Goal: Task Accomplishment & Management: Use online tool/utility

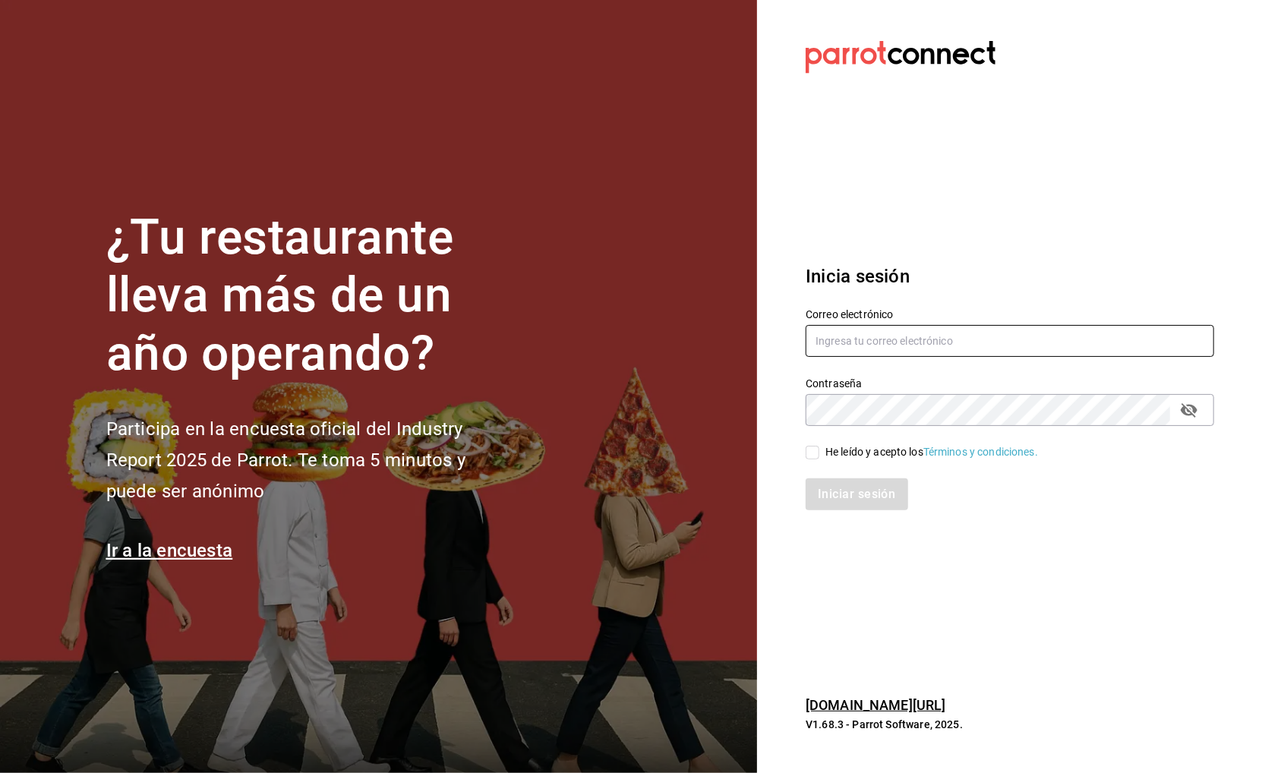
type input "buendiapanycafe.info@gmail.com"
click at [846, 444] on div "He leído y acepto los Términos y condiciones." at bounding box center [931, 452] width 213 height 16
click at [819, 446] on input "He leído y acepto los Términos y condiciones." at bounding box center [812, 453] width 14 height 14
checkbox input "true"
click at [841, 502] on button "Iniciar sesión" at bounding box center [856, 494] width 103 height 32
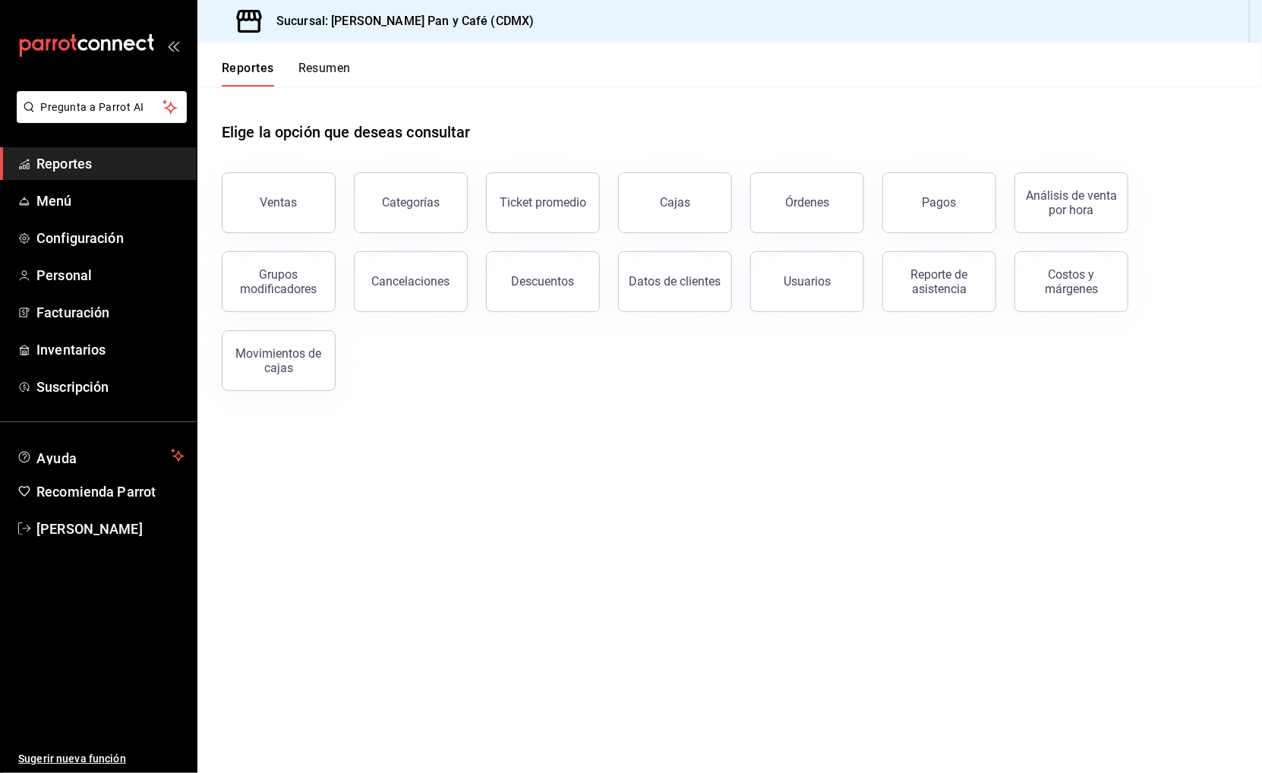
click at [322, 68] on button "Resumen" at bounding box center [324, 74] width 52 height 26
click at [104, 191] on span "Menú" at bounding box center [110, 201] width 148 height 20
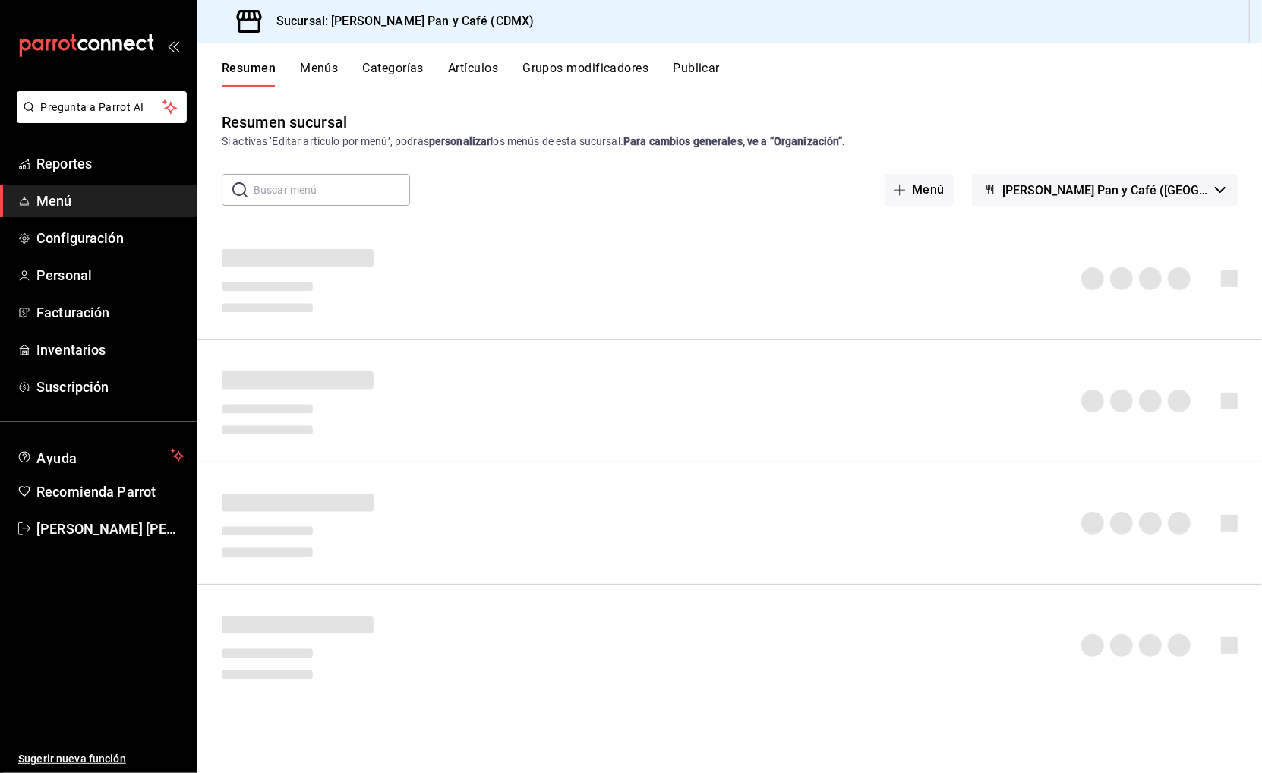
click at [482, 74] on button "Artículos" at bounding box center [473, 74] width 50 height 26
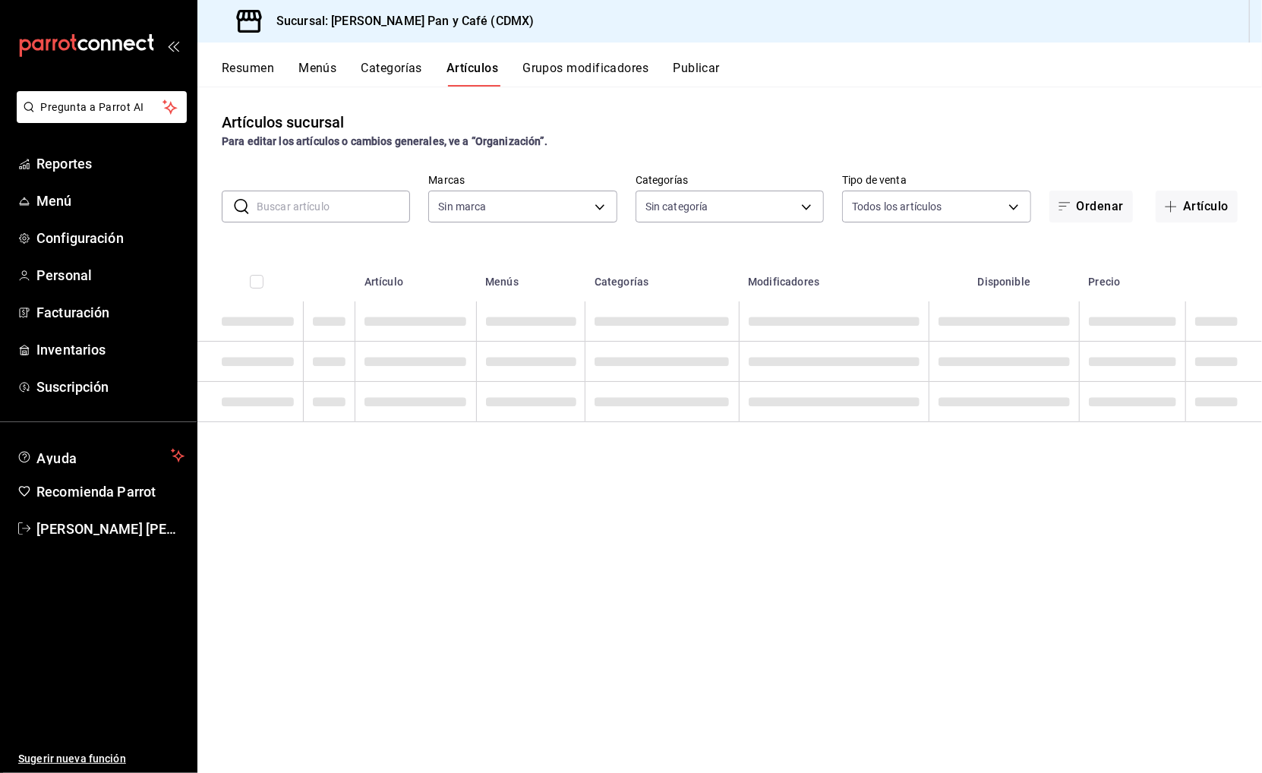
type input "6de8f99f-e180-4083-a794-c346e5718269"
click at [358, 199] on input "text" at bounding box center [333, 206] width 153 height 30
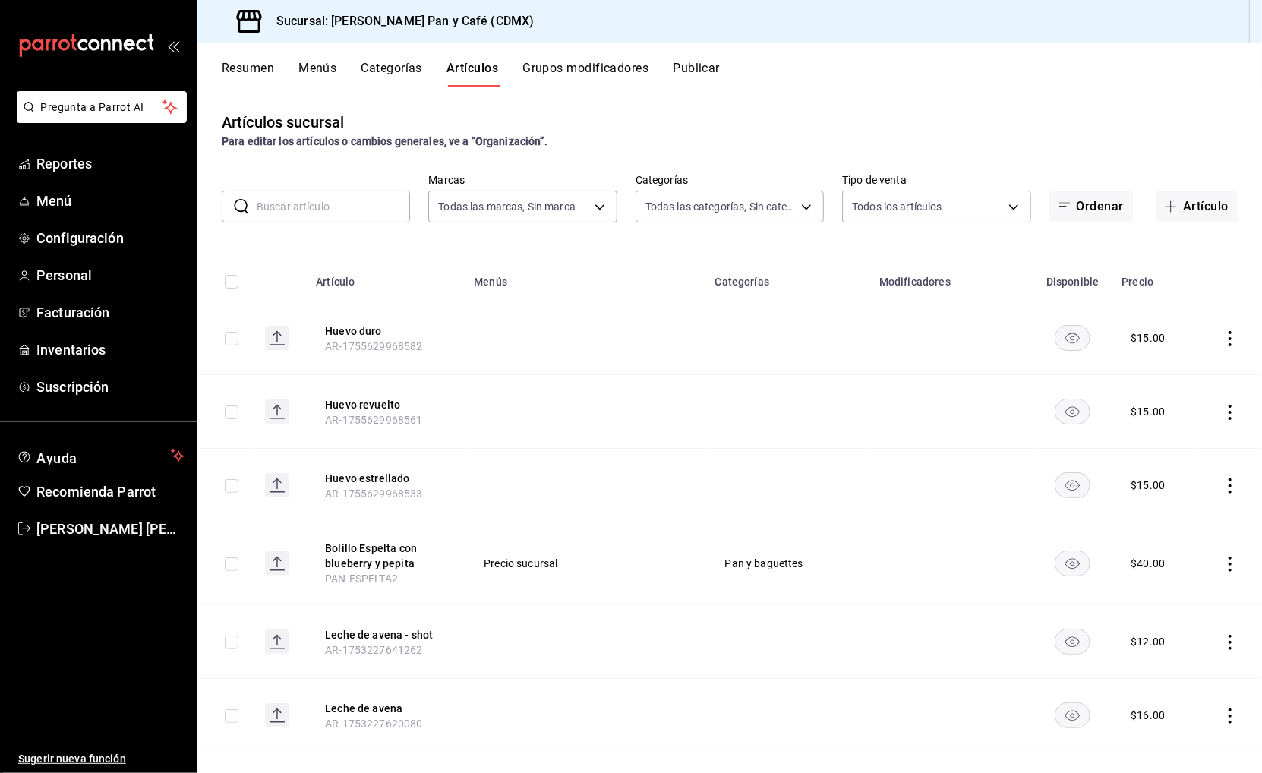
type input "460265d9-bbb8-43a1-aae1-aa50eb2fb41d,92a35194-2d9c-456d-8ae0-4406cf34c99e,833bf…"
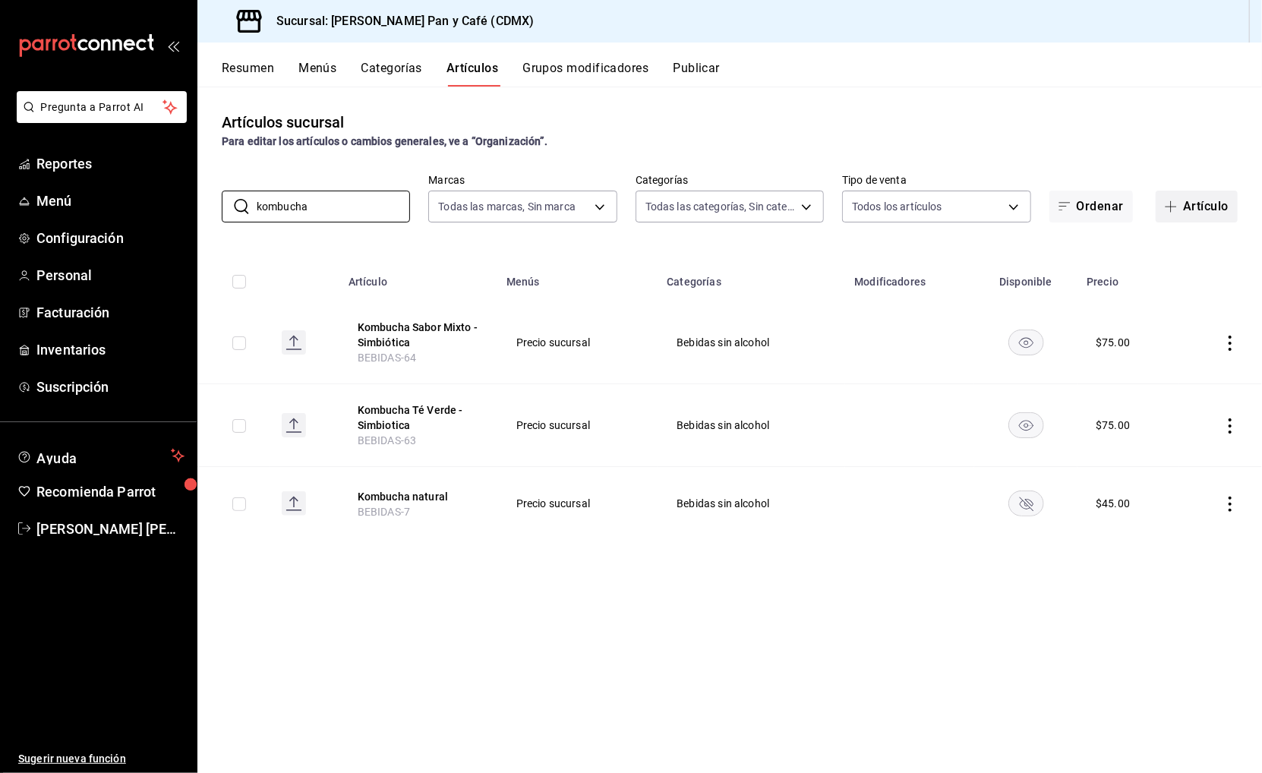
type input "kombucha"
click at [1211, 209] on button "Artículo" at bounding box center [1196, 207] width 82 height 32
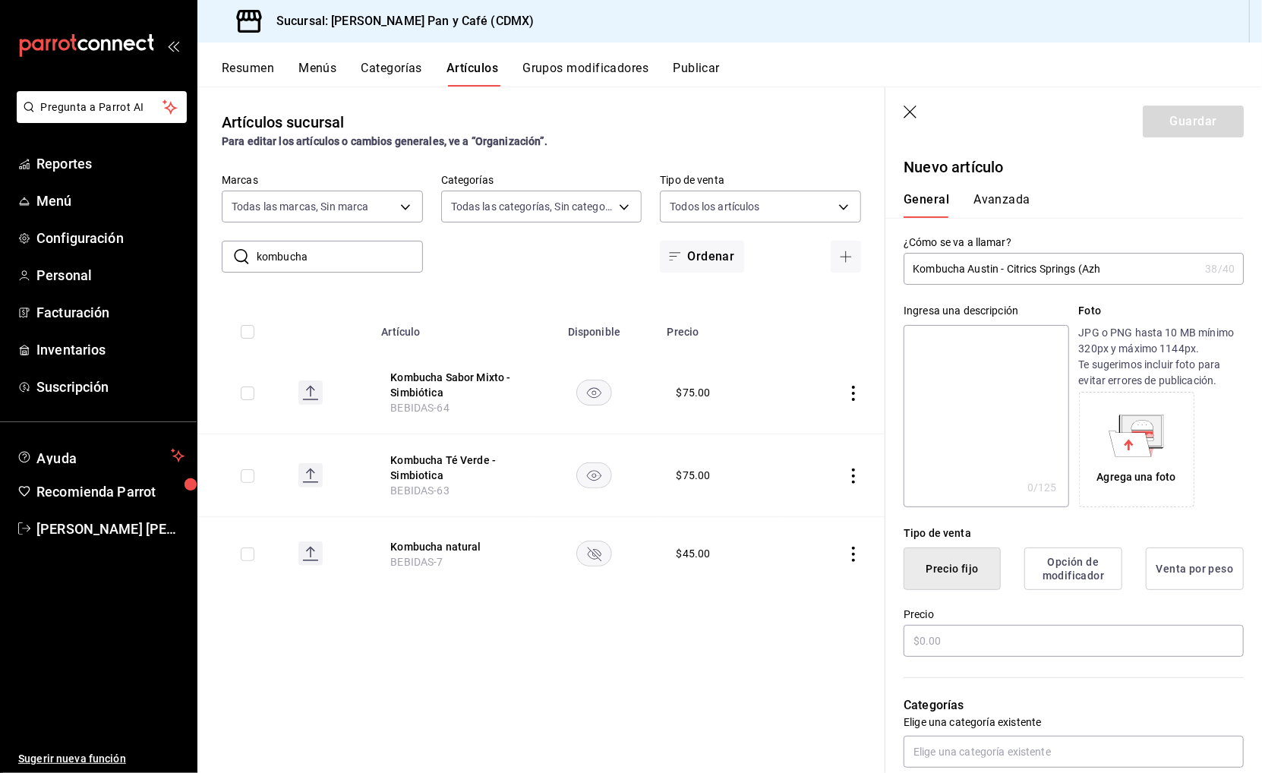
click at [1004, 263] on input "Kombucha Austin - Citrics Springs (Azh" at bounding box center [1050, 269] width 295 height 30
click at [1072, 270] on input "Kombucha Austin - Citrics Springs (Azh" at bounding box center [1050, 269] width 295 height 30
click at [1114, 269] on input "Kombucha Austin - Citrics Spring (Azh" at bounding box center [1050, 269] width 295 height 30
click at [1080, 269] on input "Kombucha Austin - Citrics Spring (Azahar" at bounding box center [1050, 269] width 295 height 30
click at [1006, 266] on input "Kombucha Austin - Citrics Spring Azahar" at bounding box center [1050, 269] width 295 height 30
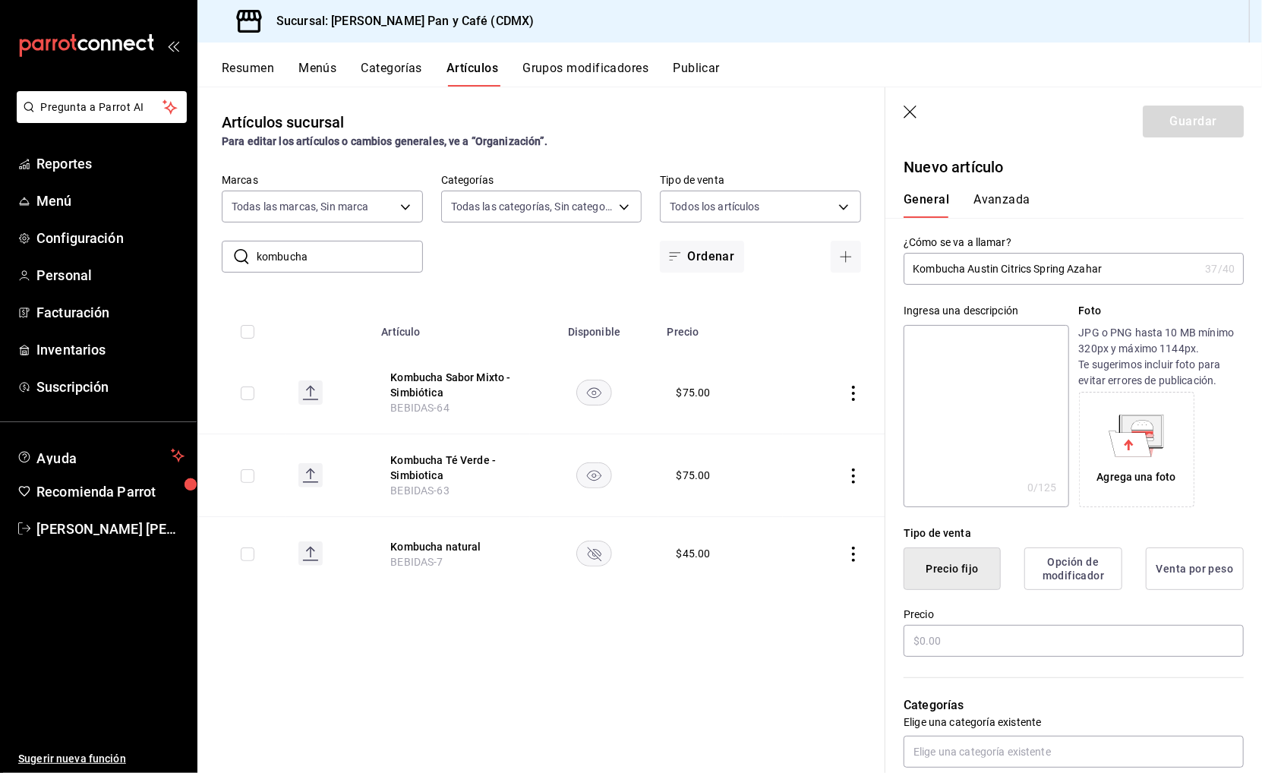
click at [1034, 266] on input "Kombucha Austin Citrics Spring Azahar" at bounding box center [1050, 269] width 295 height 30
click at [1000, 266] on input "Kombucha Austin Citrics Spring Azahar" at bounding box center [1050, 269] width 295 height 30
click at [1111, 266] on input "Kombucha Austin - Citrics Spring Azahar" at bounding box center [1050, 269] width 295 height 30
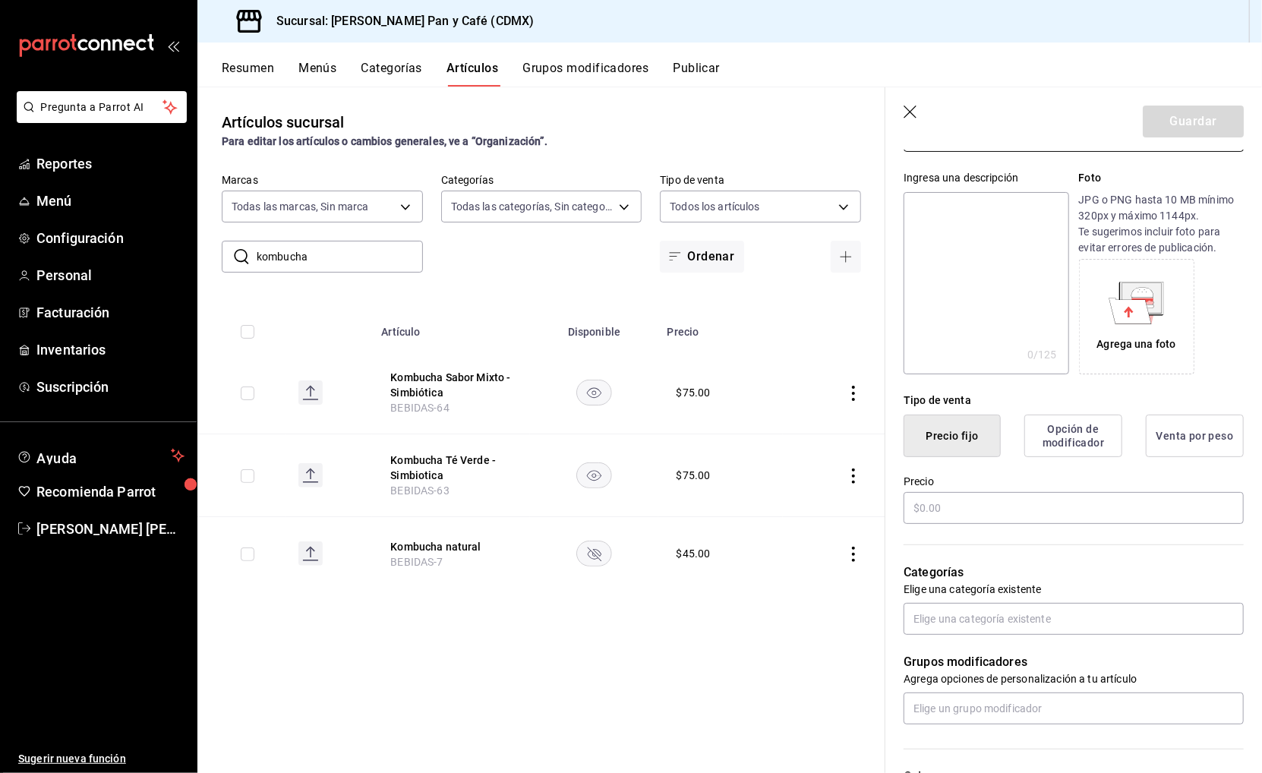
scroll to position [251, 0]
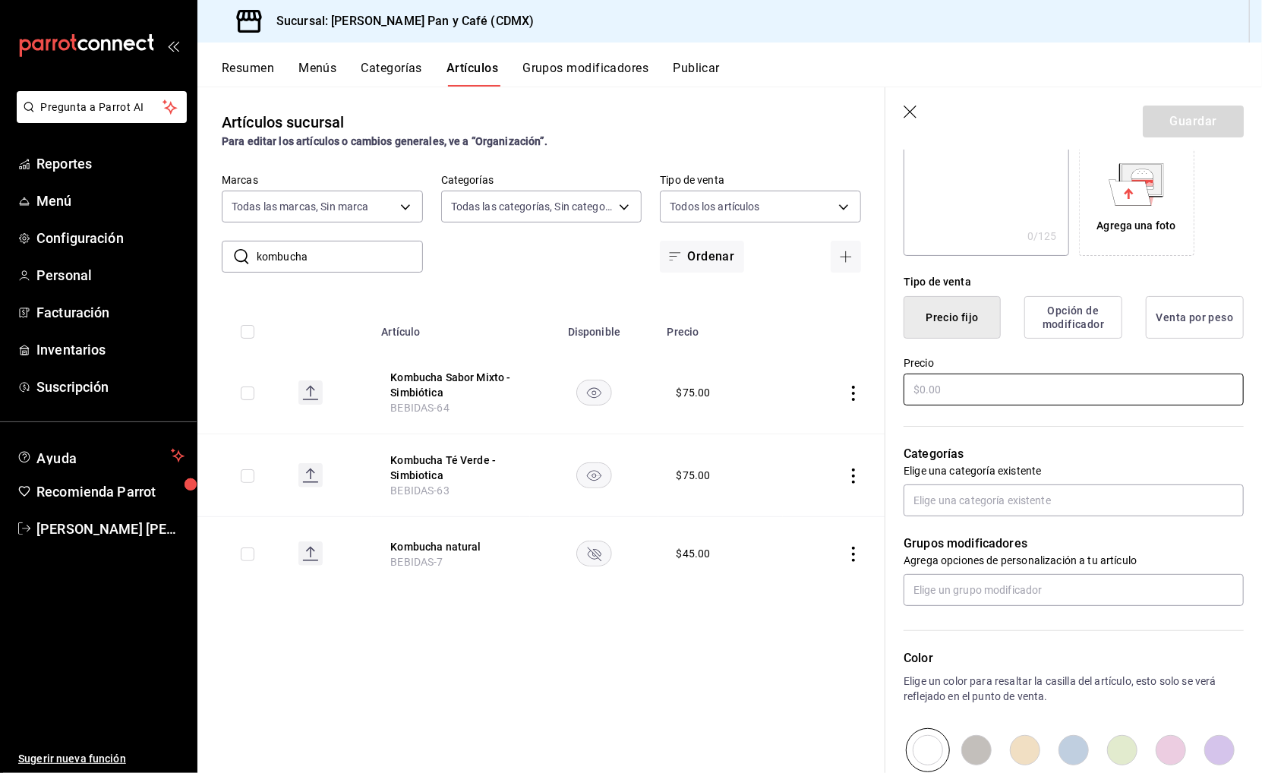
type input "Kombucha Austin - Citrics Spring Azahar"
click at [981, 385] on input "text" at bounding box center [1073, 389] width 340 height 32
click at [981, 385] on input "$80.00" at bounding box center [1073, 389] width 340 height 32
type input "$75.00"
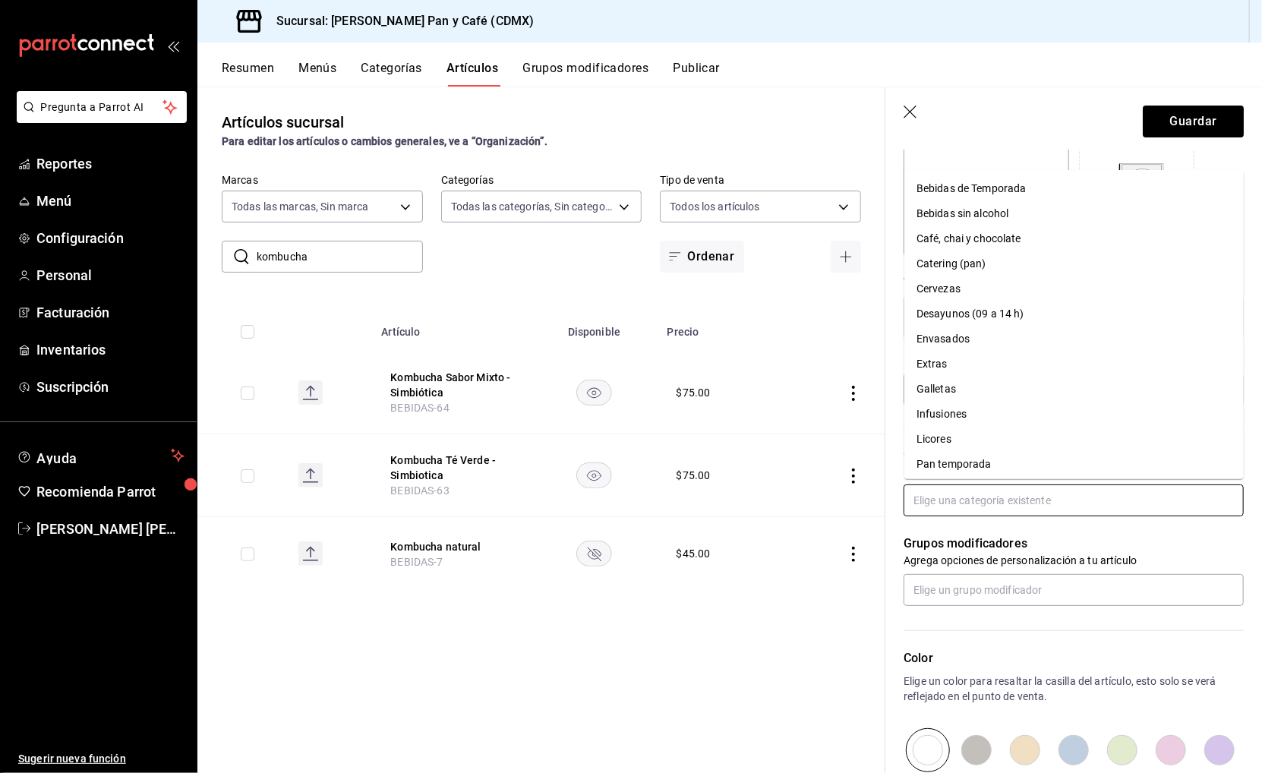
click at [965, 489] on input "text" at bounding box center [1073, 500] width 340 height 32
type input "bebi"
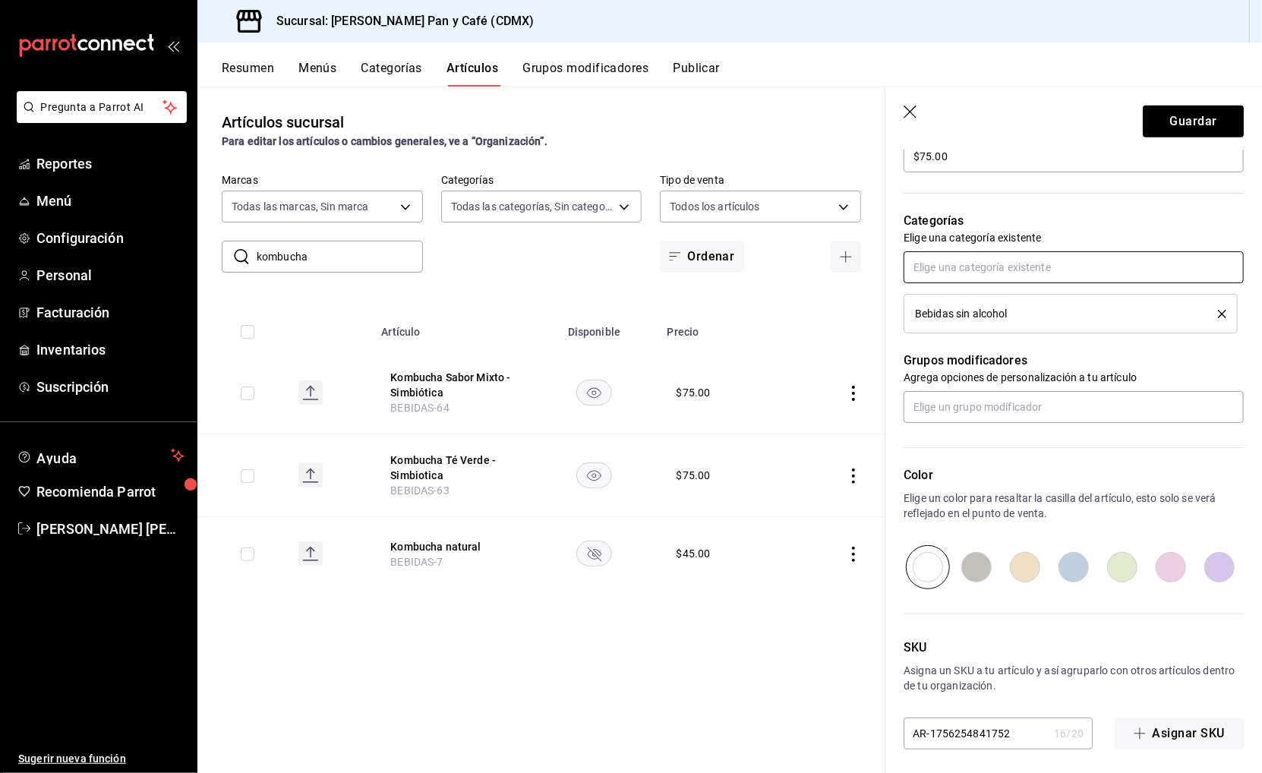
scroll to position [484, 0]
click at [962, 737] on input "AR-1756254841752" at bounding box center [975, 734] width 144 height 30
click at [962, 737] on input "KOMBUCHA-AUSTIN" at bounding box center [975, 734] width 144 height 30
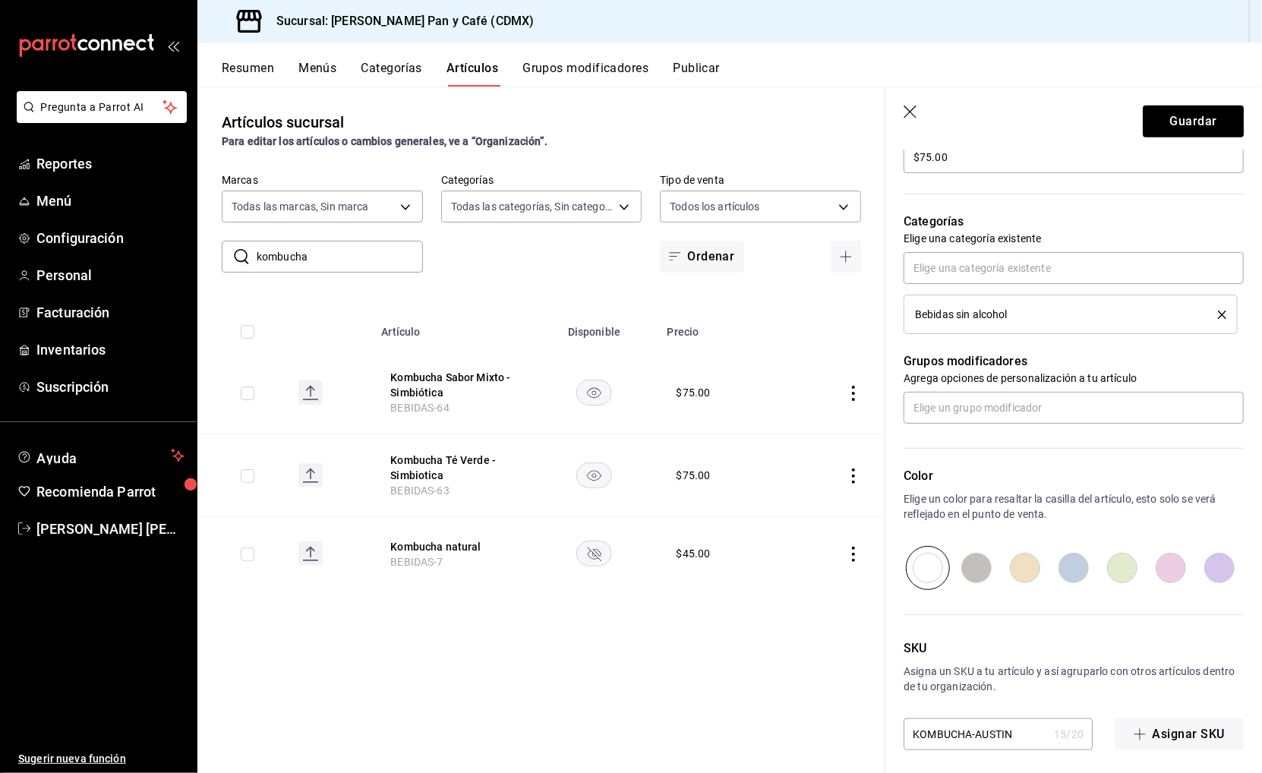
click at [962, 737] on input "KOMBUCHA-AUSTIN" at bounding box center [975, 734] width 144 height 30
type input "N"
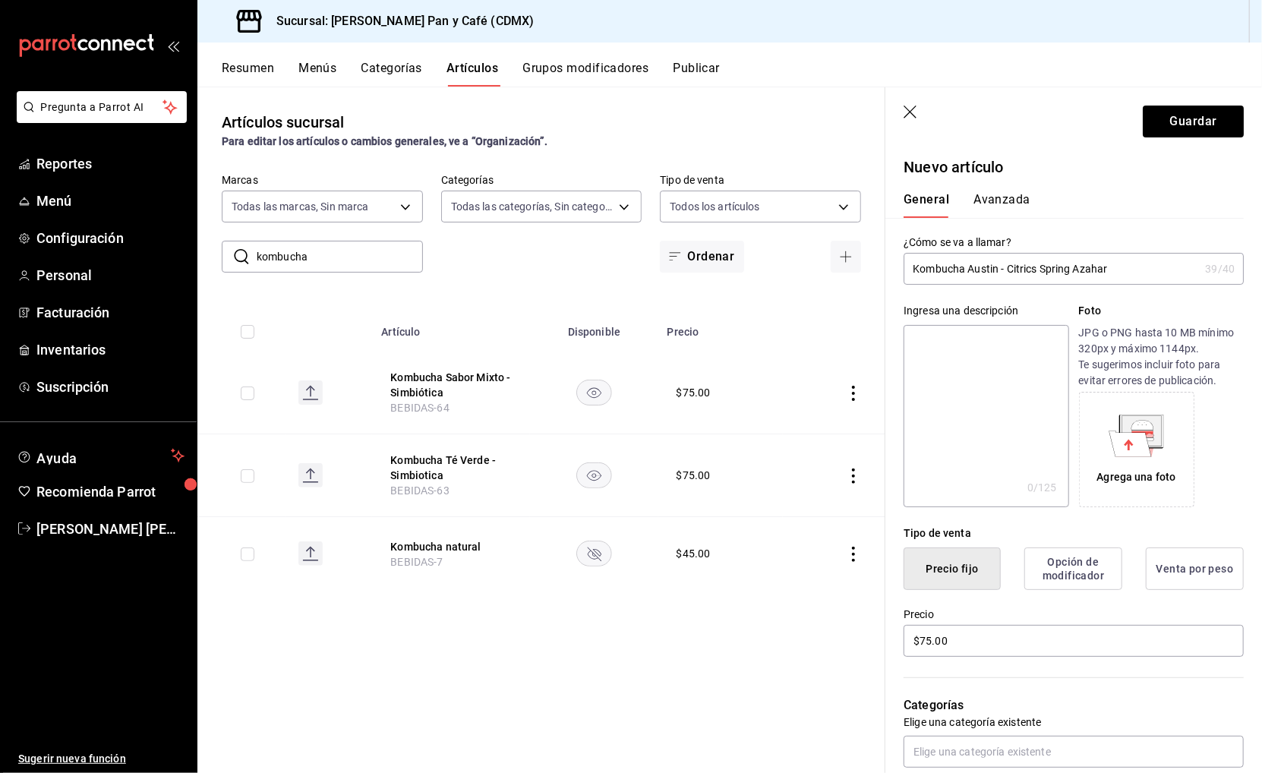
scroll to position [-1, 0]
type input "BEBIDAS-KOMBUCHA1"
click at [1001, 205] on button "Avanzada" at bounding box center [1001, 205] width 57 height 26
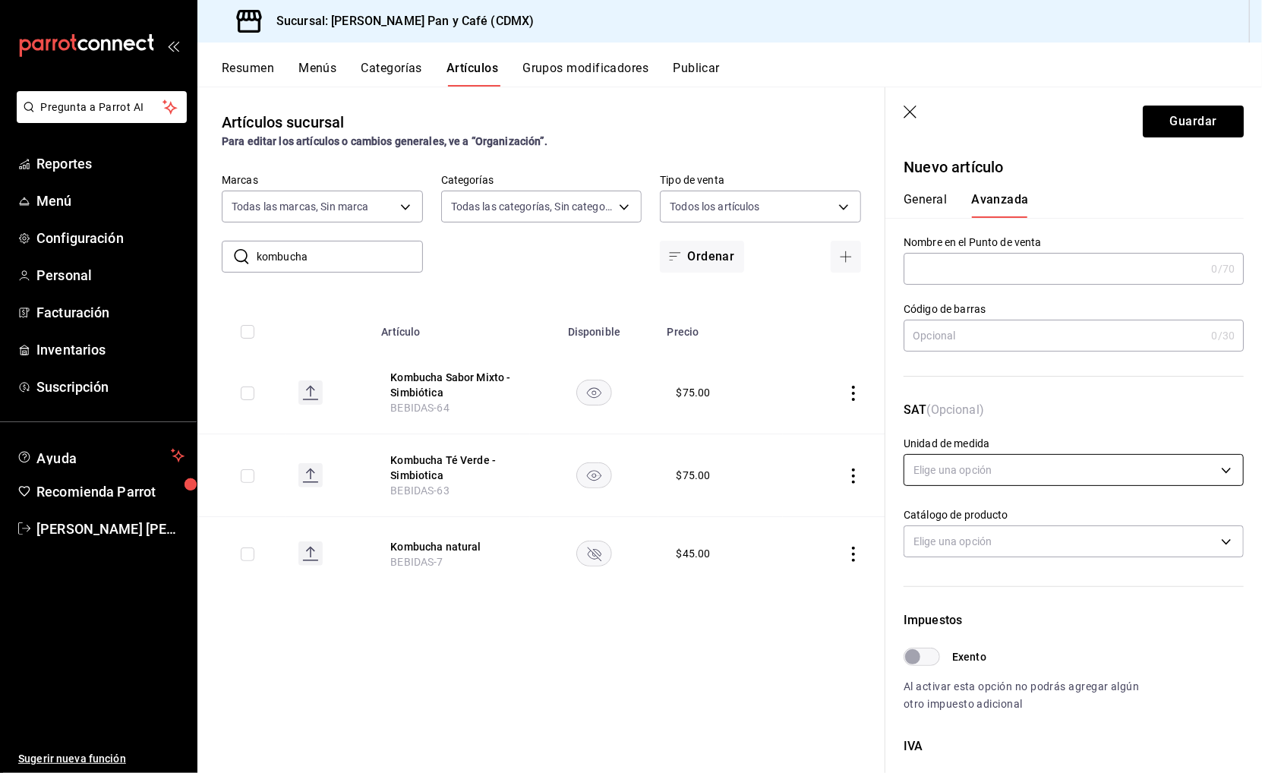
click at [981, 464] on body "Pregunta a Parrot AI Reportes Menú Configuración Personal Facturación Inventari…" at bounding box center [631, 386] width 1262 height 773
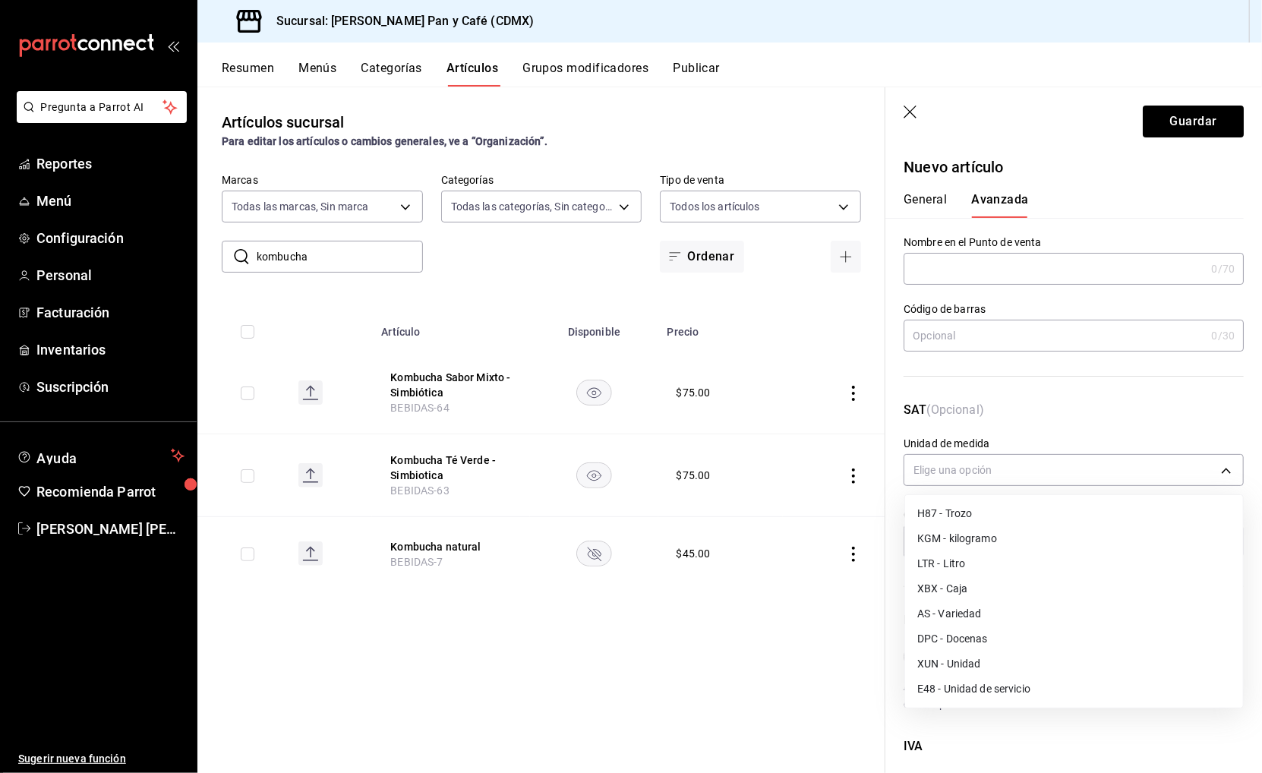
click at [1003, 677] on li "E48 - Unidad de servicio" at bounding box center [1074, 688] width 338 height 25
type input "E48"
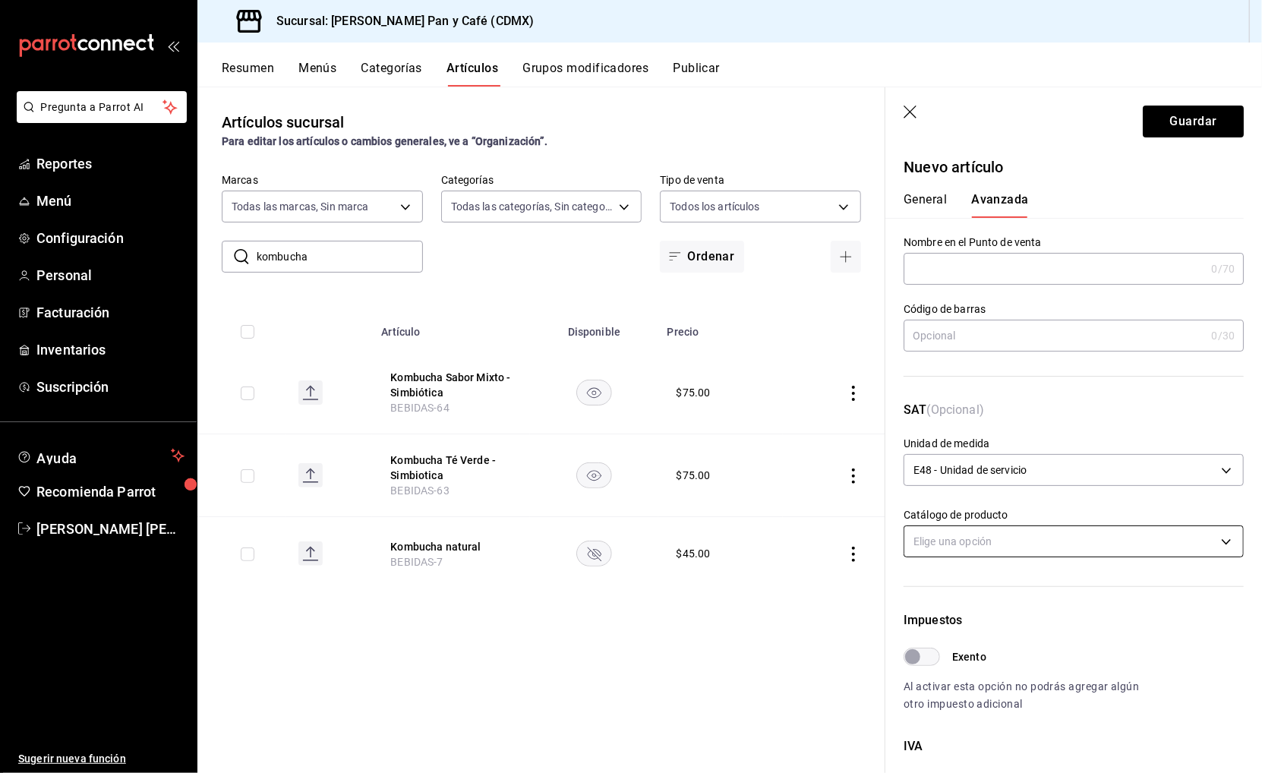
click at [982, 538] on body "Pregunta a Parrot AI Reportes Menú Configuración Personal Facturación Inventari…" at bounding box center [631, 386] width 1262 height 773
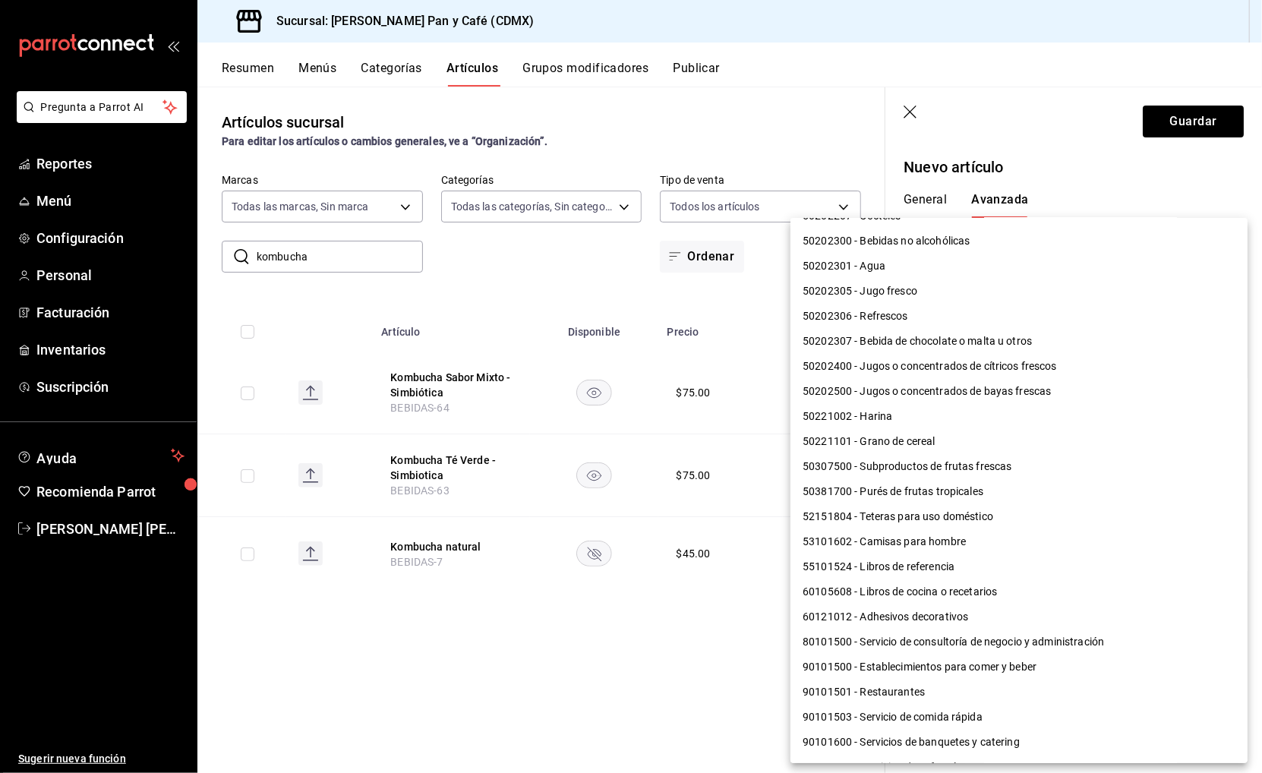
scroll to position [995, 0]
click at [989, 657] on li "90101500 - Establecimientos para comer y beber" at bounding box center [1018, 669] width 457 height 25
type input "90101500"
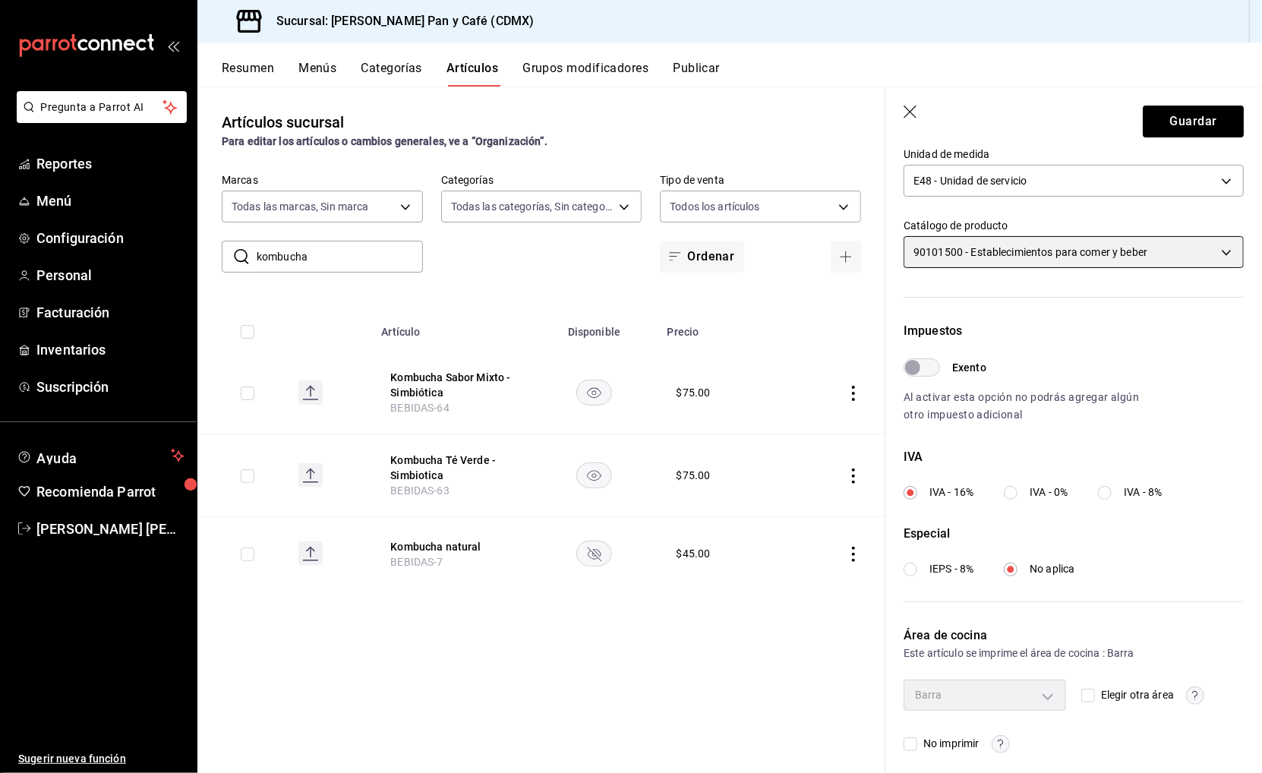
scroll to position [0, 0]
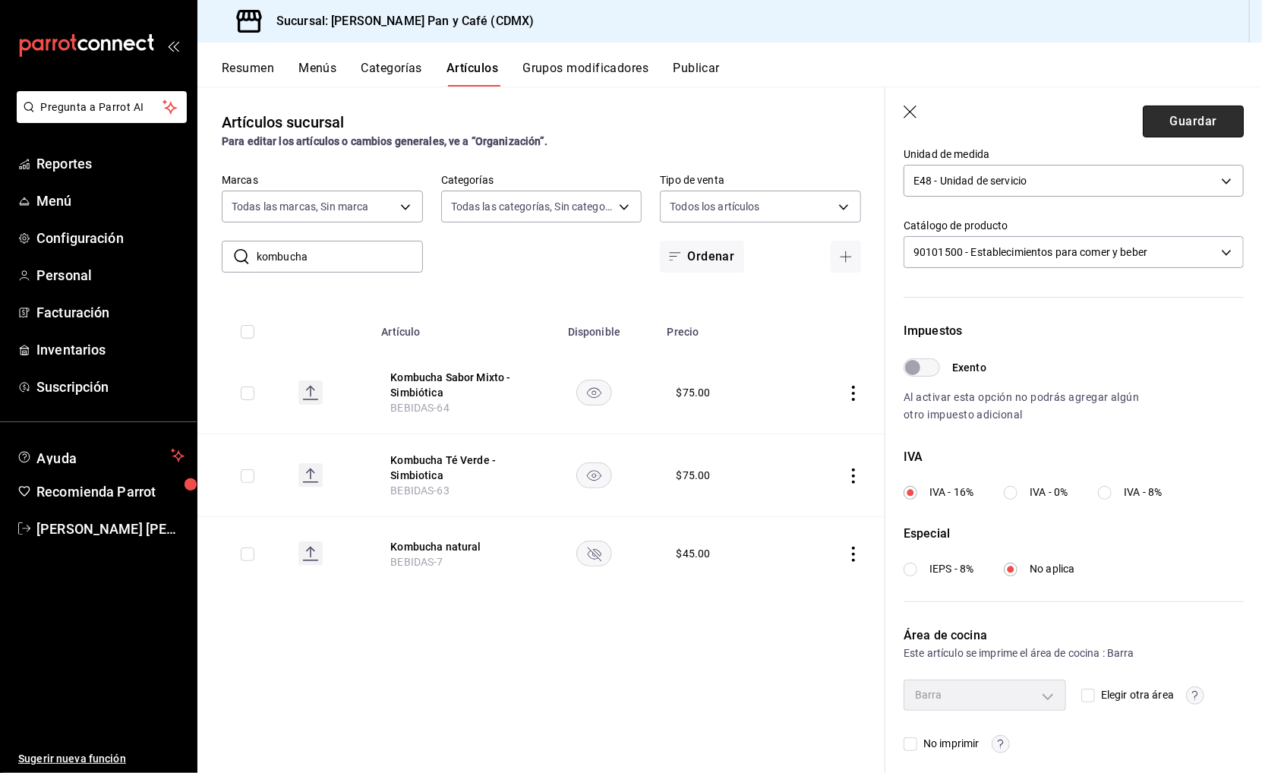
click at [1190, 122] on button "Guardar" at bounding box center [1192, 122] width 101 height 32
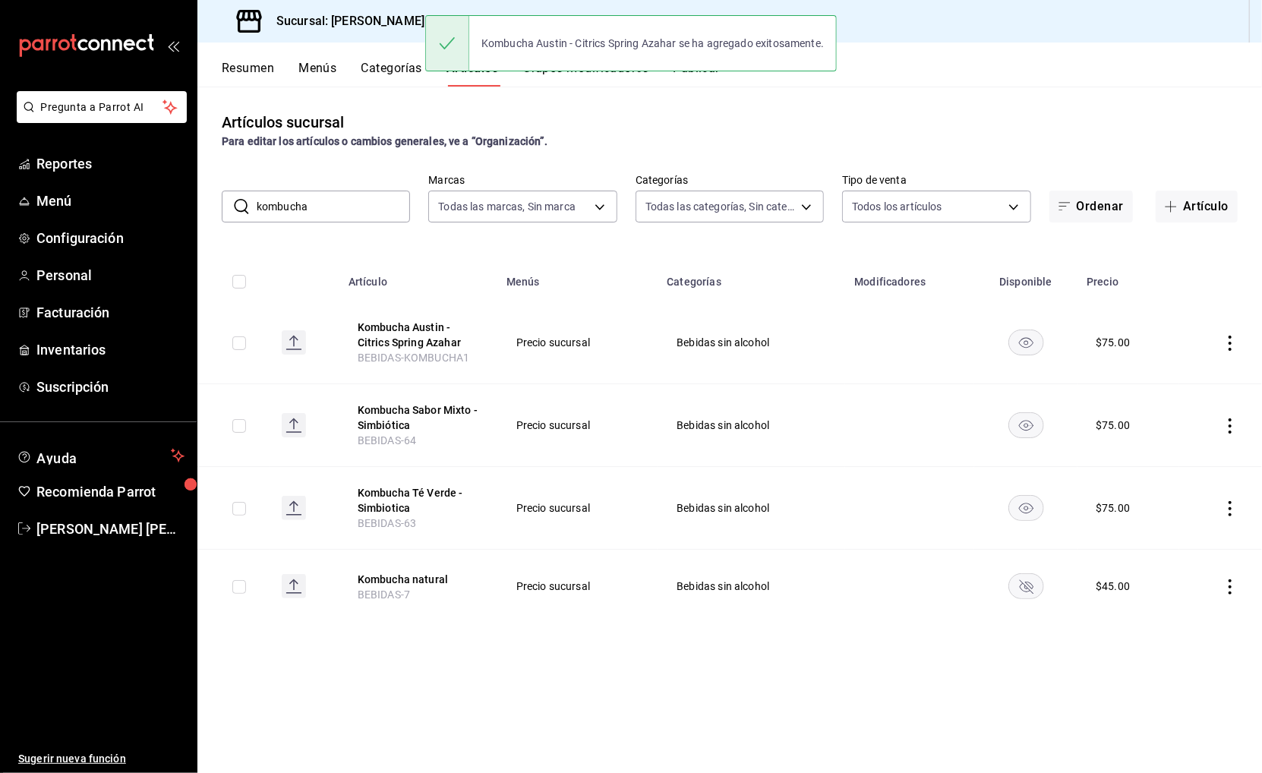
drag, startPoint x: 458, startPoint y: 335, endPoint x: 498, endPoint y: 332, distance: 39.6
click at [498, 332] on tr "Kombucha Austin - Citrics Spring Azahar BEBIDAS-KOMBUCHA1 Precio sucursal Bebid…" at bounding box center [729, 342] width 1064 height 83
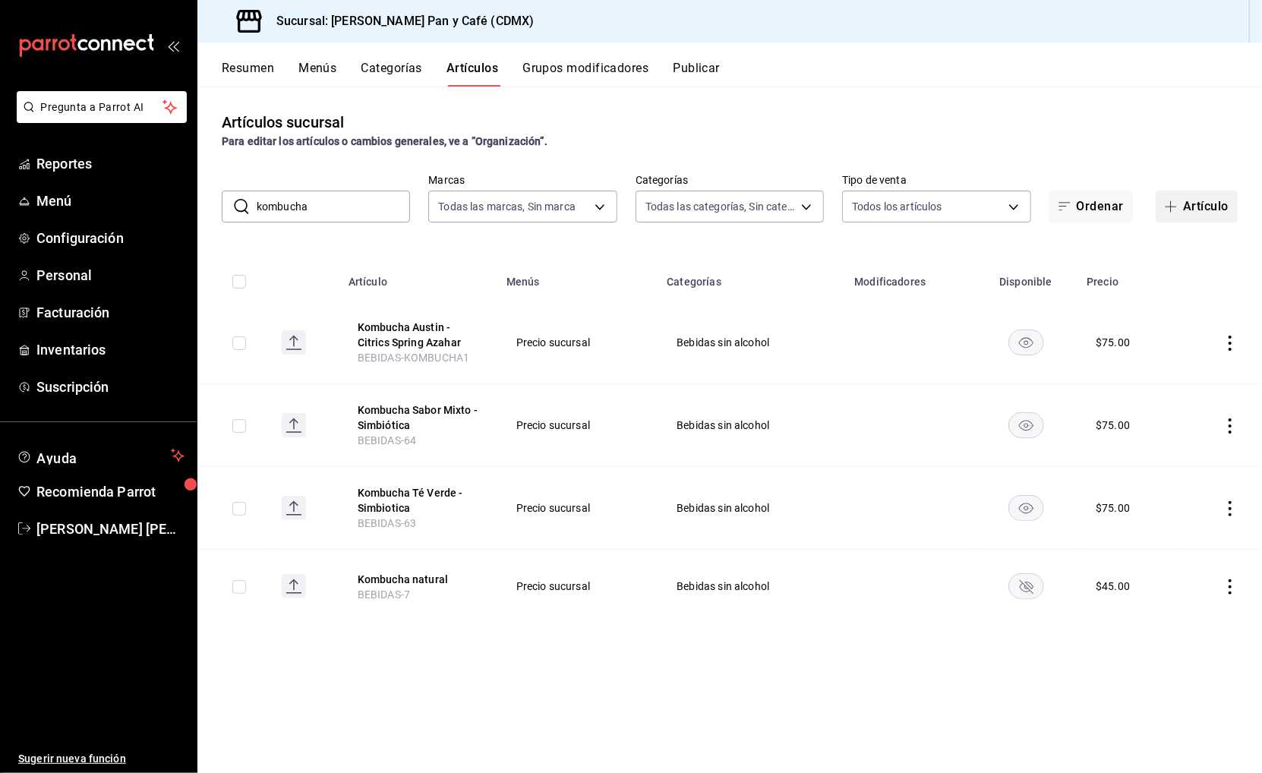
click at [1199, 209] on button "Artículo" at bounding box center [1196, 207] width 82 height 32
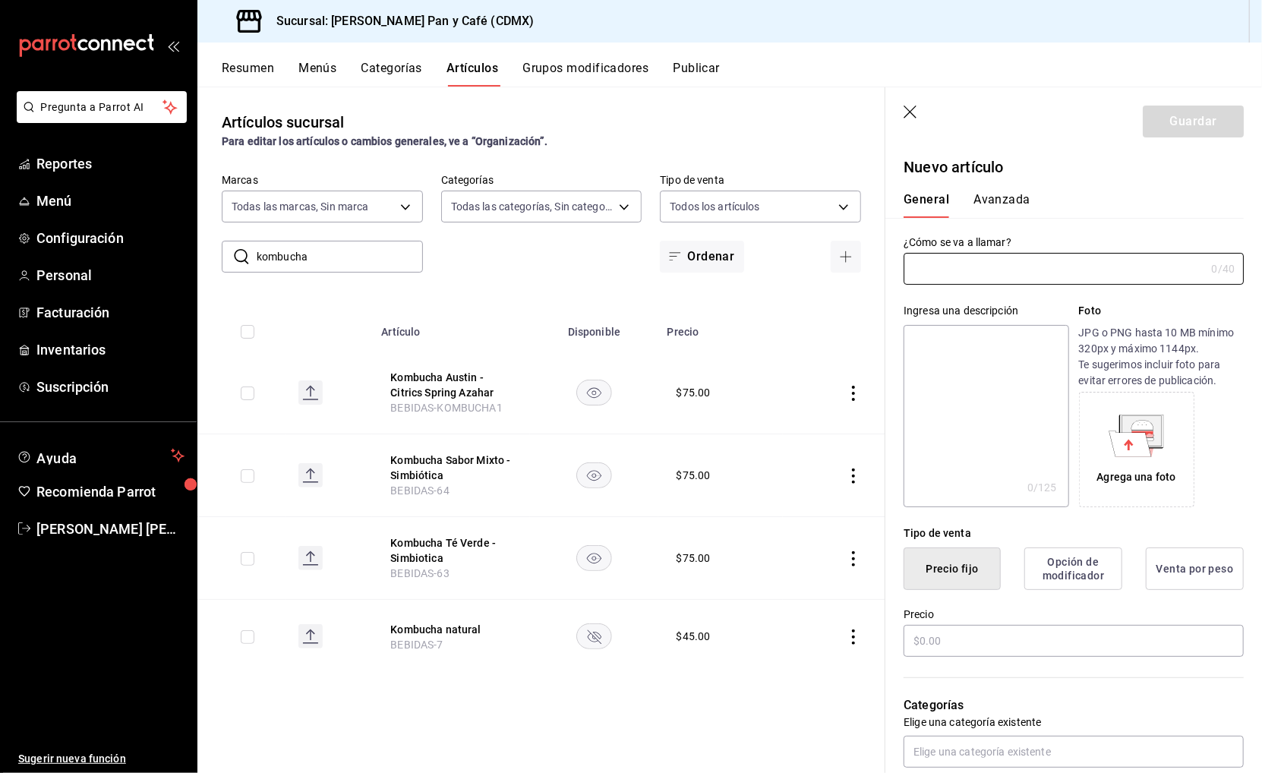
type input "AR-1756254965314"
drag, startPoint x: 1004, startPoint y: 266, endPoint x: 1233, endPoint y: 266, distance: 229.2
click at [1233, 266] on div "Kombucha Austin - Bee's Knee (jengibre 39 /40 ¿Cómo se va a llamar?" at bounding box center [1073, 269] width 340 height 32
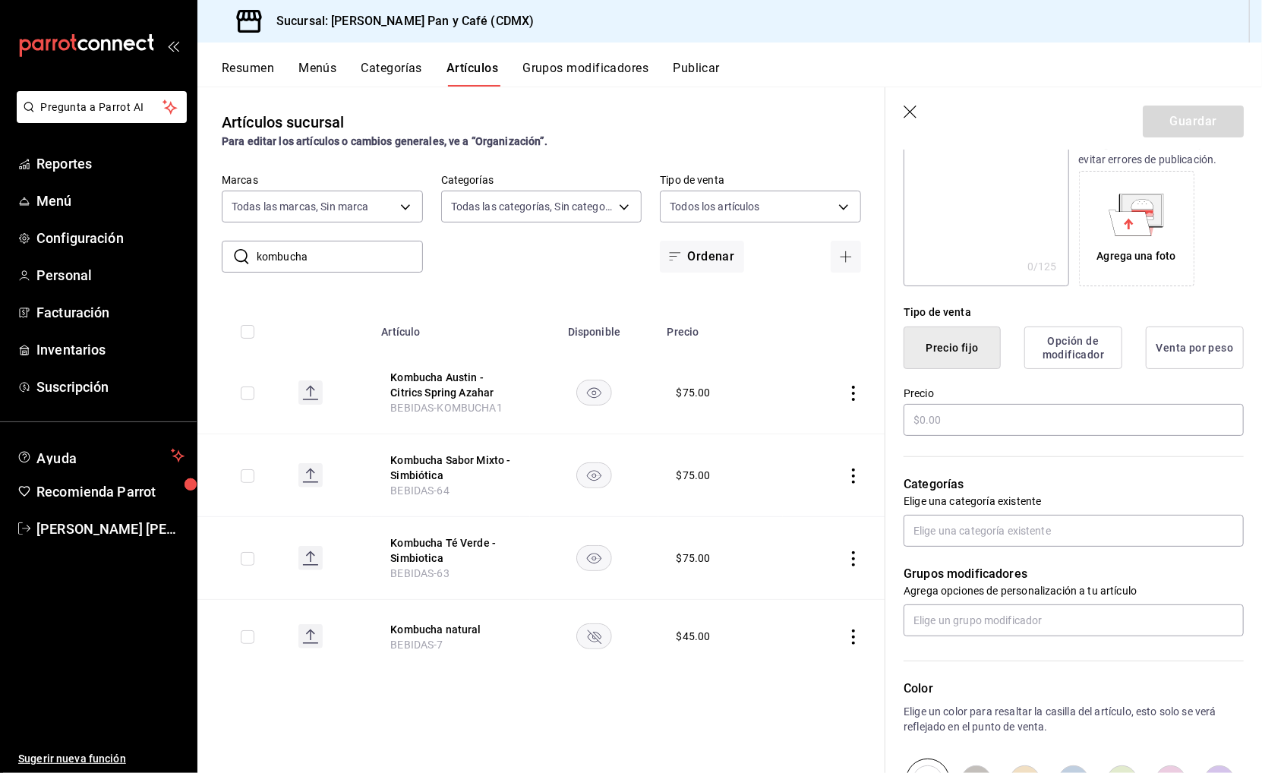
scroll to position [224, 0]
type input "Kombucha Austin - Jengibre Limon"
click at [1025, 435] on div "Categorías Elige una categoría existente" at bounding box center [1064, 489] width 358 height 109
click at [1008, 411] on input "text" at bounding box center [1073, 417] width 340 height 32
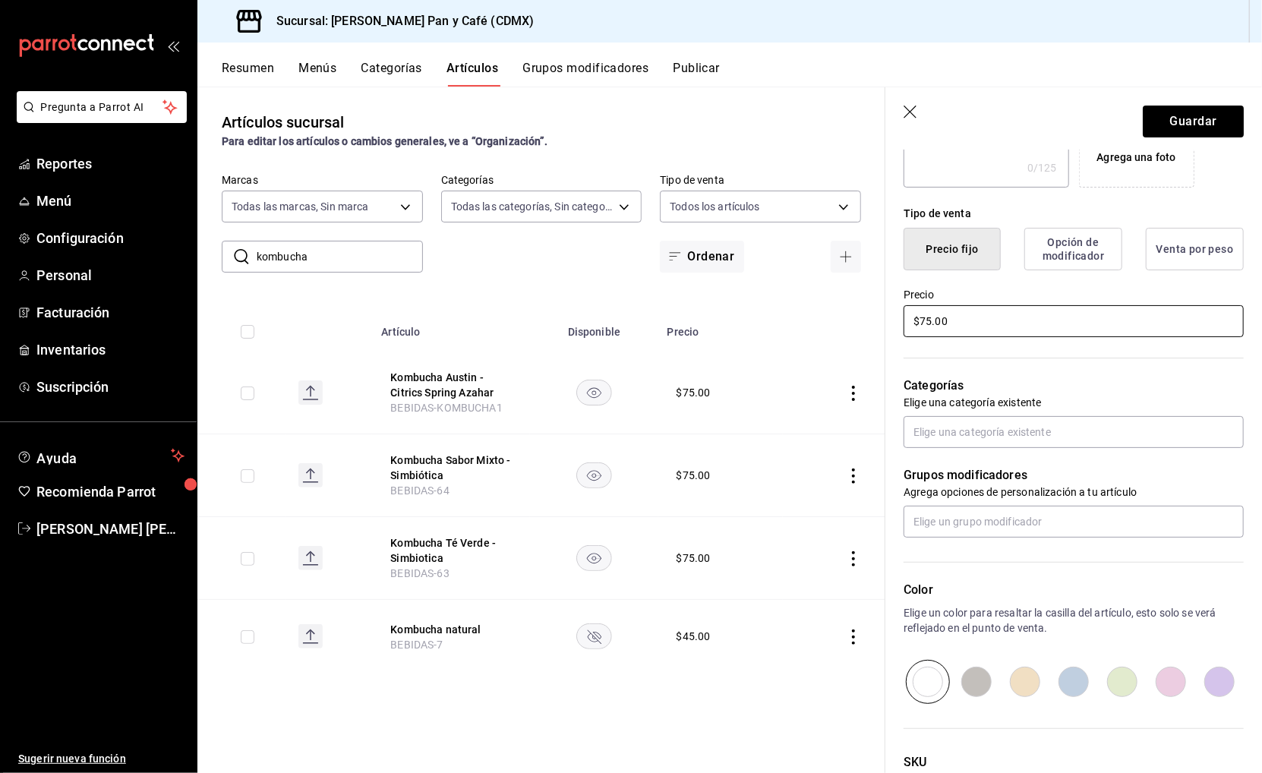
scroll to position [434, 0]
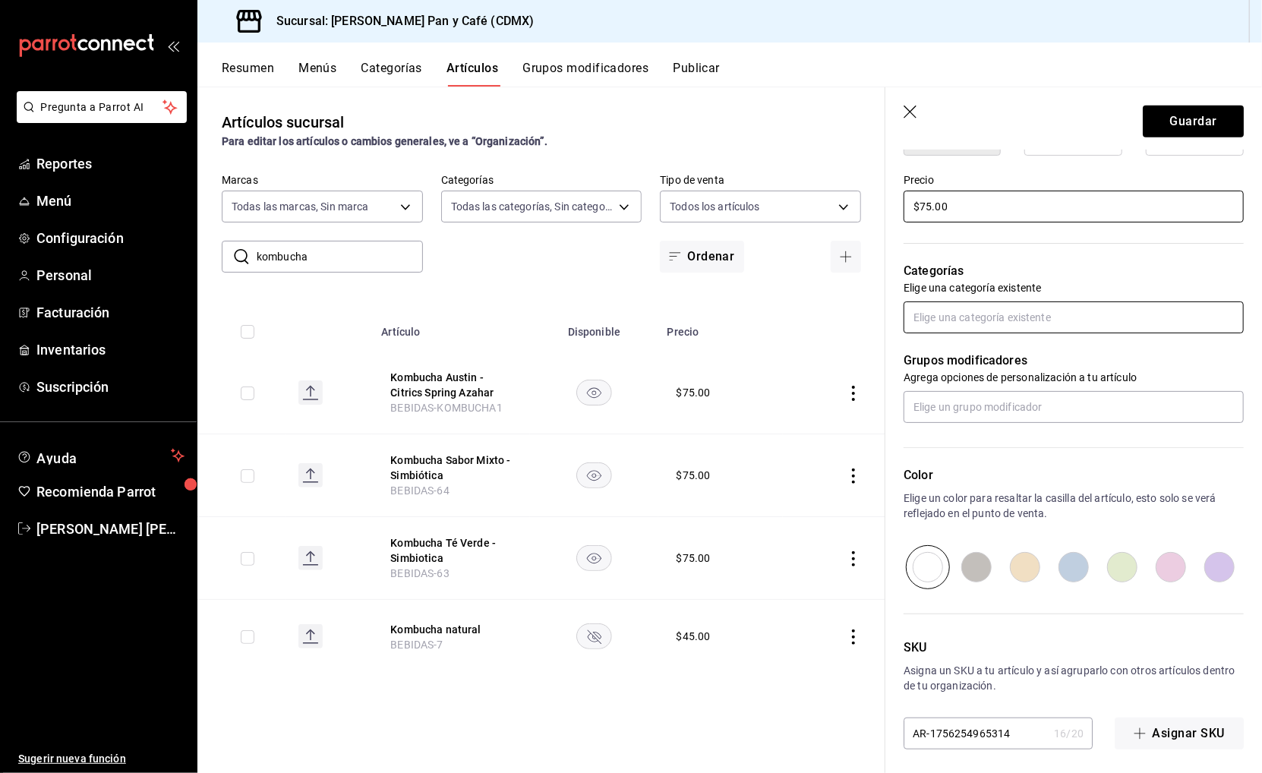
type input "$75.00"
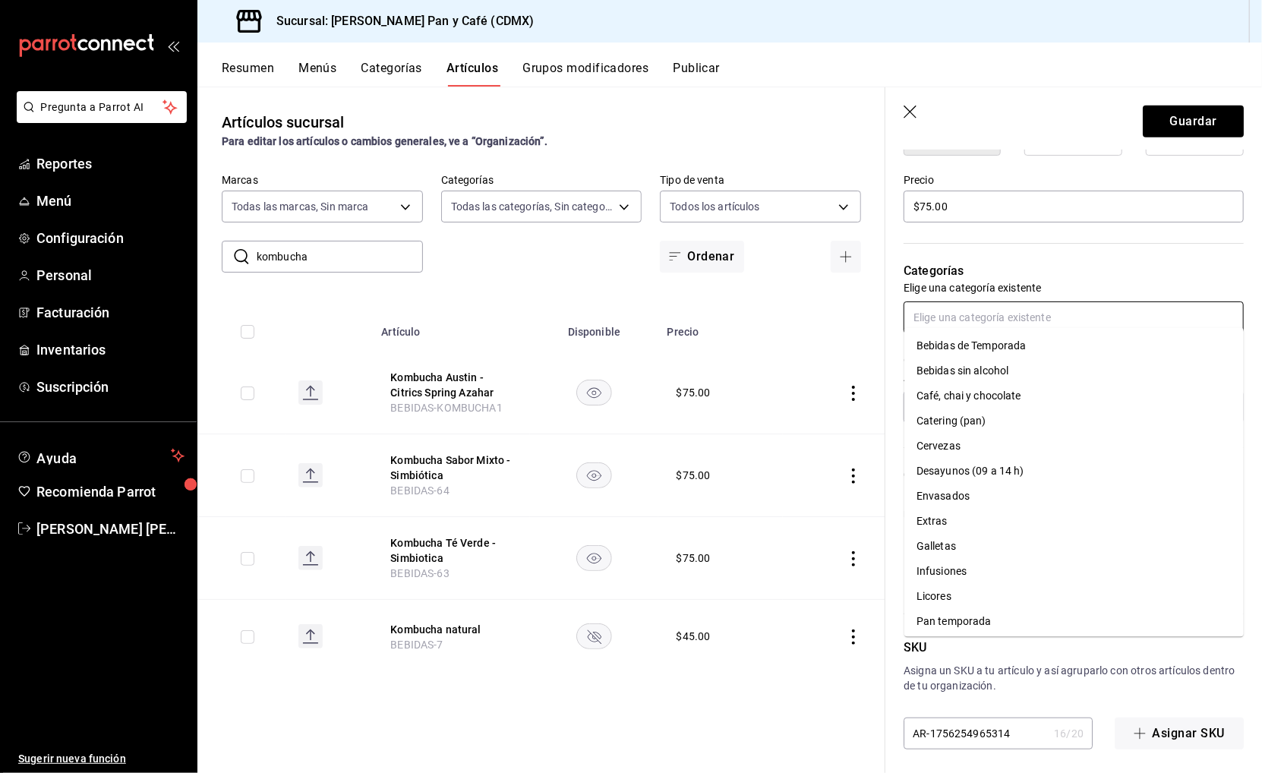
click at [965, 304] on input "text" at bounding box center [1073, 317] width 340 height 32
type input "bebi"
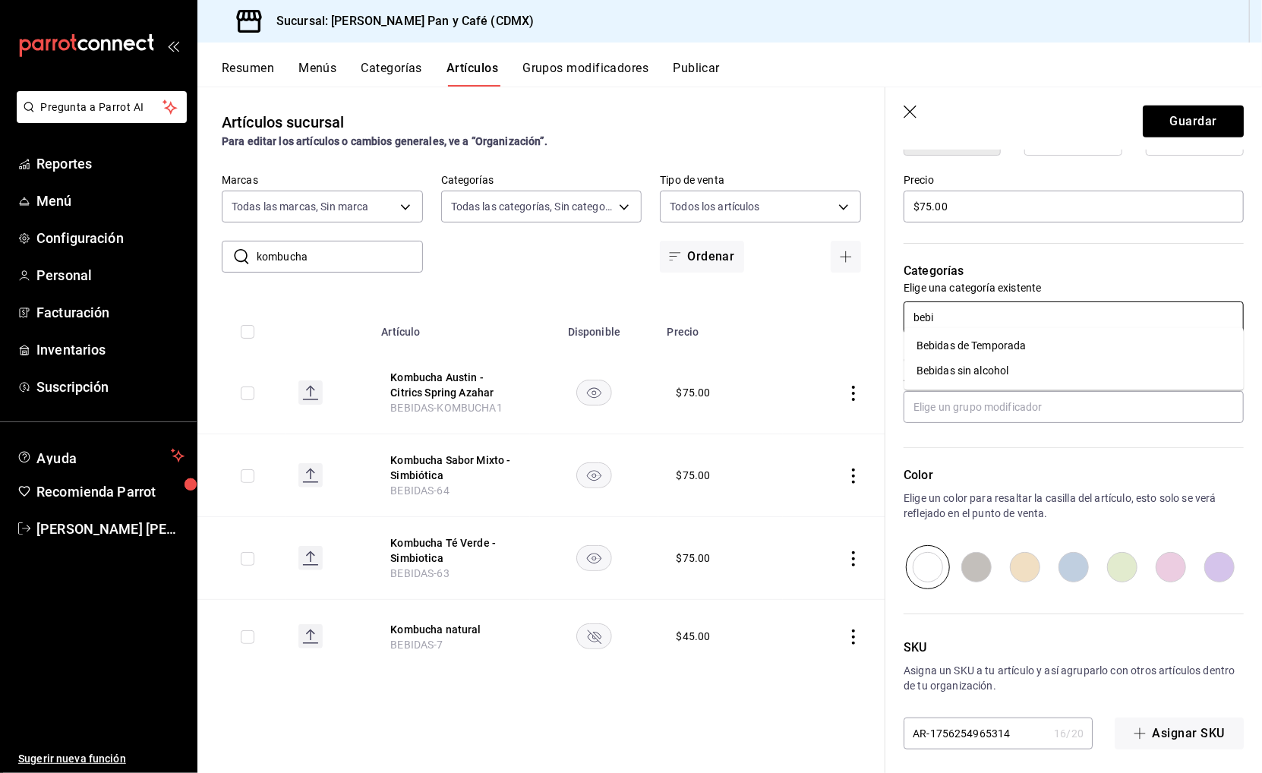
click at [954, 373] on li "Bebidas sin alcohol" at bounding box center [1073, 371] width 339 height 25
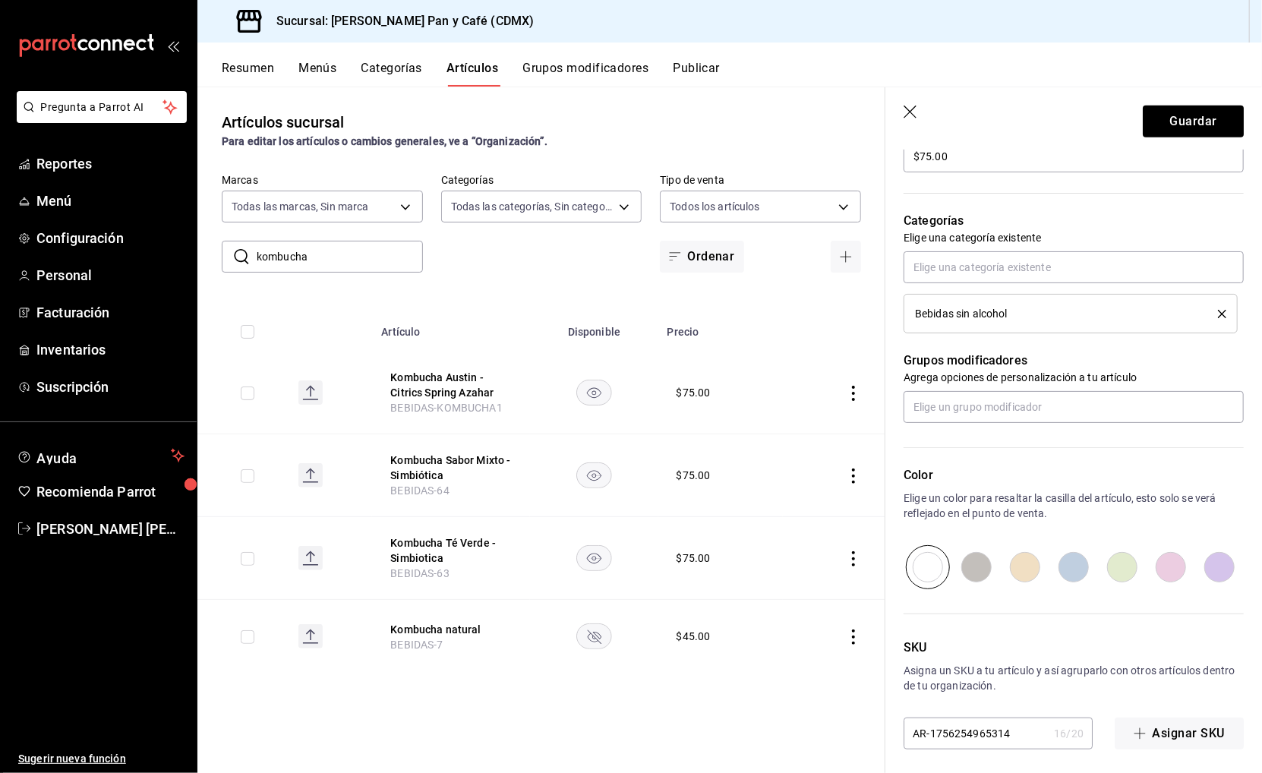
click at [959, 729] on input "AR-1756254965314" at bounding box center [975, 733] width 144 height 30
click at [959, 729] on input "AR-1756254965314" at bounding box center [975, 734] width 144 height 30
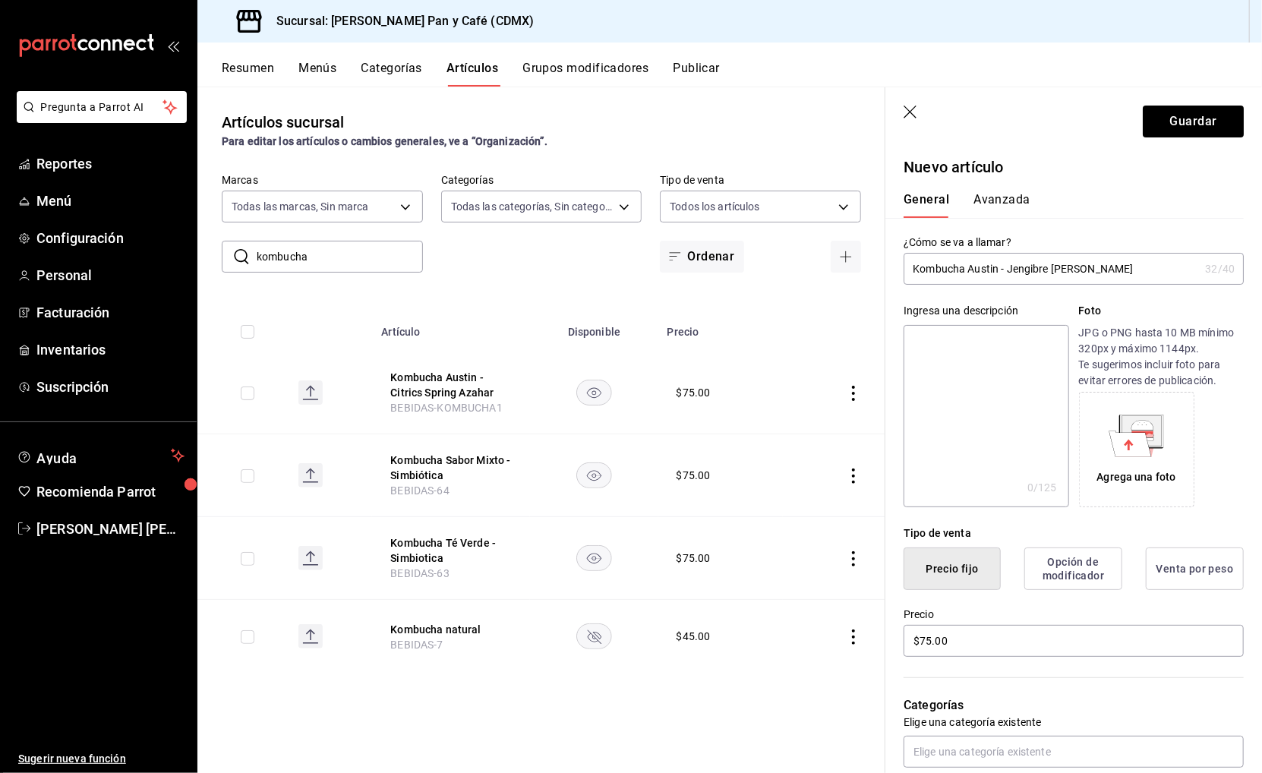
scroll to position [-2, 0]
type input "BEBIDAS-KOMBUCHA2"
click at [999, 209] on button "Avanzada" at bounding box center [1001, 205] width 57 height 26
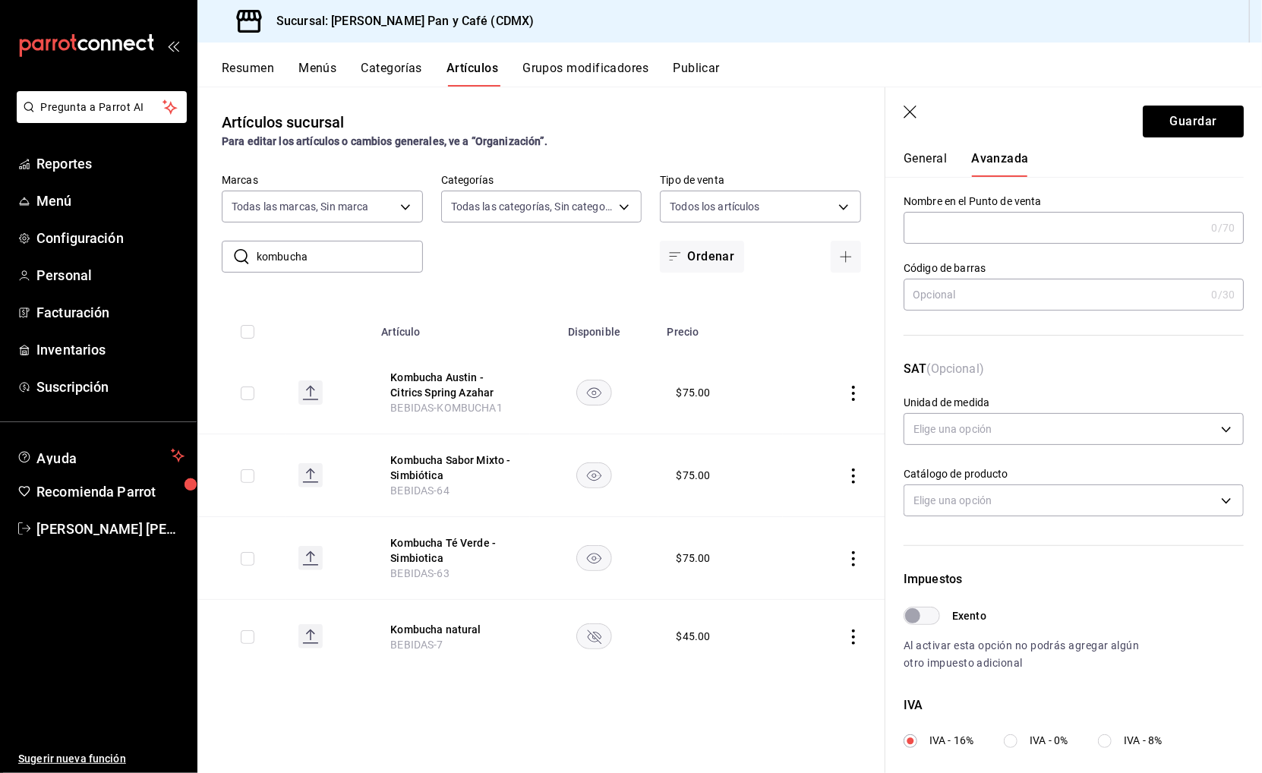
scroll to position [58, 0]
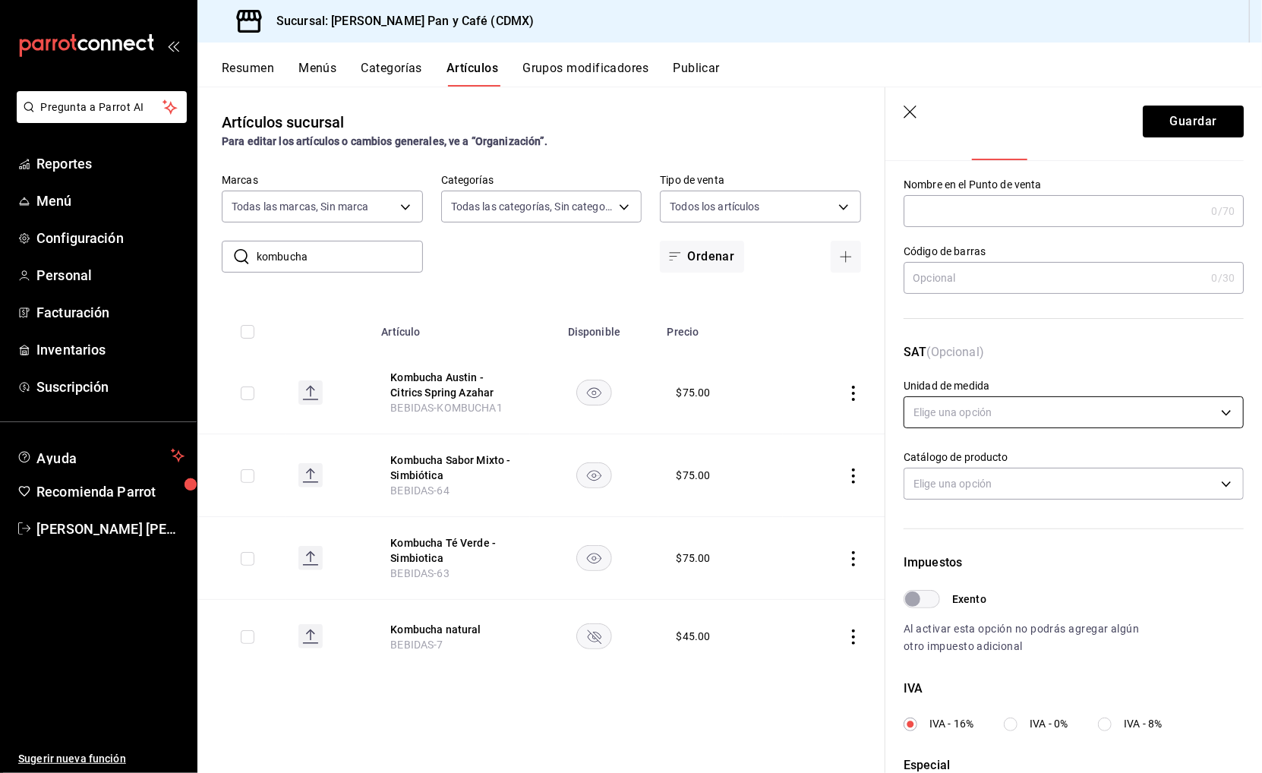
click at [1019, 417] on body "Pregunta a Parrot AI Reportes Menú Configuración Personal Facturación Inventari…" at bounding box center [631, 386] width 1262 height 773
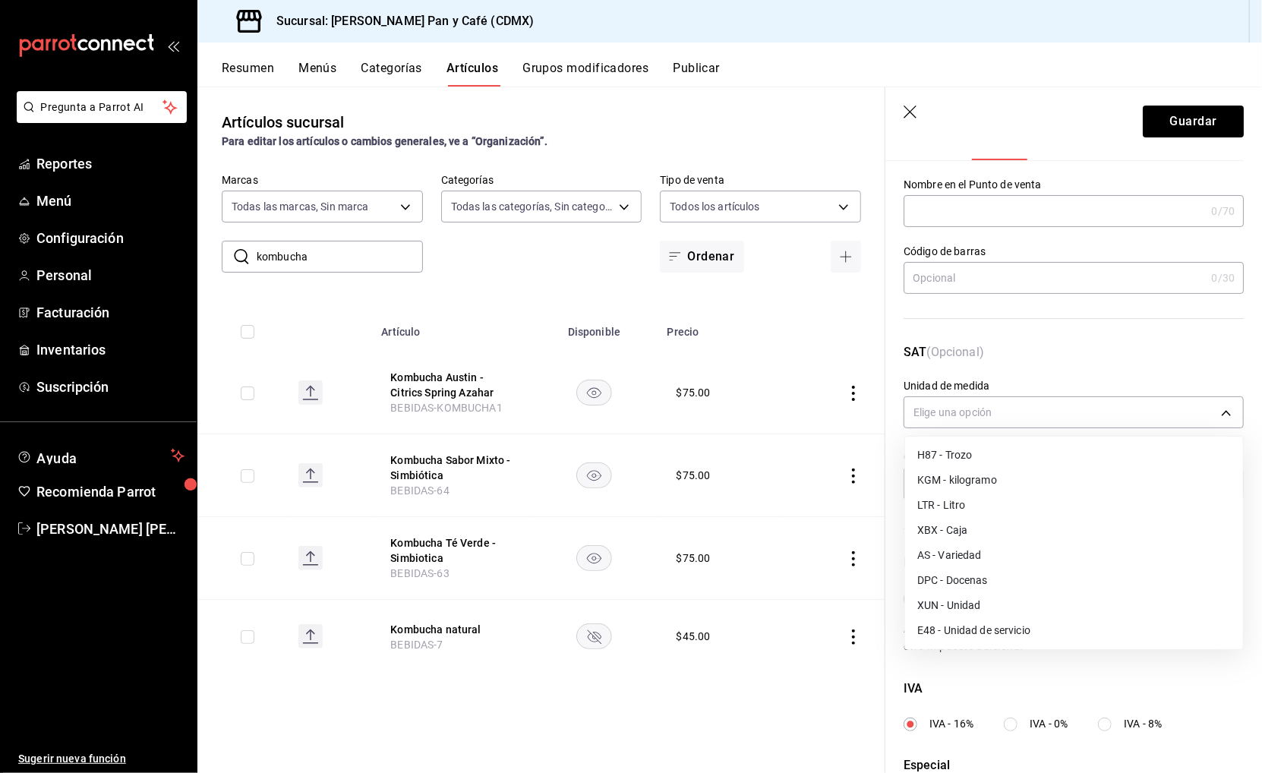
click at [982, 618] on li "E48 - Unidad de servicio" at bounding box center [1074, 630] width 338 height 25
type input "E48"
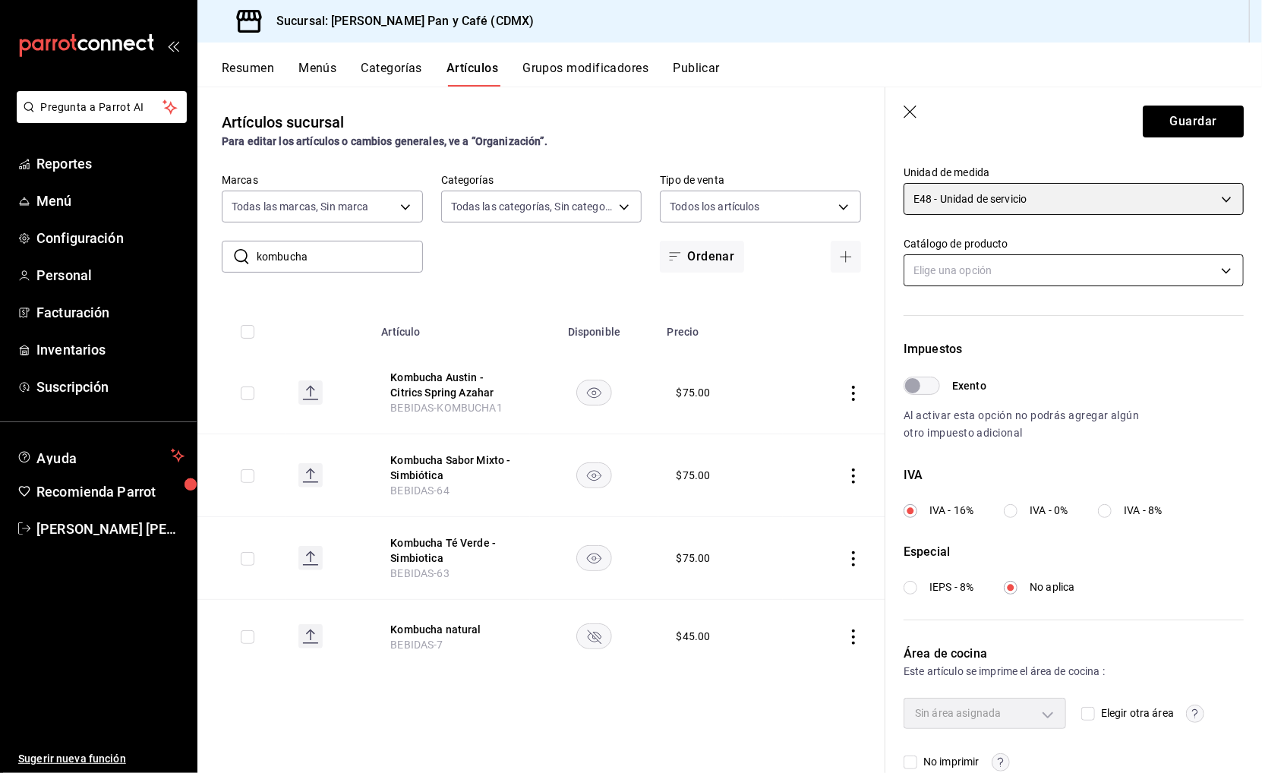
scroll to position [281, 0]
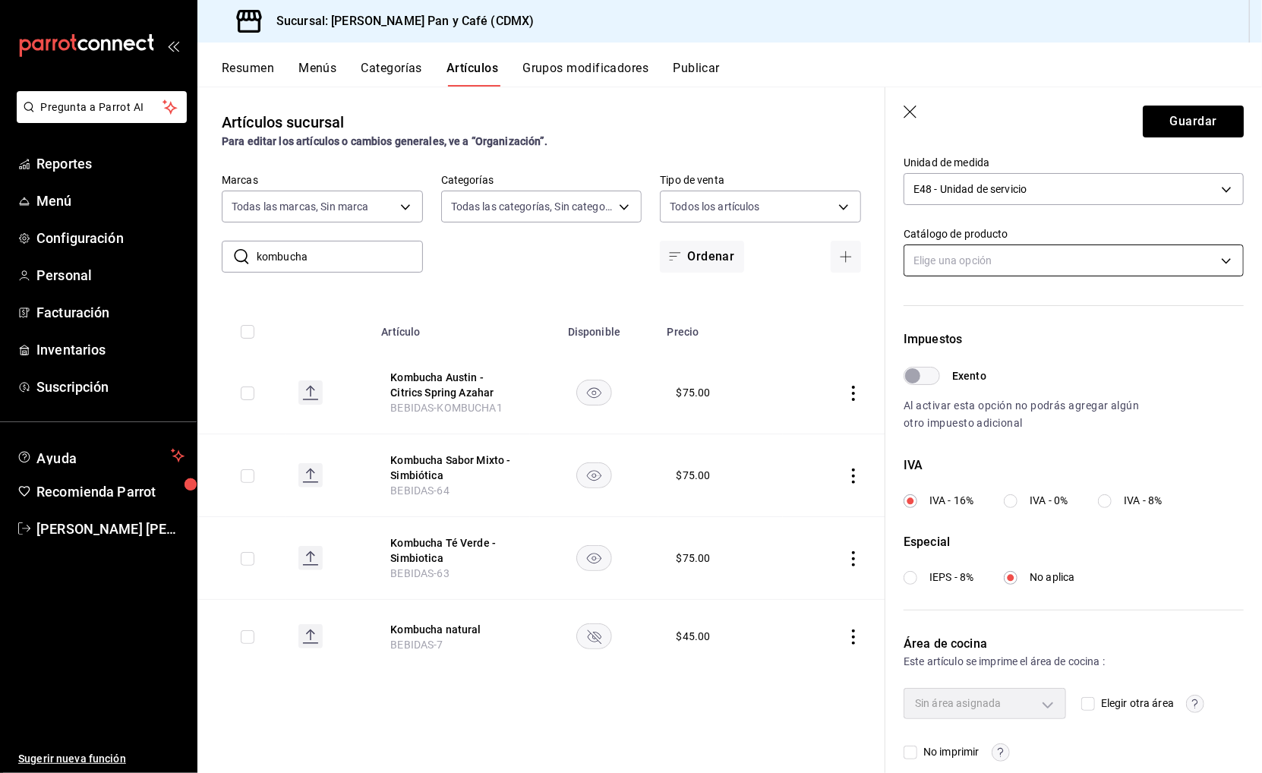
click at [978, 264] on body "Pregunta a Parrot AI Reportes Menú Configuración Personal Facturación Inventari…" at bounding box center [631, 386] width 1262 height 773
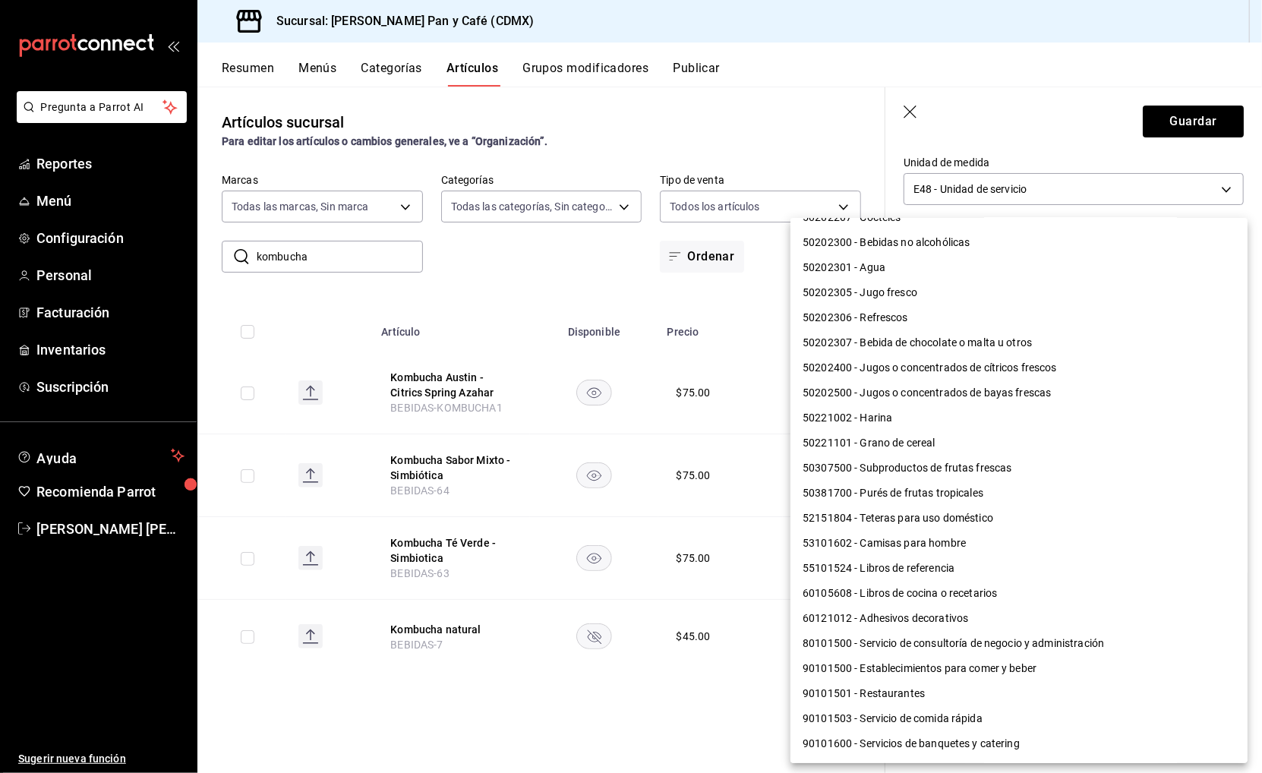
scroll to position [995, 0]
click at [990, 657] on li "90101500 - Establecimientos para comer y beber" at bounding box center [1018, 669] width 457 height 25
type input "90101500"
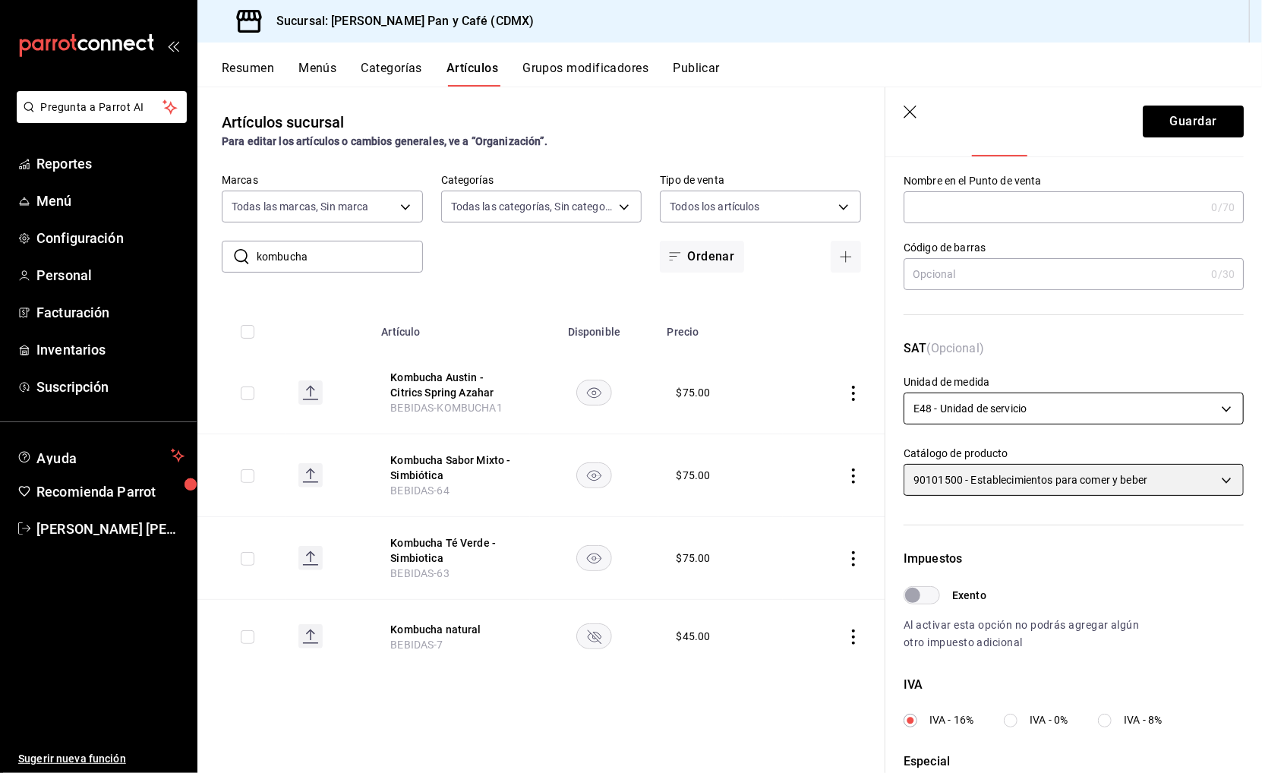
scroll to position [0, 0]
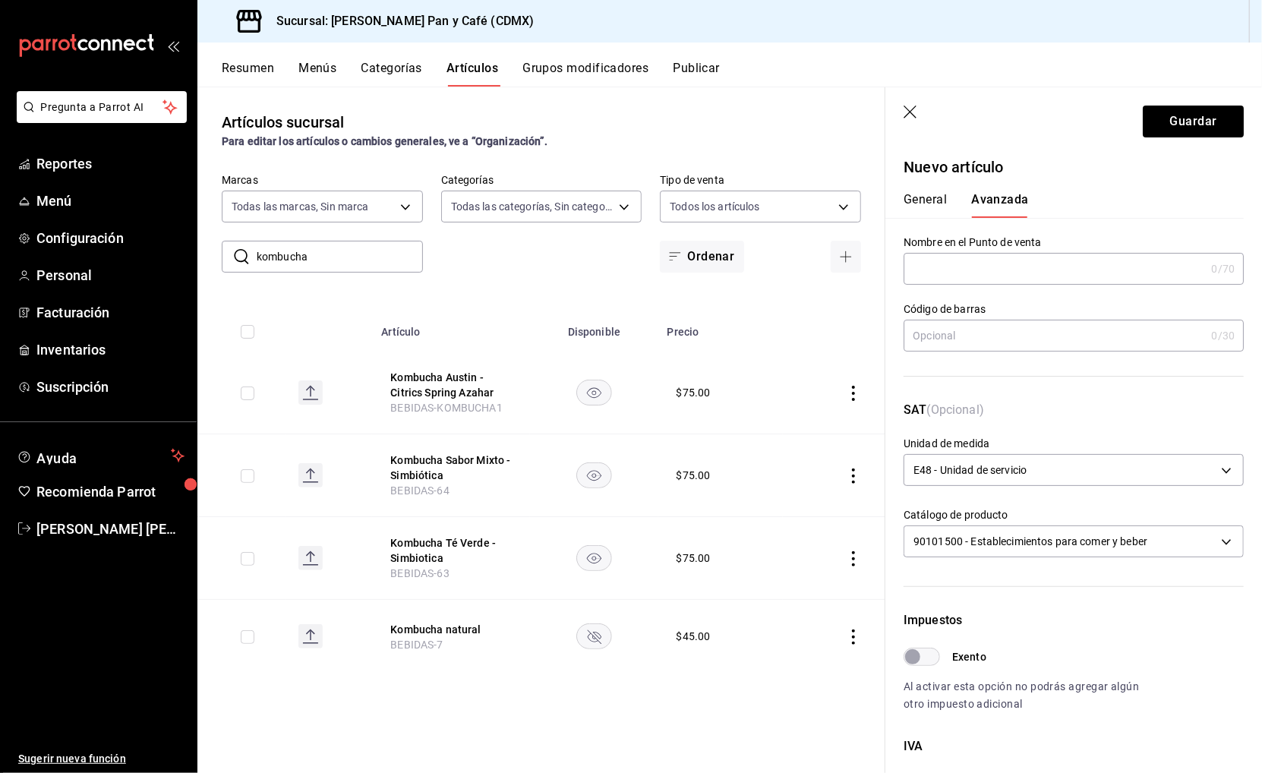
click at [930, 216] on button "General" at bounding box center [924, 205] width 43 height 26
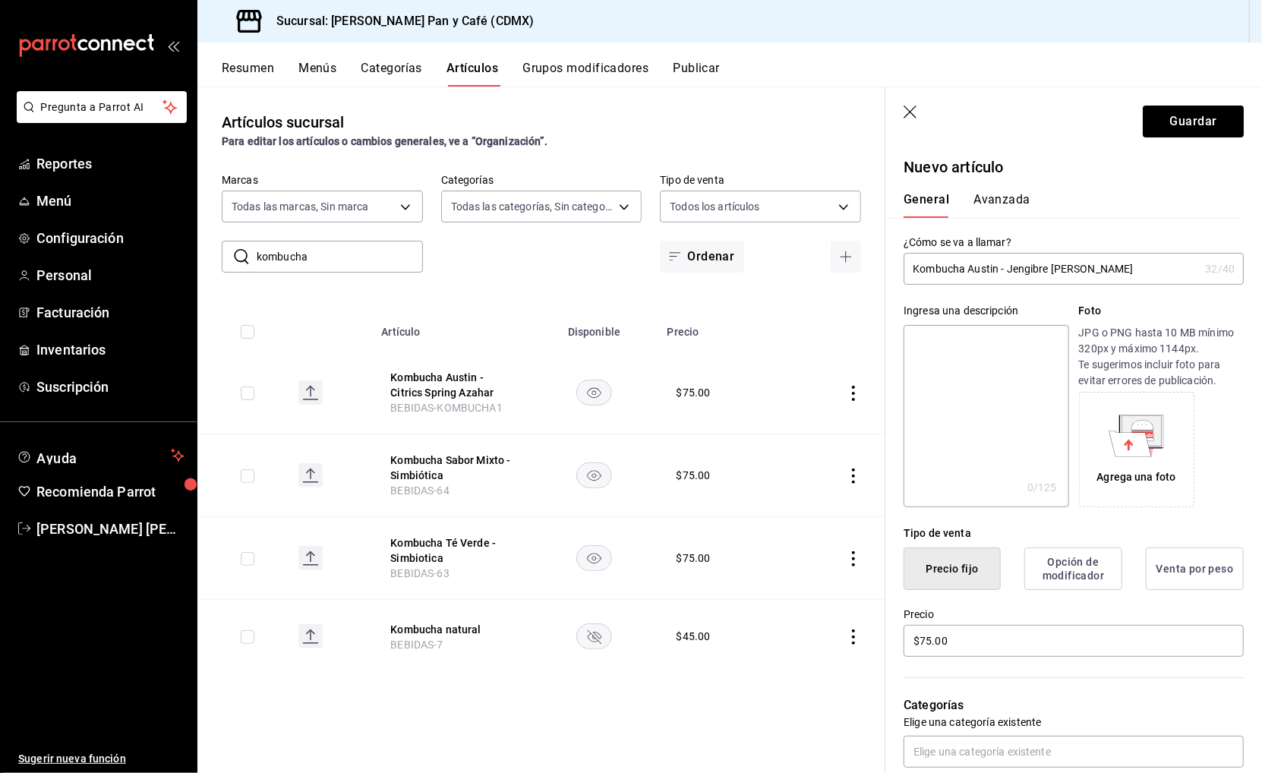
click at [994, 198] on button "Avanzada" at bounding box center [1001, 205] width 57 height 26
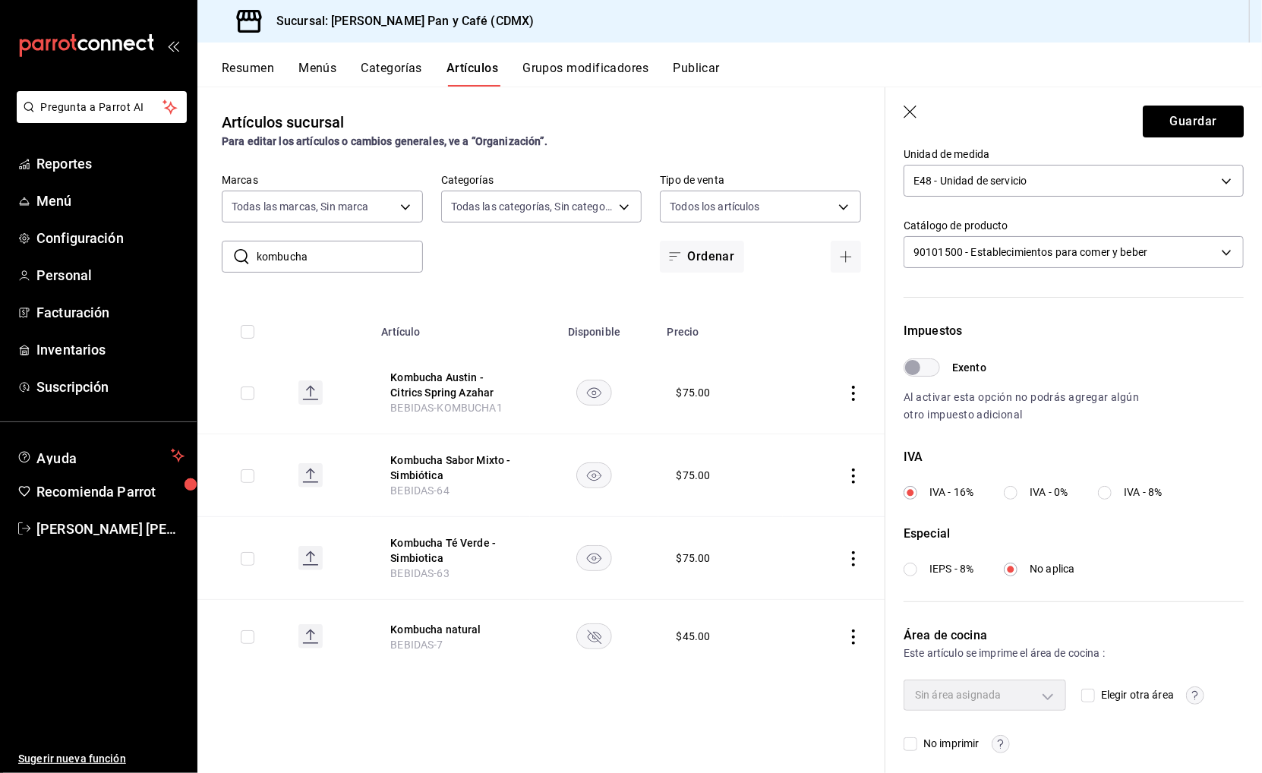
click at [1094, 688] on input "Elegir otra área" at bounding box center [1088, 695] width 14 height 14
checkbox input "true"
type input "ef3c88aa-75ec-417c-a196-4dad899f7149"
click at [1046, 685] on body "Pregunta a Parrot AI Reportes Menú Configuración Personal Facturación Inventari…" at bounding box center [631, 386] width 1262 height 773
click at [1182, 123] on div at bounding box center [631, 386] width 1262 height 773
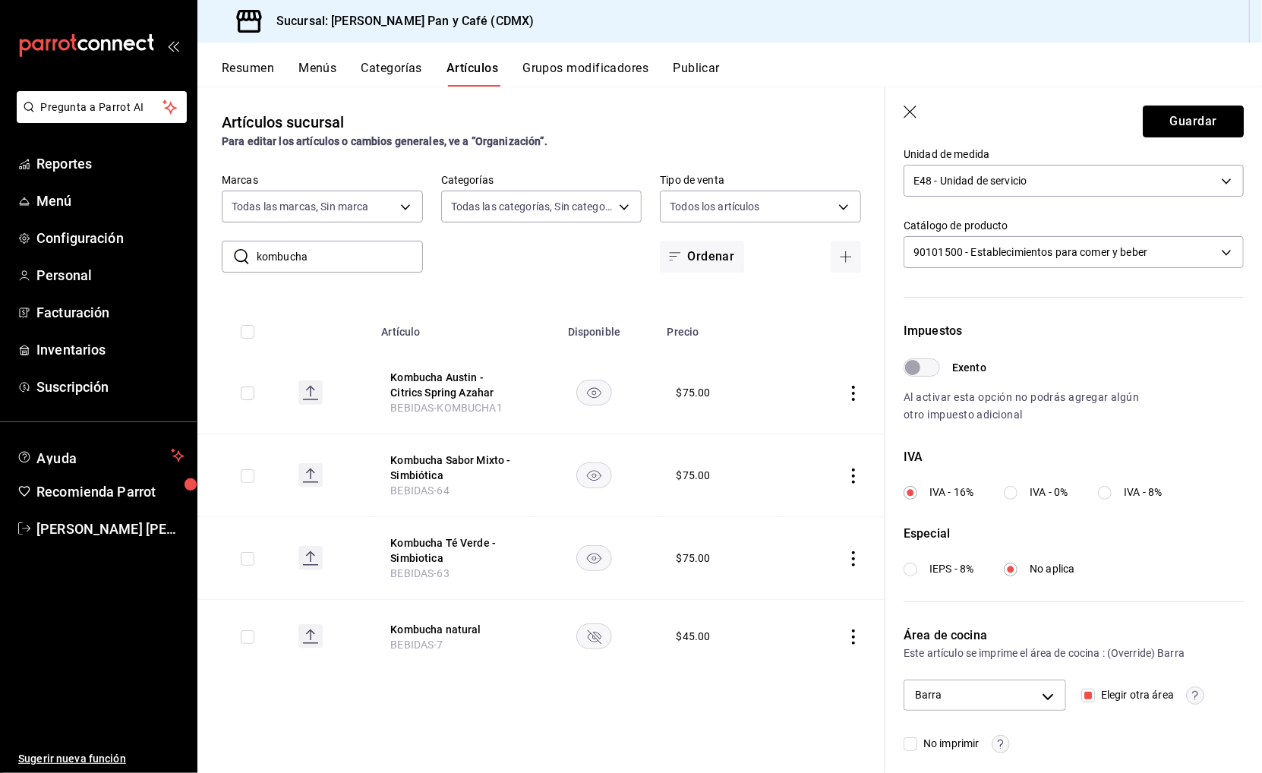
click at [1182, 123] on button "Guardar" at bounding box center [1192, 122] width 101 height 32
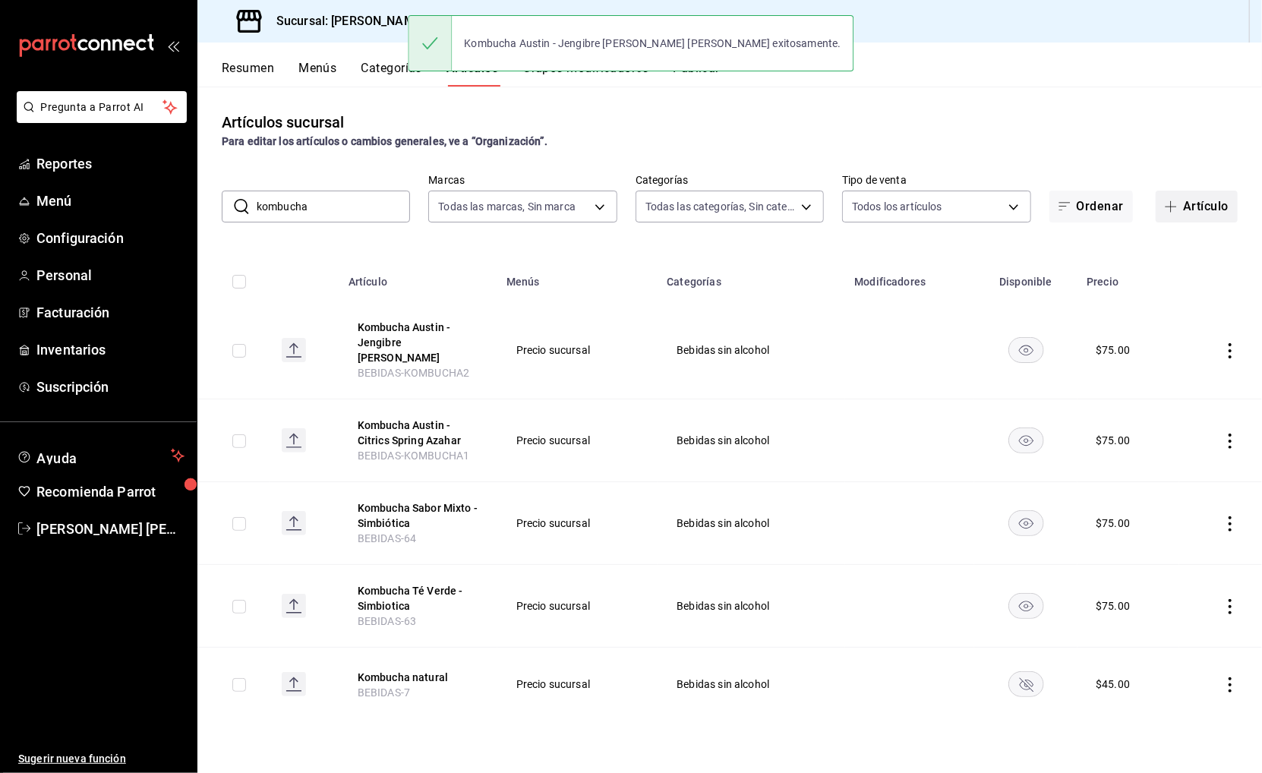
click at [1212, 194] on button "Artículo" at bounding box center [1196, 207] width 82 height 32
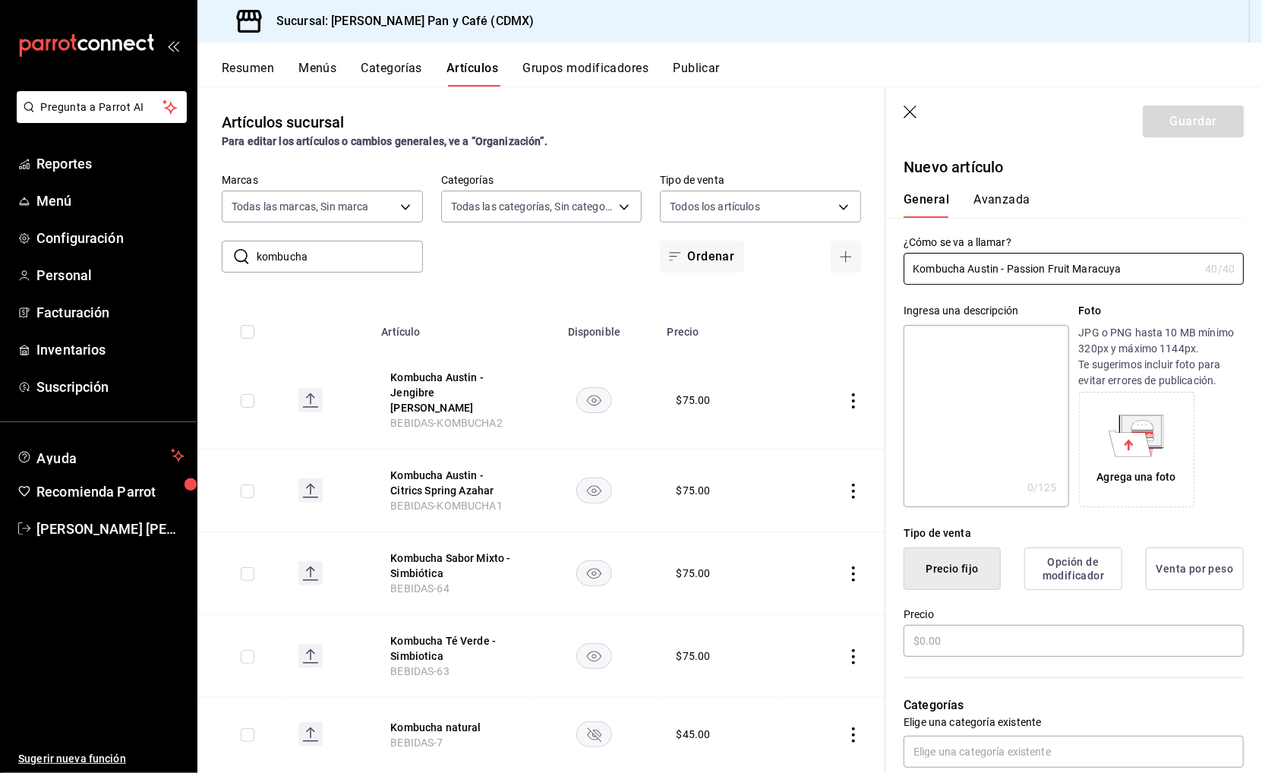
scroll to position [353, 0]
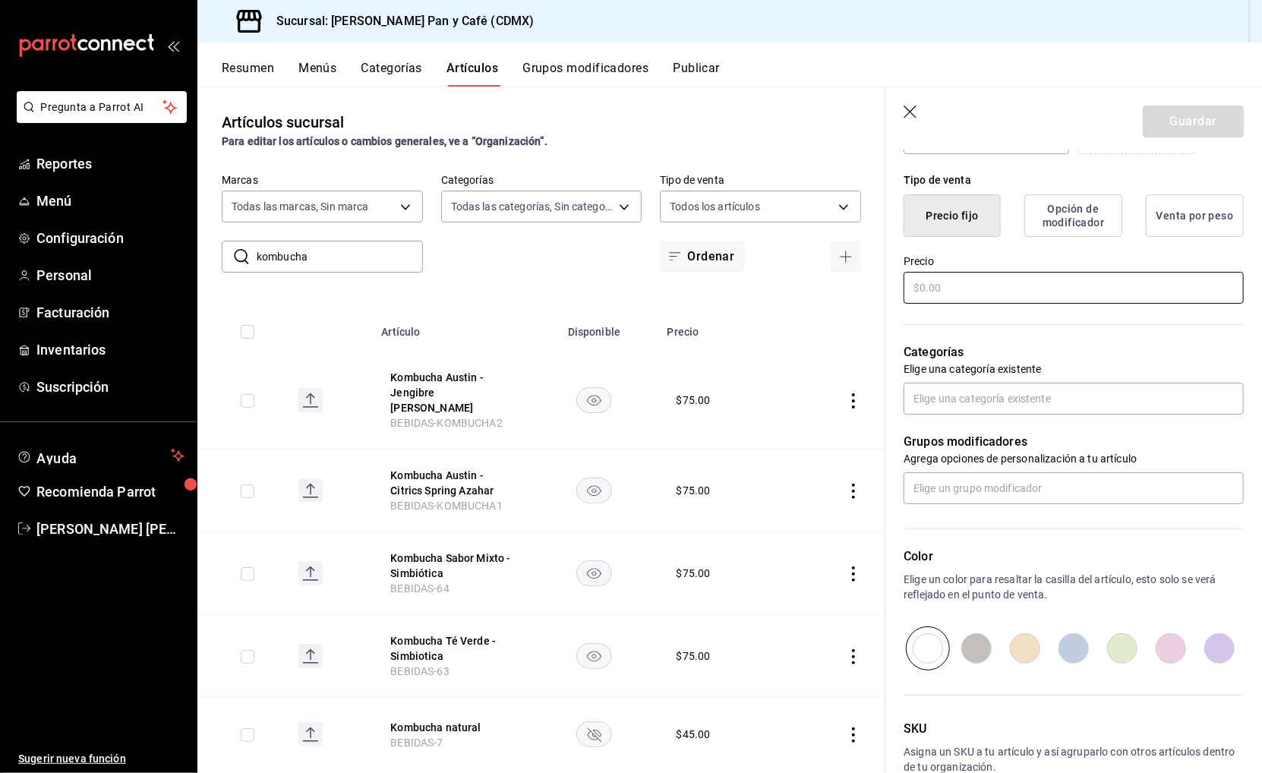
type input "Kombucha Austin - Passion Fruit Maracuya"
click at [965, 279] on input "text" at bounding box center [1073, 288] width 340 height 32
type input "$75.00"
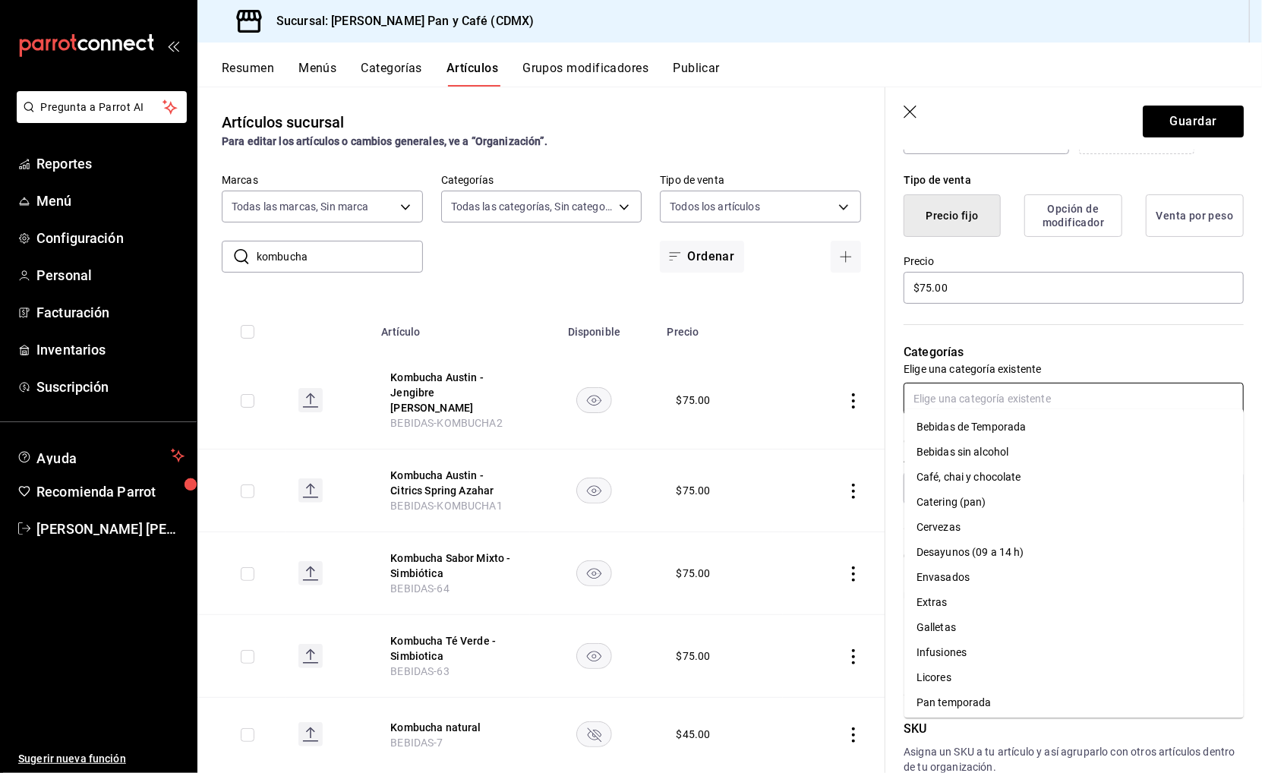
click at [1003, 389] on input "text" at bounding box center [1073, 399] width 340 height 32
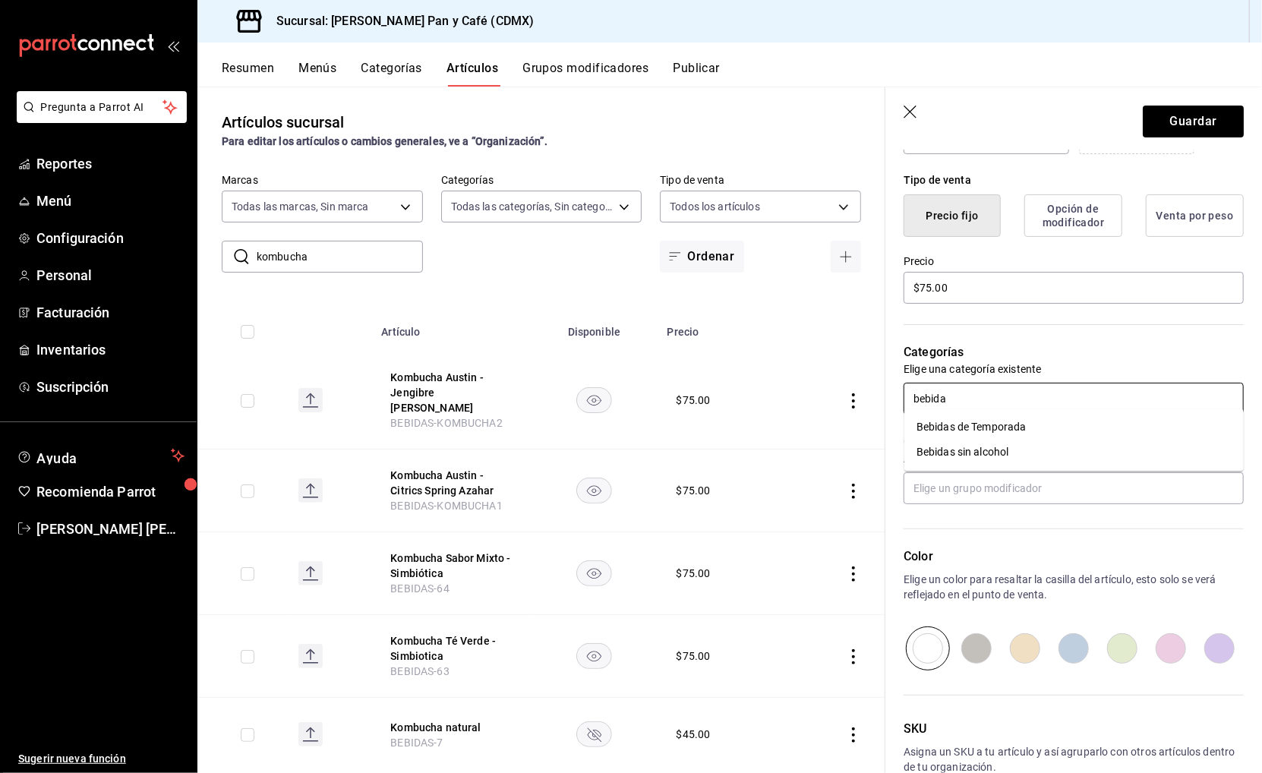
type input "bebidas"
click at [985, 446] on li "Bebidas sin alcohol" at bounding box center [1073, 452] width 339 height 25
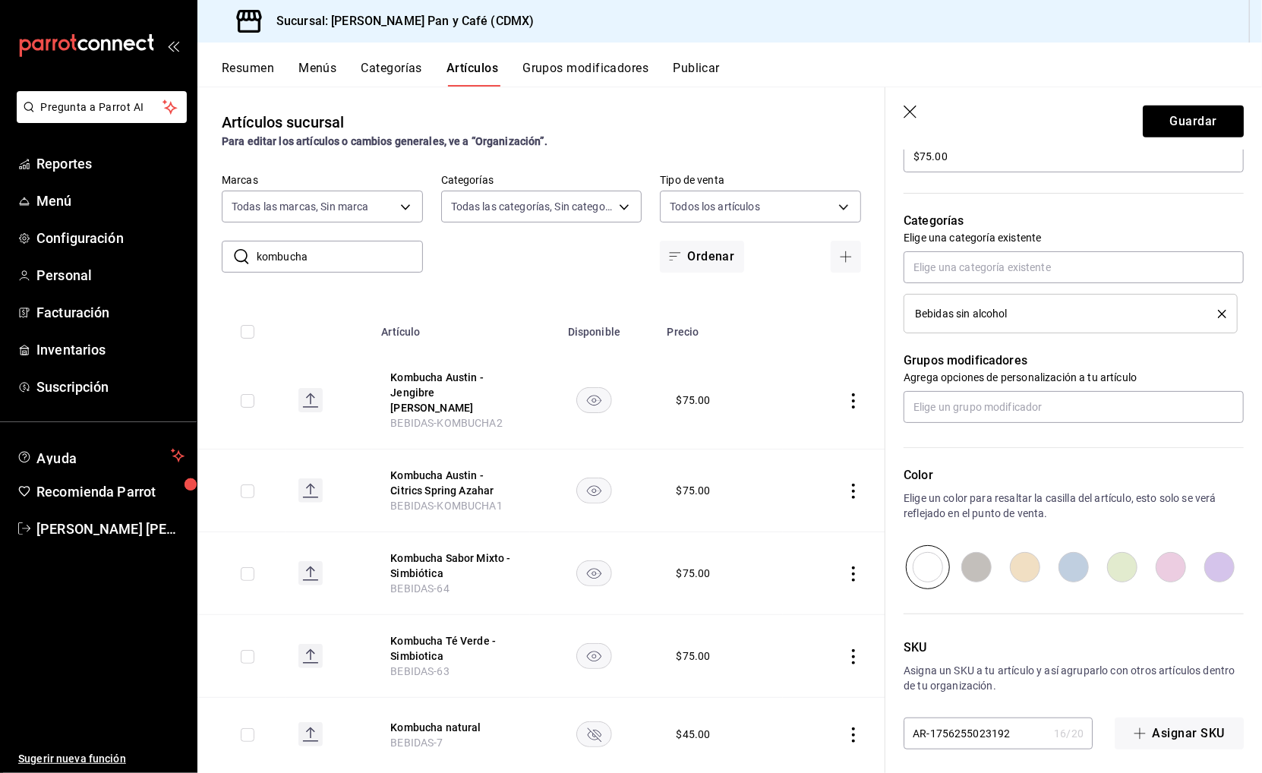
scroll to position [484, 0]
click at [963, 705] on div "SKU Asigna un SKU a tu artículo y así agruparlo con otros artículos dentro de t…" at bounding box center [1064, 670] width 358 height 160
click at [930, 726] on input "AR-1756255023192" at bounding box center [975, 734] width 144 height 30
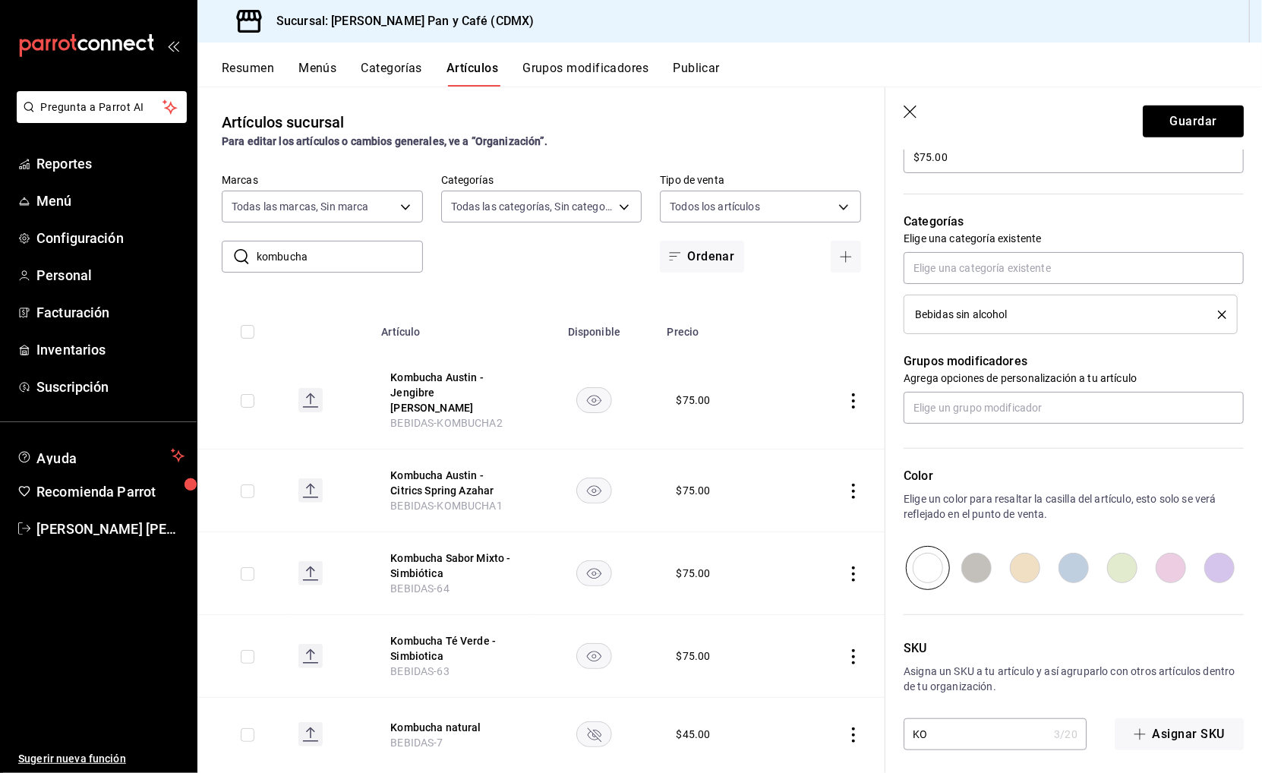
type input "K"
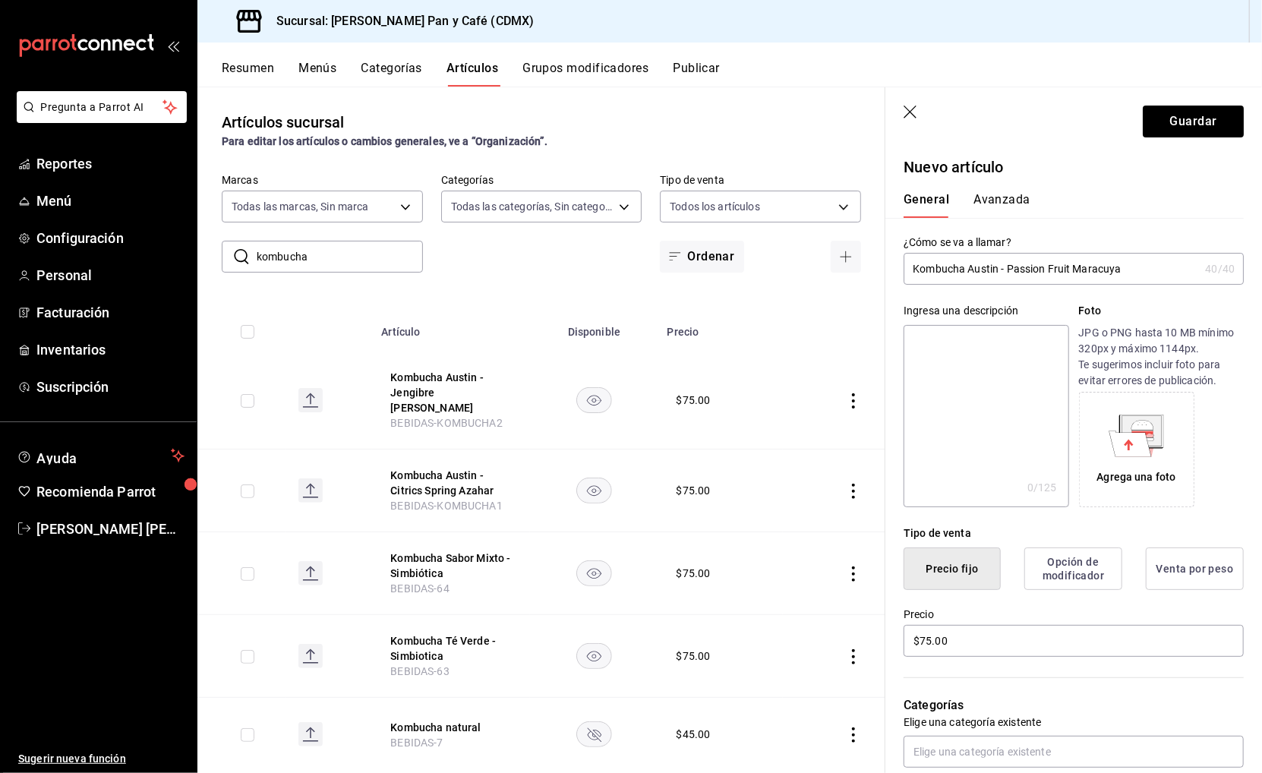
scroll to position [-2, 0]
type input "BEBIDAS-KOMBUCHA3"
click at [995, 203] on button "Avanzada" at bounding box center [1001, 205] width 57 height 26
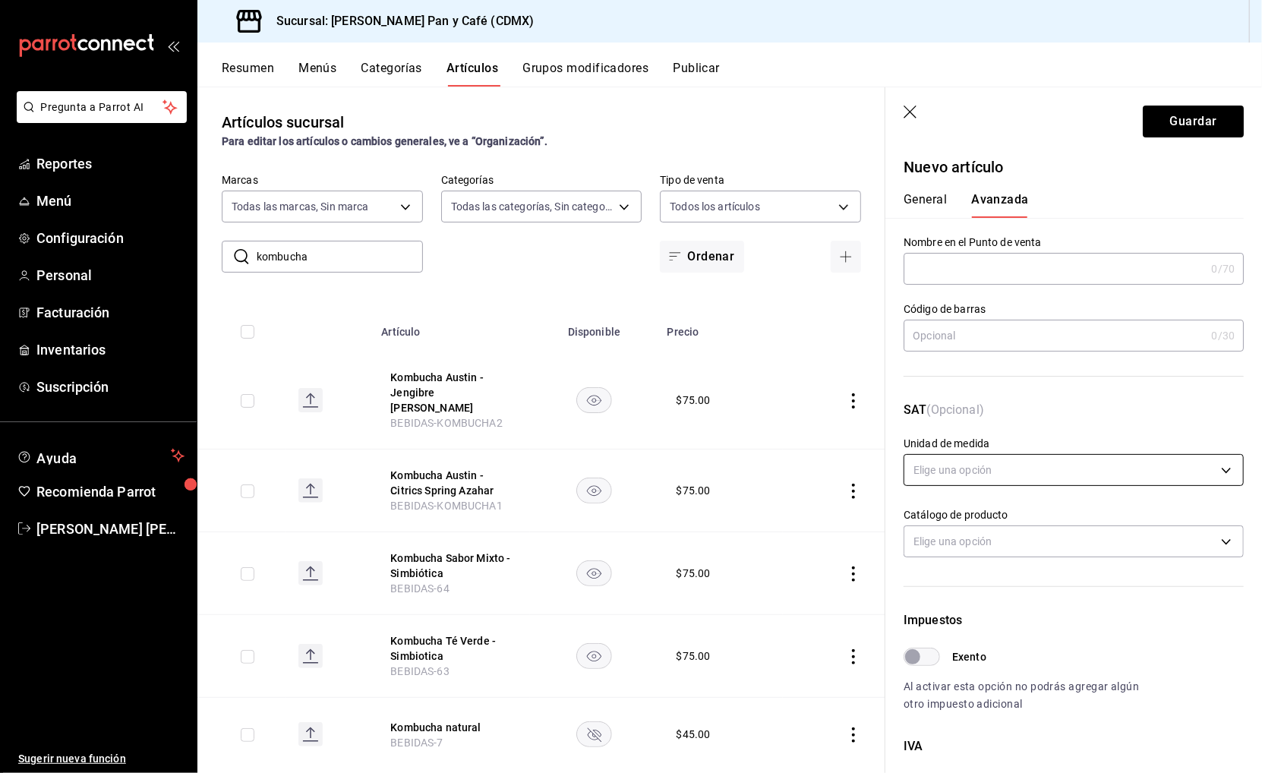
scroll to position [31, 0]
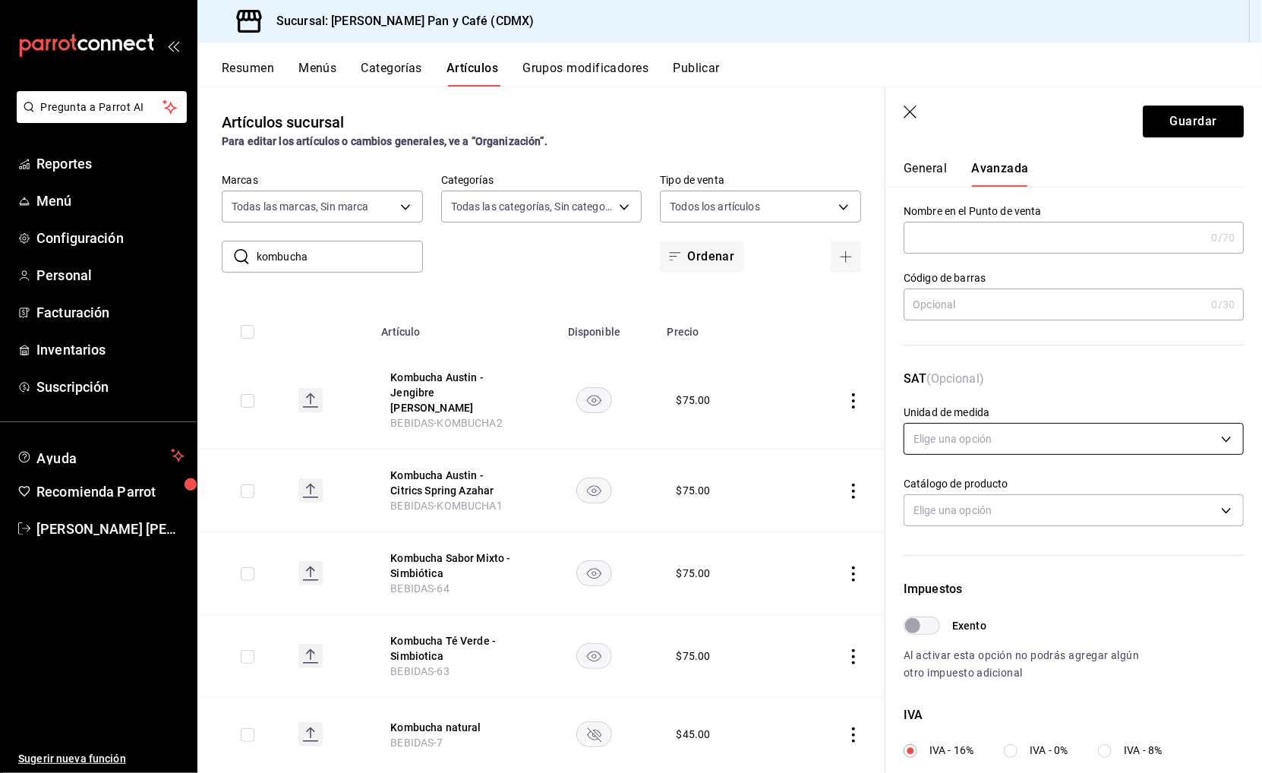
click at [984, 433] on body "Pregunta a Parrot AI Reportes Menú Configuración Personal Facturación Inventari…" at bounding box center [631, 386] width 1262 height 773
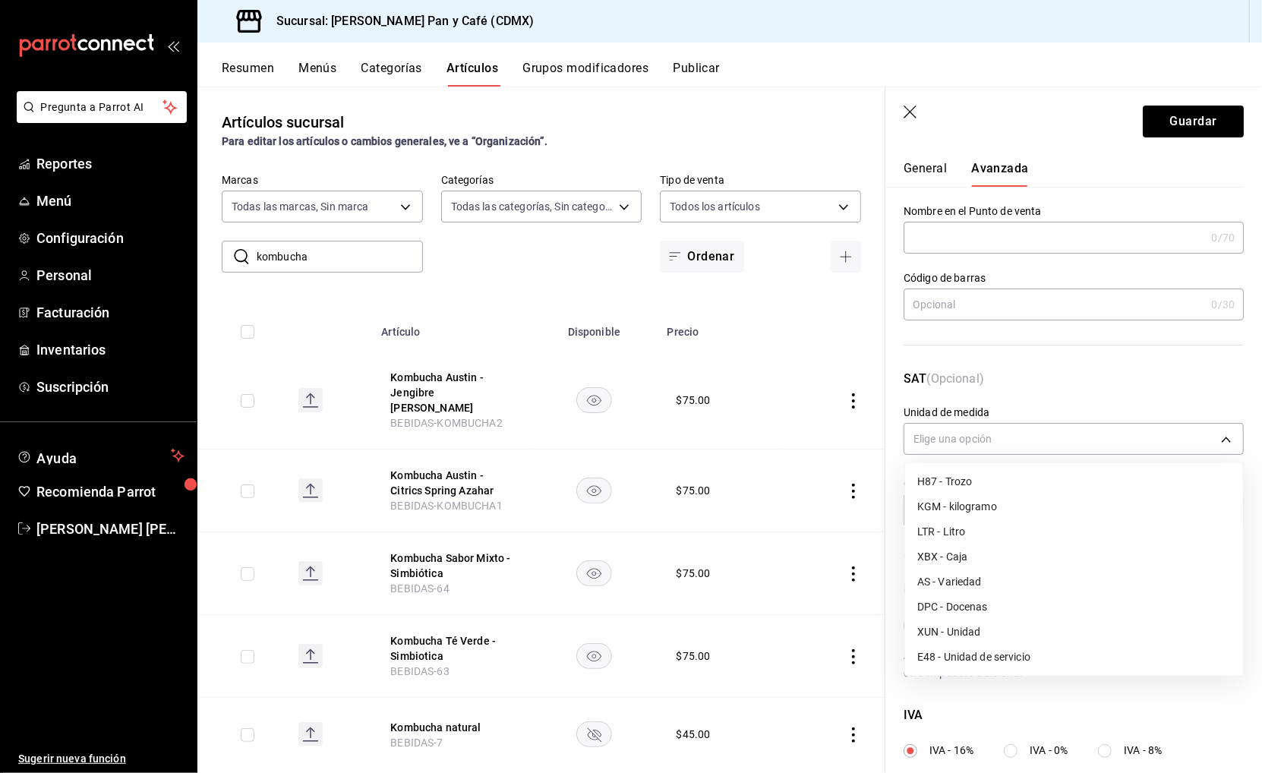
click at [967, 647] on li "E48 - Unidad de servicio" at bounding box center [1074, 656] width 338 height 25
type input "E48"
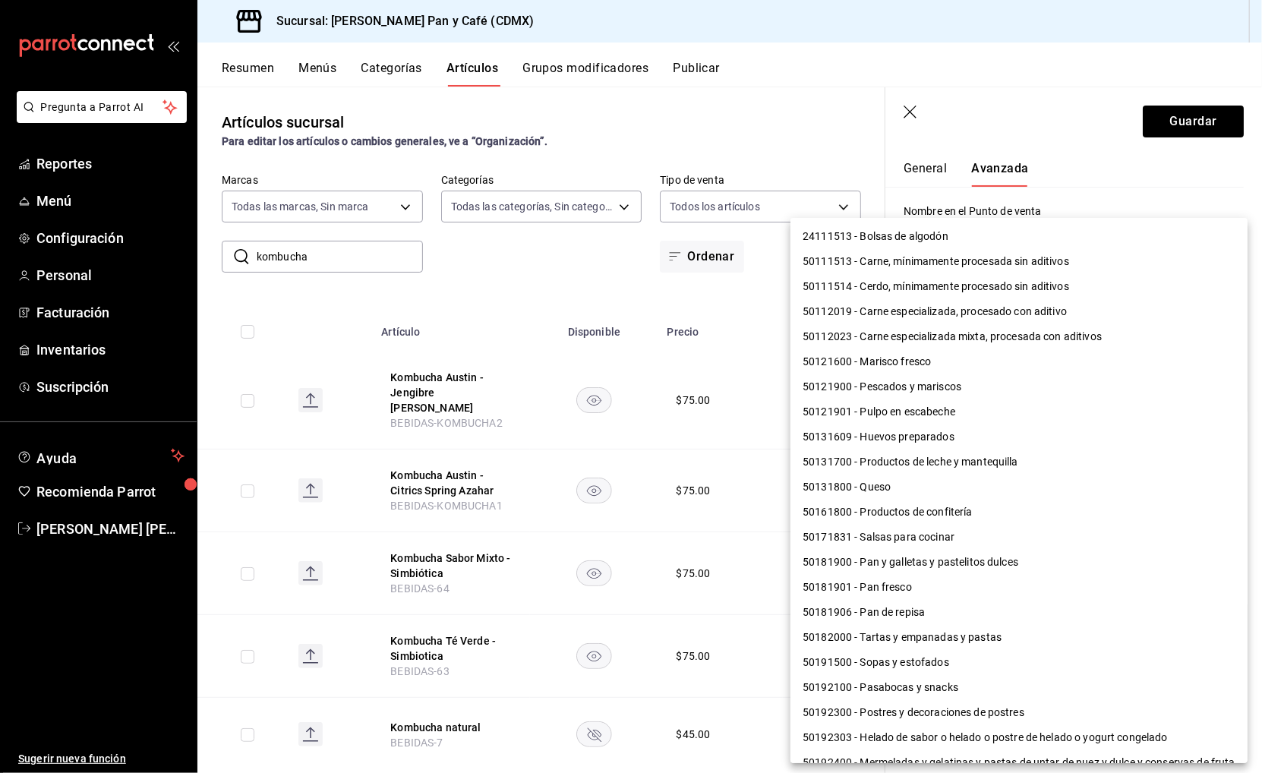
click at [968, 499] on body "Pregunta a Parrot AI Reportes Menú Configuración Personal Facturación Inventari…" at bounding box center [631, 386] width 1262 height 773
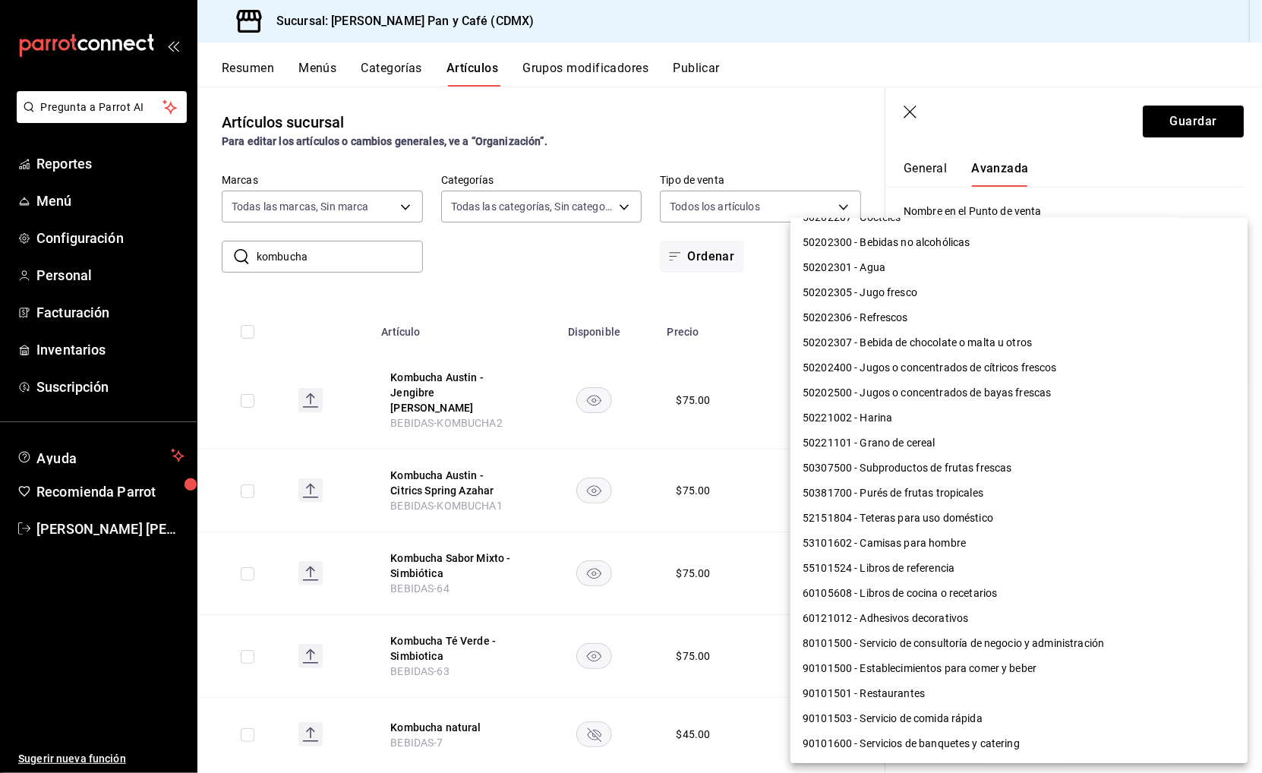
scroll to position [995, 0]
click at [945, 657] on li "90101500 - Establecimientos para comer y beber" at bounding box center [1018, 669] width 457 height 25
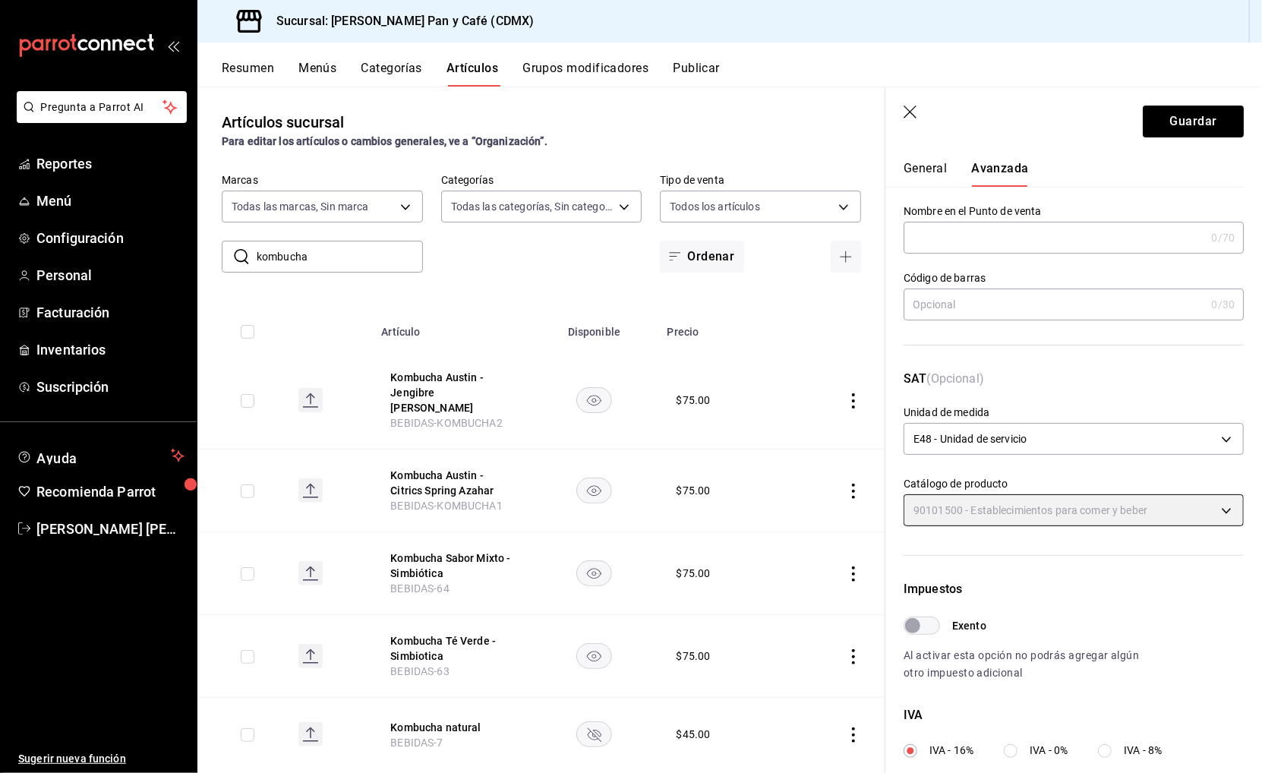
type input "90101500"
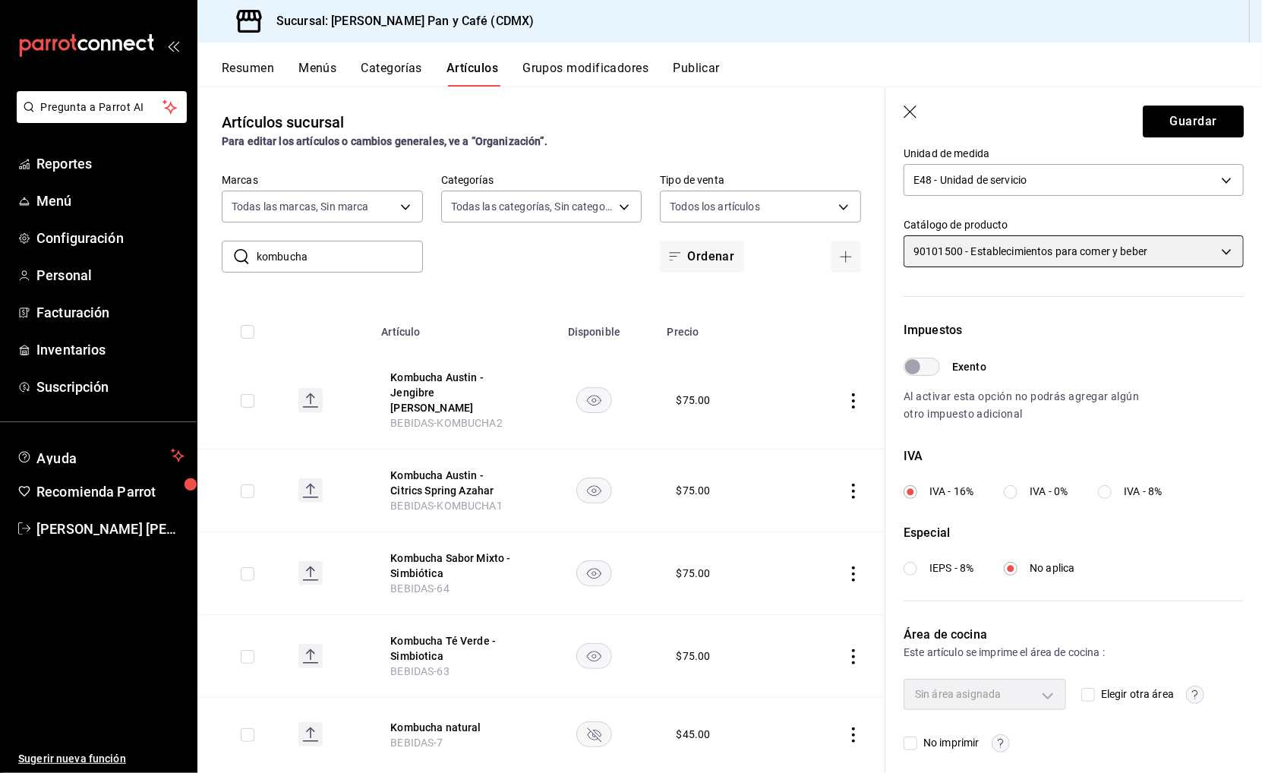
scroll to position [289, 0]
click at [1083, 688] on input "Elegir otra área" at bounding box center [1088, 695] width 14 height 14
checkbox input "true"
type input "ef3c88aa-75ec-417c-a196-4dad899f7149"
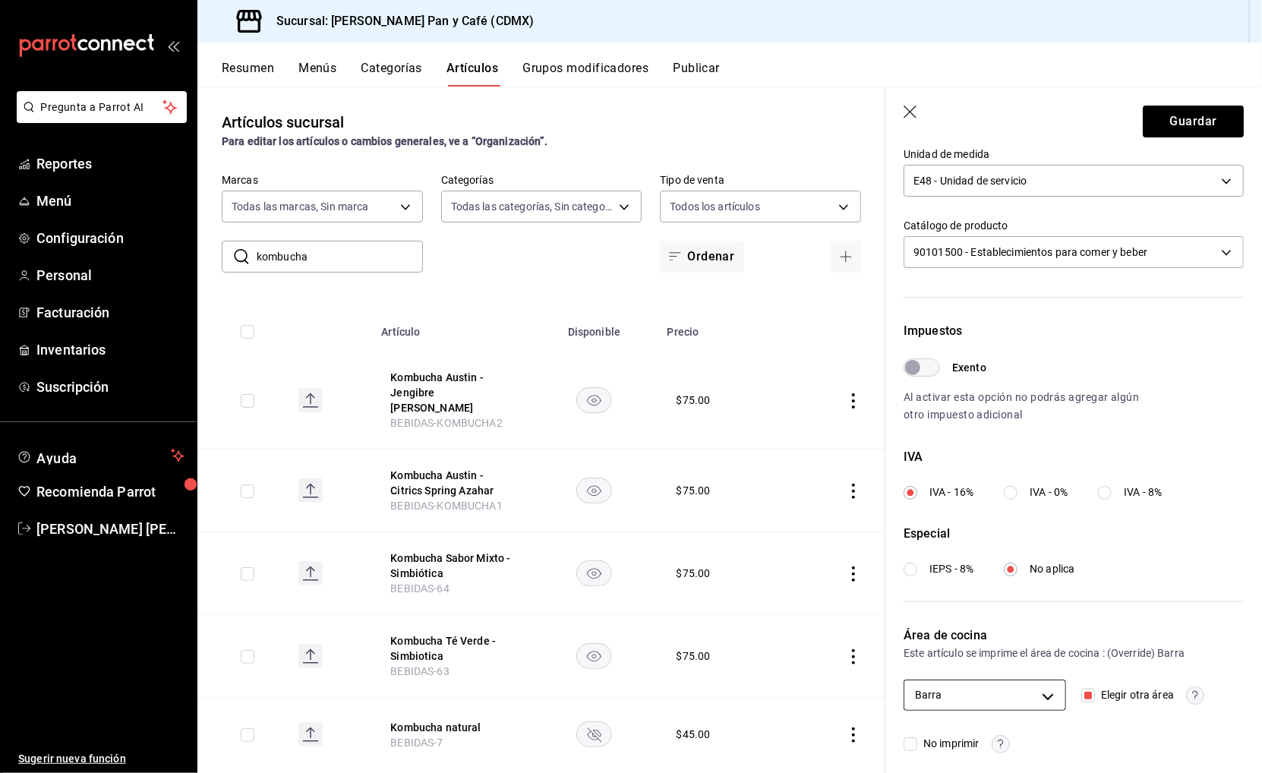
click at [1047, 684] on body "Pregunta a Parrot AI Reportes Menú Configuración Personal Facturación Inventari…" at bounding box center [631, 386] width 1262 height 773
click at [1167, 110] on div at bounding box center [631, 386] width 1262 height 773
click at [1164, 128] on button "Guardar" at bounding box center [1192, 122] width 101 height 32
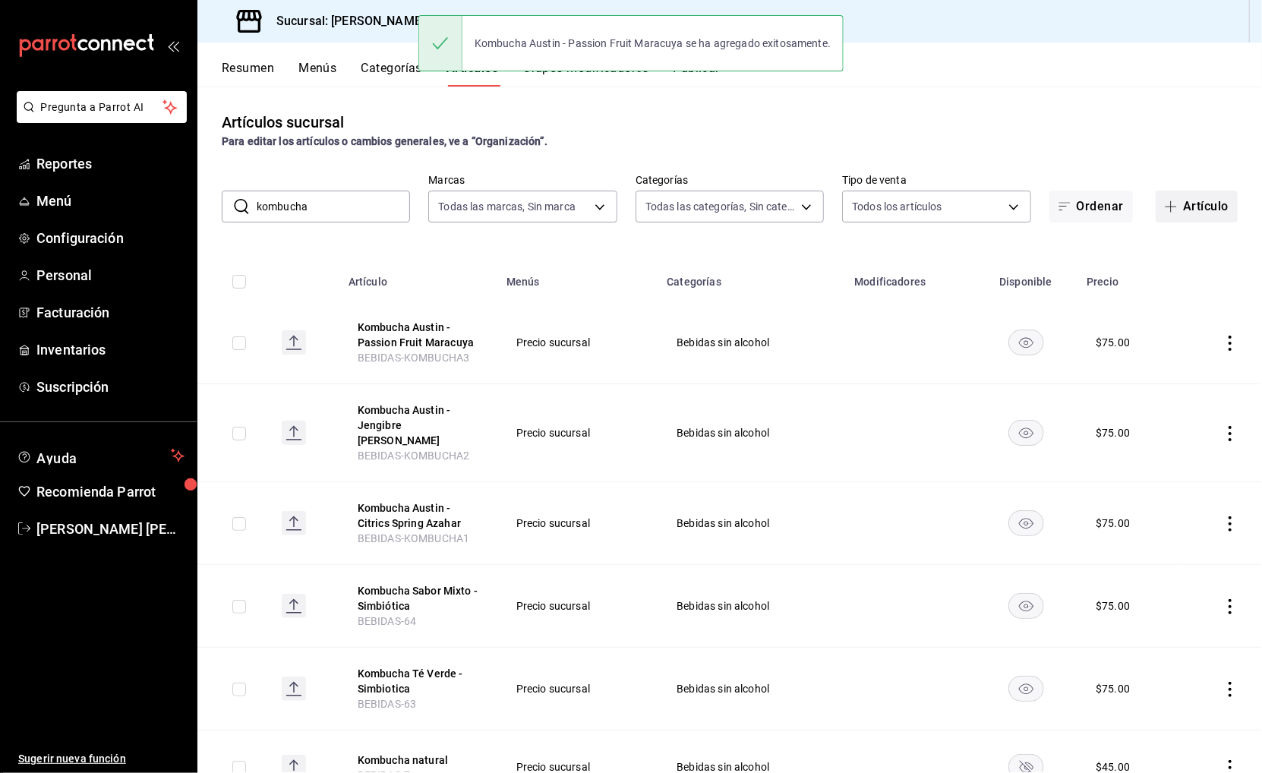
click at [1207, 203] on button "Artículo" at bounding box center [1196, 207] width 82 height 32
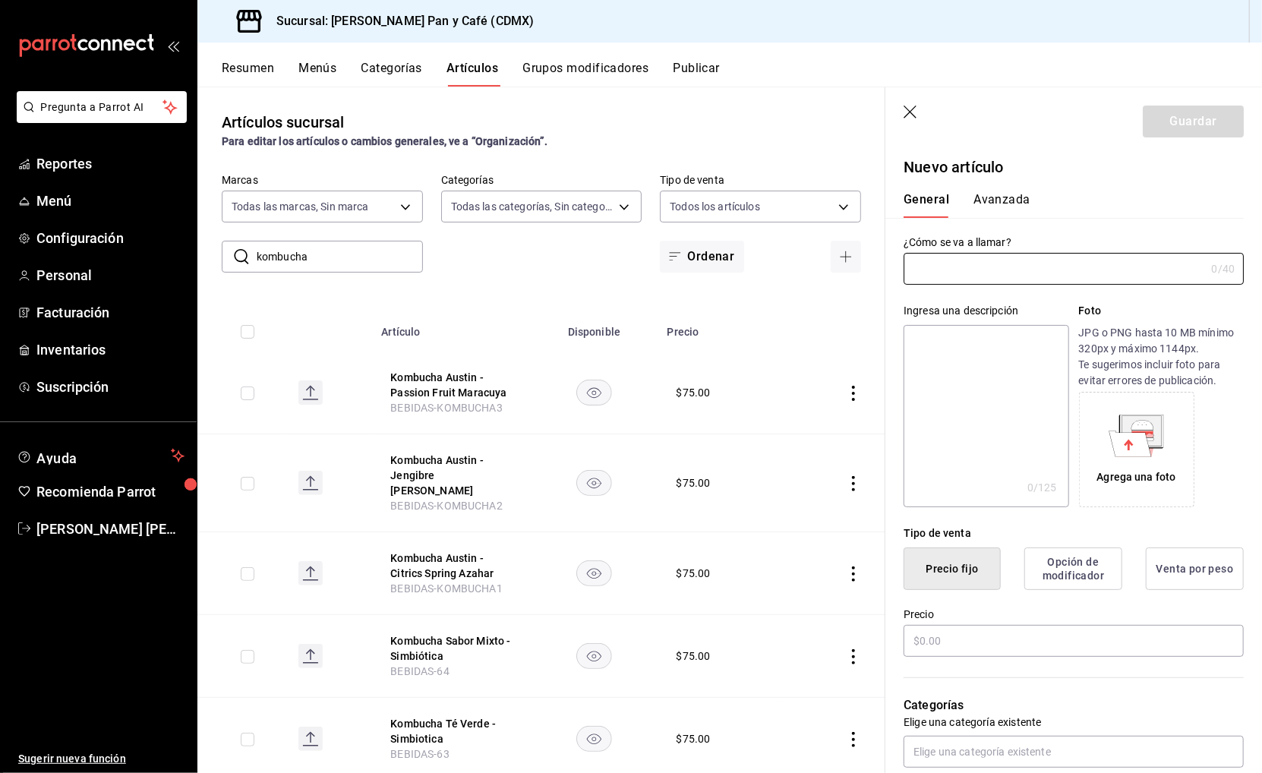
click at [1009, 285] on div "Ingresa una descripción x 0 /125 ​ Foto JPG o PNG hasta 10 MB mínimo 320px y má…" at bounding box center [1064, 396] width 358 height 222
click at [995, 267] on input "text" at bounding box center [1053, 269] width 301 height 30
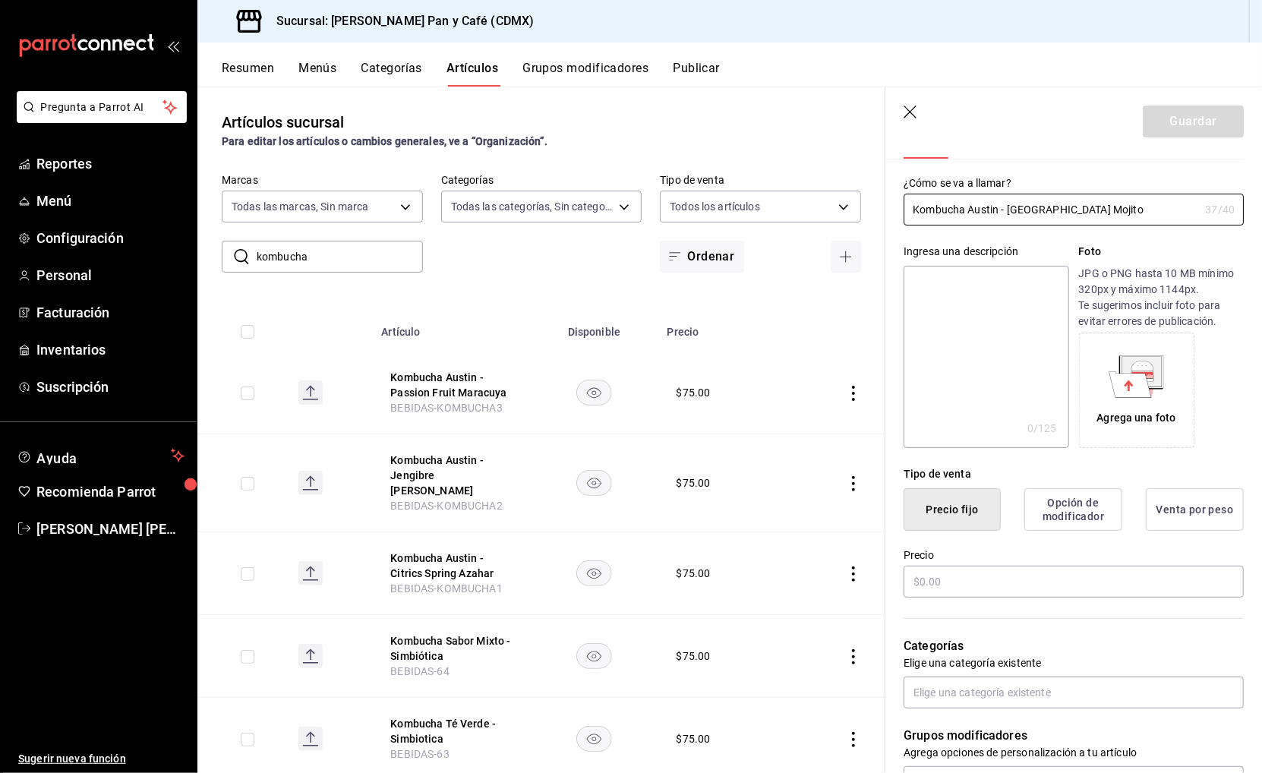
scroll to position [80, 0]
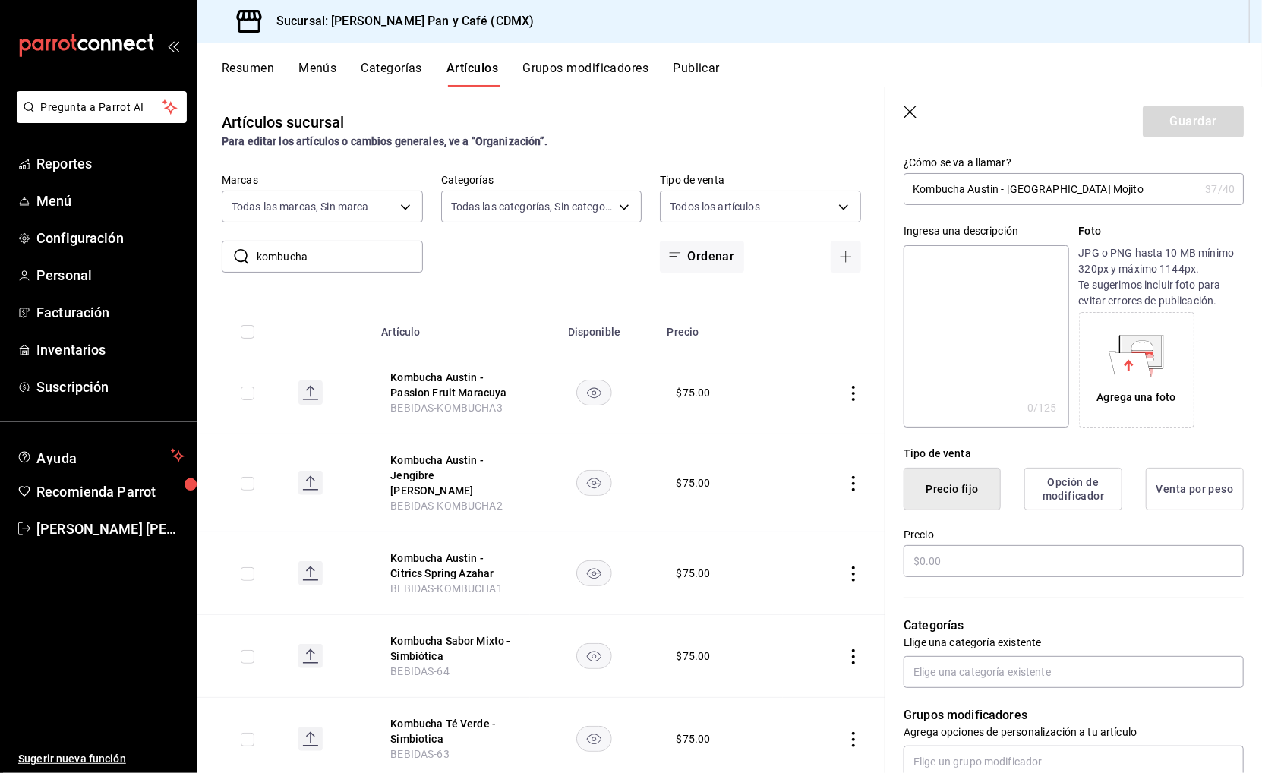
click at [1003, 181] on input "Kombucha Austin - Habana Beach Mojito" at bounding box center [1050, 189] width 295 height 30
drag, startPoint x: 1107, startPoint y: 185, endPoint x: 1221, endPoint y: 185, distance: 113.9
click at [1221, 185] on div "Kombucha Austin - Mo Habana Beach Mojito 40 /40 ¿Cómo se va a llamar?" at bounding box center [1073, 189] width 340 height 32
click at [1028, 184] on input "Kombucha Austin - Mo Habana Beach" at bounding box center [1050, 189] width 295 height 30
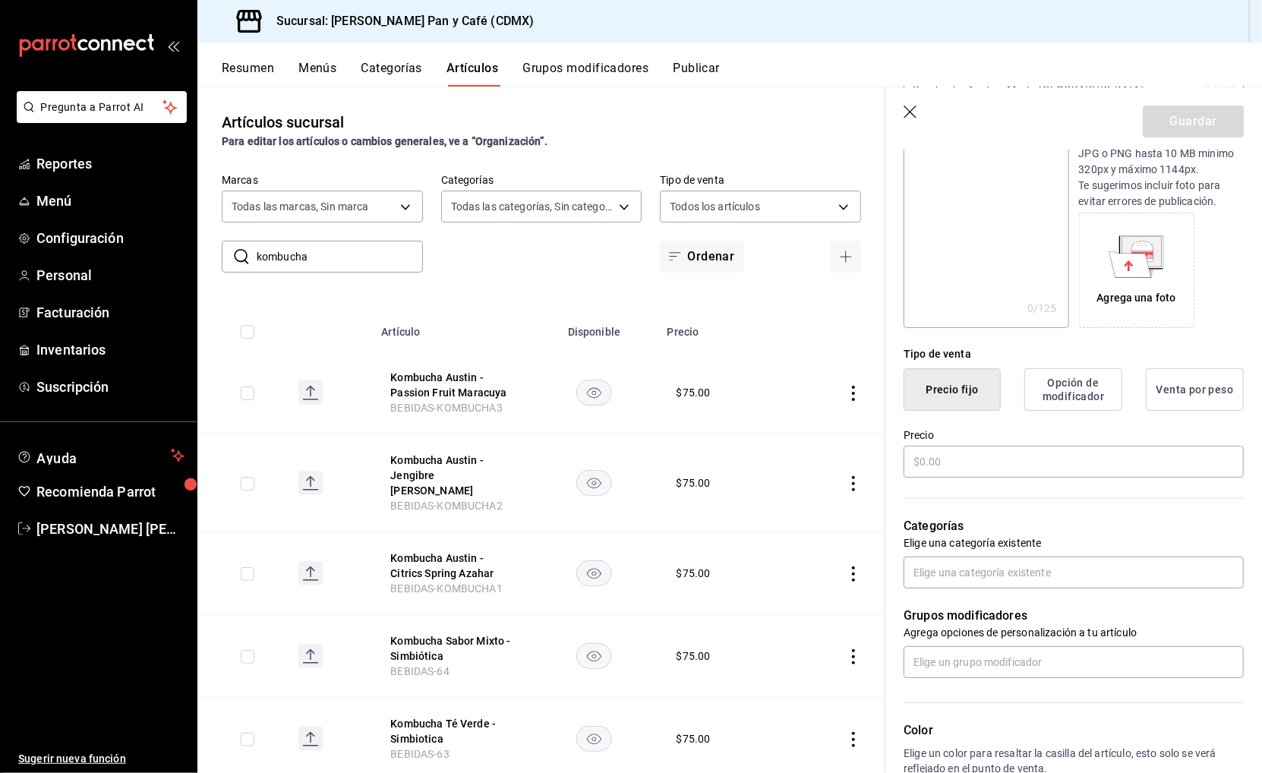
scroll to position [325, 0]
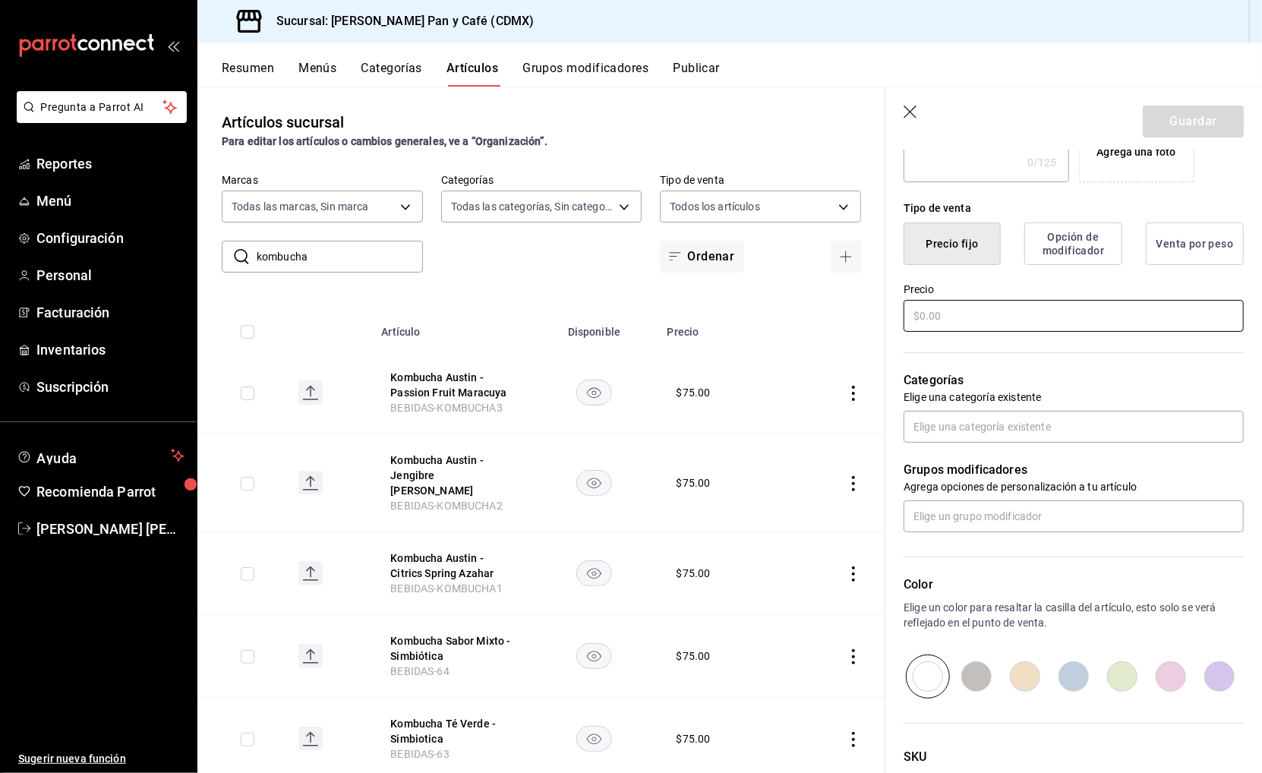
type input "Kombucha Austin - Mojito Habana Beach"
click at [986, 310] on input "text" at bounding box center [1073, 316] width 340 height 32
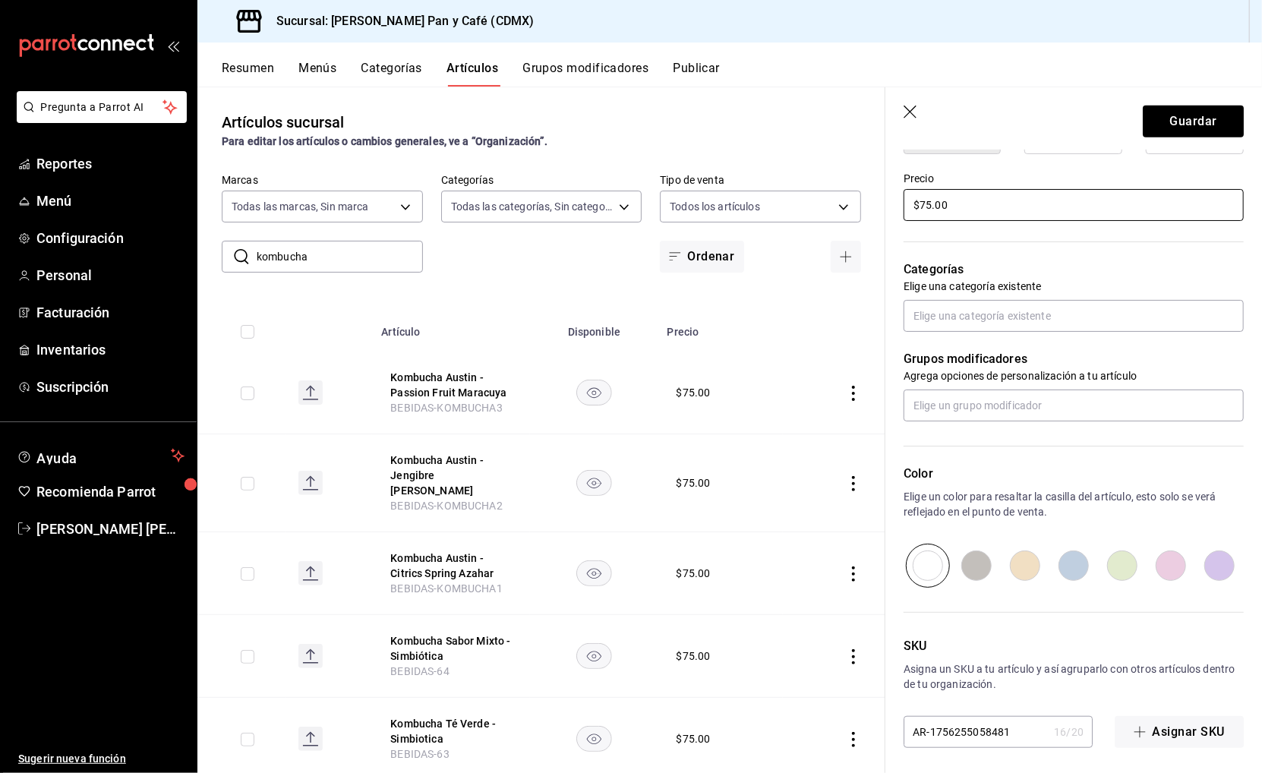
scroll to position [434, 0]
type input "$75.00"
click at [975, 303] on input "text" at bounding box center [1073, 317] width 340 height 32
type input "n"
type input "bebidas"
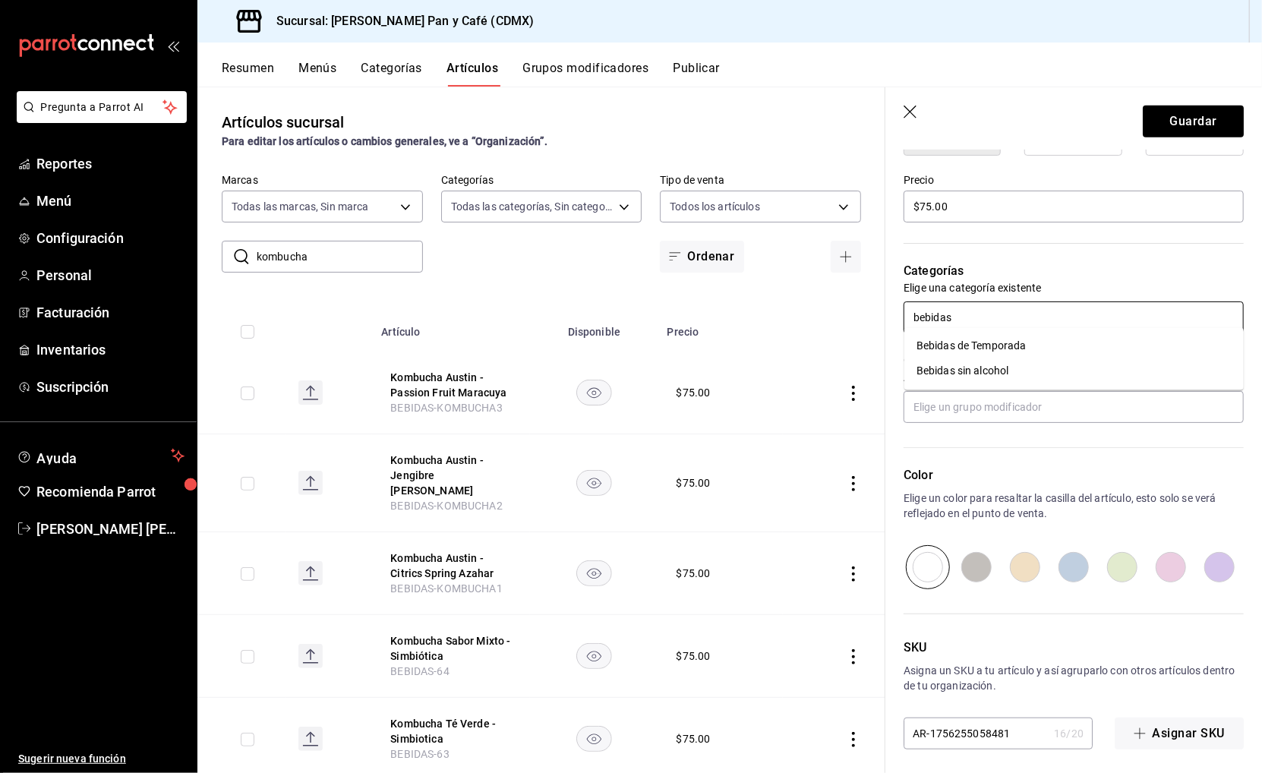
click at [967, 367] on li "Bebidas sin alcohol" at bounding box center [1073, 371] width 339 height 25
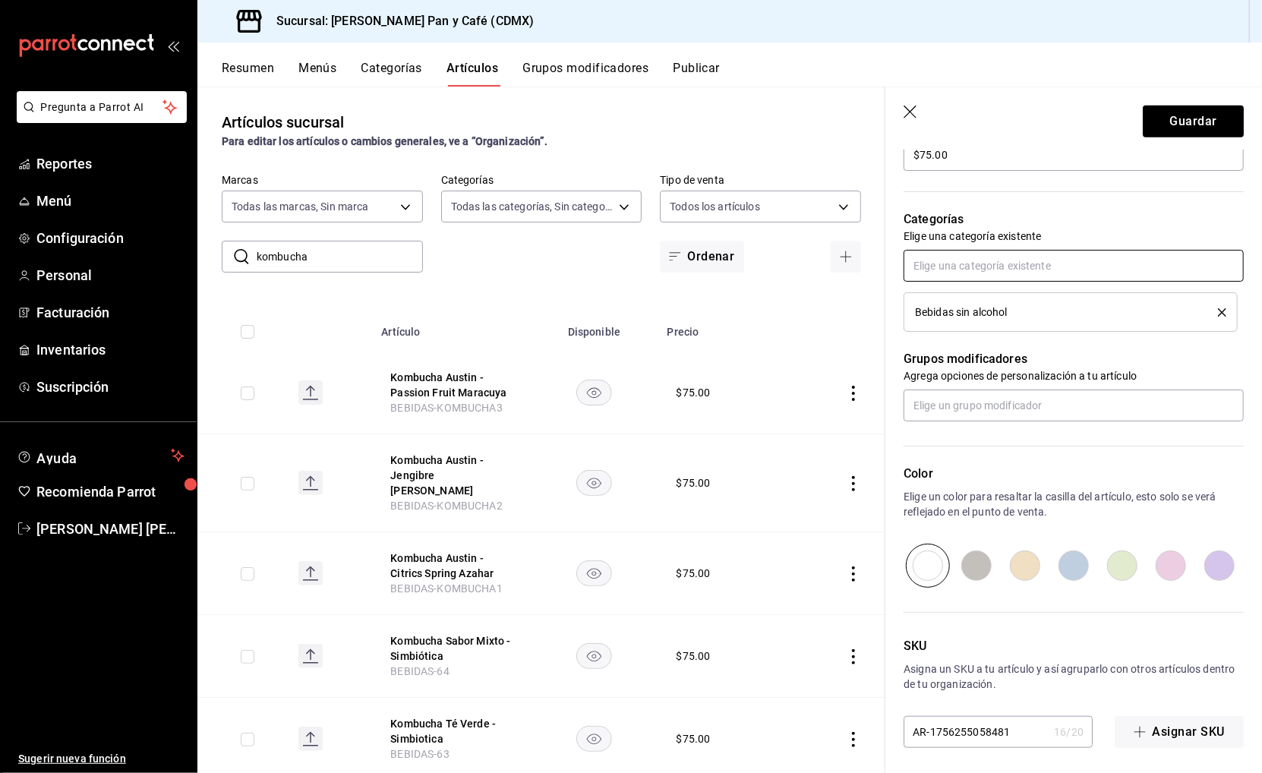
scroll to position [484, 0]
click at [986, 722] on input "AR-1756255058481" at bounding box center [975, 734] width 144 height 30
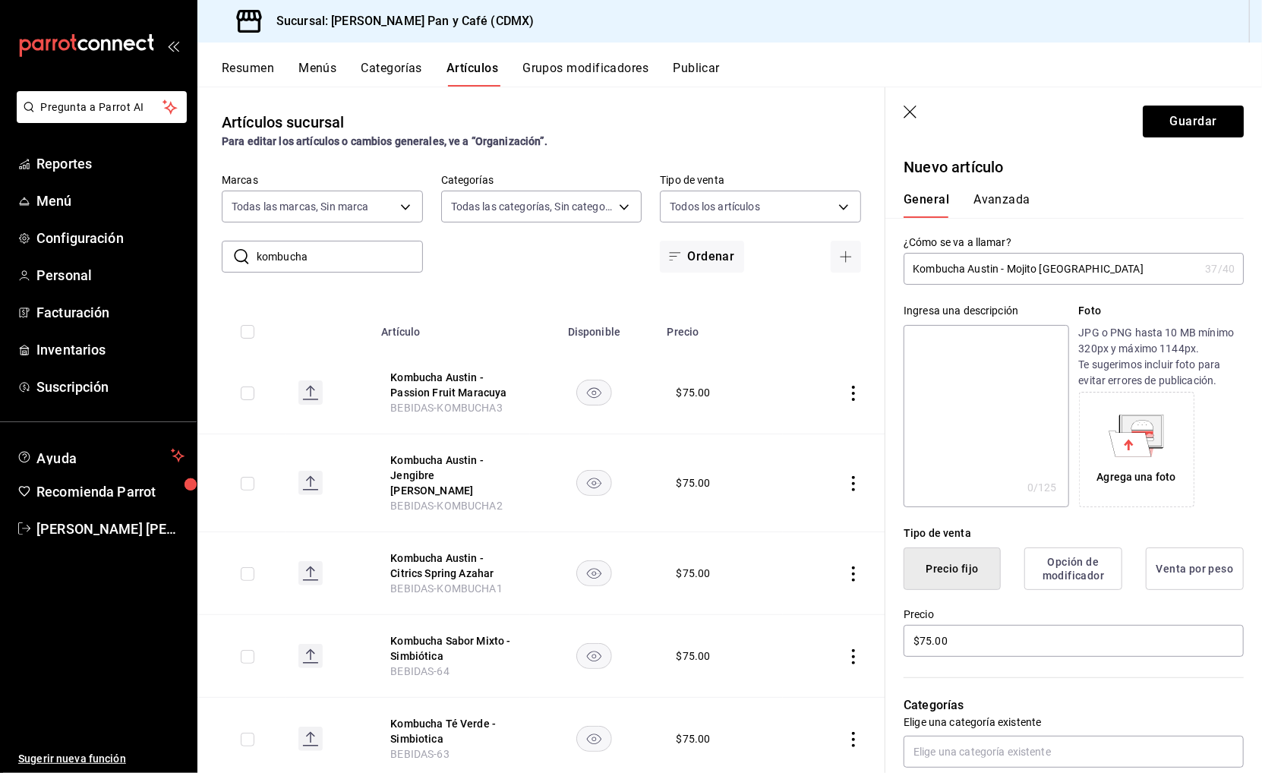
scroll to position [-1, 0]
type input "BEBIDAS-KOMBUCHA4"
click at [999, 192] on button "Avanzada" at bounding box center [1001, 205] width 57 height 26
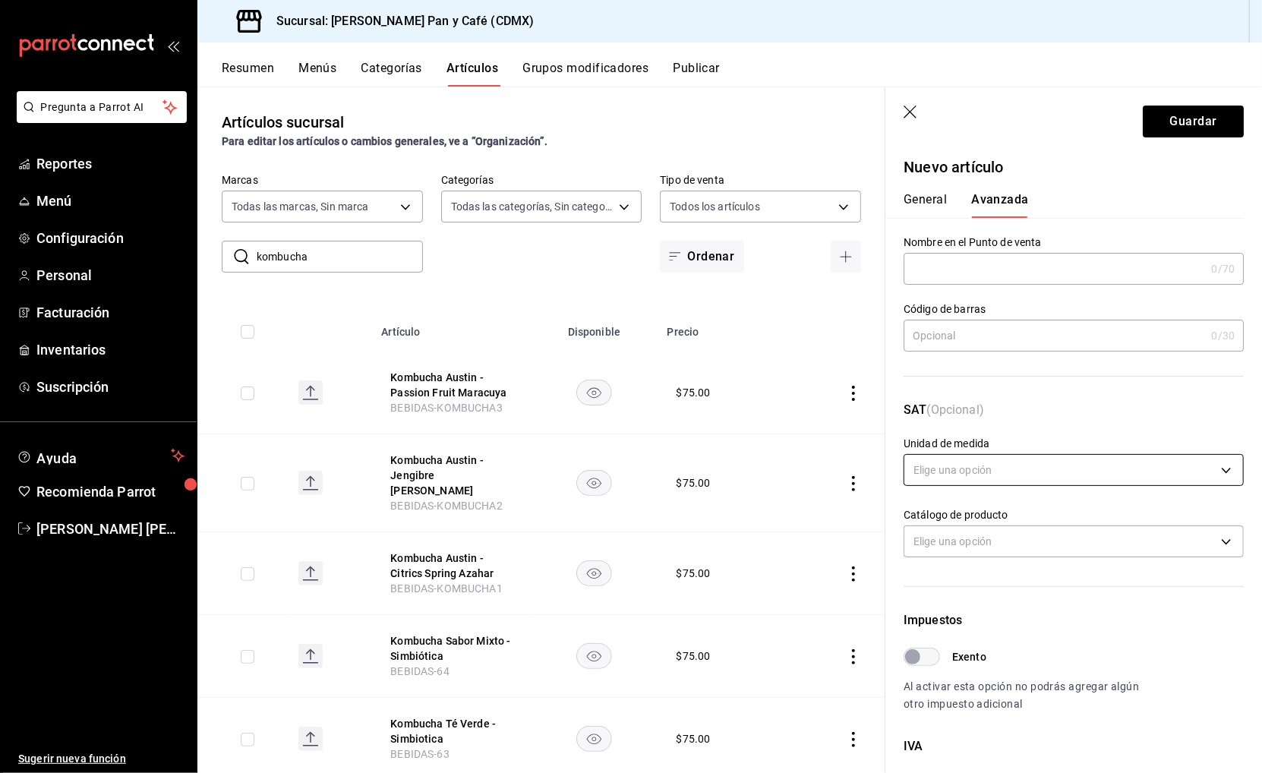
click at [960, 468] on body "Pregunta a Parrot AI Reportes Menú Configuración Personal Facturación Inventari…" at bounding box center [631, 386] width 1262 height 773
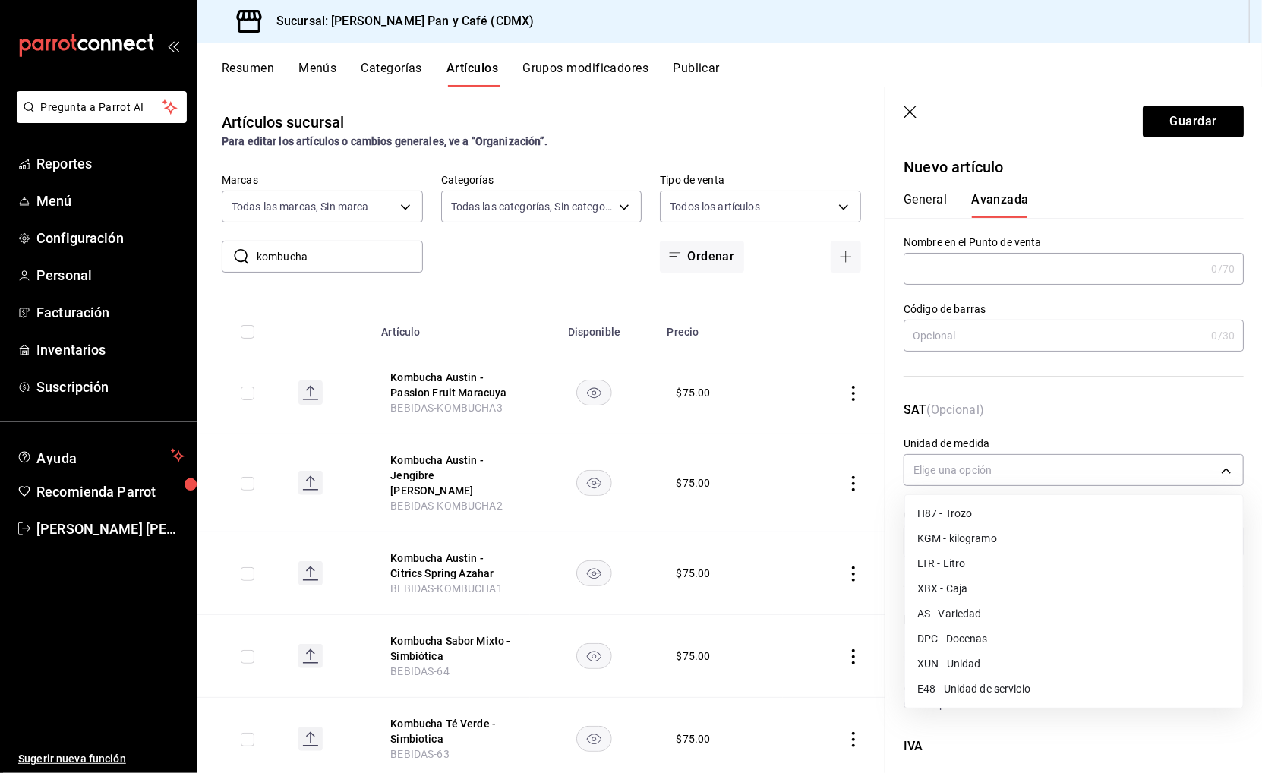
click at [959, 676] on li "E48 - Unidad de servicio" at bounding box center [1074, 688] width 338 height 25
type input "E48"
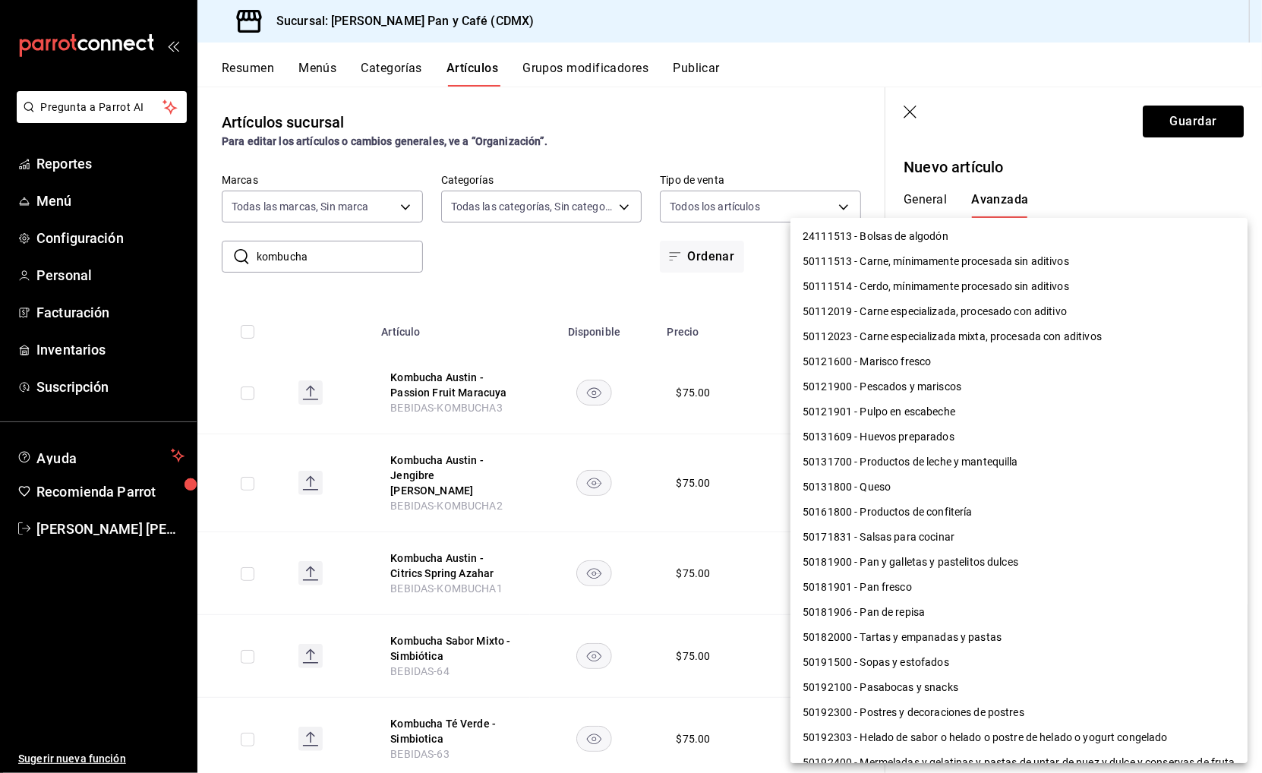
click at [969, 527] on body "Pregunta a Parrot AI Reportes Menú Configuración Personal Facturación Inventari…" at bounding box center [631, 386] width 1262 height 773
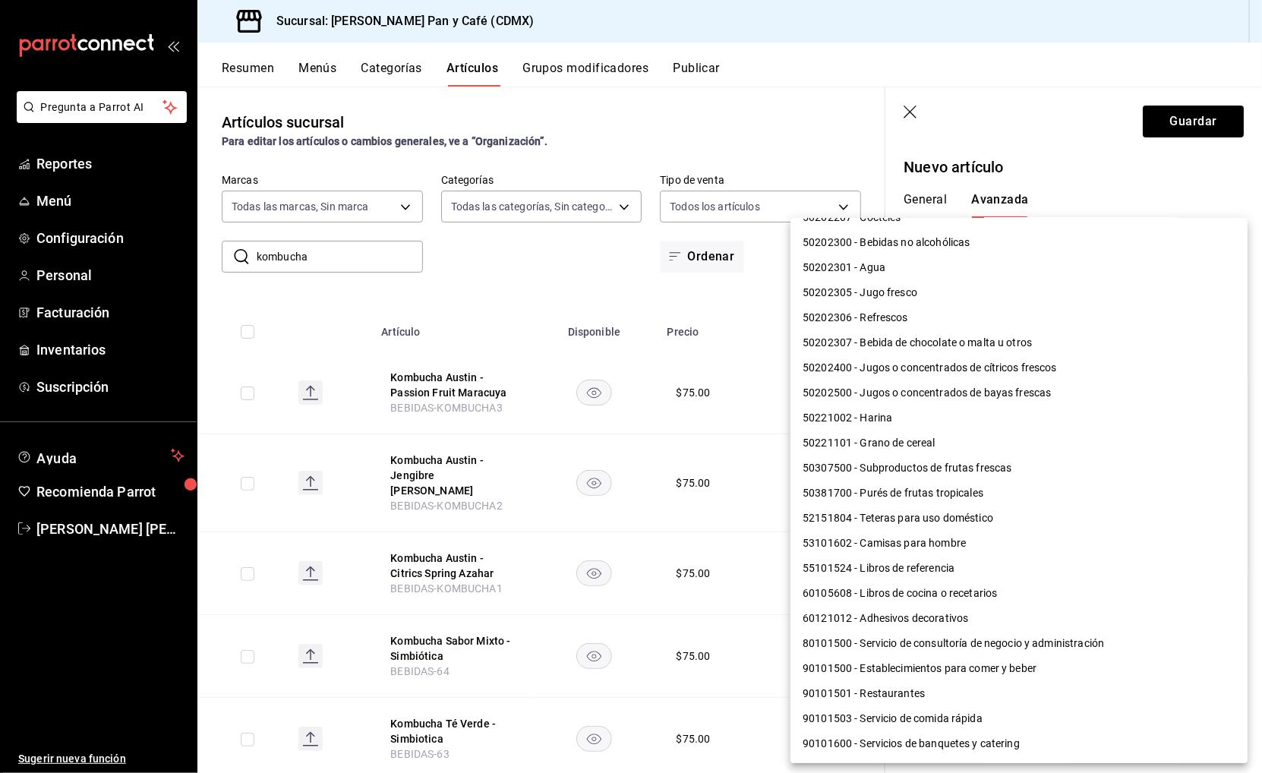
scroll to position [995, 0]
click at [969, 657] on li "90101500 - Establecimientos para comer y beber" at bounding box center [1018, 669] width 457 height 25
type input "90101500"
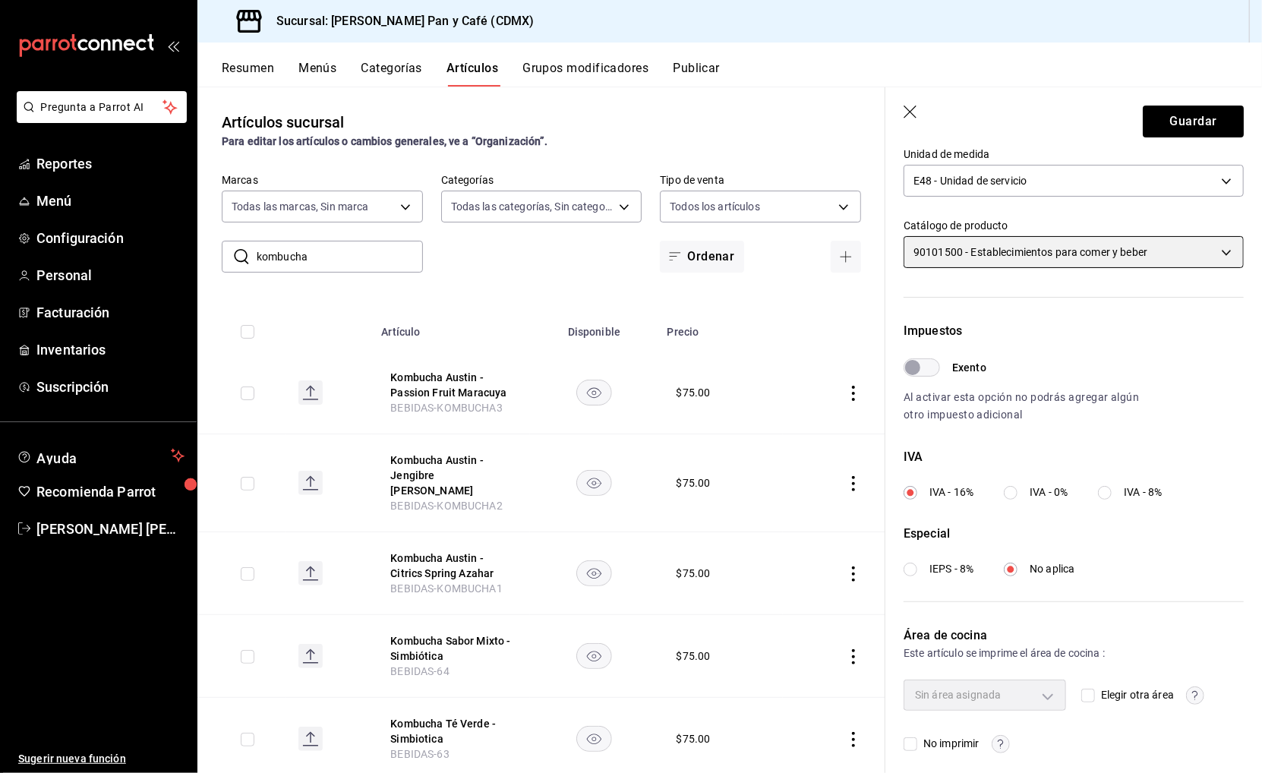
scroll to position [0, 0]
click at [1091, 688] on input "Elegir otra área" at bounding box center [1088, 695] width 14 height 14
checkbox input "true"
type input "ef3c88aa-75ec-417c-a196-4dad899f7149"
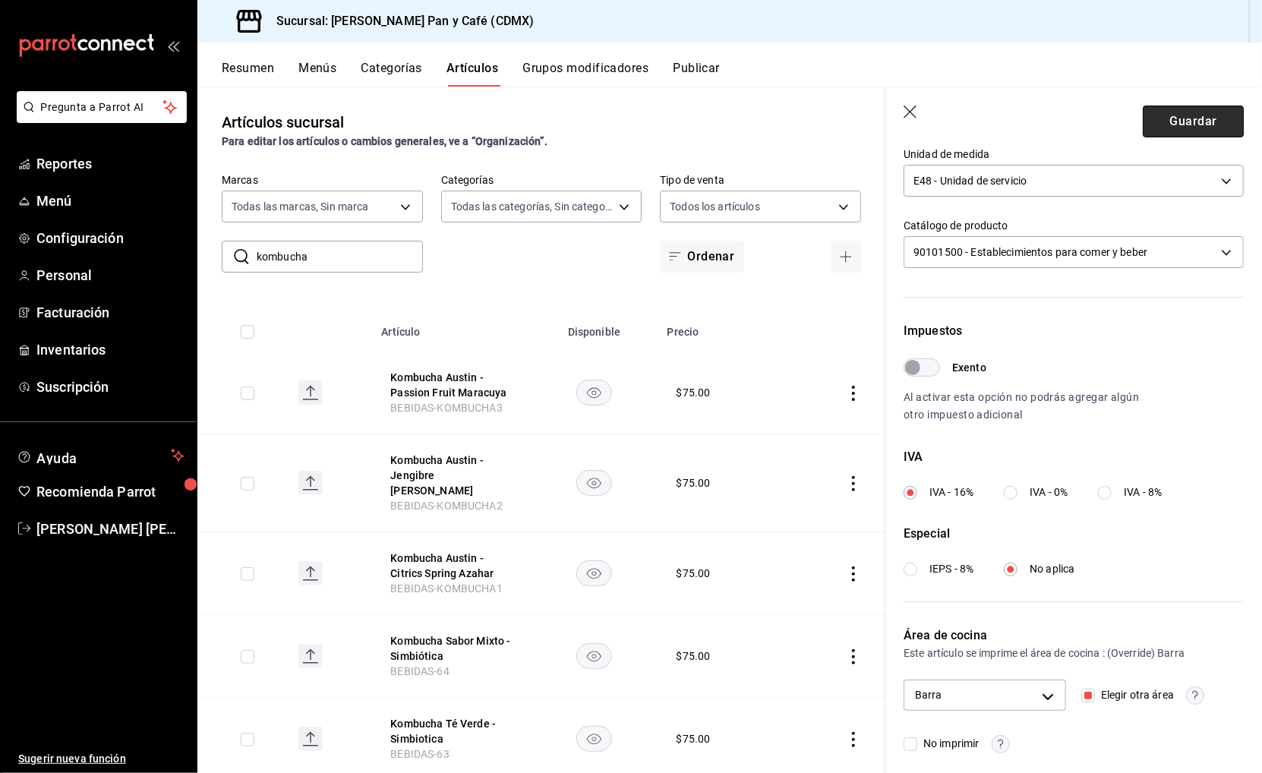
click at [1180, 113] on button "Guardar" at bounding box center [1192, 122] width 101 height 32
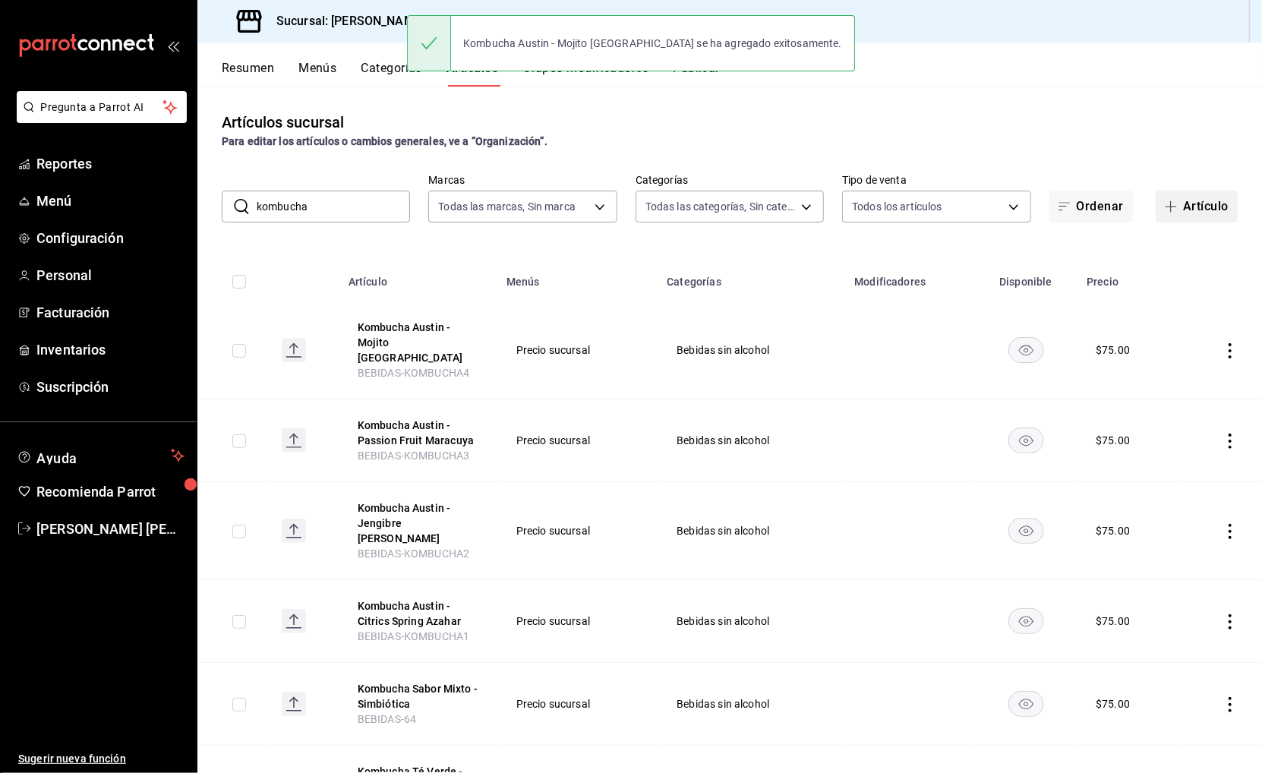
click at [1183, 216] on button "Artículo" at bounding box center [1196, 207] width 82 height 32
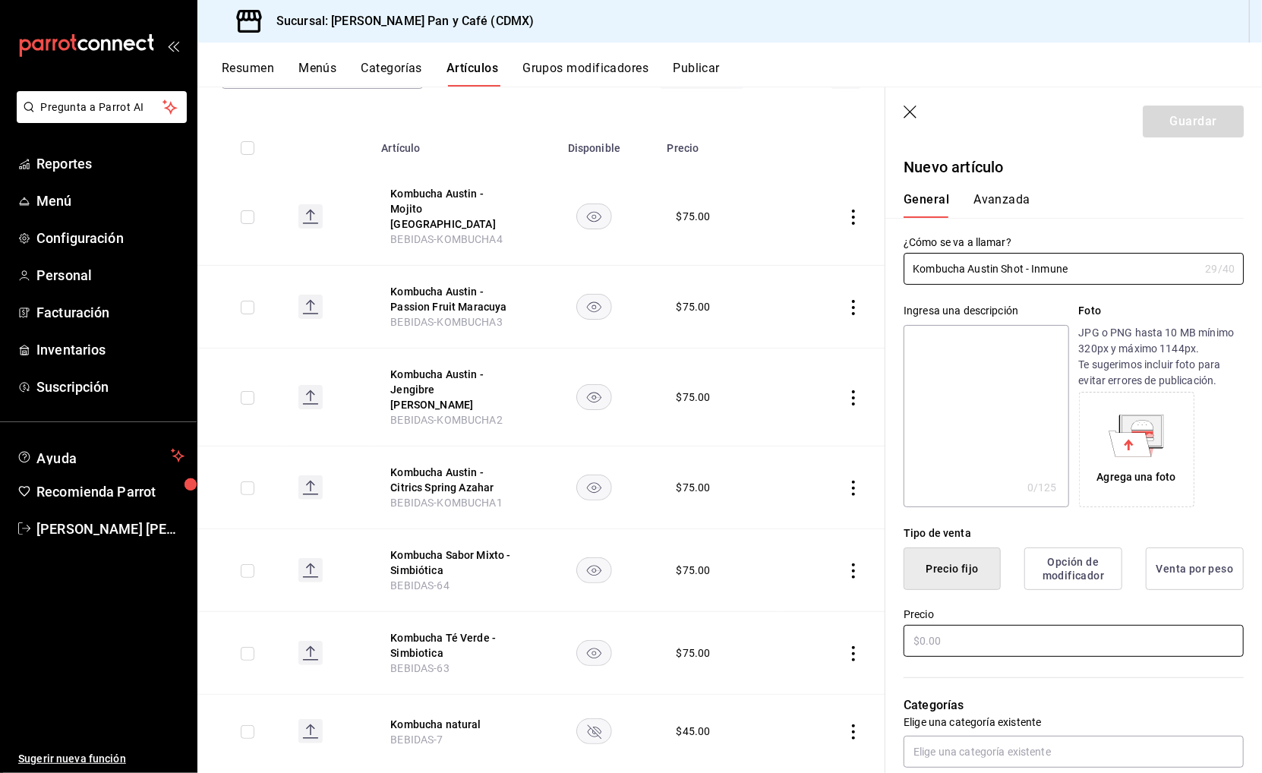
scroll to position [183, 0]
type input "Kombucha Austin Shot - Inmune"
click at [970, 643] on input "text" at bounding box center [1073, 641] width 340 height 32
type input "$5.00"
type input "$6.00"
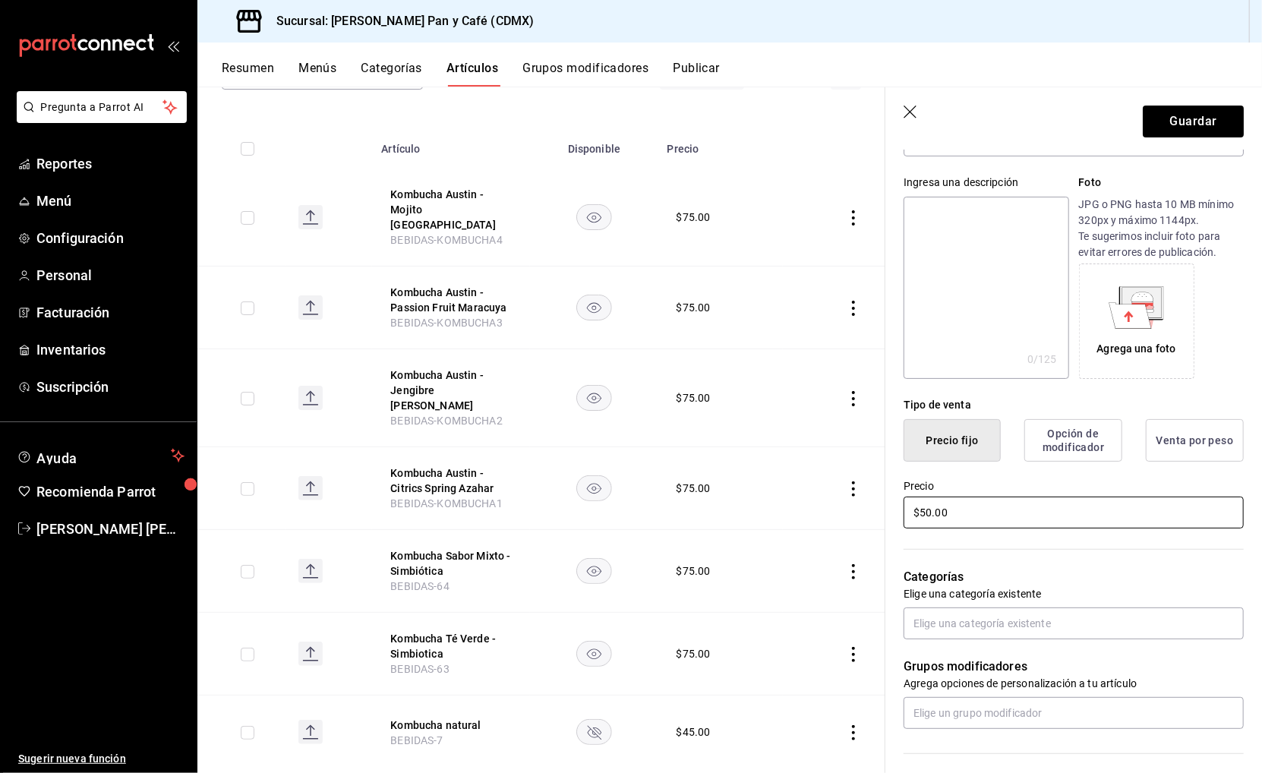
scroll to position [300, 0]
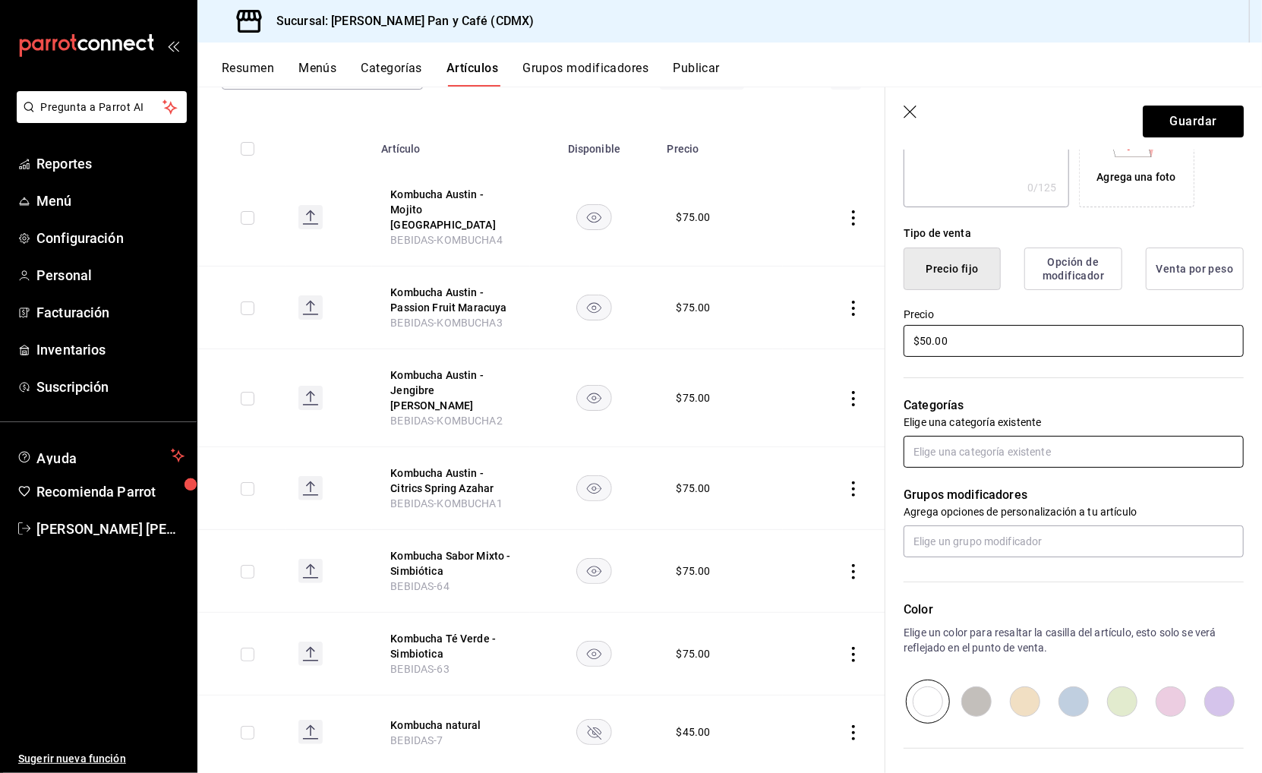
type input "$50.00"
click at [959, 448] on input "text" at bounding box center [1073, 452] width 340 height 32
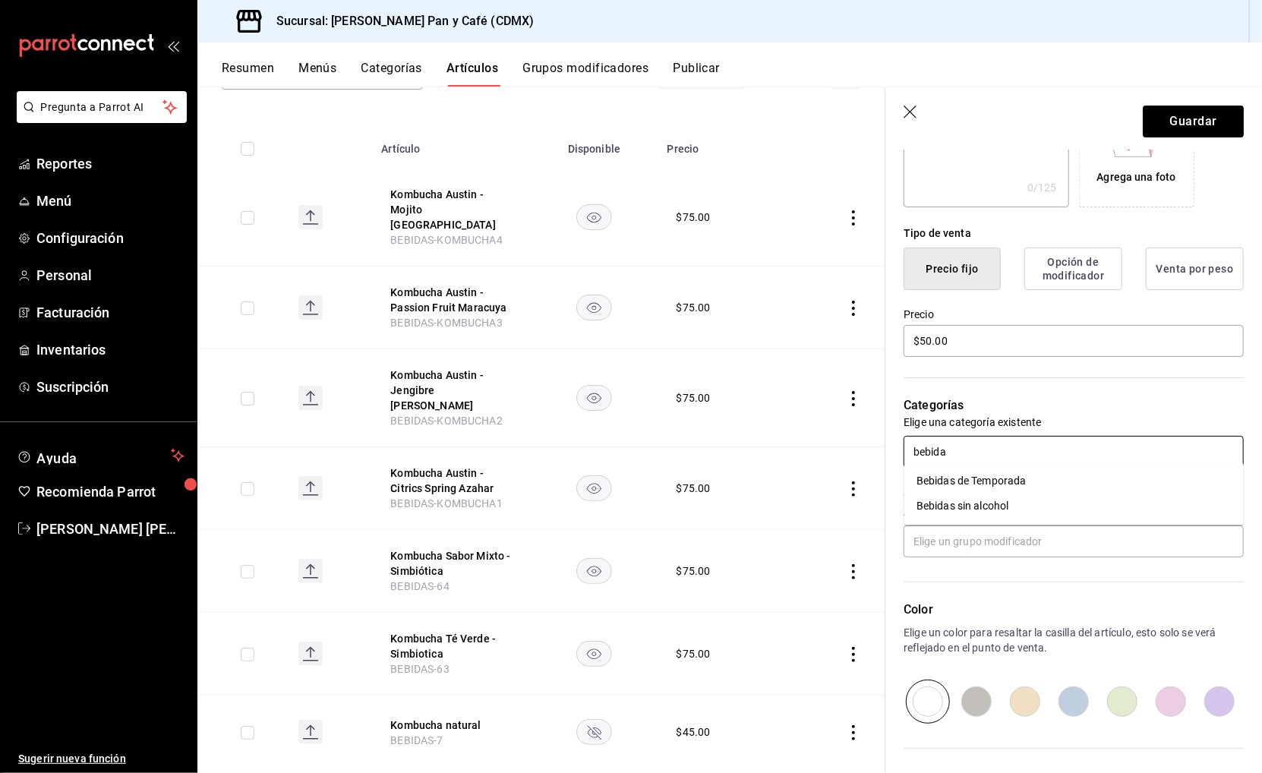
type input "bebidas"
click at [963, 470] on li "Bebidas de Temporada" at bounding box center [1073, 481] width 339 height 25
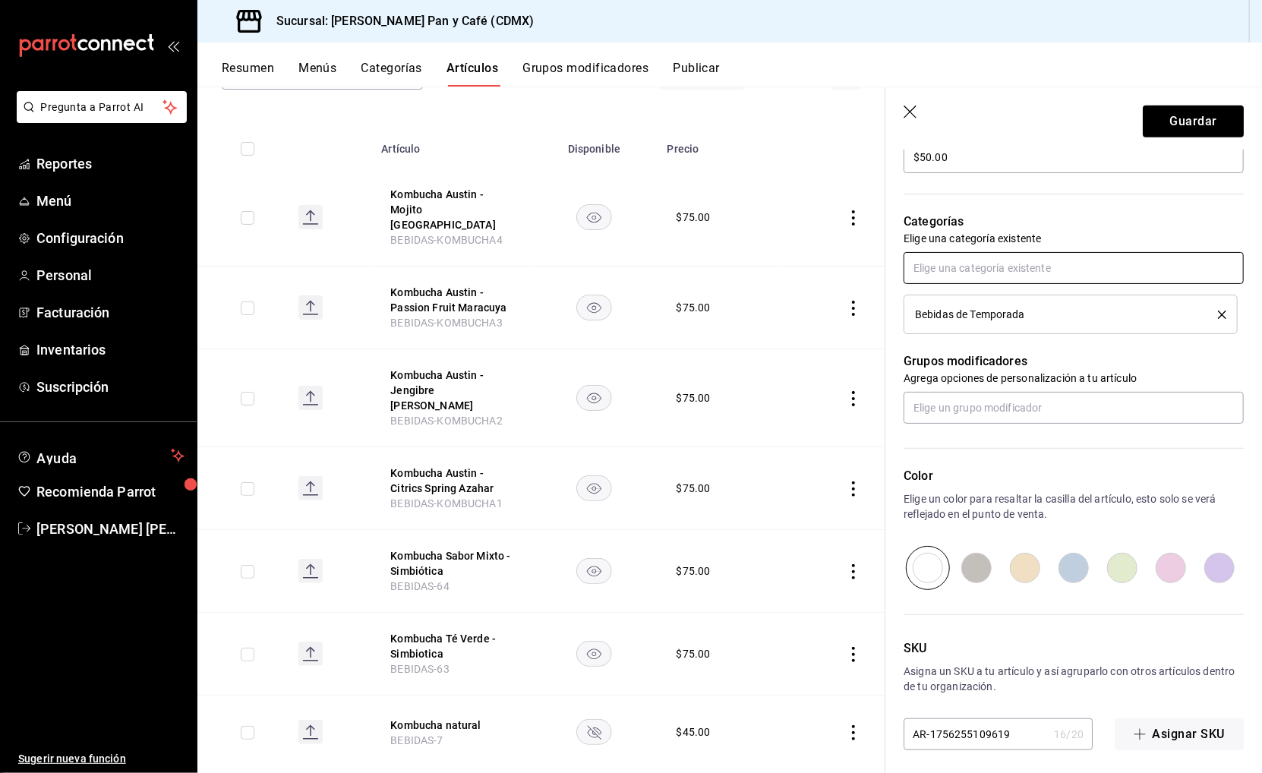
scroll to position [0, 0]
click at [992, 720] on input "AR-1756255109619" at bounding box center [975, 734] width 144 height 30
type input "K"
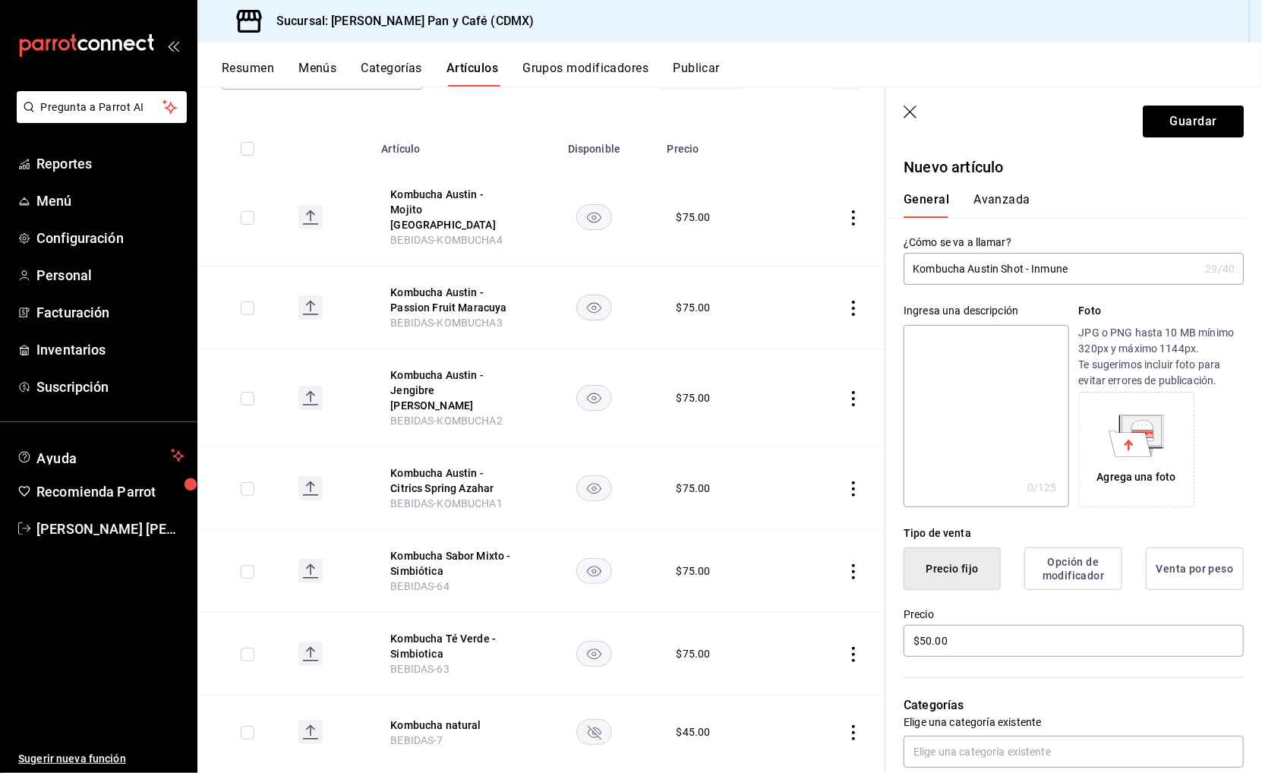
type input "BEBIDAS-KOMBUCHA5"
click at [1001, 198] on button "Avanzada" at bounding box center [1001, 205] width 57 height 26
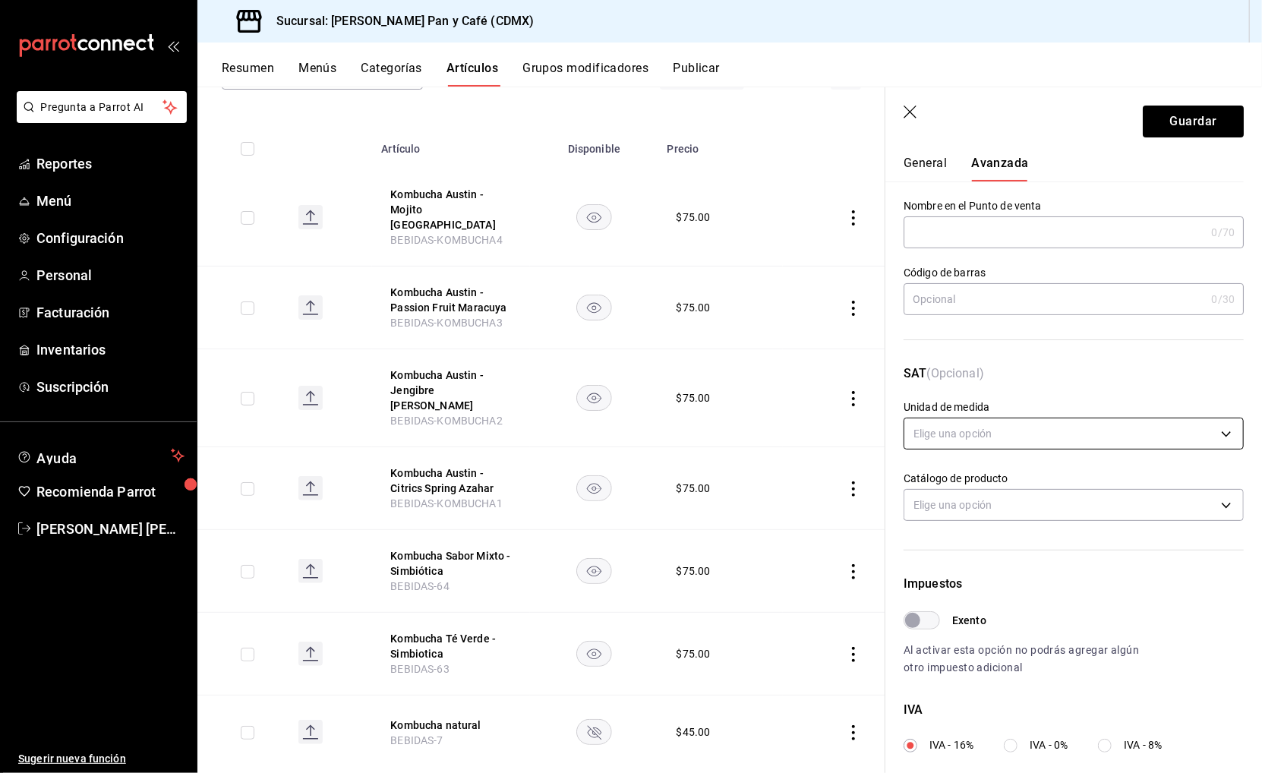
scroll to position [42, 0]
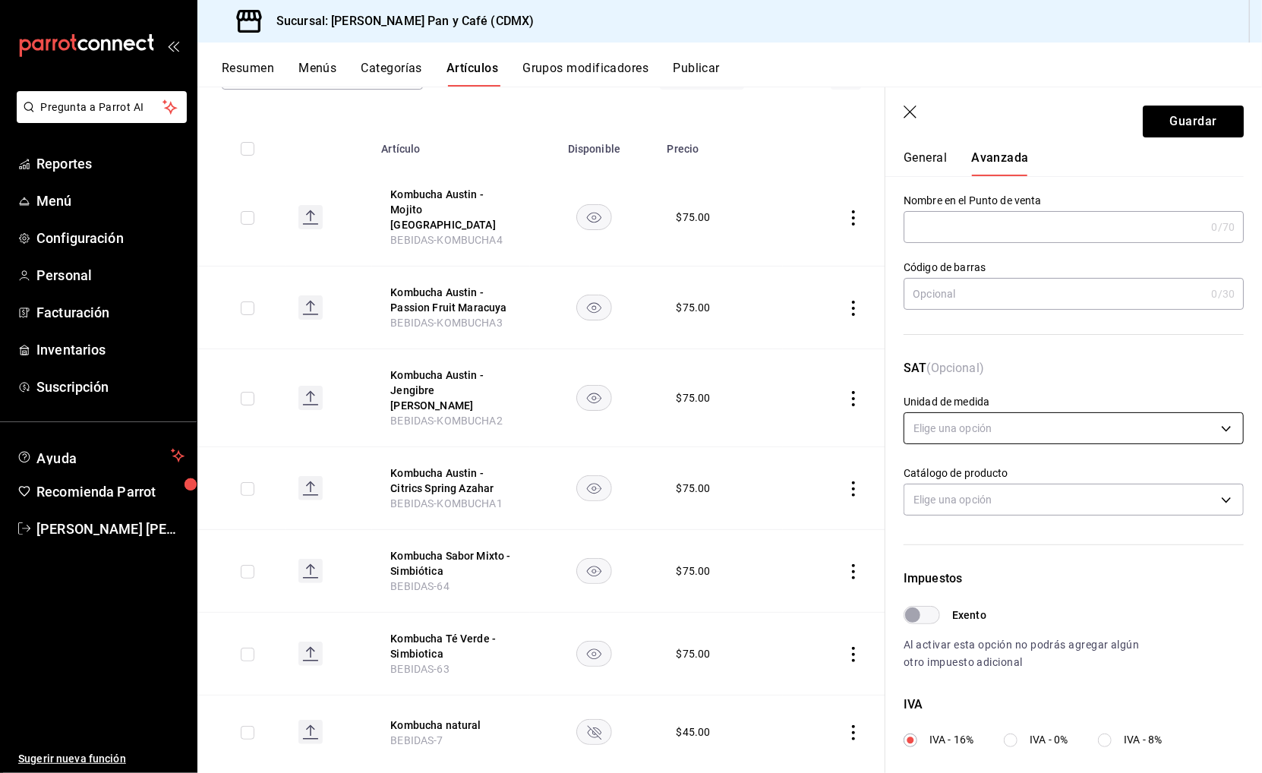
click at [979, 417] on body "Pregunta a Parrot AI Reportes Menú Configuración Personal Facturación Inventari…" at bounding box center [631, 386] width 1262 height 773
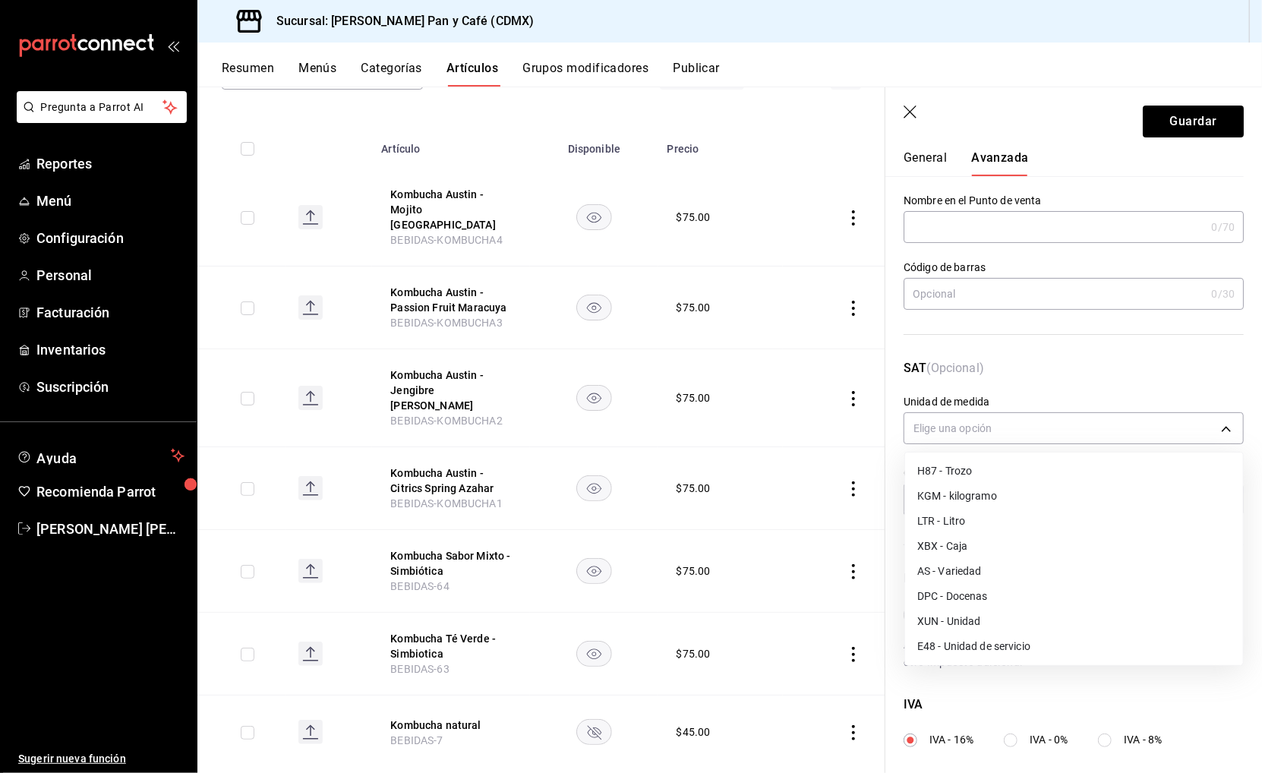
click at [962, 649] on li "E48 - Unidad de servicio" at bounding box center [1074, 646] width 338 height 25
type input "E48"
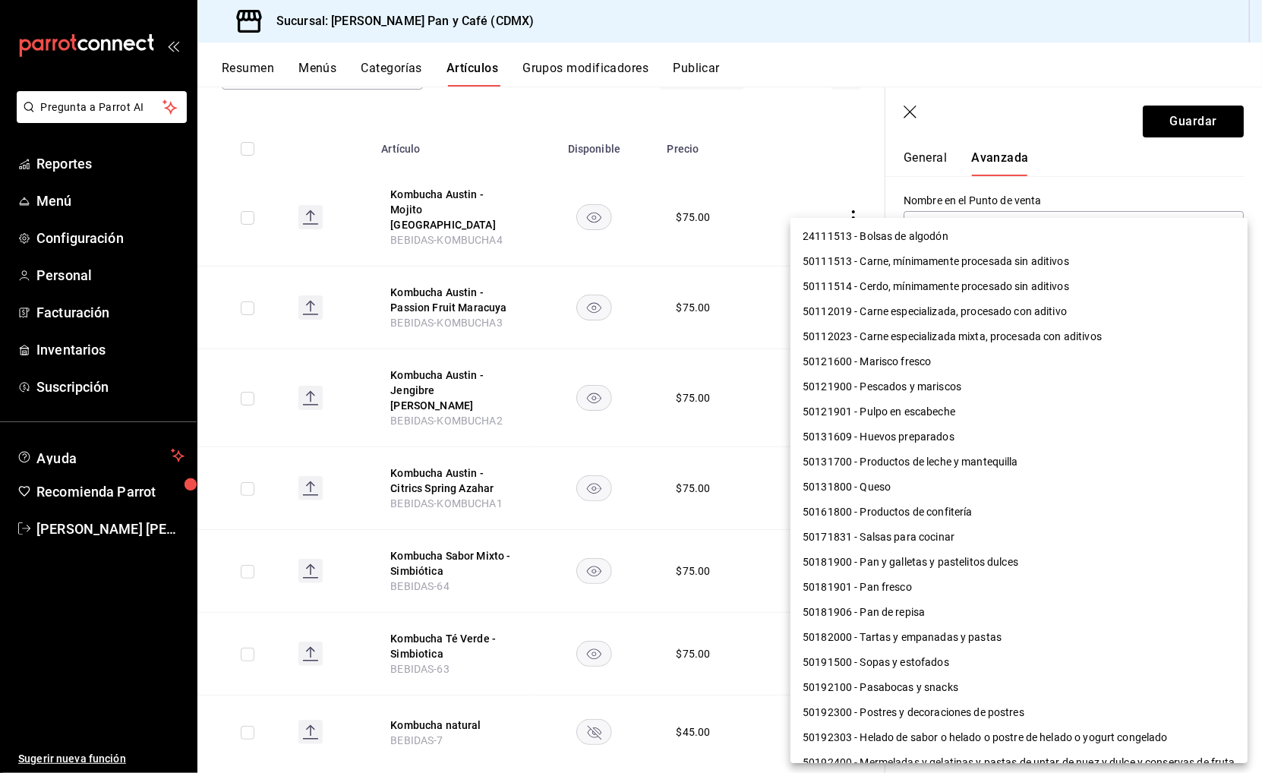
click at [981, 485] on body "Pregunta a Parrot AI Reportes Menú Configuración Personal Facturación Inventari…" at bounding box center [631, 386] width 1262 height 773
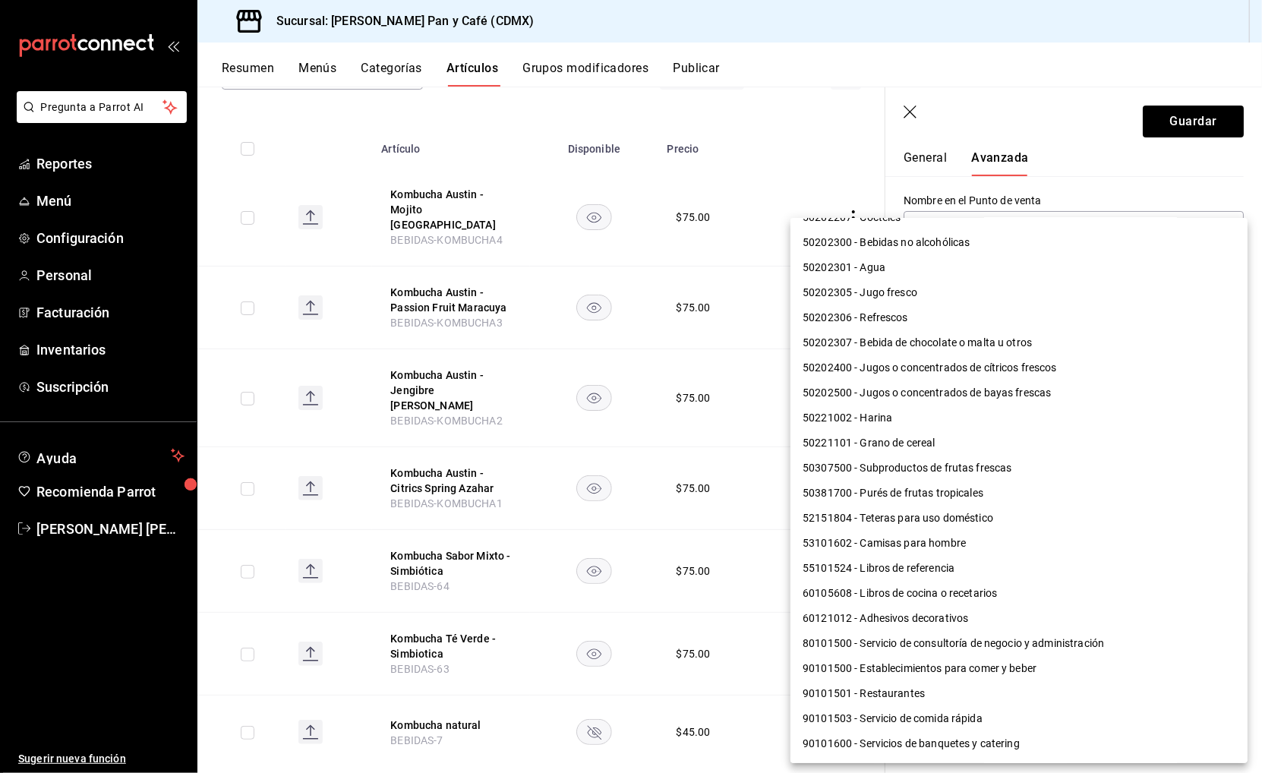
scroll to position [995, 0]
click at [975, 657] on li "90101500 - Establecimientos para comer y beber" at bounding box center [1018, 669] width 457 height 25
type input "90101500"
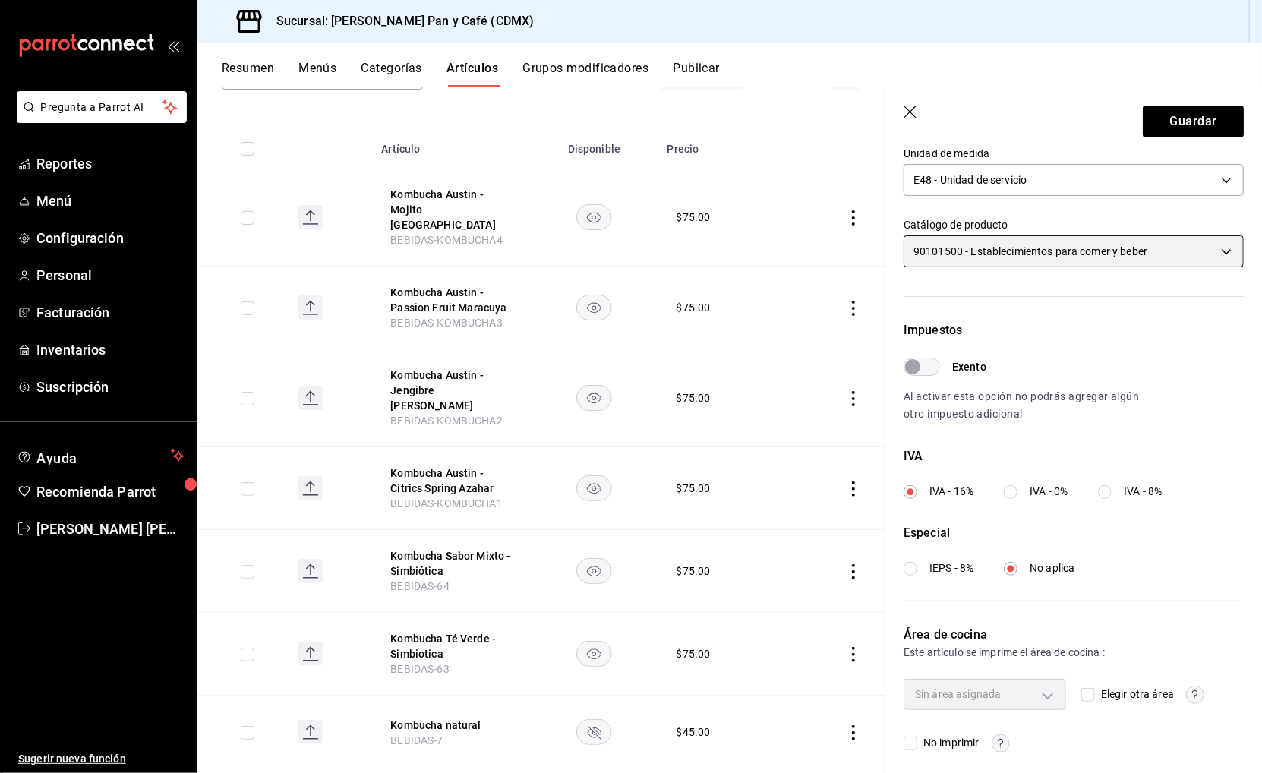
scroll to position [289, 0]
click at [1079, 685] on div "Sin área asignada Elegir otra área No imprimir" at bounding box center [1073, 715] width 340 height 73
click at [1085, 688] on input "Elegir otra área" at bounding box center [1088, 695] width 14 height 14
checkbox input "true"
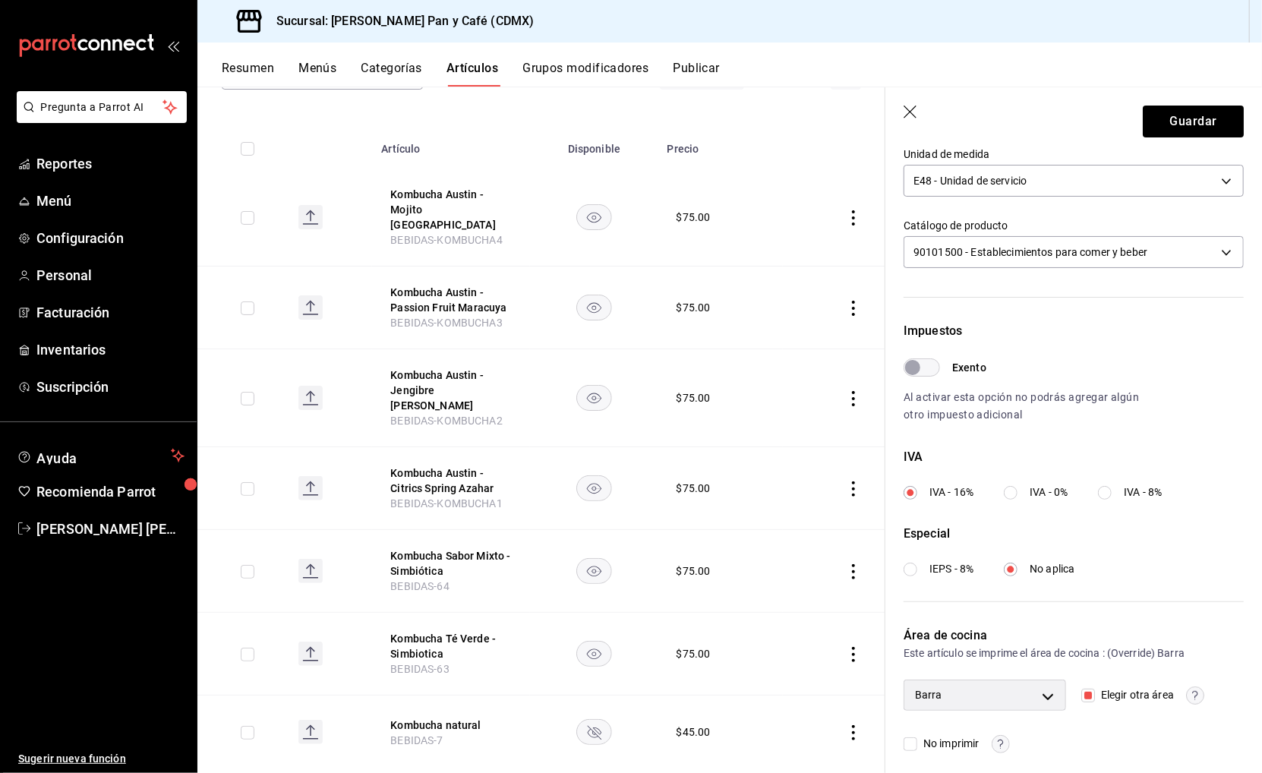
type input "ef3c88aa-75ec-417c-a196-4dad899f7149"
click at [1165, 128] on button "Guardar" at bounding box center [1192, 122] width 101 height 32
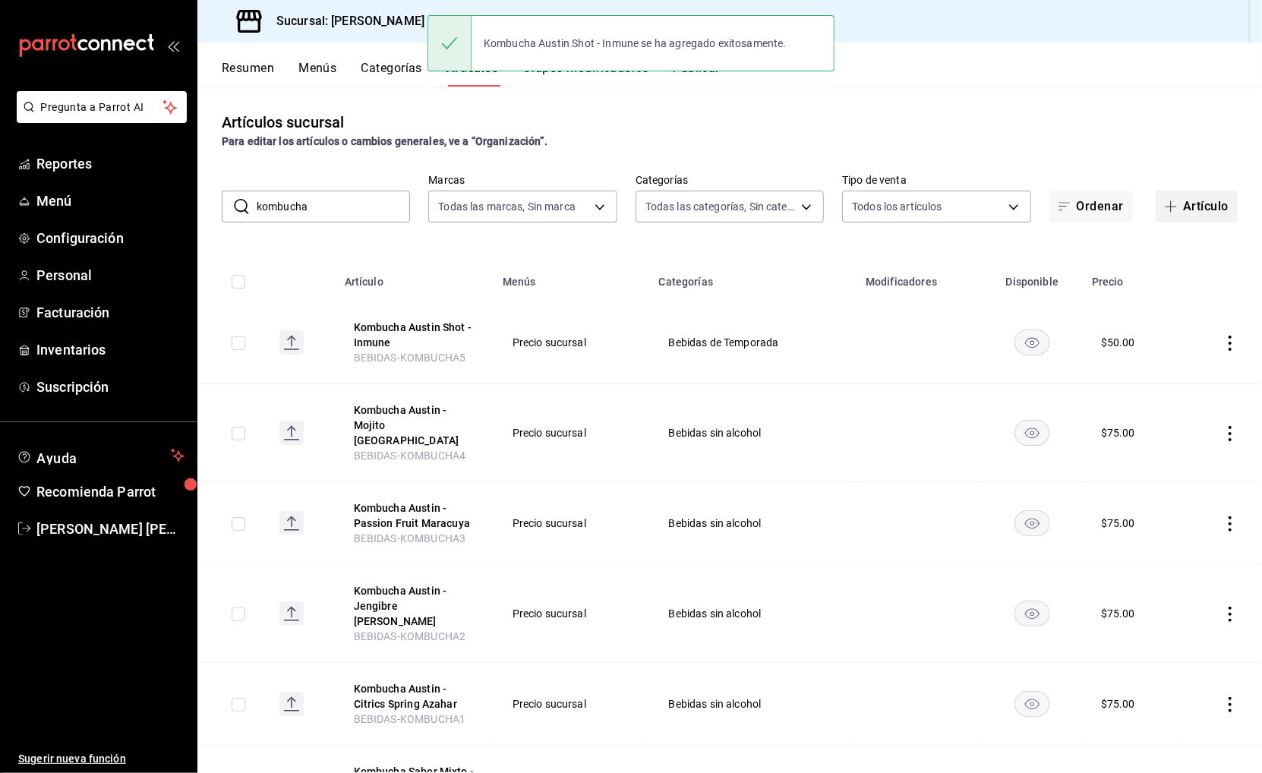
click at [1177, 206] on span "button" at bounding box center [1173, 206] width 18 height 12
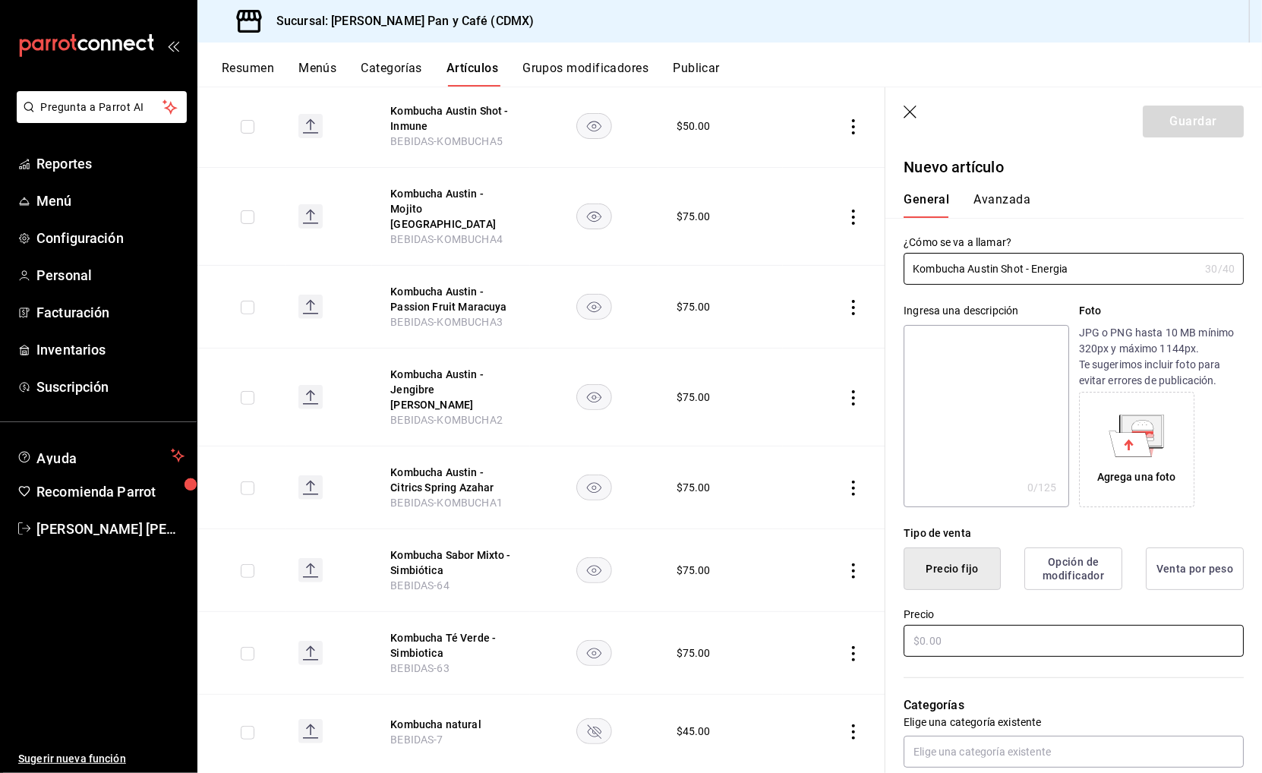
type input "Kombucha Austin Shot - Energia"
click at [962, 643] on input "text" at bounding box center [1073, 641] width 340 height 32
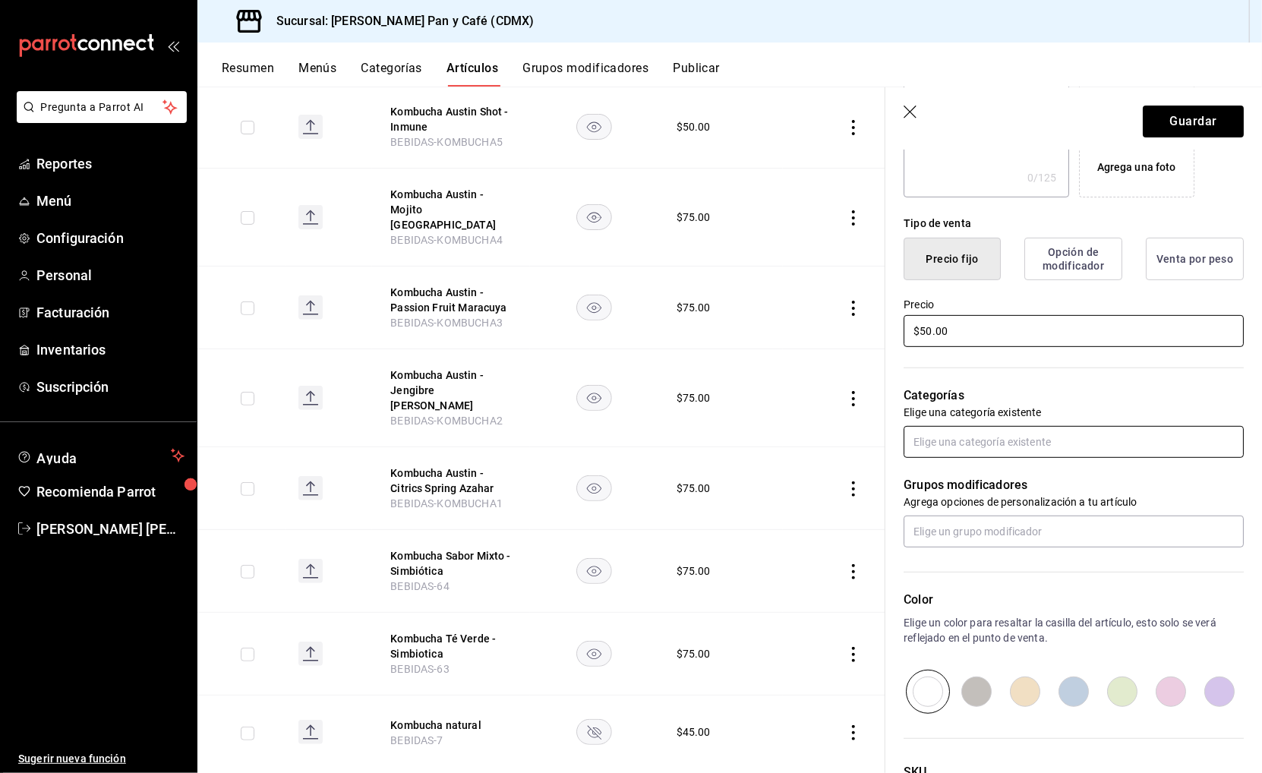
type input "$50.00"
click at [949, 433] on input "text" at bounding box center [1073, 442] width 340 height 32
type input "bebi"
click at [956, 493] on li "Bebidas sin alcohol" at bounding box center [1073, 496] width 339 height 25
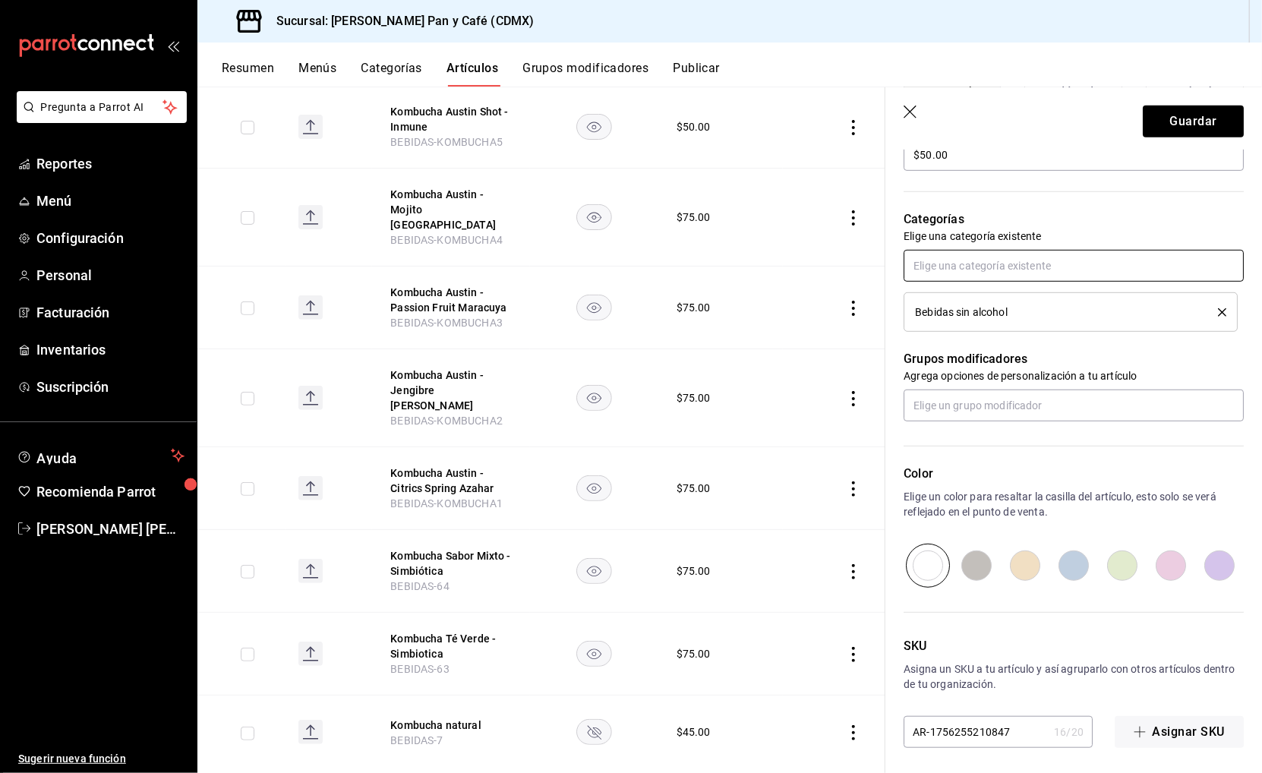
scroll to position [484, 0]
click at [1041, 722] on input "AR-1756255210847" at bounding box center [975, 734] width 144 height 30
click at [989, 719] on input "AR-1756255210847" at bounding box center [975, 734] width 144 height 30
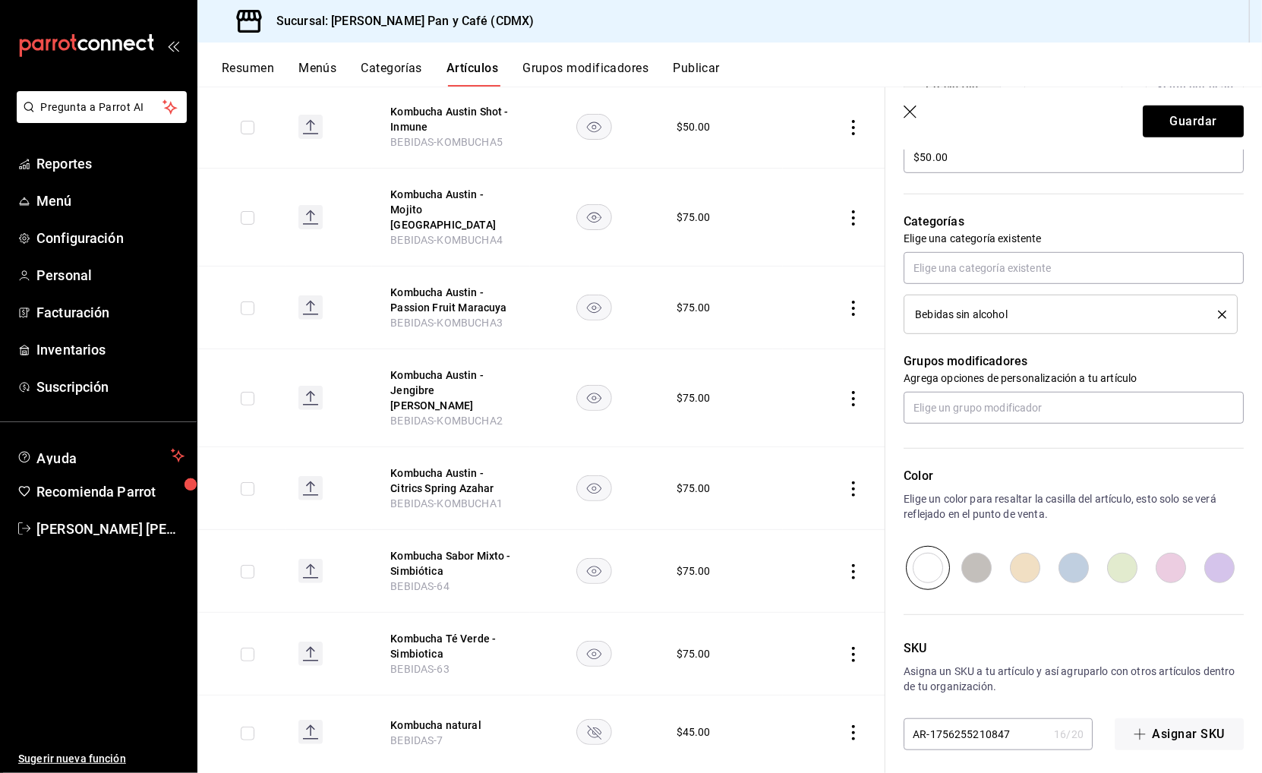
click at [989, 719] on input "AR-1756255210847" at bounding box center [975, 734] width 144 height 30
type input "K"
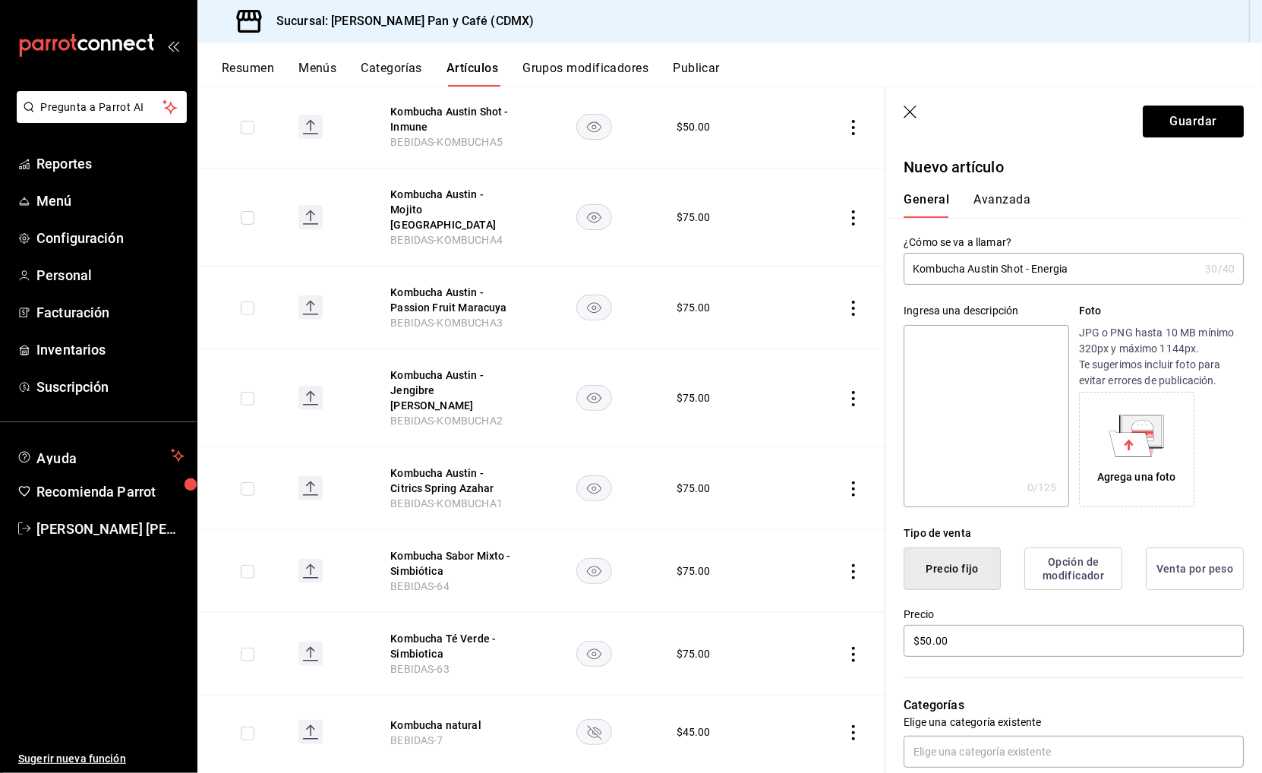
scroll to position [0, 0]
type input "BEBIDAS-KOMBUCHA6"
click at [1011, 210] on button "Avanzada" at bounding box center [1001, 205] width 57 height 26
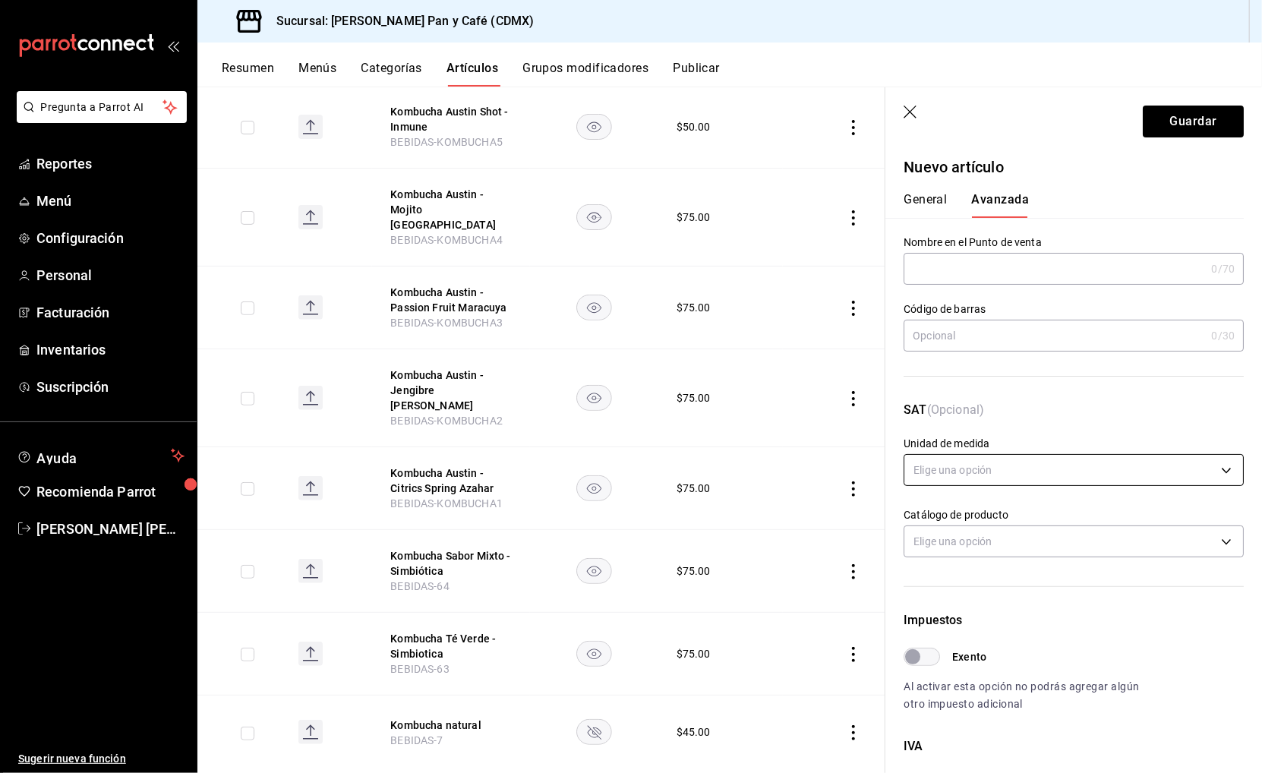
click at [969, 470] on body "Pregunta a Parrot AI Reportes Menú Configuración Personal Facturación Inventari…" at bounding box center [631, 386] width 1262 height 773
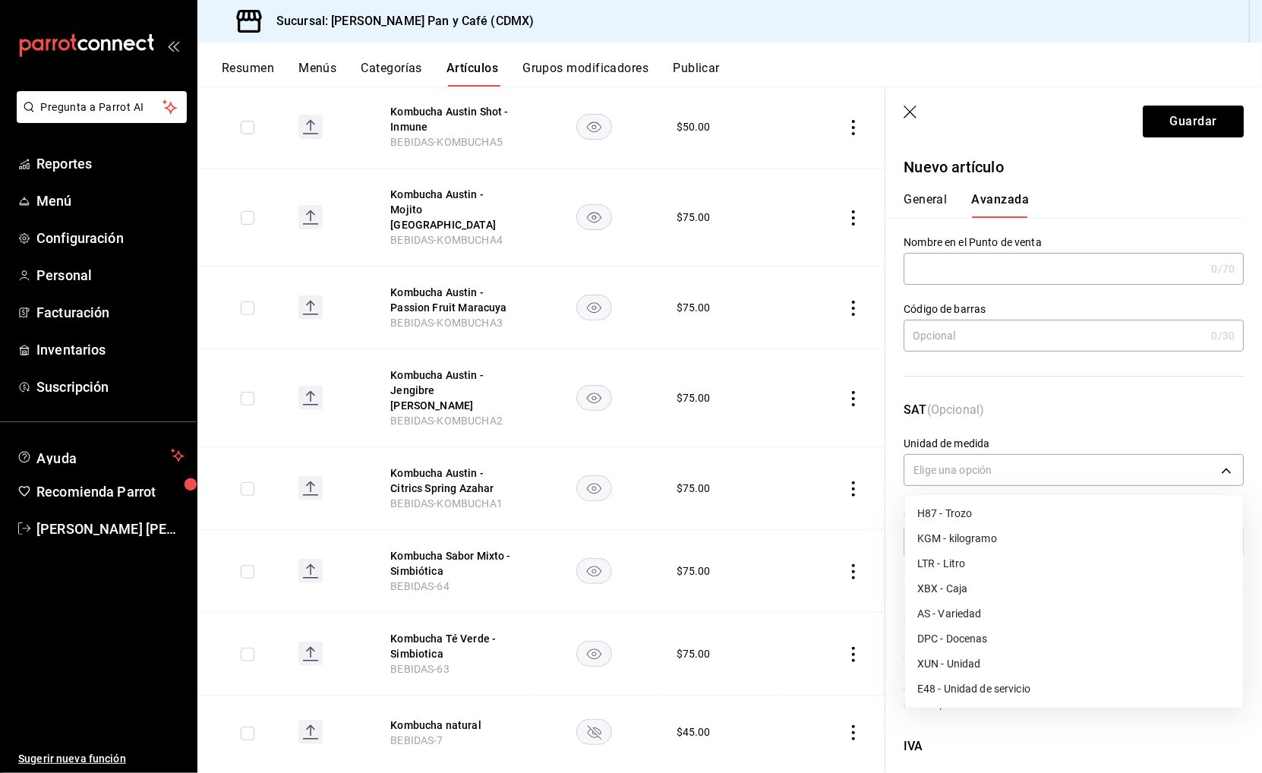
click at [957, 690] on li "E48 - Unidad de servicio" at bounding box center [1074, 688] width 338 height 25
type input "E48"
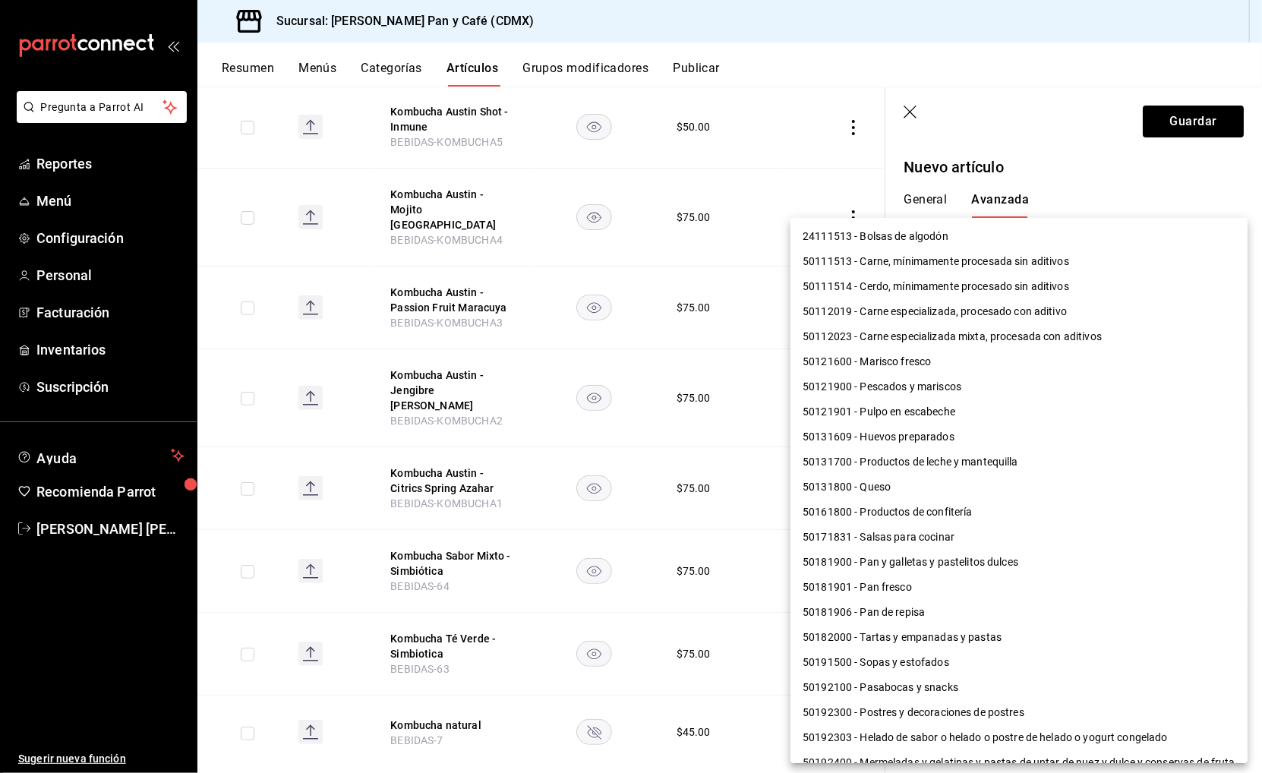
click at [959, 532] on body "Pregunta a Parrot AI Reportes Menú Configuración Personal Facturación Inventari…" at bounding box center [631, 386] width 1262 height 773
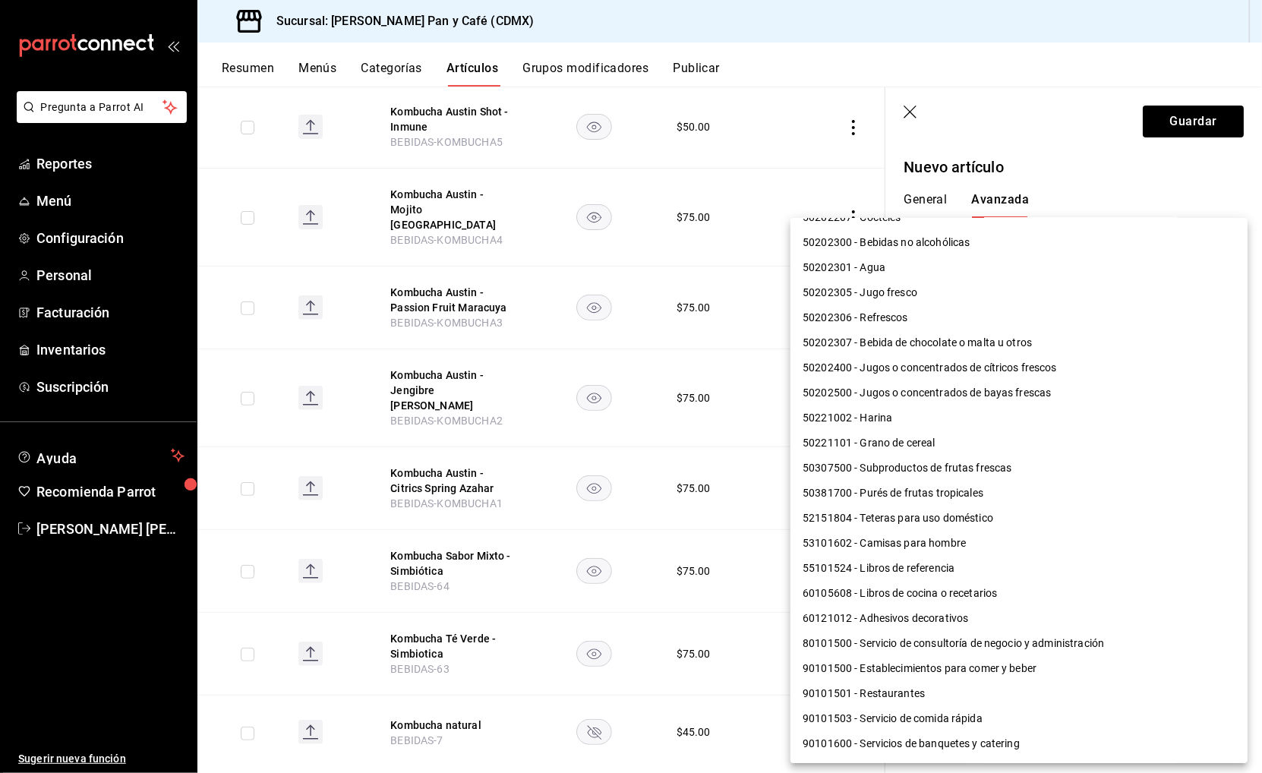
scroll to position [995, 0]
click at [957, 657] on li "90101500 - Establecimientos para comer y beber" at bounding box center [1018, 669] width 457 height 25
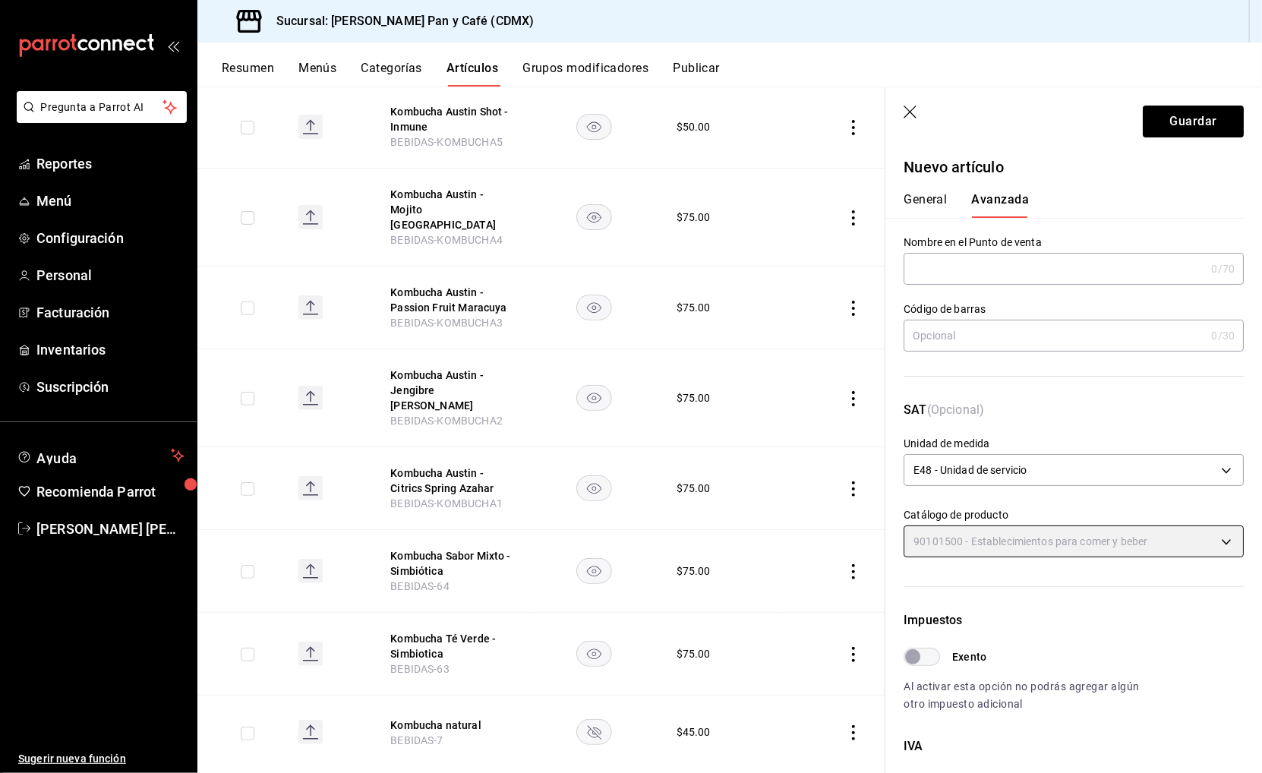
type input "90101500"
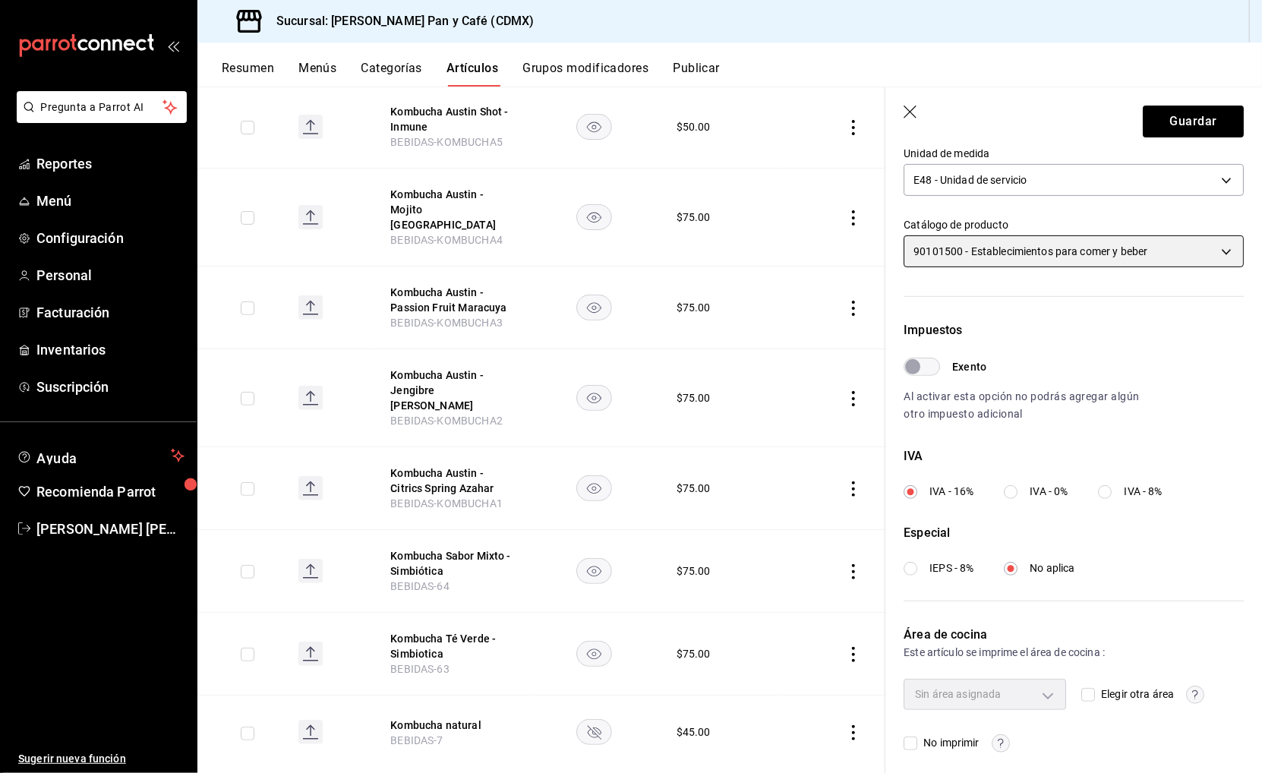
scroll to position [289, 0]
click at [1085, 688] on input "Elegir otra área" at bounding box center [1088, 695] width 14 height 14
checkbox input "true"
type input "ef3c88aa-75ec-417c-a196-4dad899f7149"
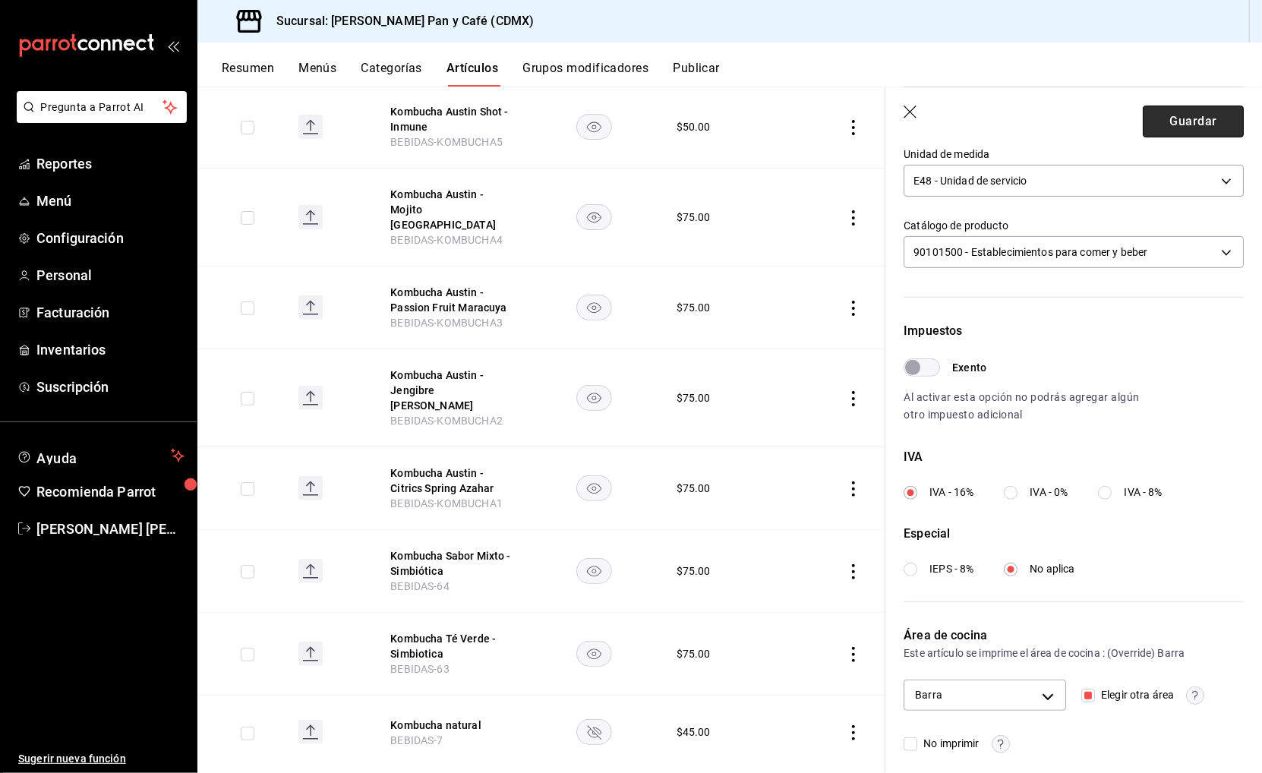
click at [1170, 109] on button "Guardar" at bounding box center [1192, 122] width 101 height 32
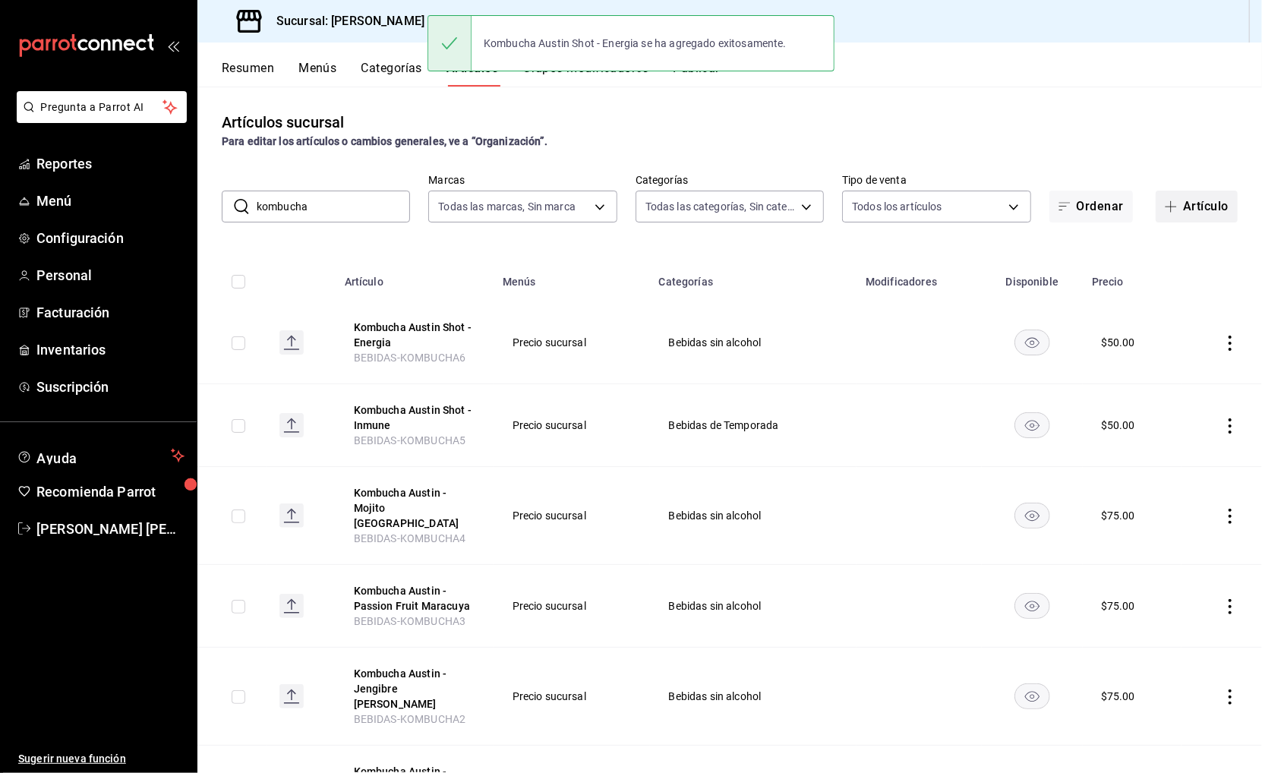
click at [1205, 199] on button "Artículo" at bounding box center [1196, 207] width 82 height 32
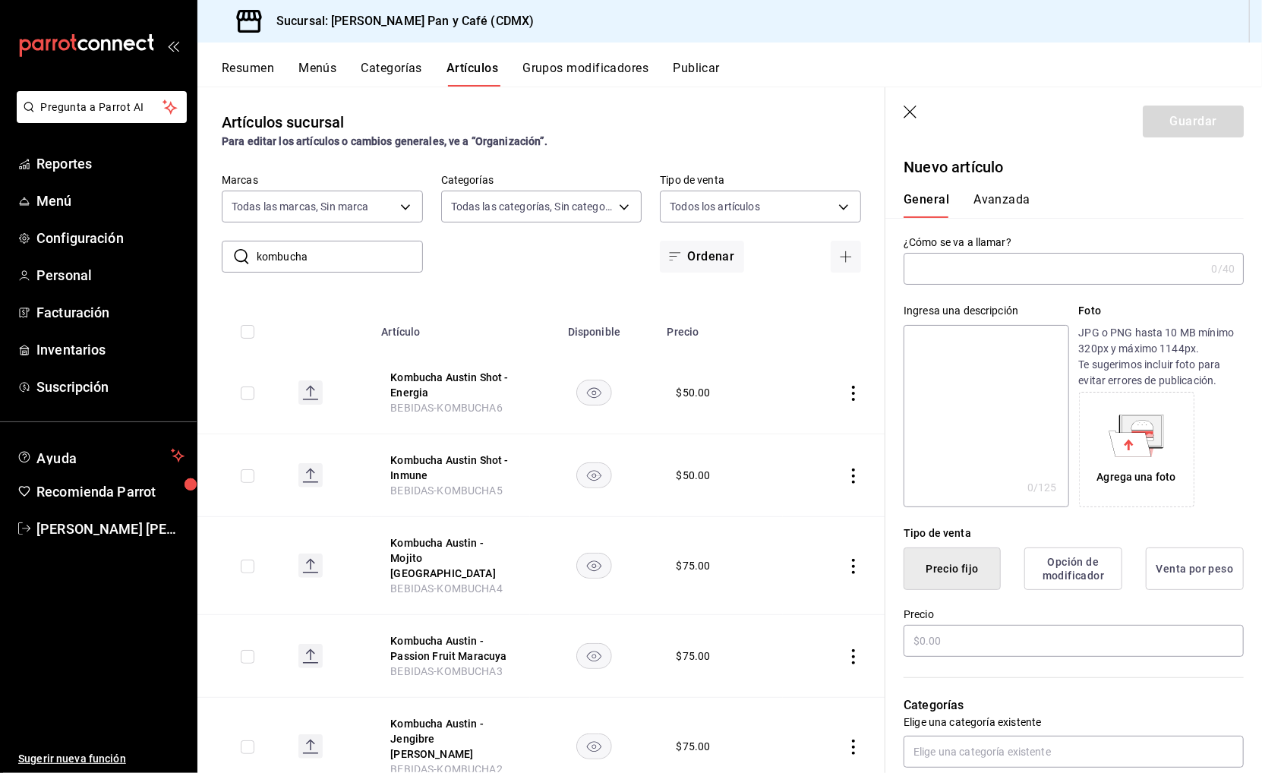
click at [1028, 266] on input "text" at bounding box center [1053, 269] width 301 height 30
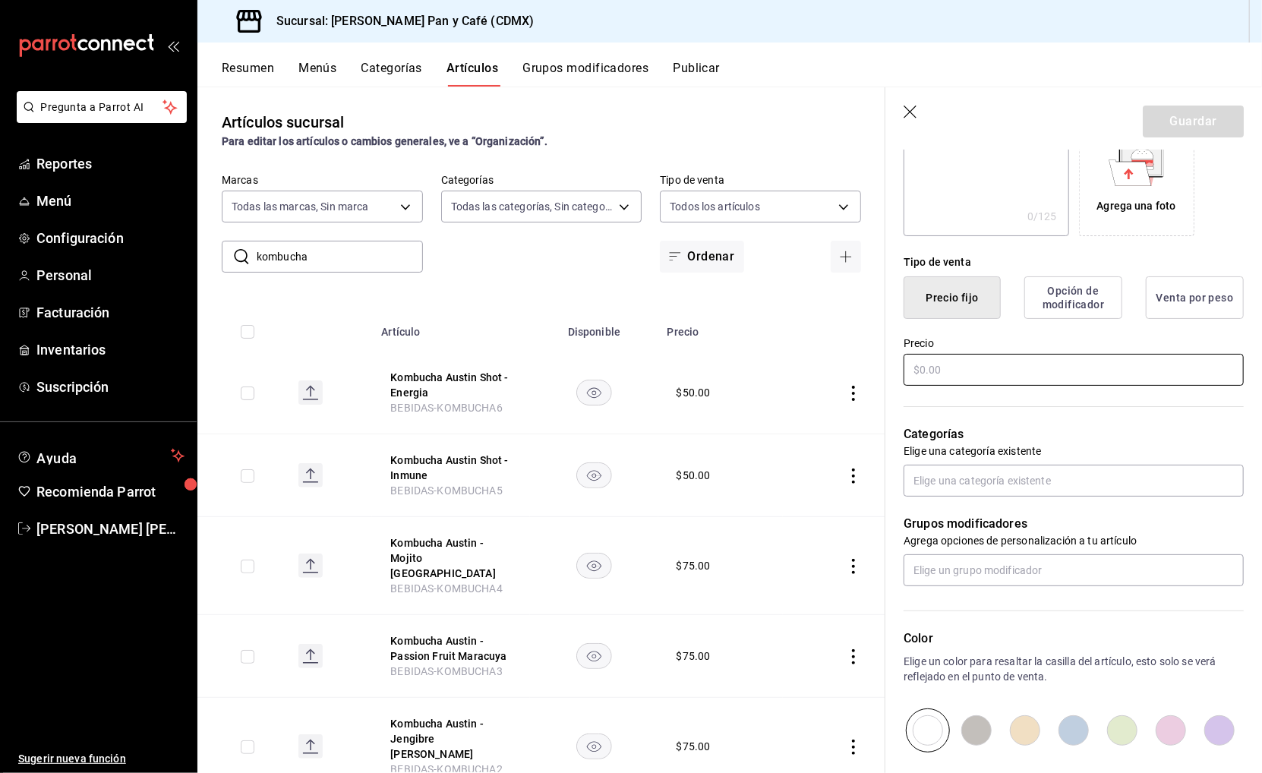
type input "Kombucha Austin Shot - Detox"
click at [975, 375] on input "text" at bounding box center [1073, 370] width 340 height 32
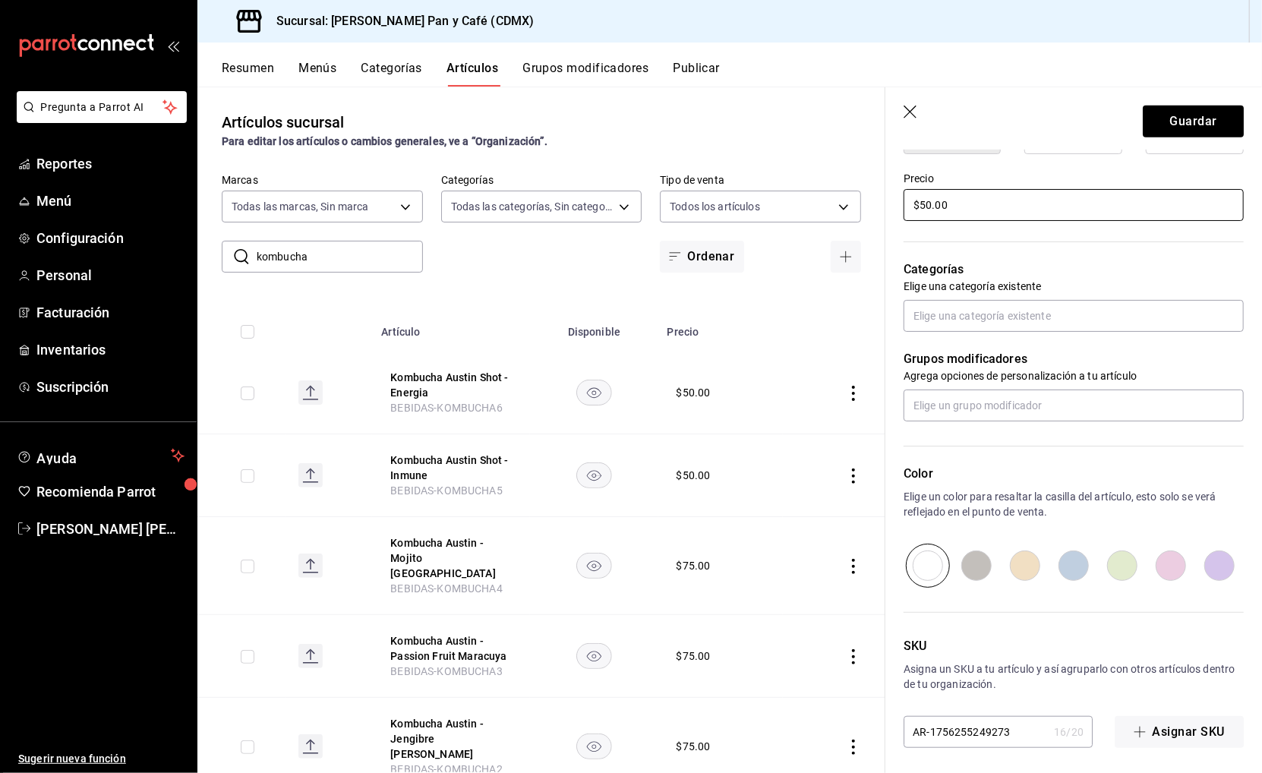
scroll to position [434, 0]
type input "$50.00"
click at [994, 311] on input "text" at bounding box center [1073, 317] width 340 height 32
type input "bebi"
click at [994, 361] on li "Bebidas sin alcohol" at bounding box center [1073, 371] width 339 height 25
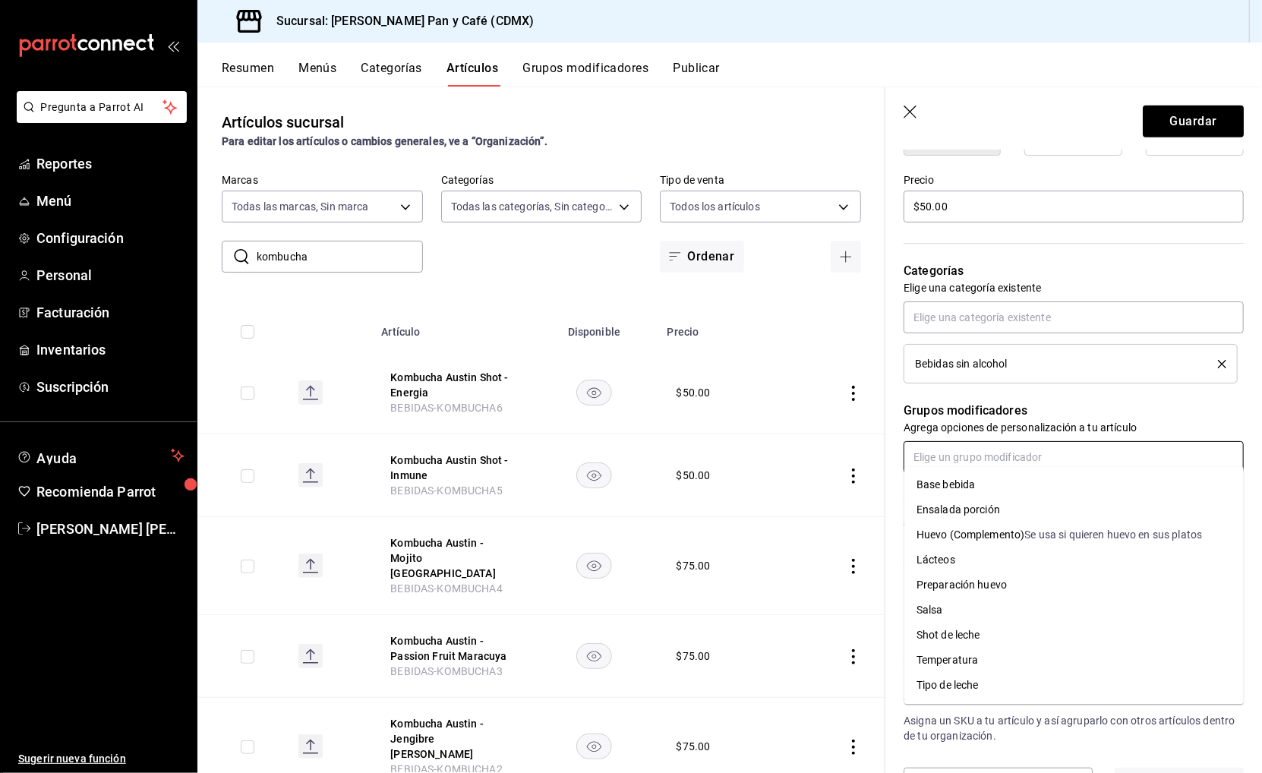
click at [958, 443] on input "text" at bounding box center [1073, 457] width 340 height 32
click at [1051, 383] on div "Grupos modificadores Agrega opciones de personalización a tu artículo" at bounding box center [1064, 428] width 358 height 90
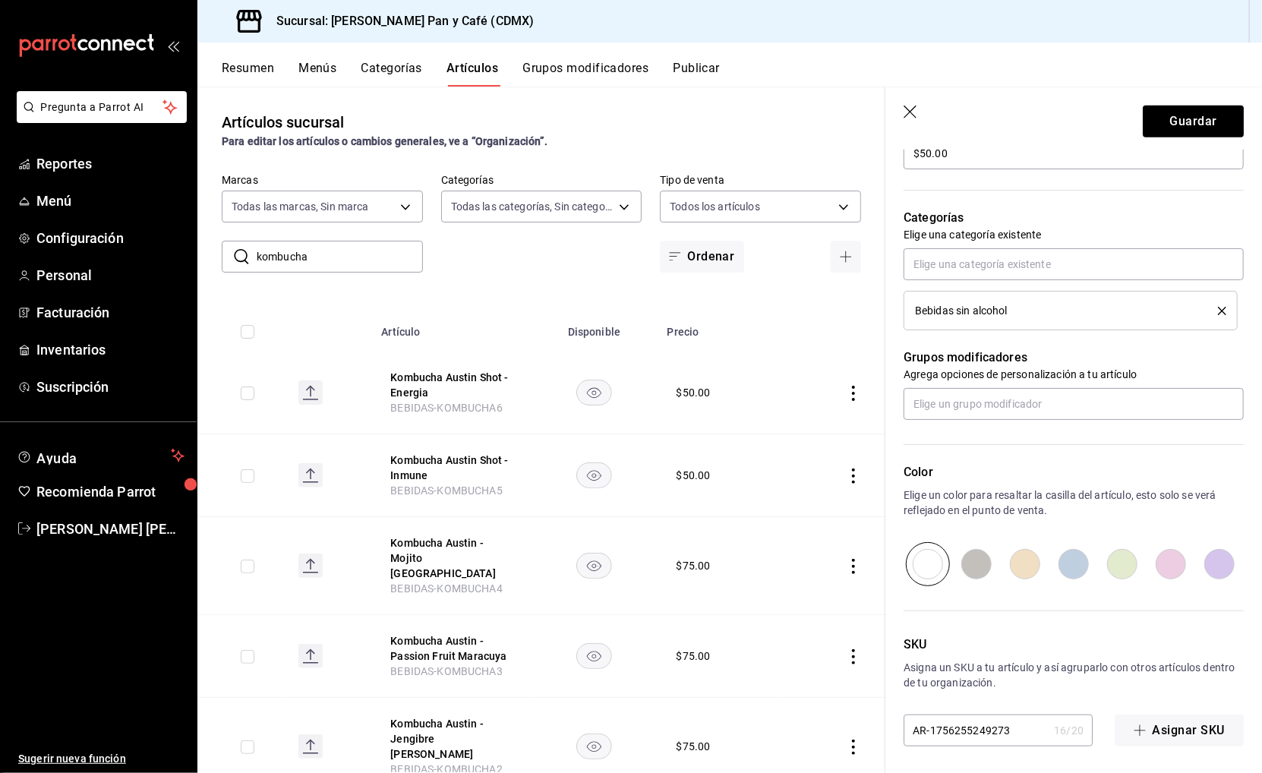
scroll to position [484, 0]
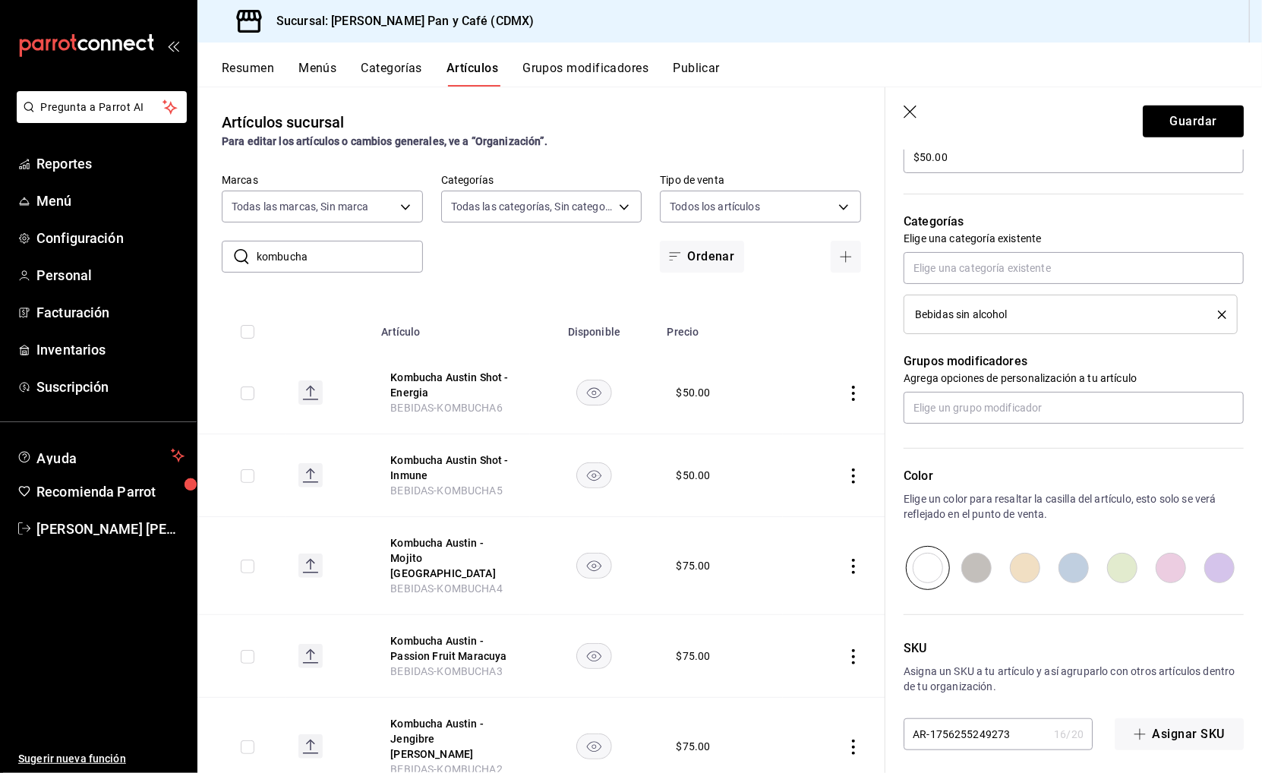
click at [1008, 719] on input "AR-1756255249273" at bounding box center [975, 734] width 144 height 30
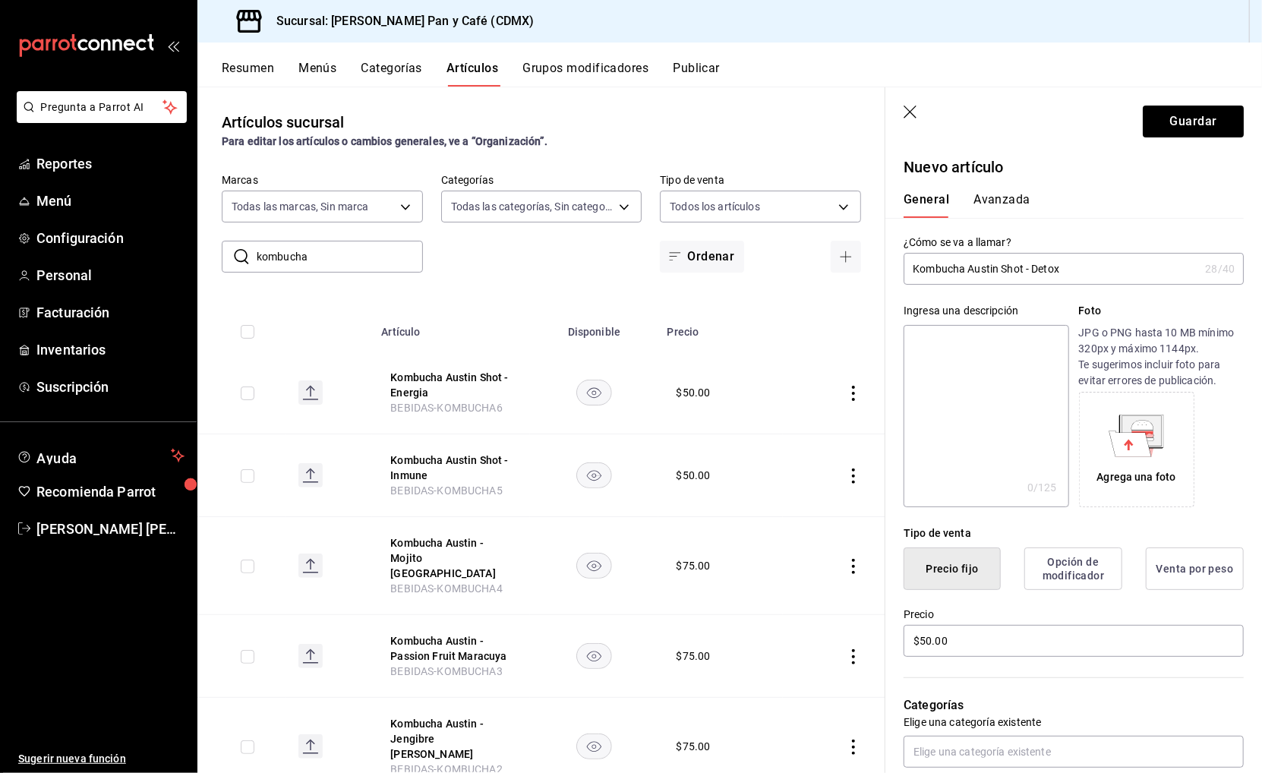
scroll to position [0, 0]
type input "BEBIDAS-KOMBUCHA7"
click at [1008, 196] on button "Avanzada" at bounding box center [1001, 205] width 57 height 26
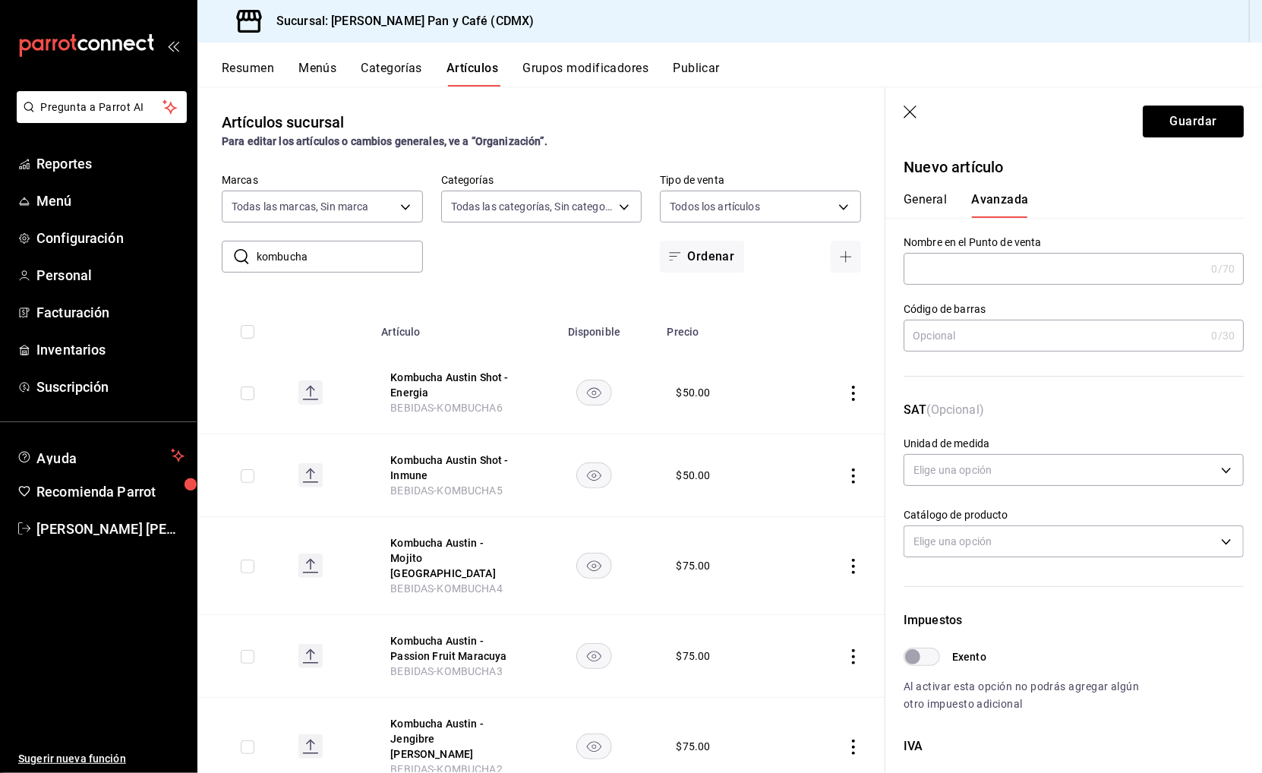
scroll to position [28, 0]
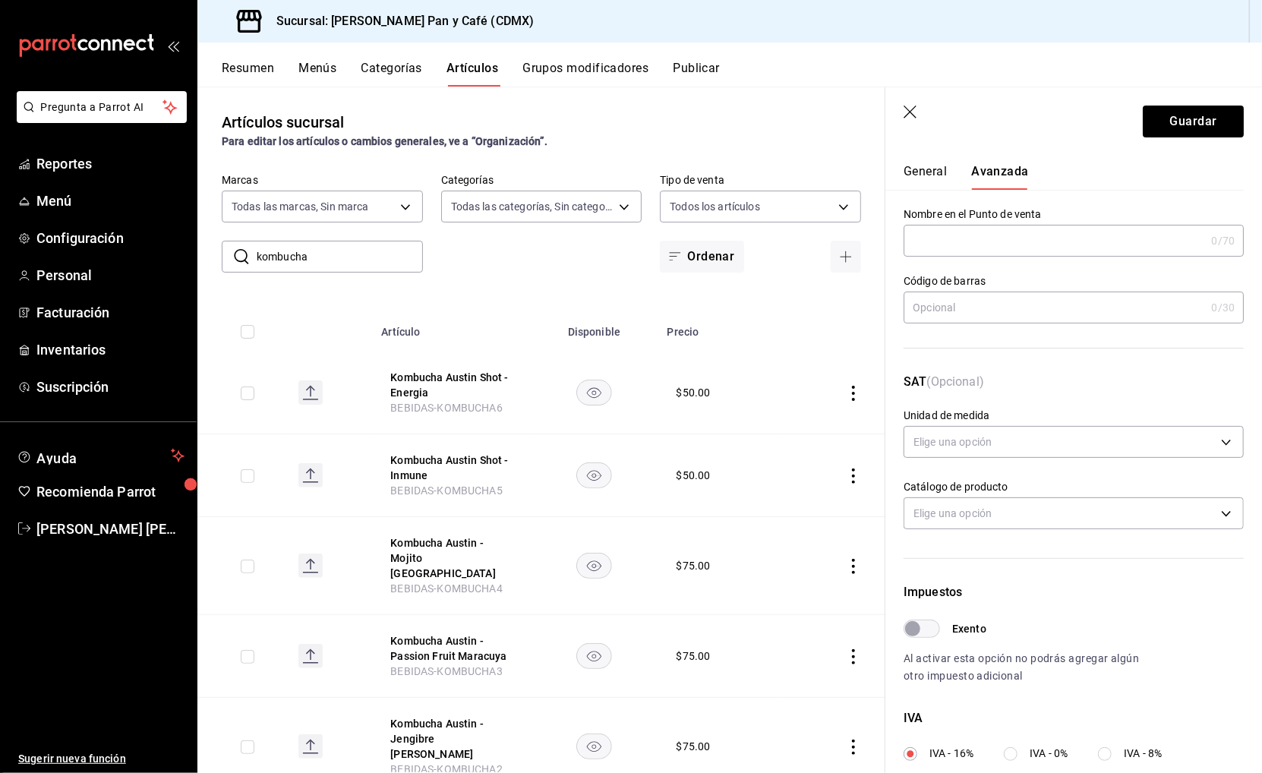
click at [1008, 447] on body "Pregunta a Parrot AI Reportes Menú Configuración Personal Facturación Inventari…" at bounding box center [631, 386] width 1262 height 773
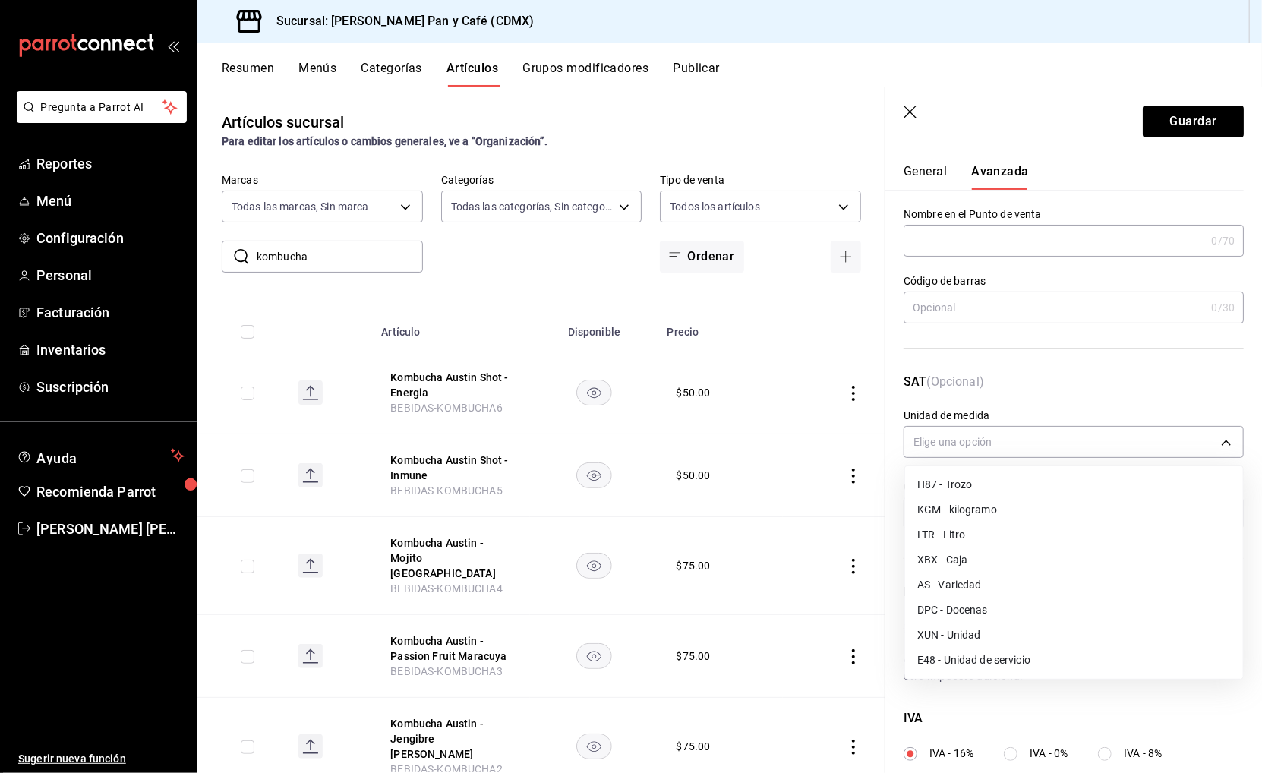
click at [950, 649] on li "E48 - Unidad de servicio" at bounding box center [1074, 659] width 338 height 25
type input "E48"
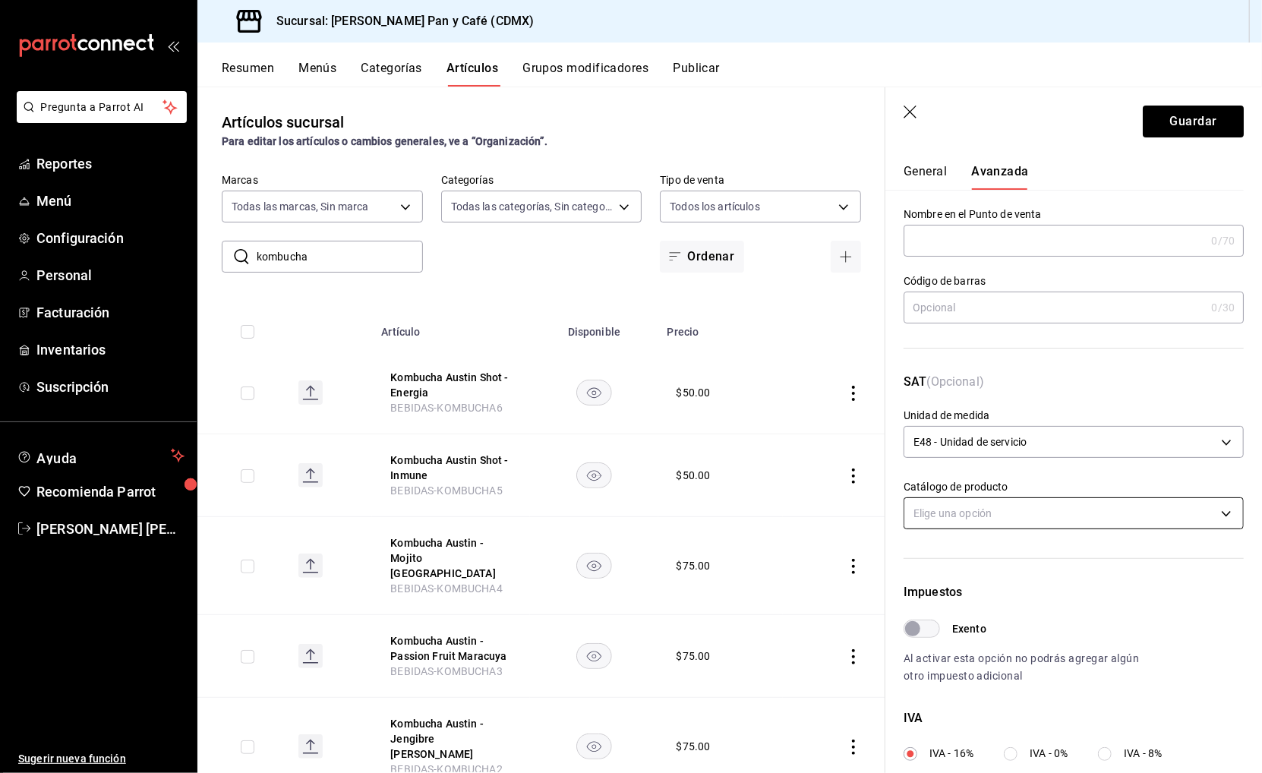
click at [965, 491] on body "Pregunta a Parrot AI Reportes Menú Configuración Personal Facturación Inventari…" at bounding box center [631, 386] width 1262 height 773
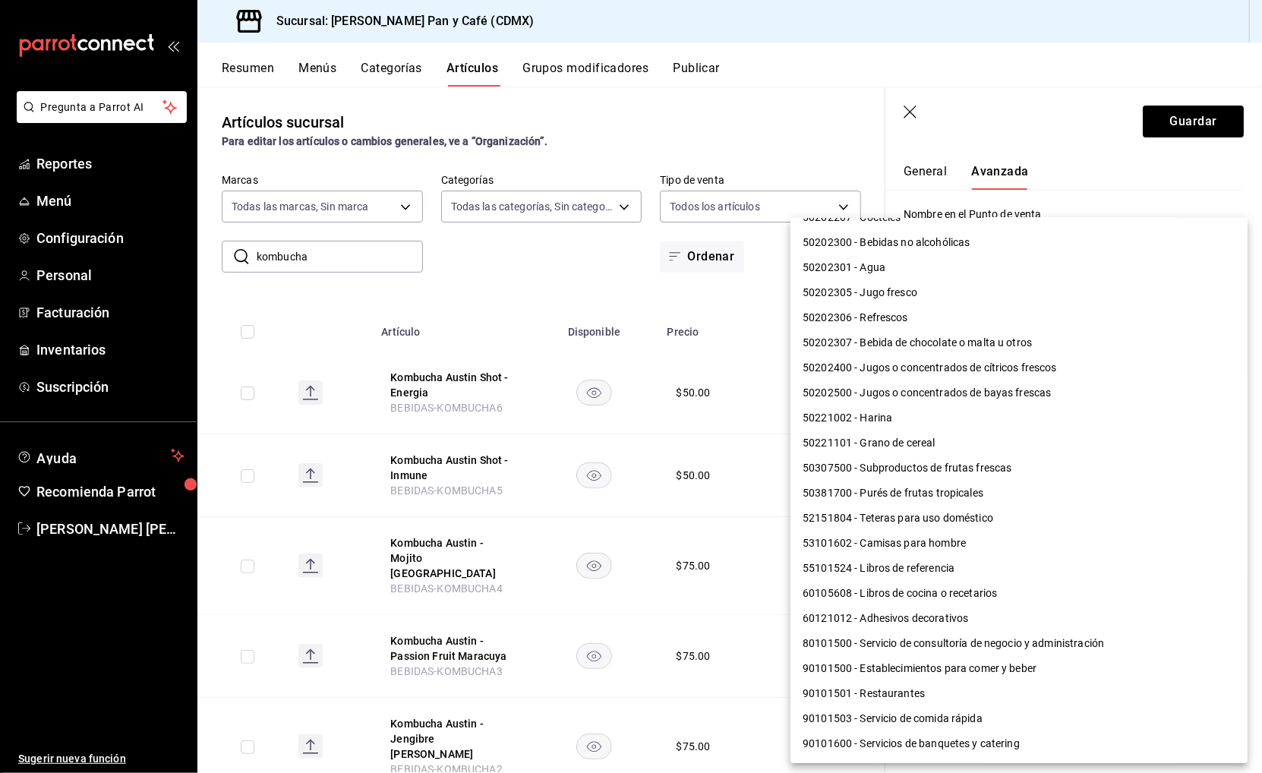
scroll to position [995, 0]
drag, startPoint x: 955, startPoint y: 635, endPoint x: 878, endPoint y: 624, distance: 77.5
click at [878, 624] on ul "24111513 - Bolsas de algodón 50111513 - Carne, mínimamente procesada sin aditiv…" at bounding box center [1018, 18] width 457 height 1590
click at [878, 657] on li "90101500 - Establecimientos para comer y beber" at bounding box center [1018, 669] width 457 height 25
type input "90101500"
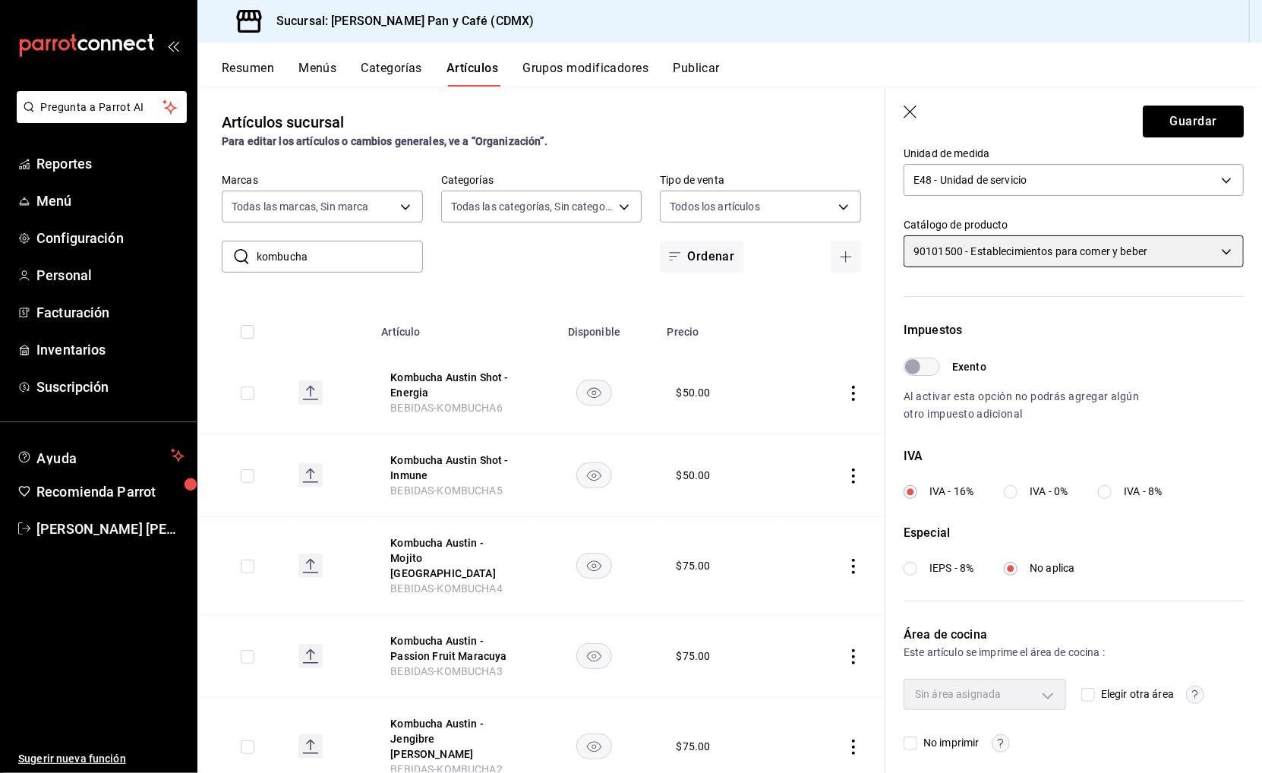
scroll to position [289, 0]
click at [1089, 679] on div "Elegir otra área" at bounding box center [1162, 694] width 162 height 30
click at [1087, 691] on label "Elegir otra área" at bounding box center [1127, 695] width 93 height 16
click at [1087, 691] on input "Elegir otra área" at bounding box center [1088, 695] width 14 height 14
checkbox input "true"
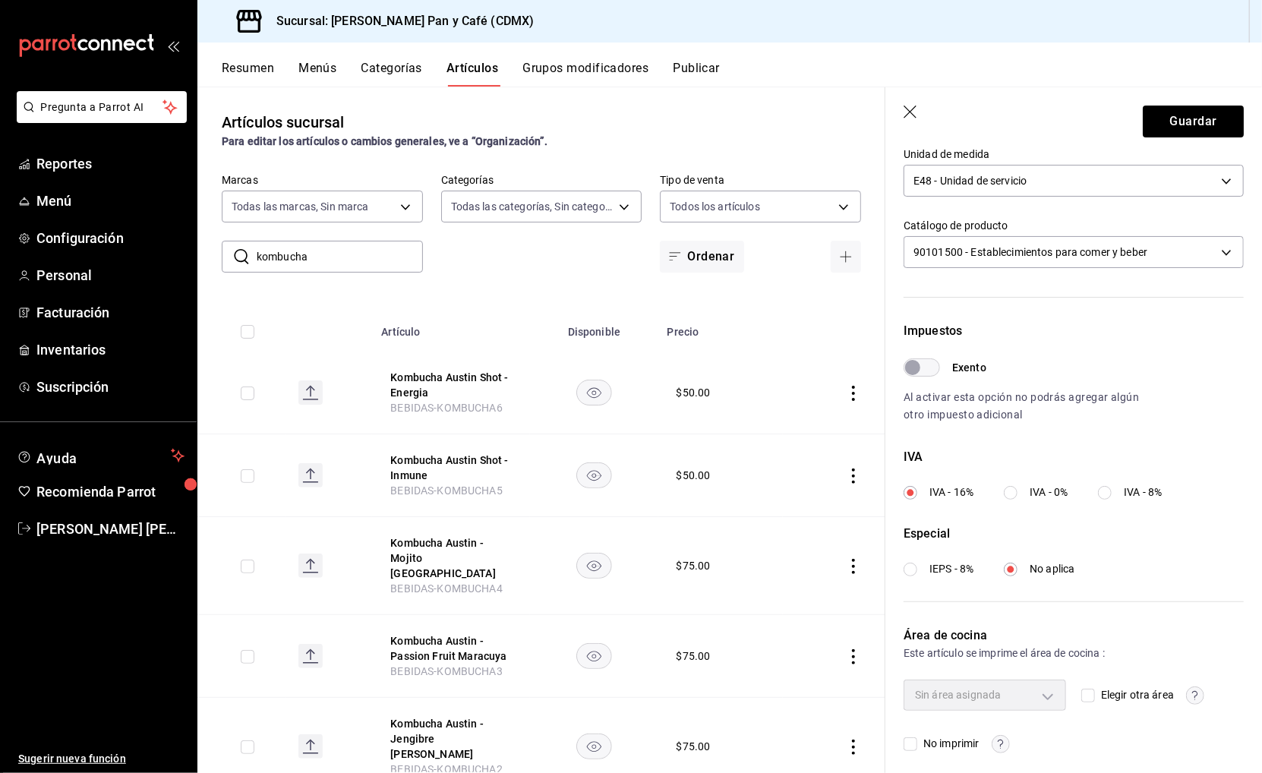
type input "ef3c88aa-75ec-417c-a196-4dad899f7149"
click at [1172, 134] on button "Guardar" at bounding box center [1192, 122] width 101 height 32
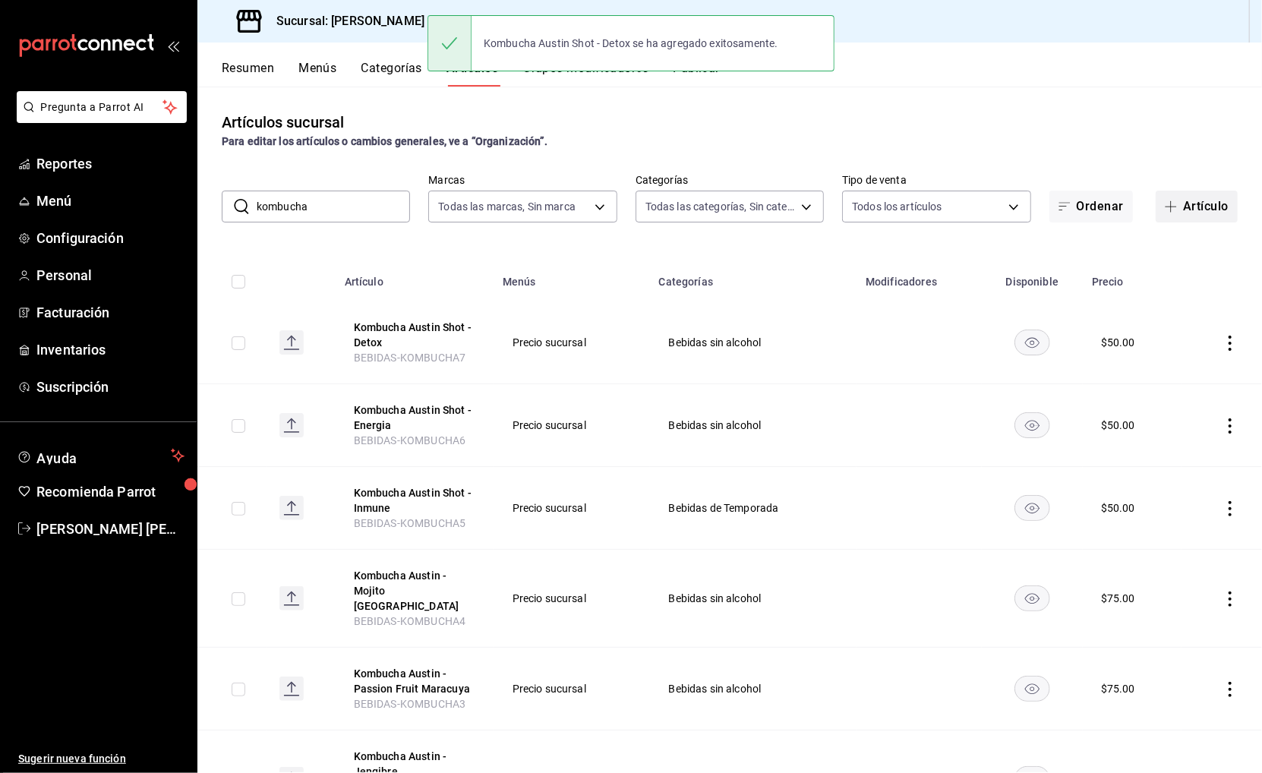
click at [1170, 191] on button "Artículo" at bounding box center [1196, 207] width 82 height 32
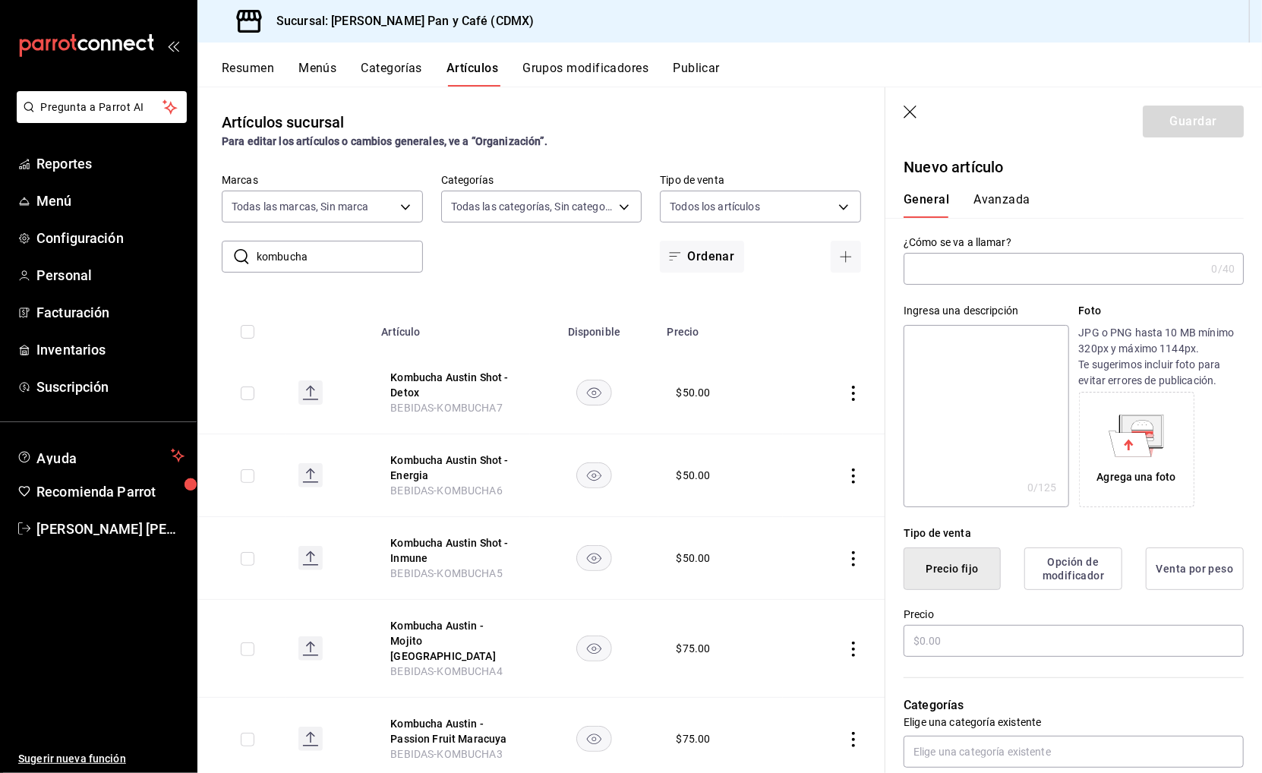
click at [1031, 265] on input "text" at bounding box center [1053, 269] width 301 height 30
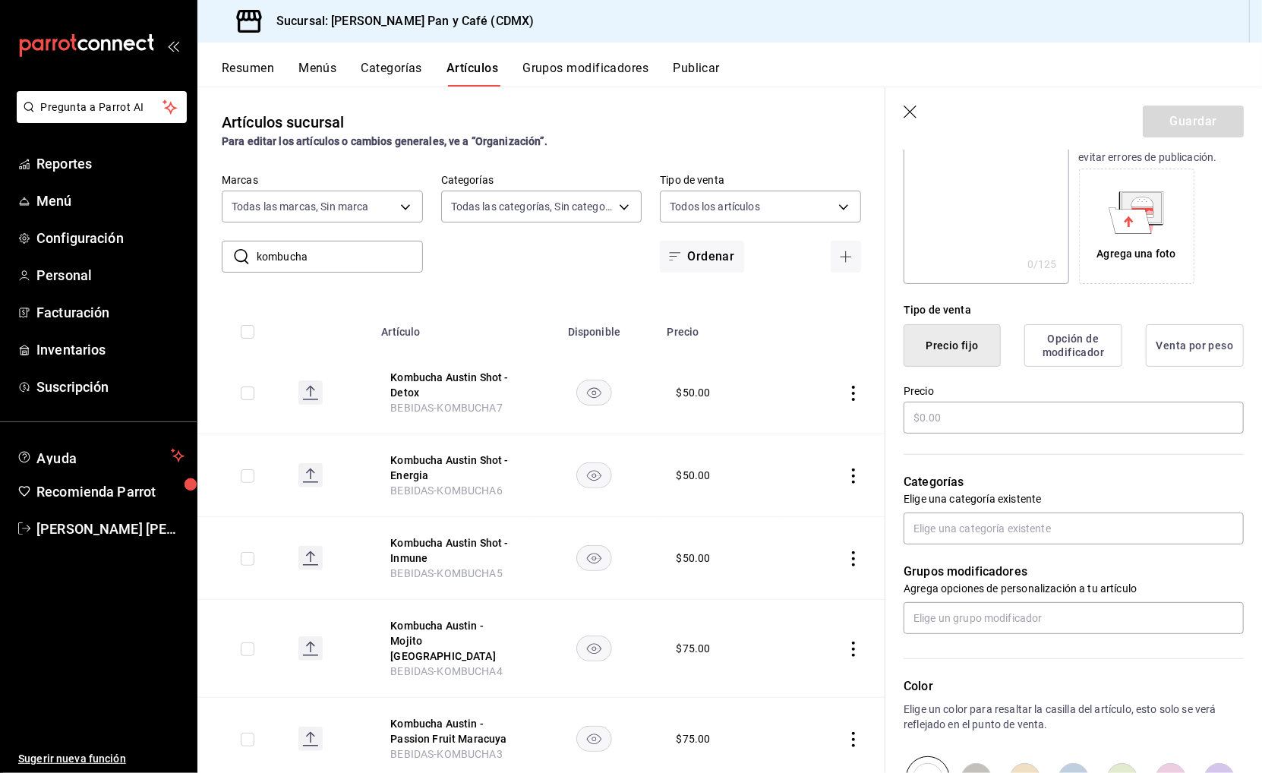
scroll to position [300, 0]
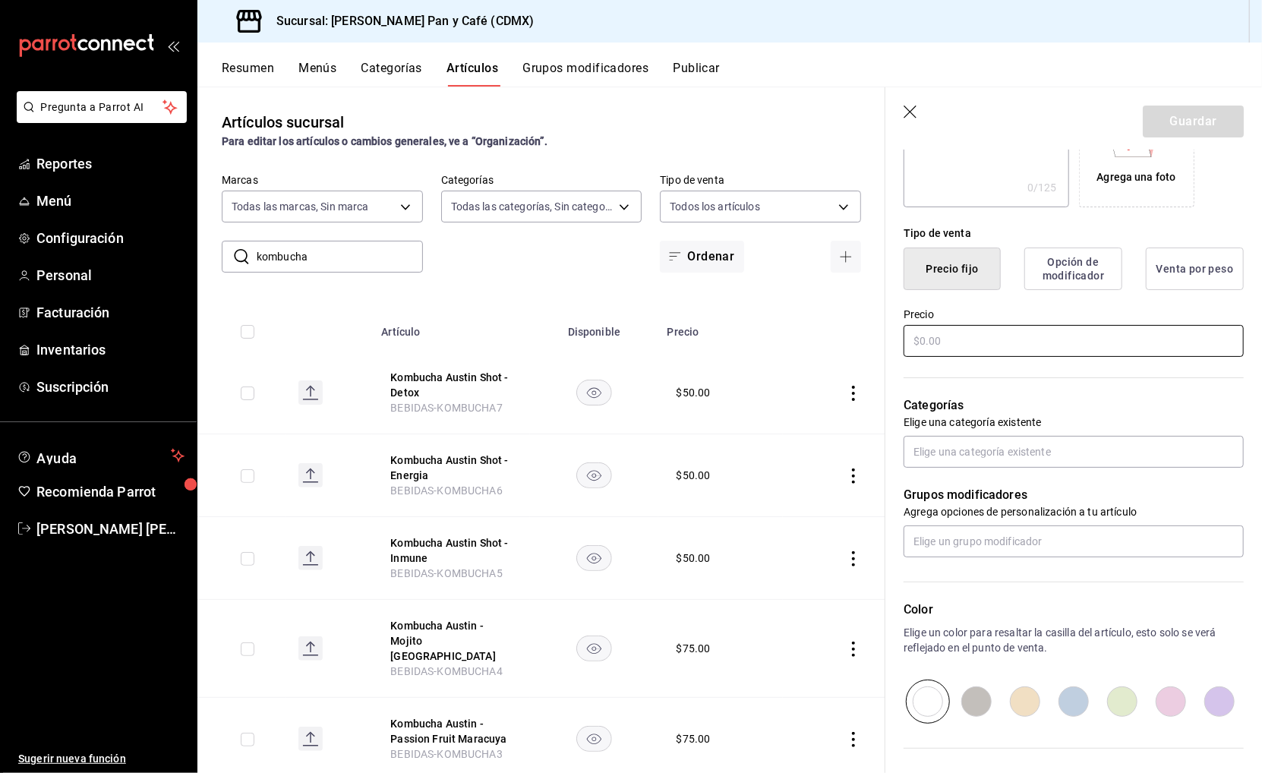
type input "Kombucha Austin Shot - Antioxidante"
click at [956, 342] on input "text" at bounding box center [1073, 341] width 340 height 32
type input "$50.00"
click at [953, 453] on input "text" at bounding box center [1073, 452] width 340 height 32
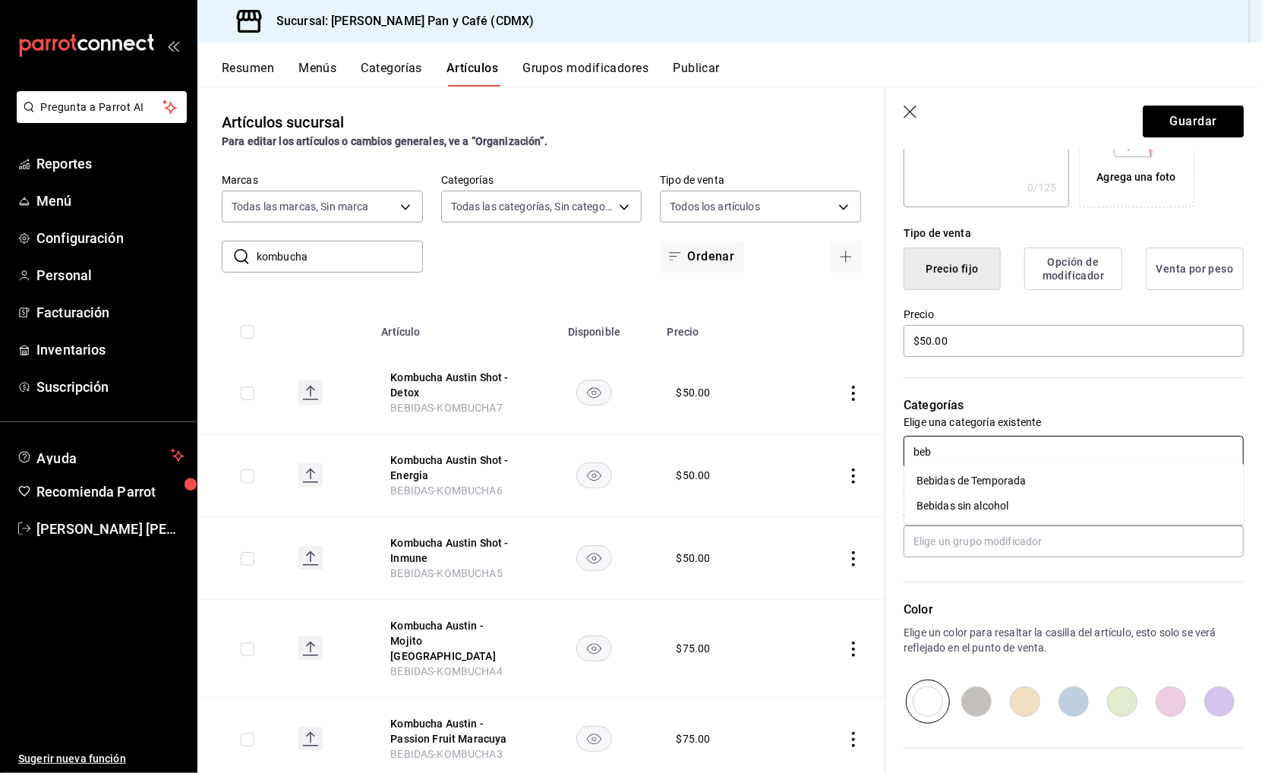
type input "bebi"
click at [943, 502] on li "Bebidas sin alcohol" at bounding box center [1073, 506] width 339 height 25
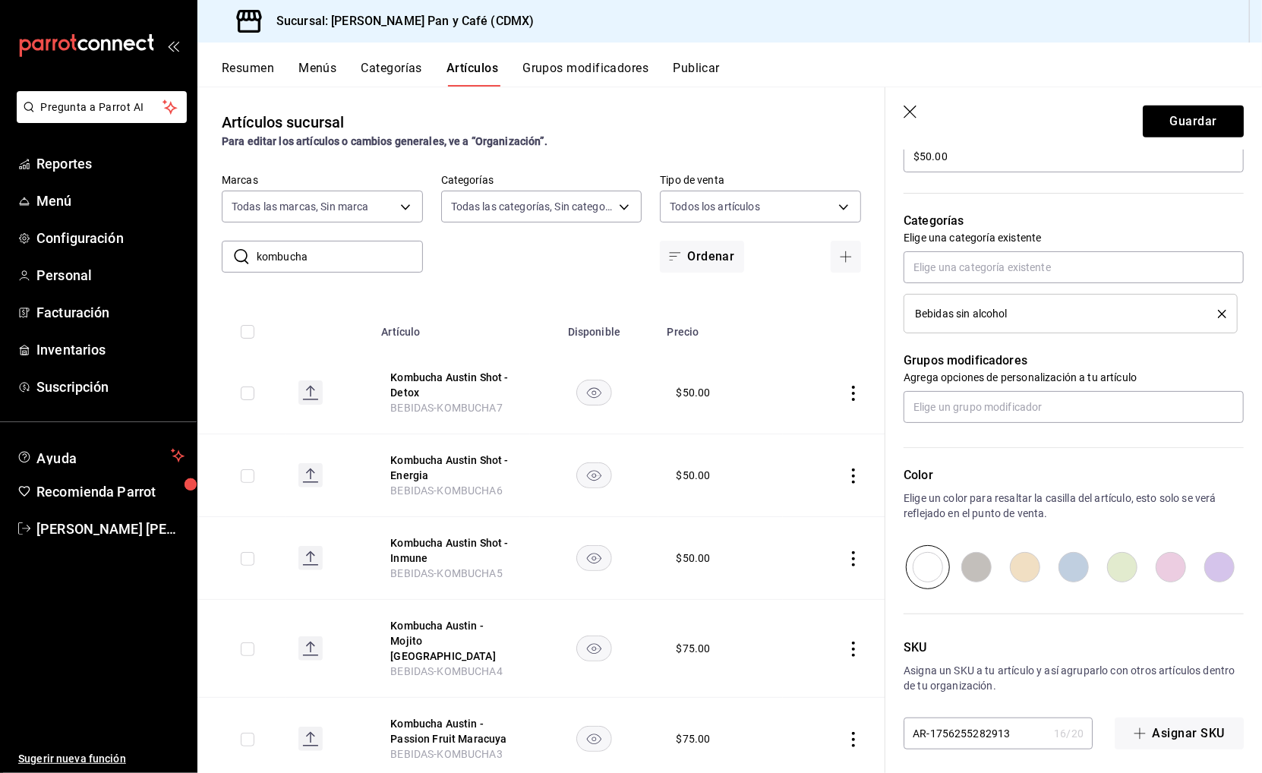
scroll to position [484, 0]
click at [968, 719] on input "AR-1756255282913" at bounding box center [975, 734] width 144 height 30
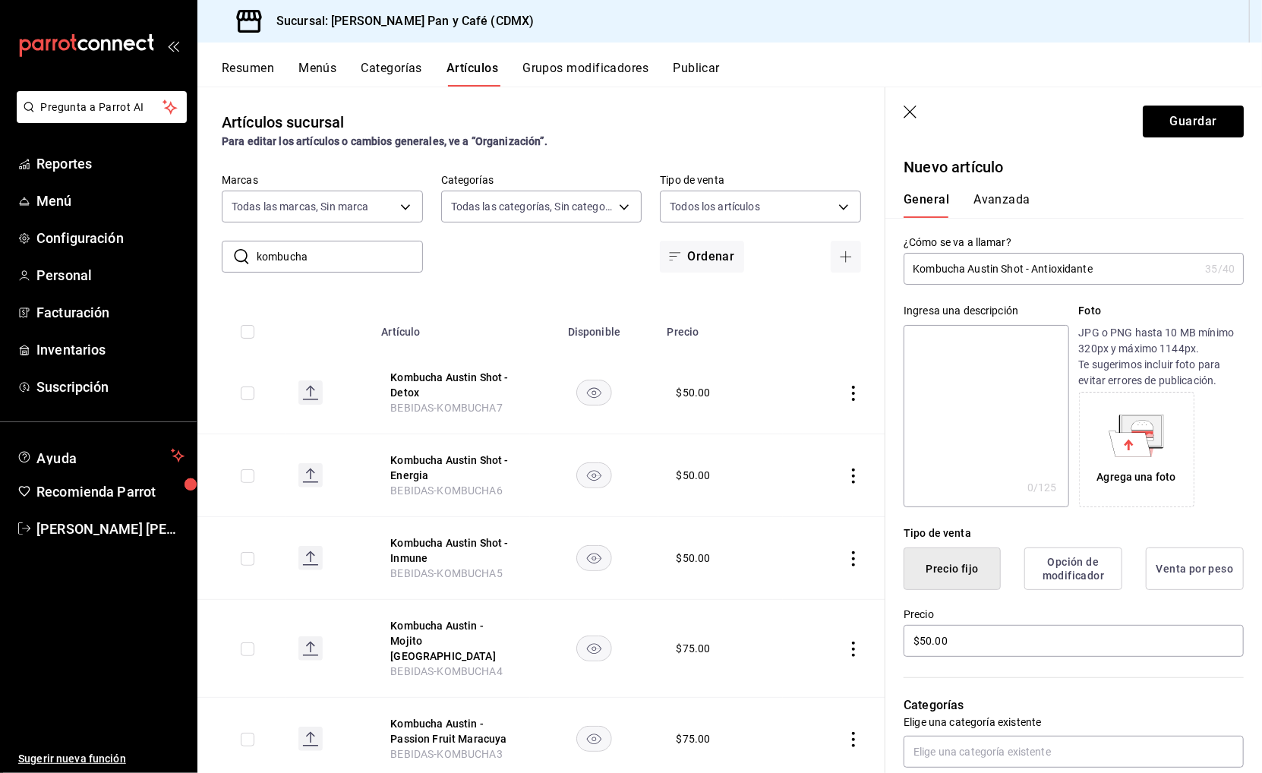
scroll to position [-2, 0]
type input "BEBIDAS-KOMBUCHA9"
click at [993, 189] on div "General Avanzada" at bounding box center [1064, 197] width 358 height 39
click at [991, 197] on button "Avanzada" at bounding box center [1001, 205] width 57 height 26
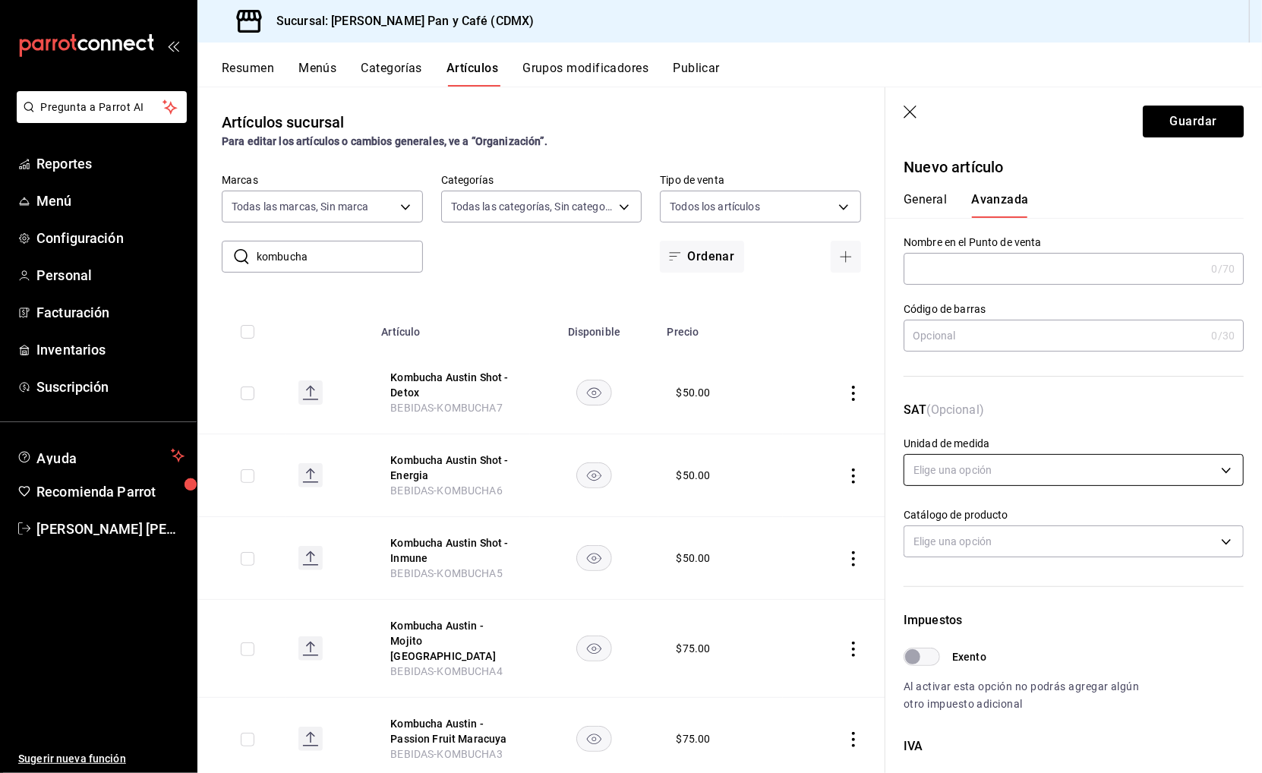
click at [965, 461] on body "Pregunta a Parrot AI Reportes Menú Configuración Personal Facturación Inventari…" at bounding box center [631, 386] width 1262 height 773
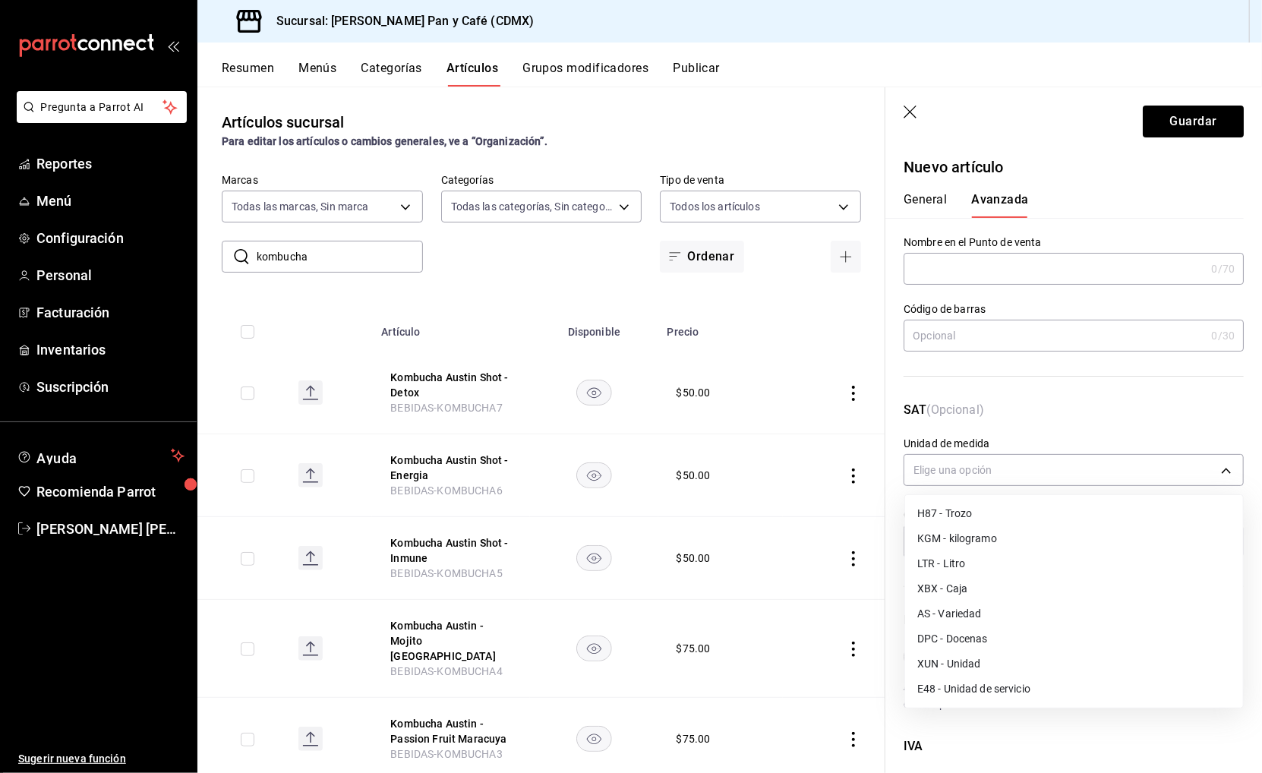
click at [973, 682] on li "E48 - Unidad de servicio" at bounding box center [1074, 688] width 338 height 25
type input "E48"
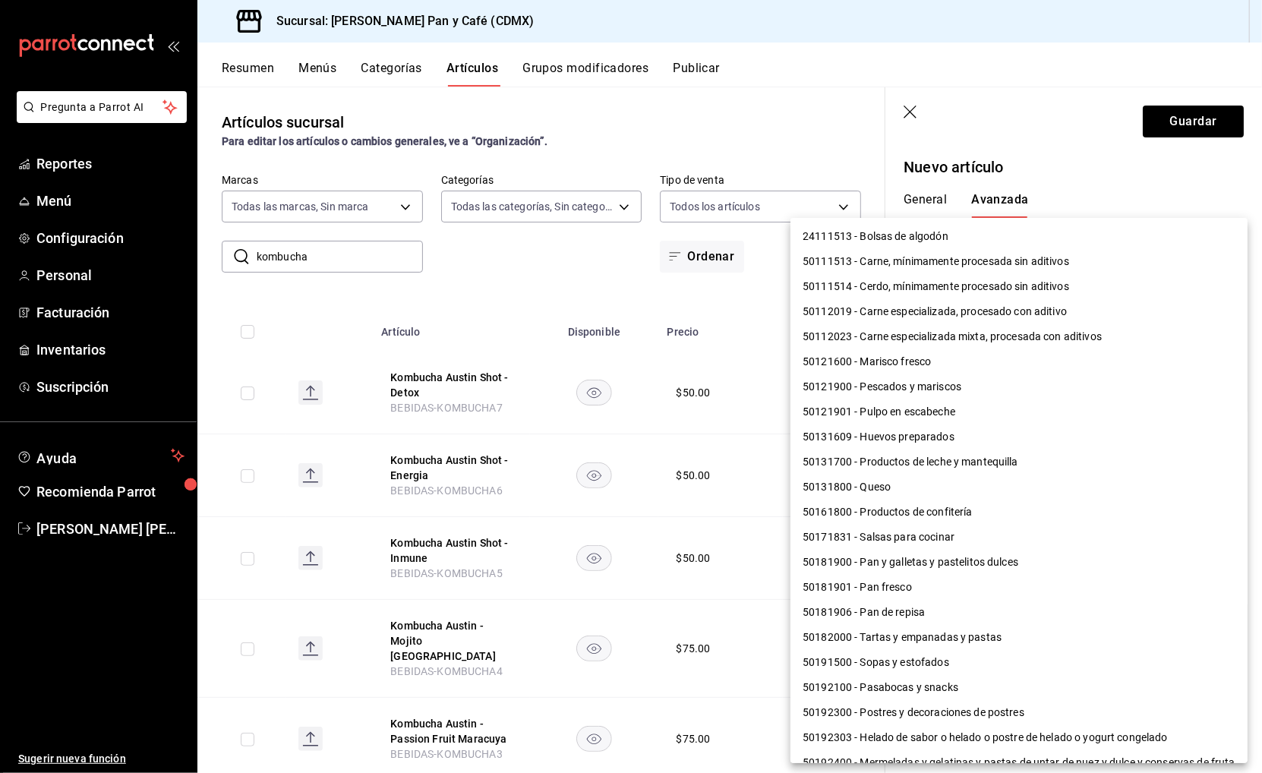
click at [965, 538] on body "Pregunta a Parrot AI Reportes Menú Configuración Personal Facturación Inventari…" at bounding box center [631, 386] width 1262 height 773
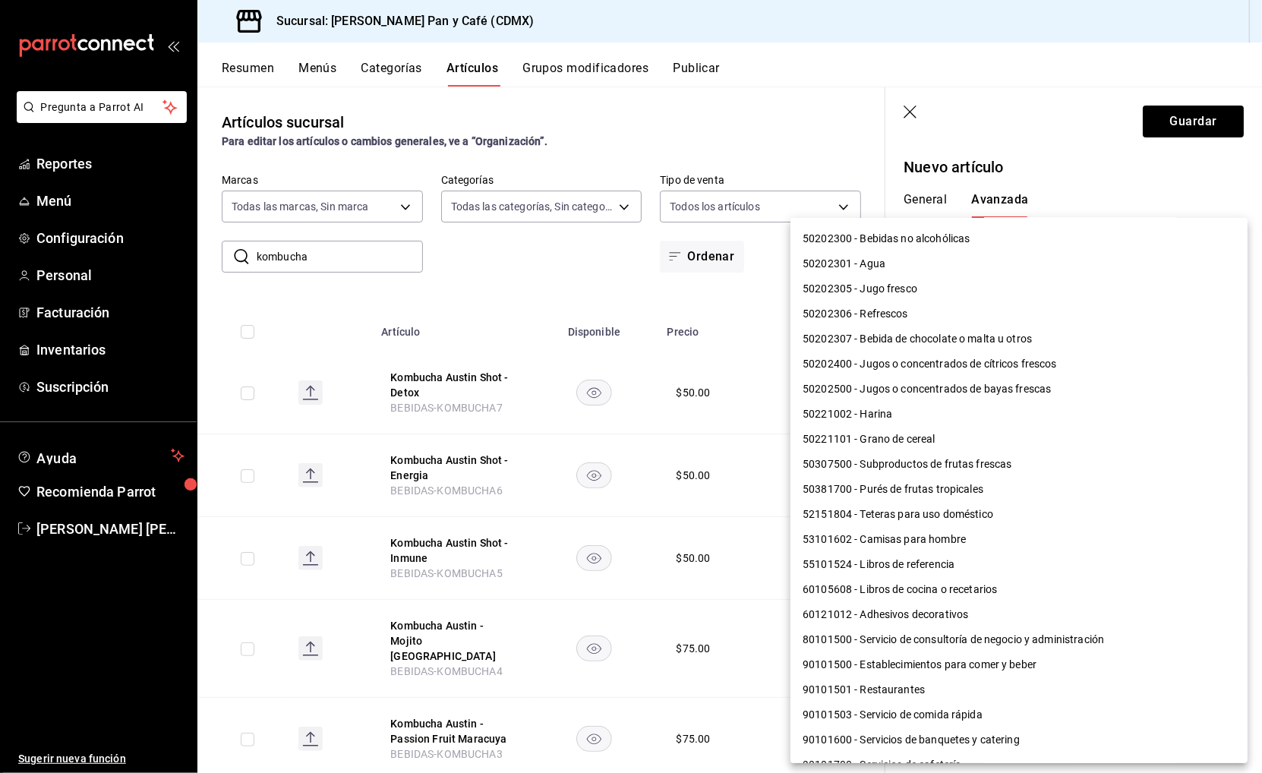
scroll to position [995, 0]
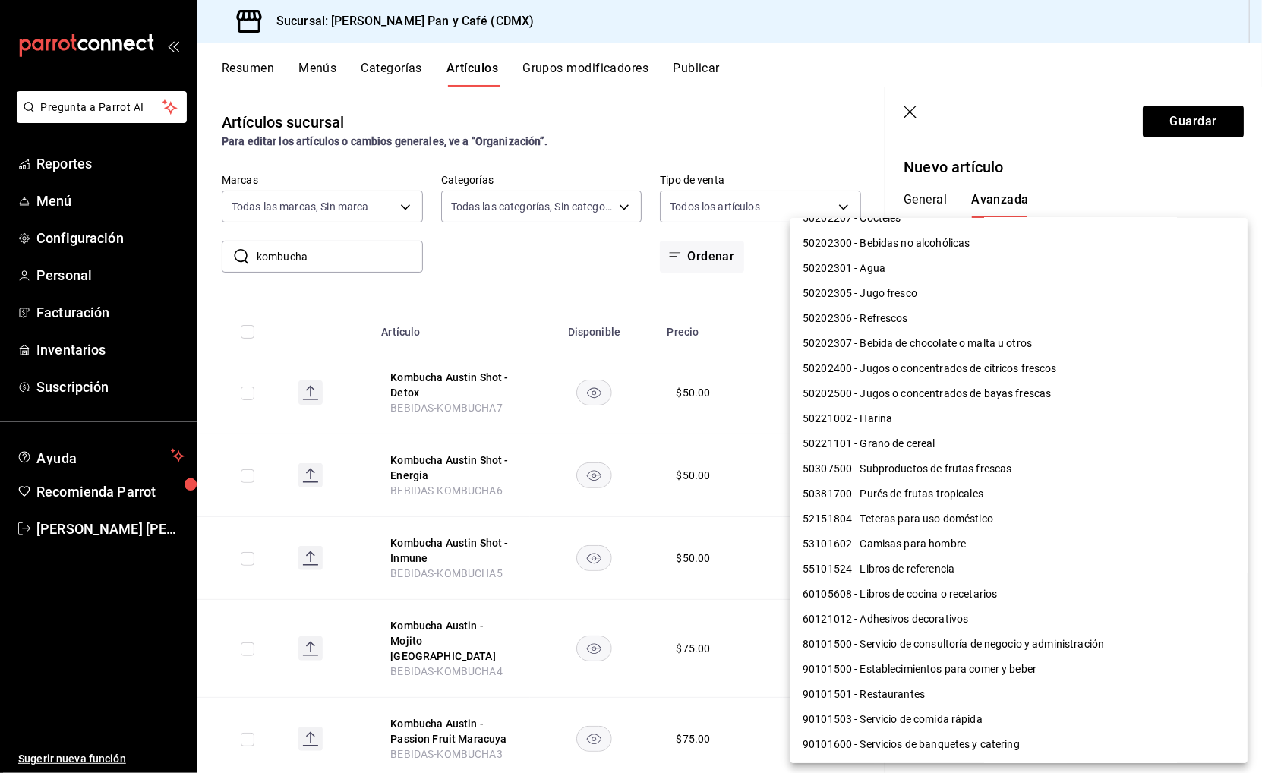
click at [964, 657] on li "90101500 - Establecimientos para comer y beber" at bounding box center [1018, 669] width 457 height 25
type input "90101500"
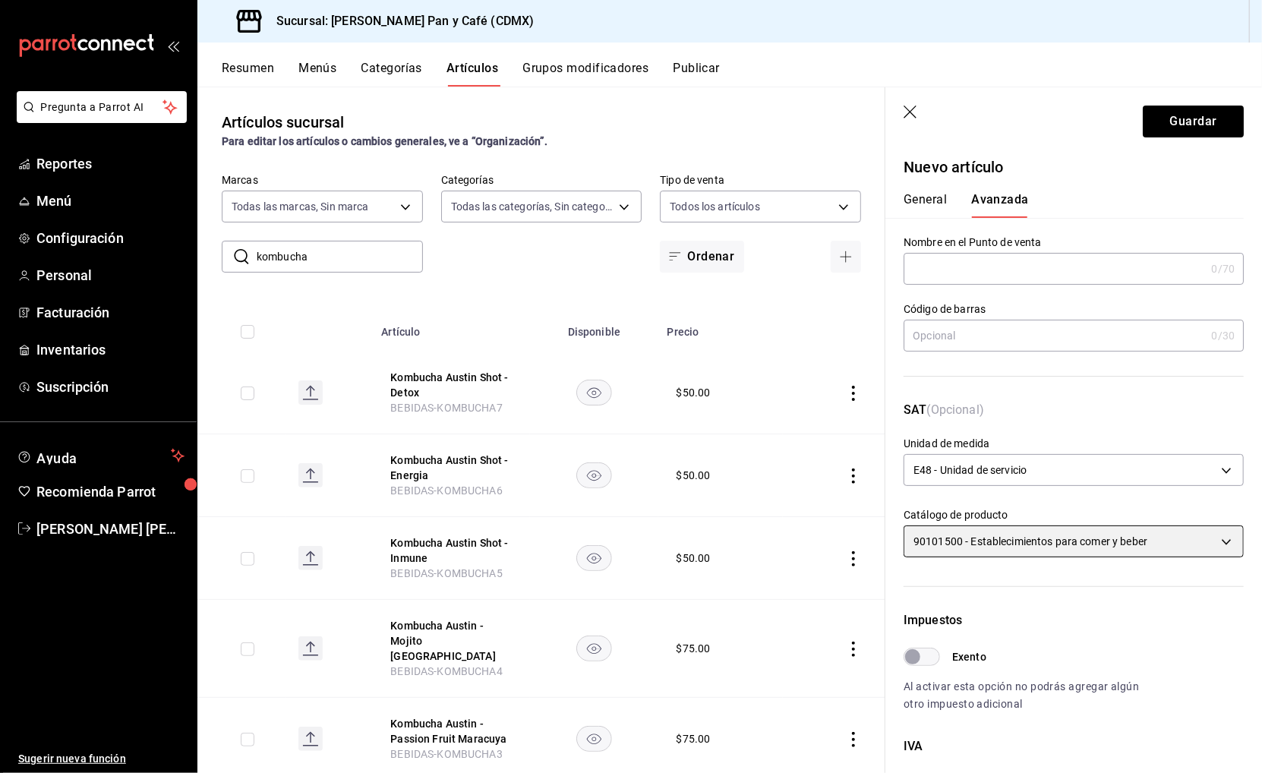
scroll to position [0, 0]
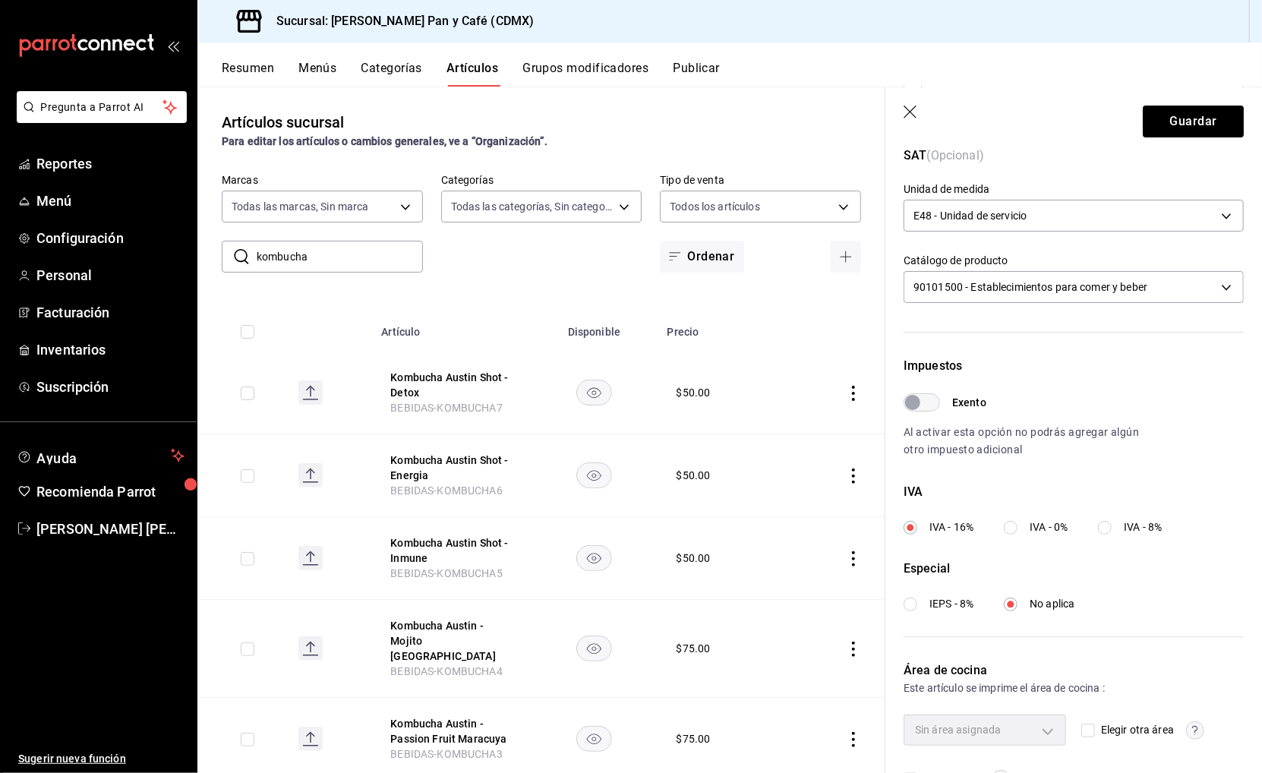
click at [920, 393] on input "Exento" at bounding box center [912, 402] width 55 height 18
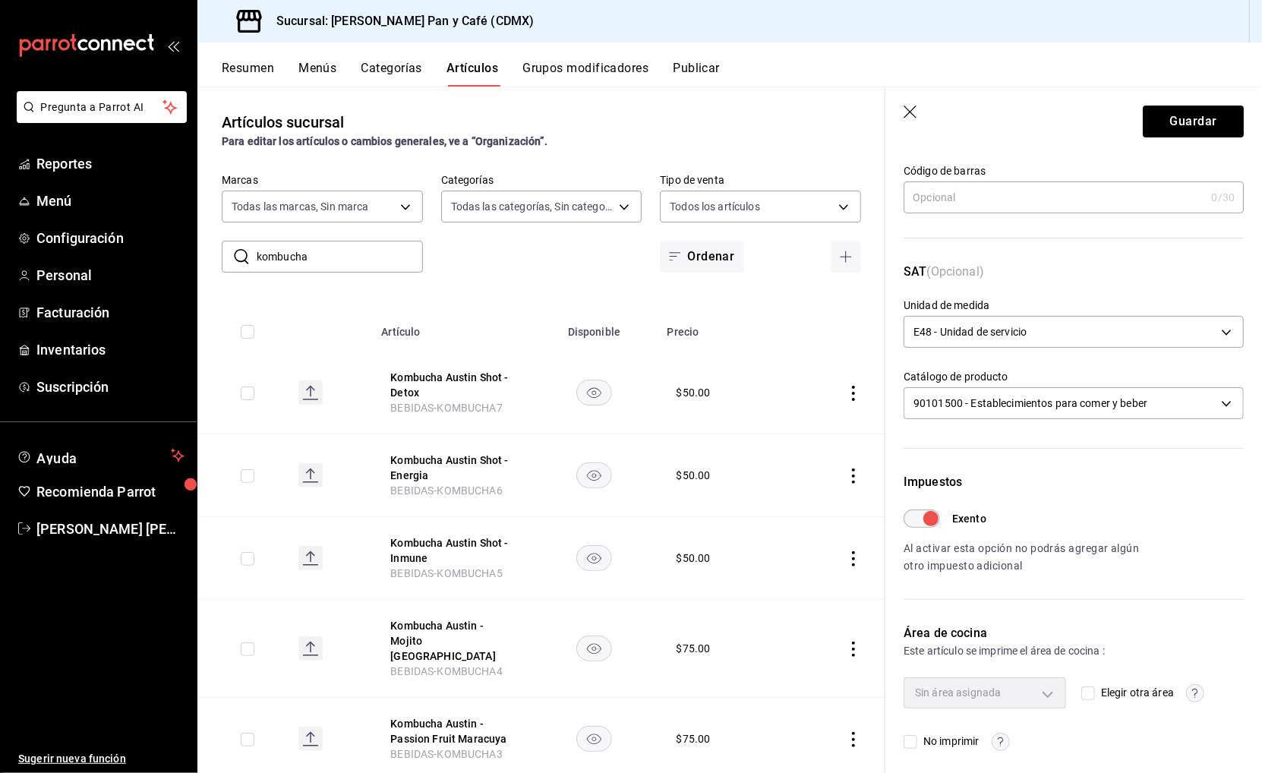
click at [935, 512] on input "Exento" at bounding box center [930, 518] width 55 height 18
checkbox input "false"
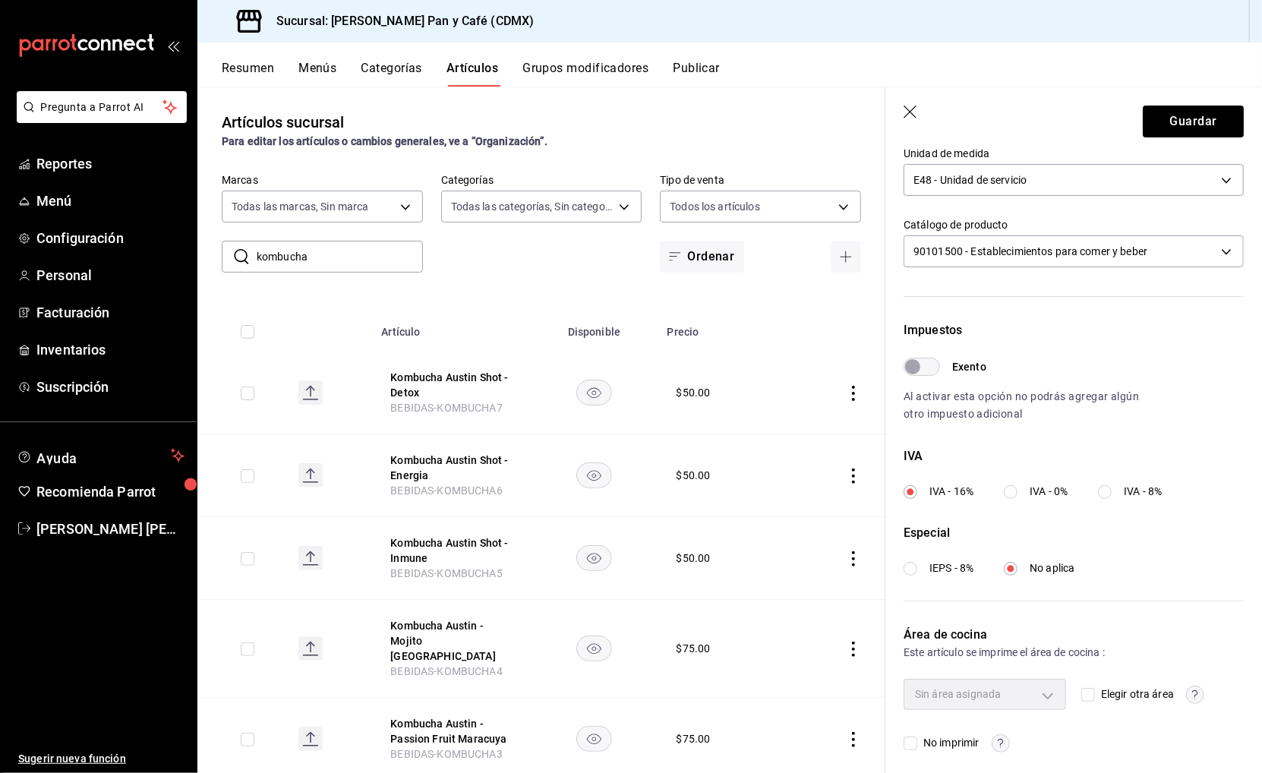
scroll to position [289, 0]
click at [1085, 688] on input "Elegir otra área" at bounding box center [1088, 695] width 14 height 14
checkbox input "true"
type input "ef3c88aa-75ec-417c-a196-4dad899f7149"
click at [1172, 119] on button "Guardar" at bounding box center [1192, 122] width 101 height 32
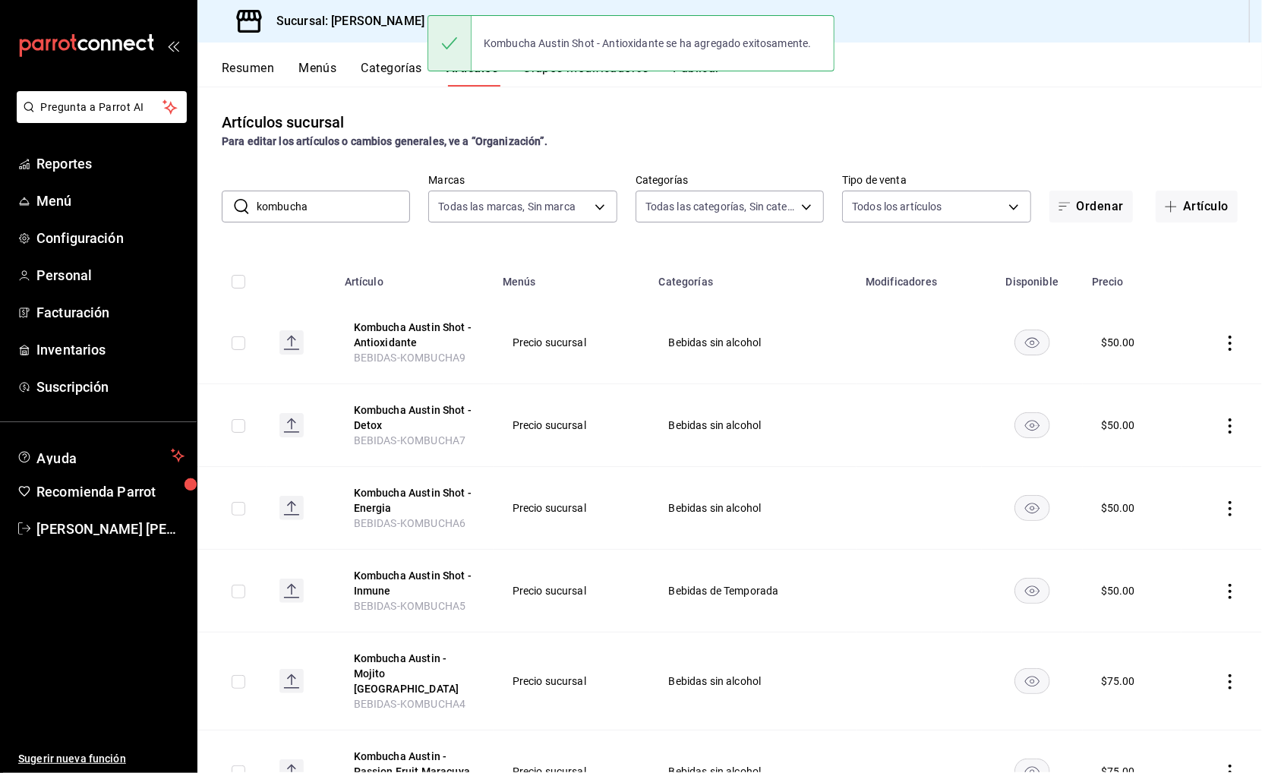
click at [397, 66] on button "Categorías" at bounding box center [391, 74] width 61 height 26
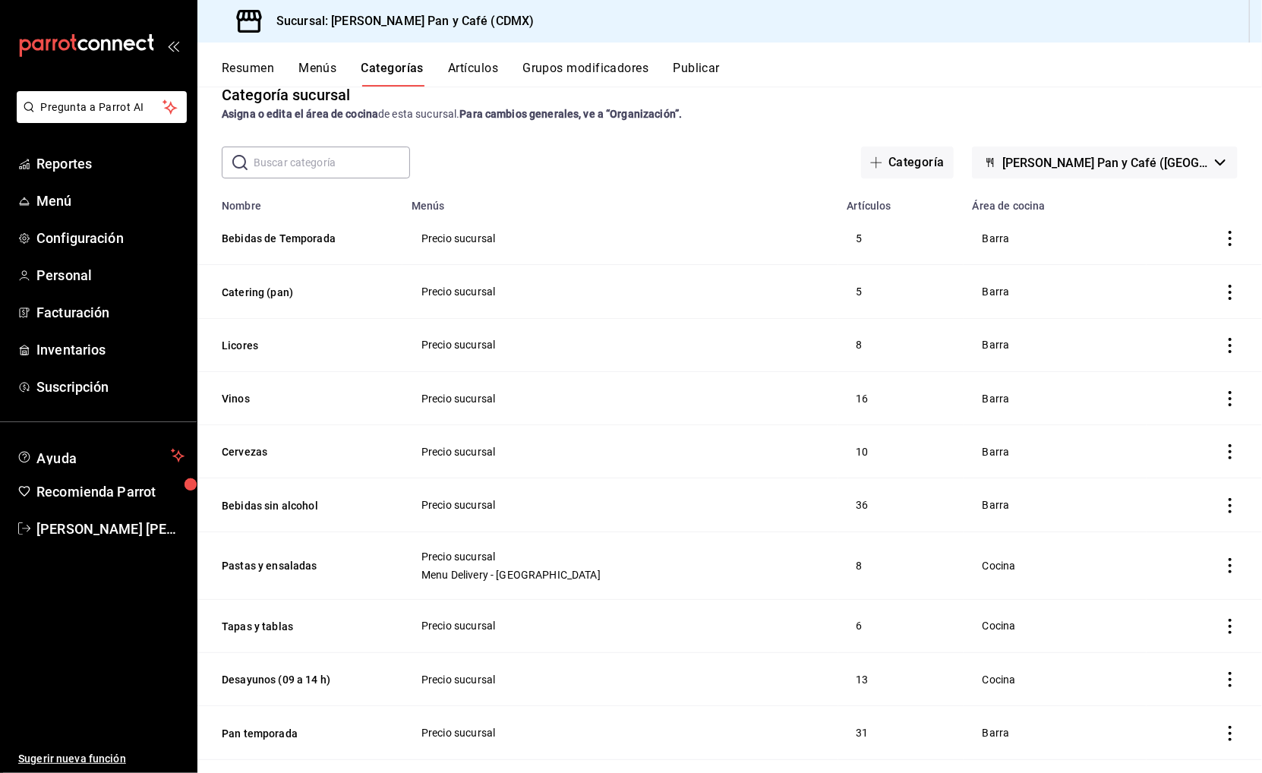
scroll to position [28, 0]
click at [320, 503] on button "Bebidas sin alcohol" at bounding box center [298, 504] width 152 height 15
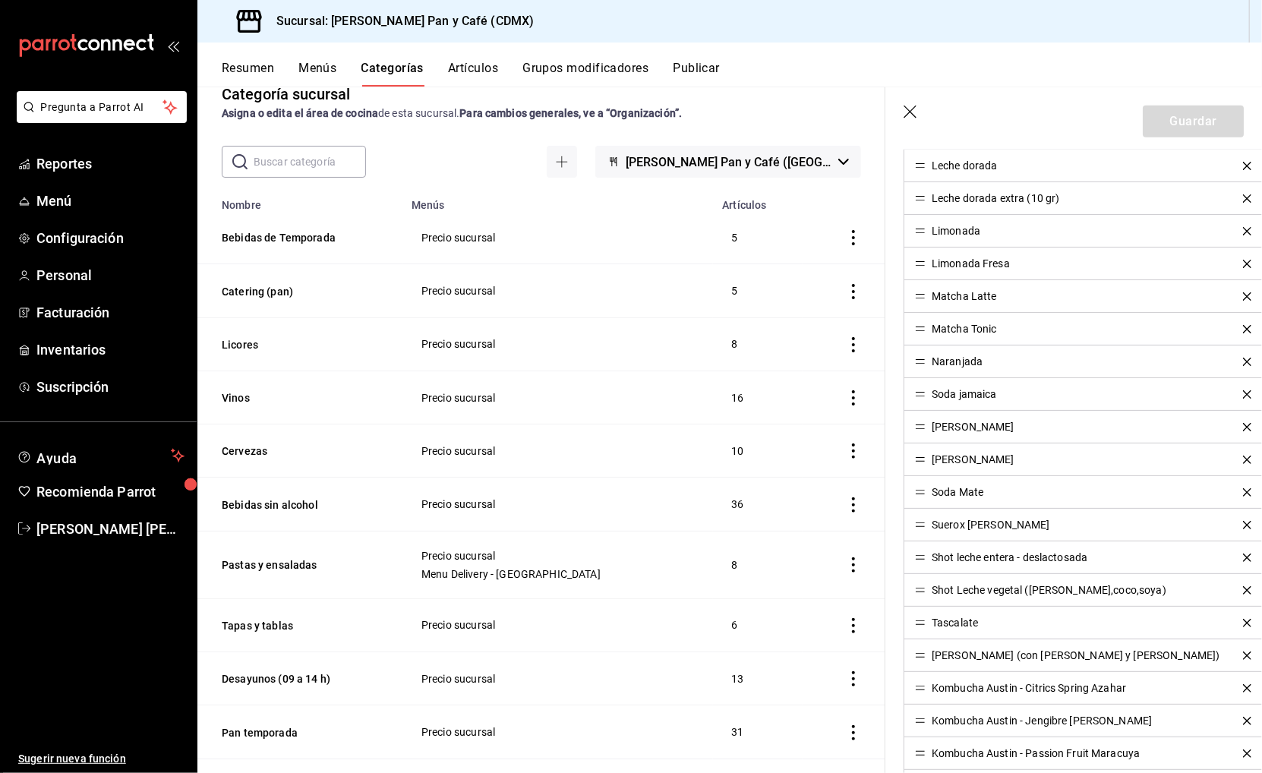
scroll to position [882, 0]
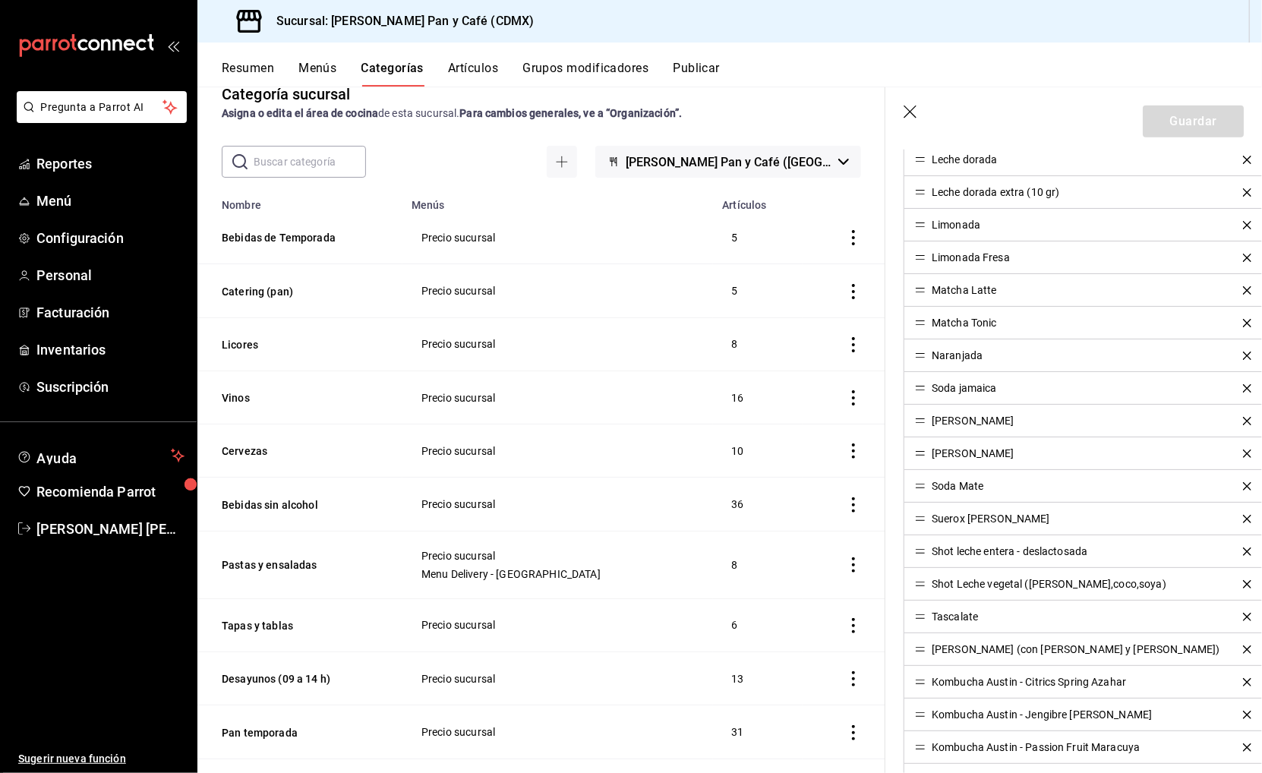
click at [921, 689] on li "Kombucha Austin - Citrics Spring Azahar" at bounding box center [1083, 682] width 358 height 33
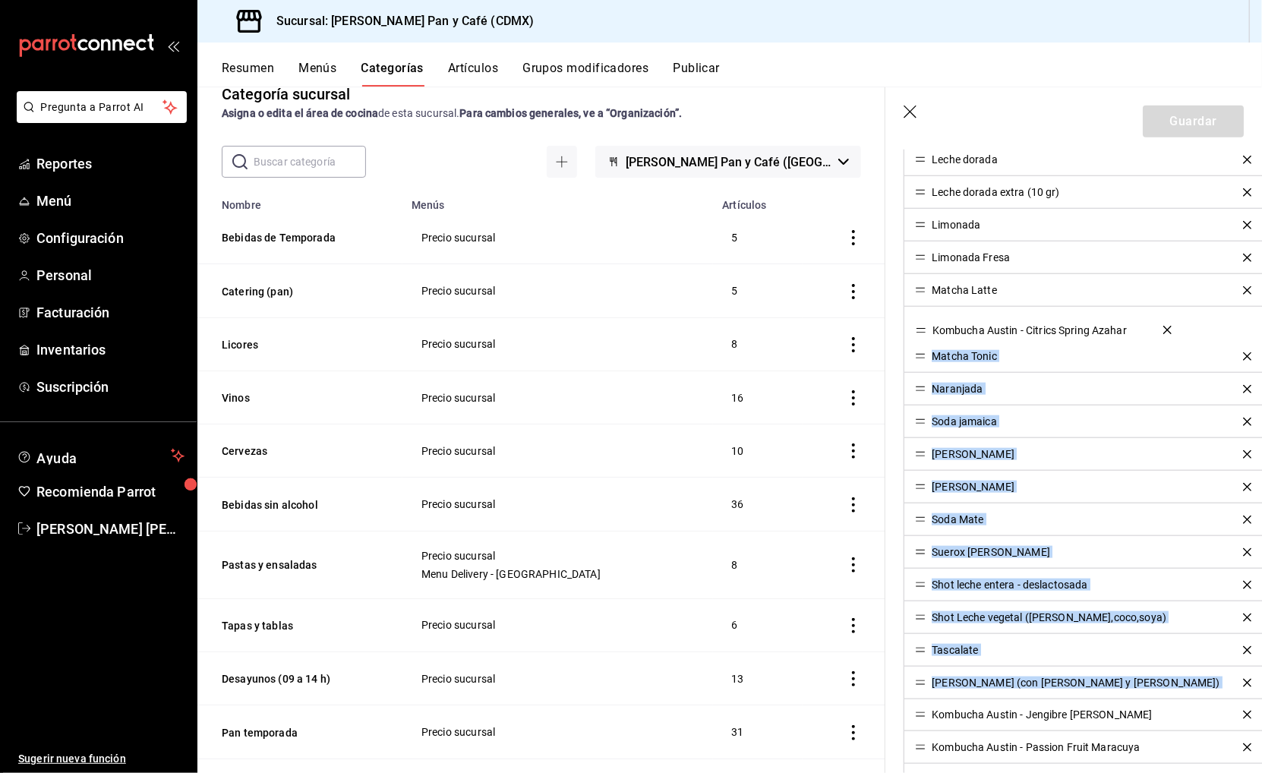
drag, startPoint x: 921, startPoint y: 682, endPoint x: 916, endPoint y: 320, distance: 361.3
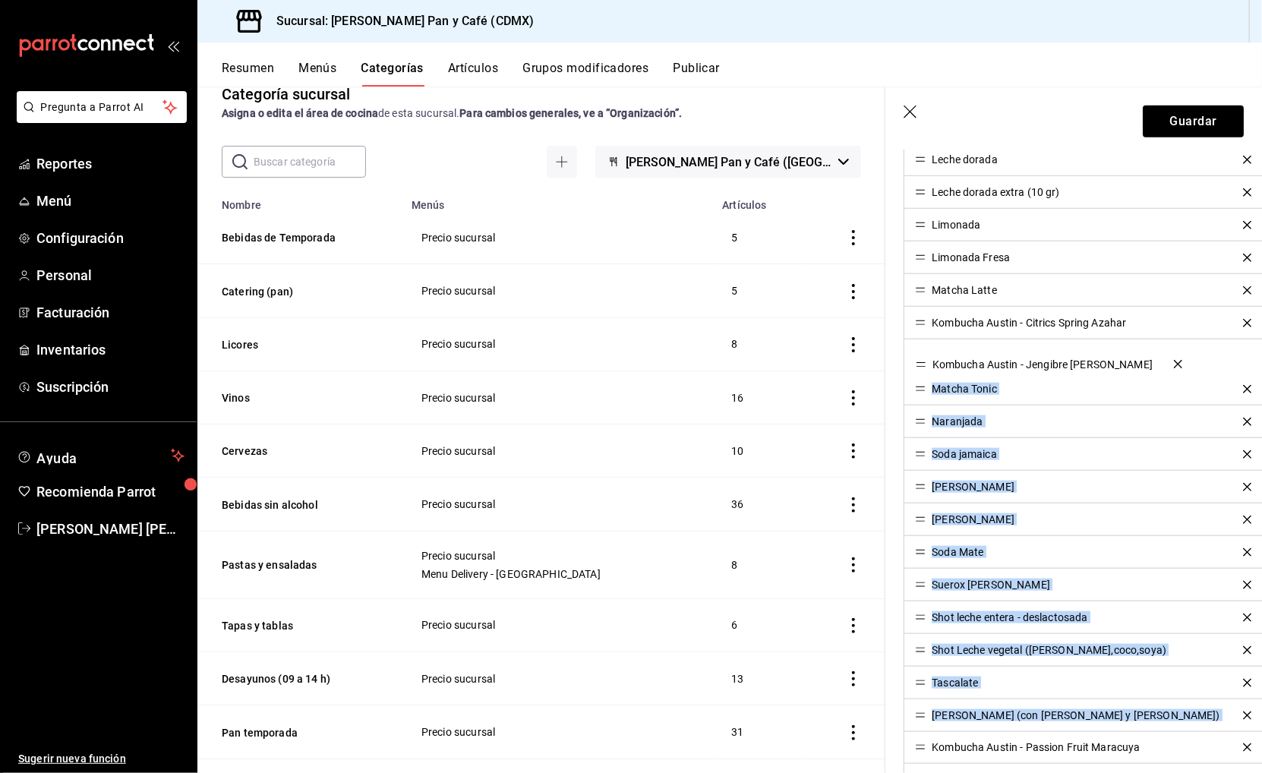
drag, startPoint x: 923, startPoint y: 716, endPoint x: 927, endPoint y: 361, distance: 355.2
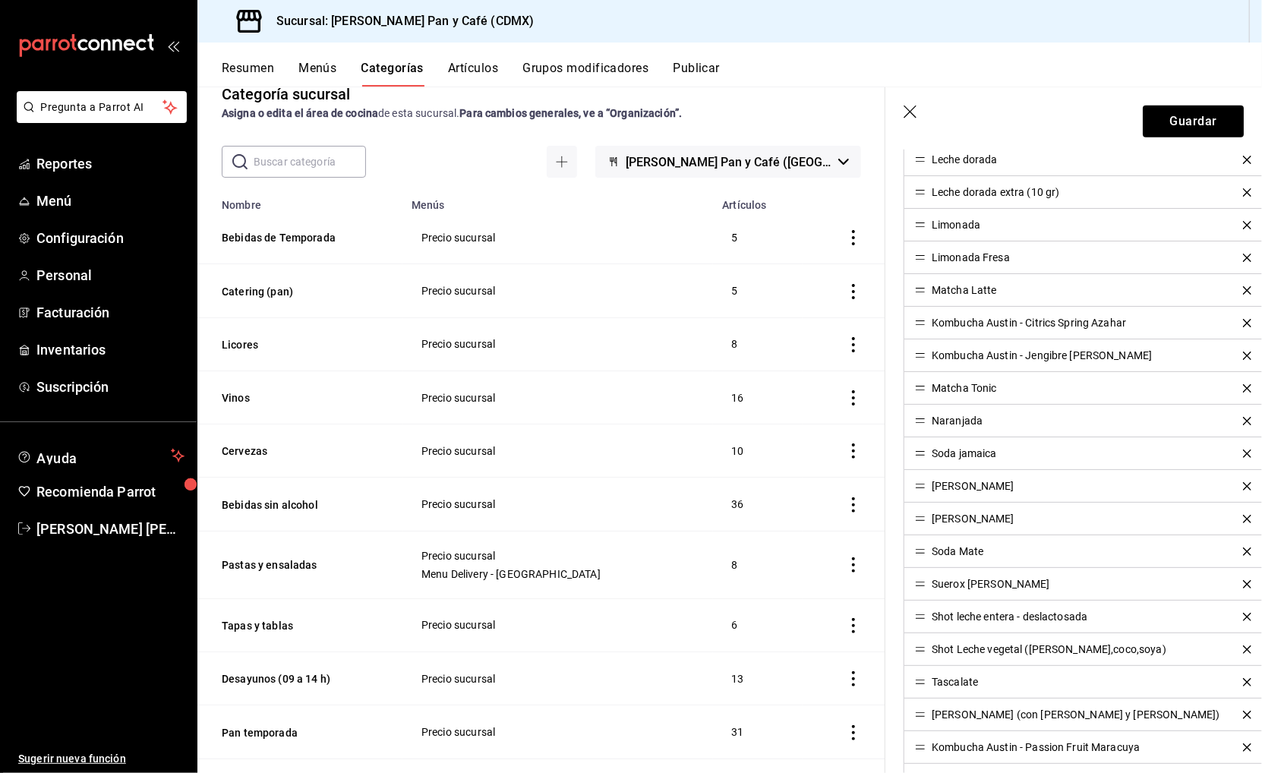
click at [925, 754] on li "Kombucha Austin - Passion Fruit Maracuya" at bounding box center [1083, 747] width 358 height 33
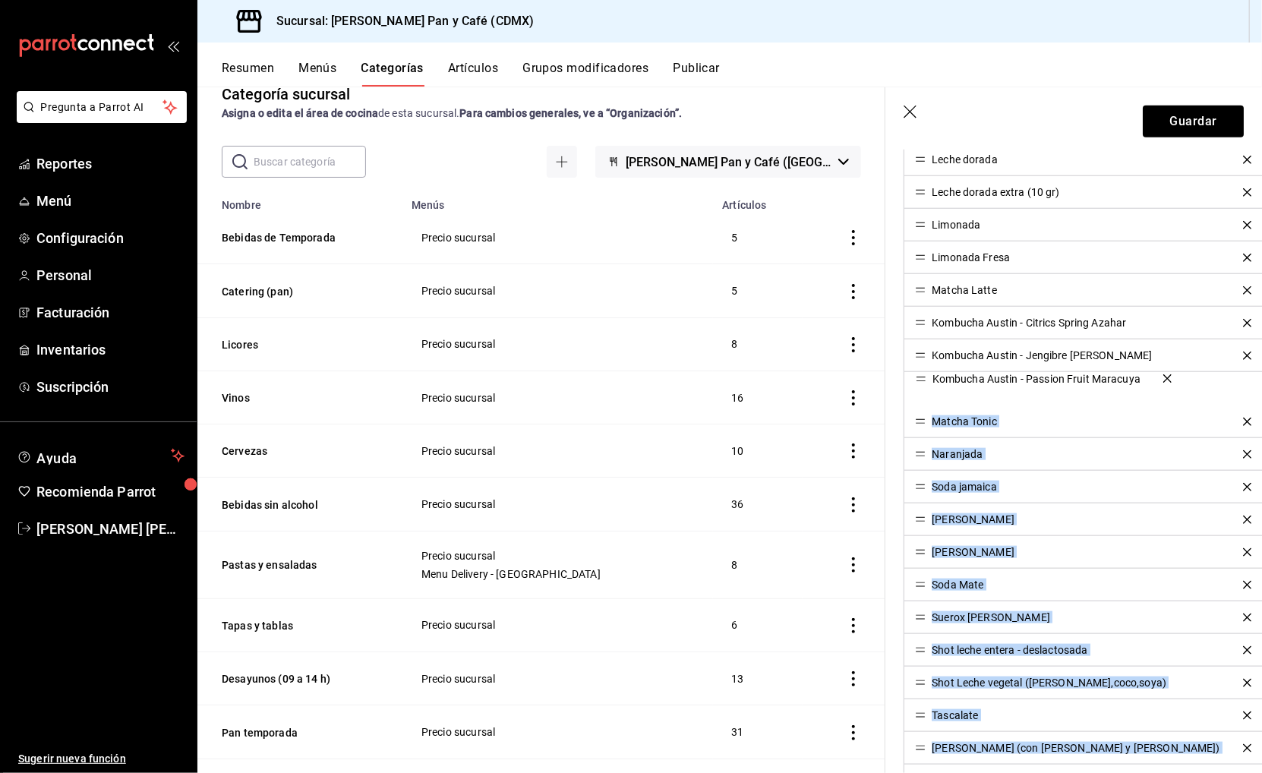
drag, startPoint x: 918, startPoint y: 751, endPoint x: 917, endPoint y: 381, distance: 370.4
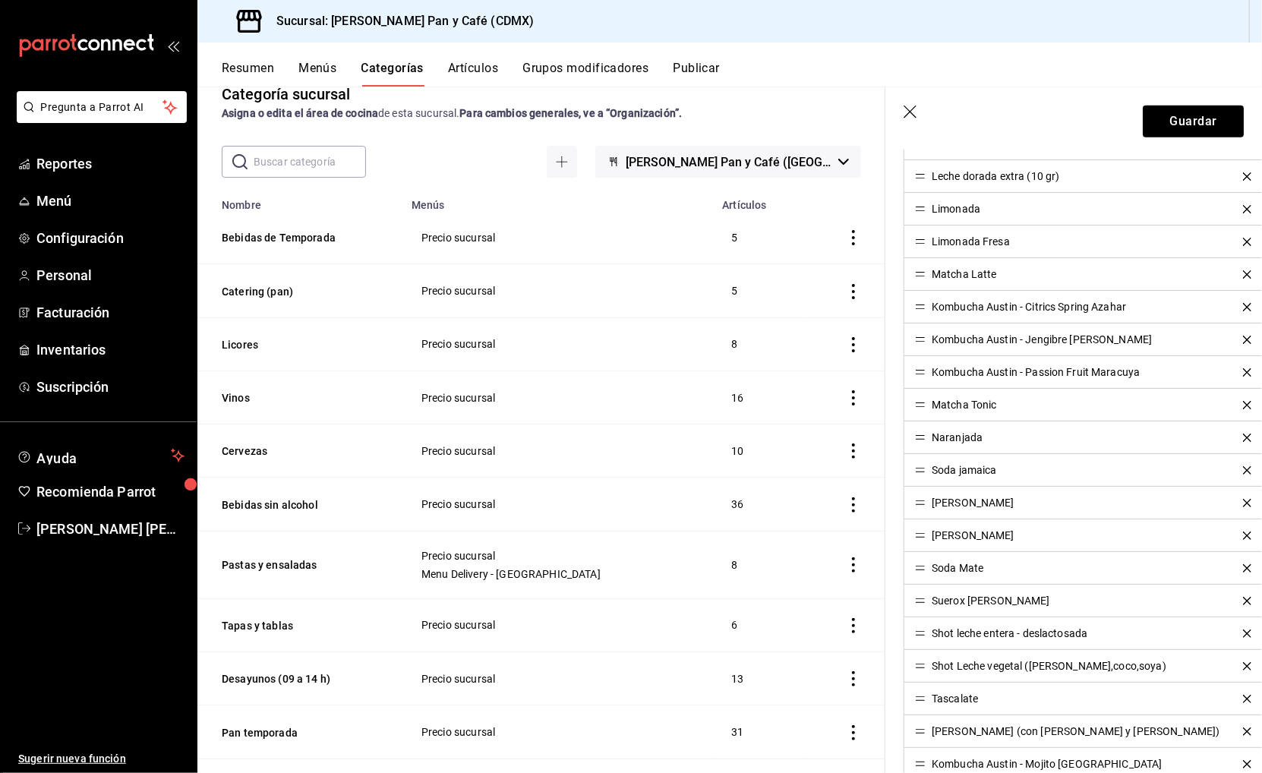
scroll to position [902, 0]
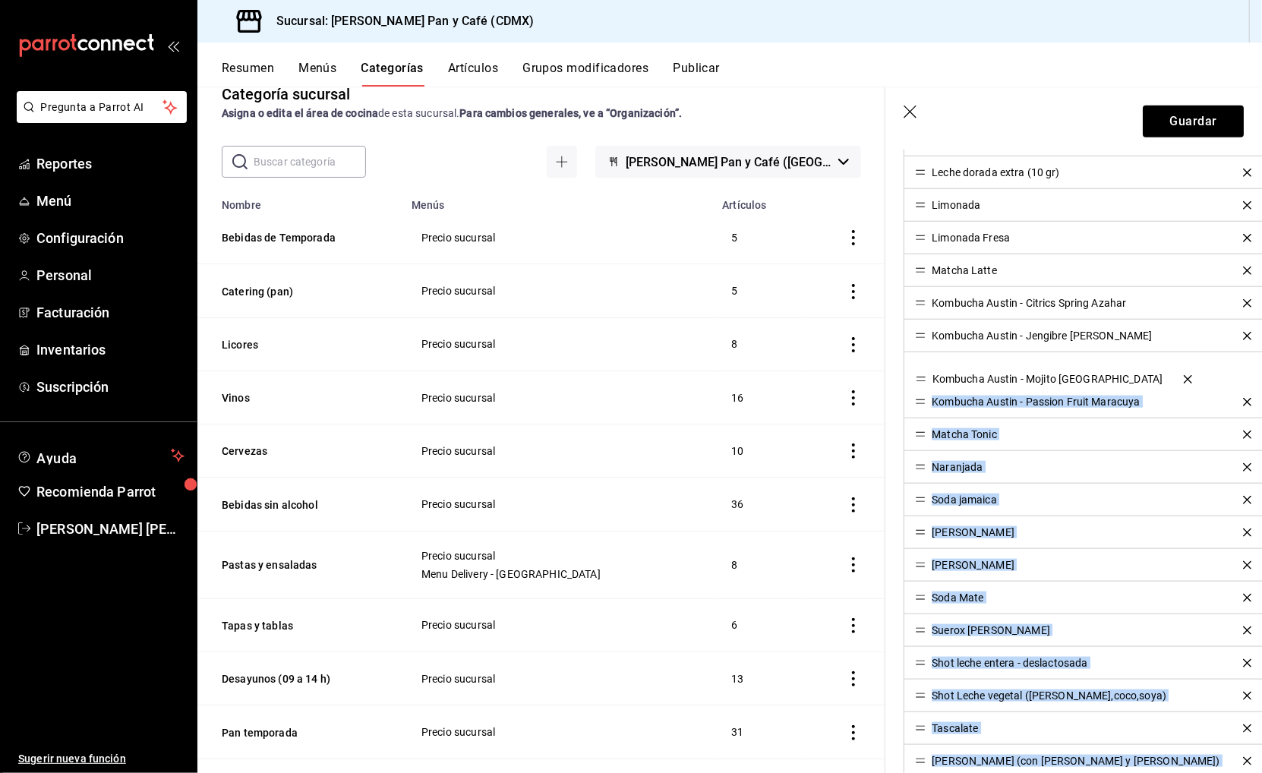
drag, startPoint x: 922, startPoint y: 761, endPoint x: 909, endPoint y: 377, distance: 383.6
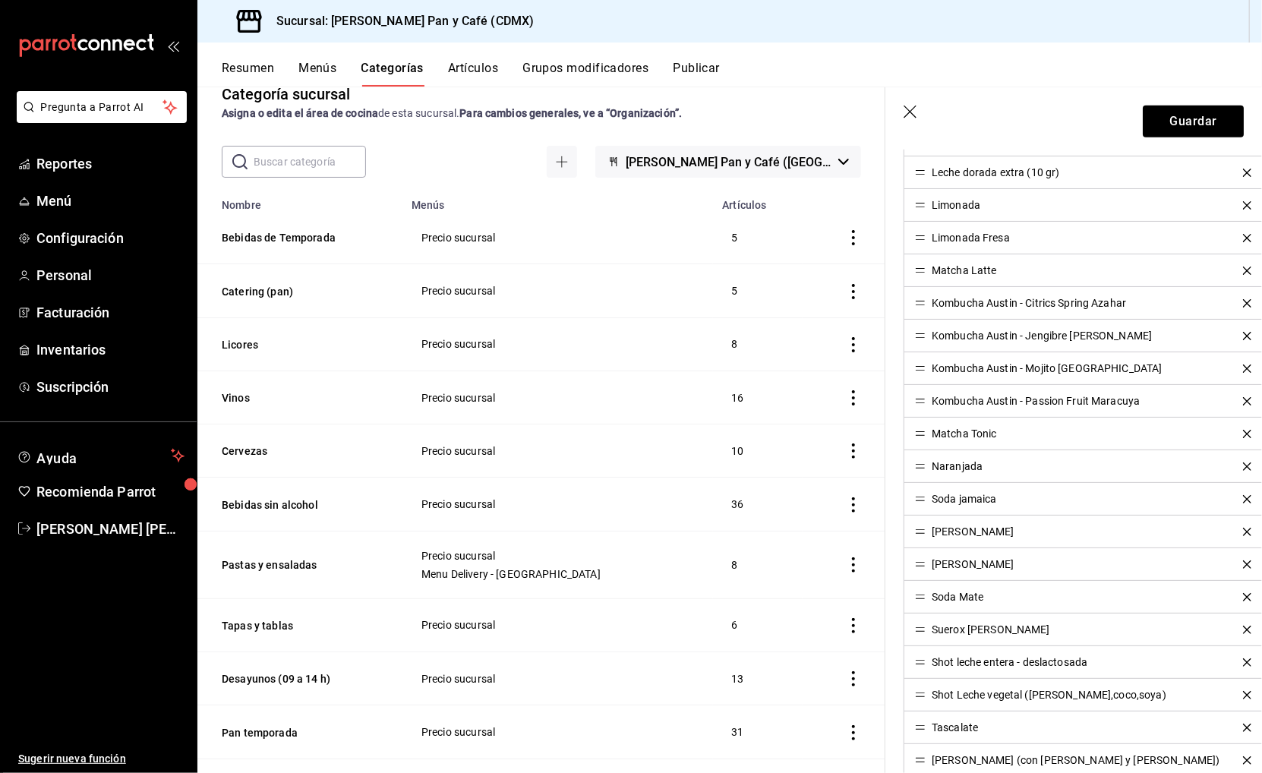
scroll to position [1050, 0]
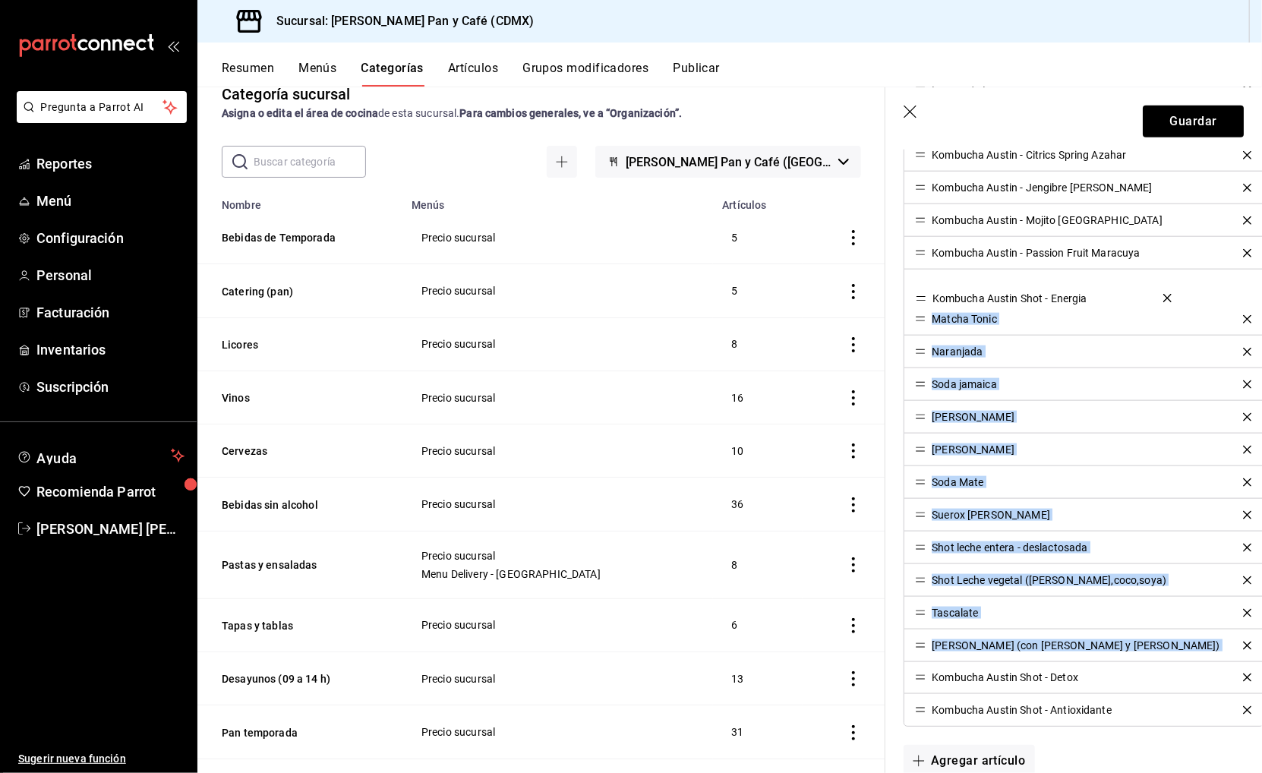
drag, startPoint x: 922, startPoint y: 644, endPoint x: 906, endPoint y: 296, distance: 348.8
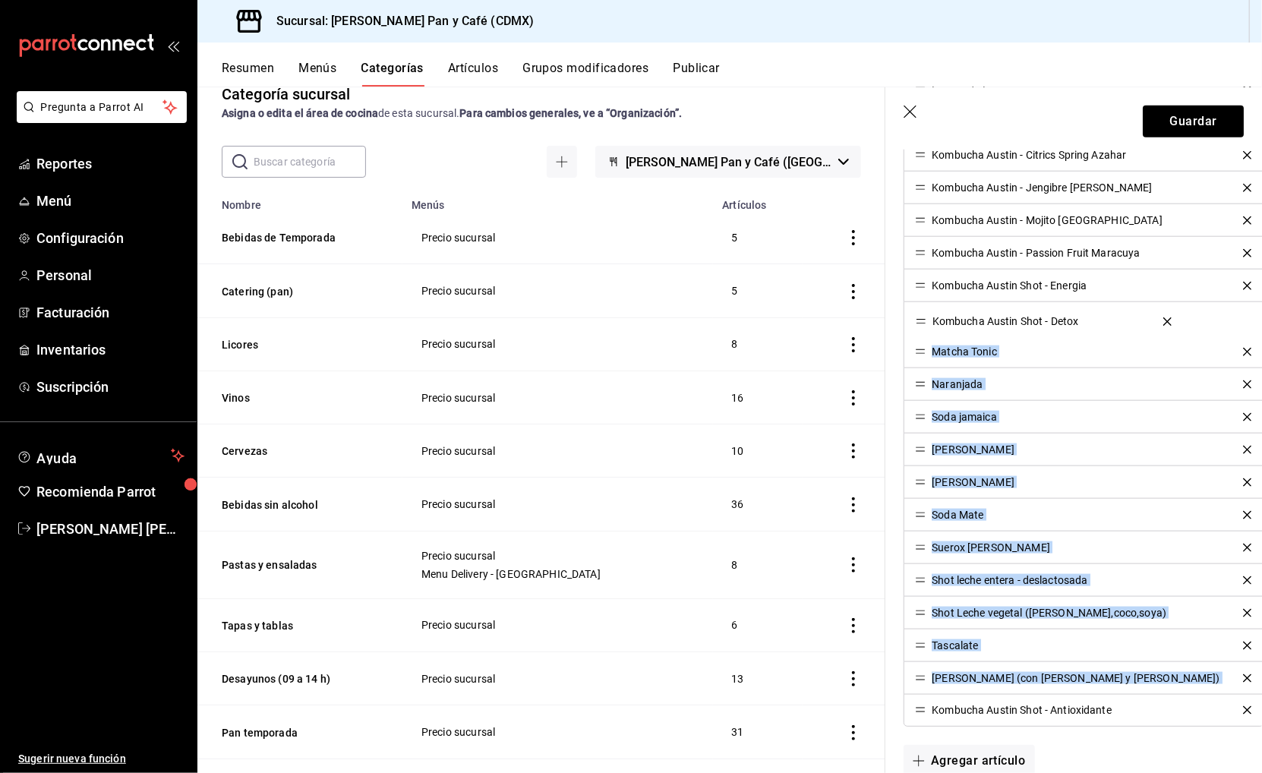
drag, startPoint x: 925, startPoint y: 681, endPoint x: 901, endPoint y: 323, distance: 359.0
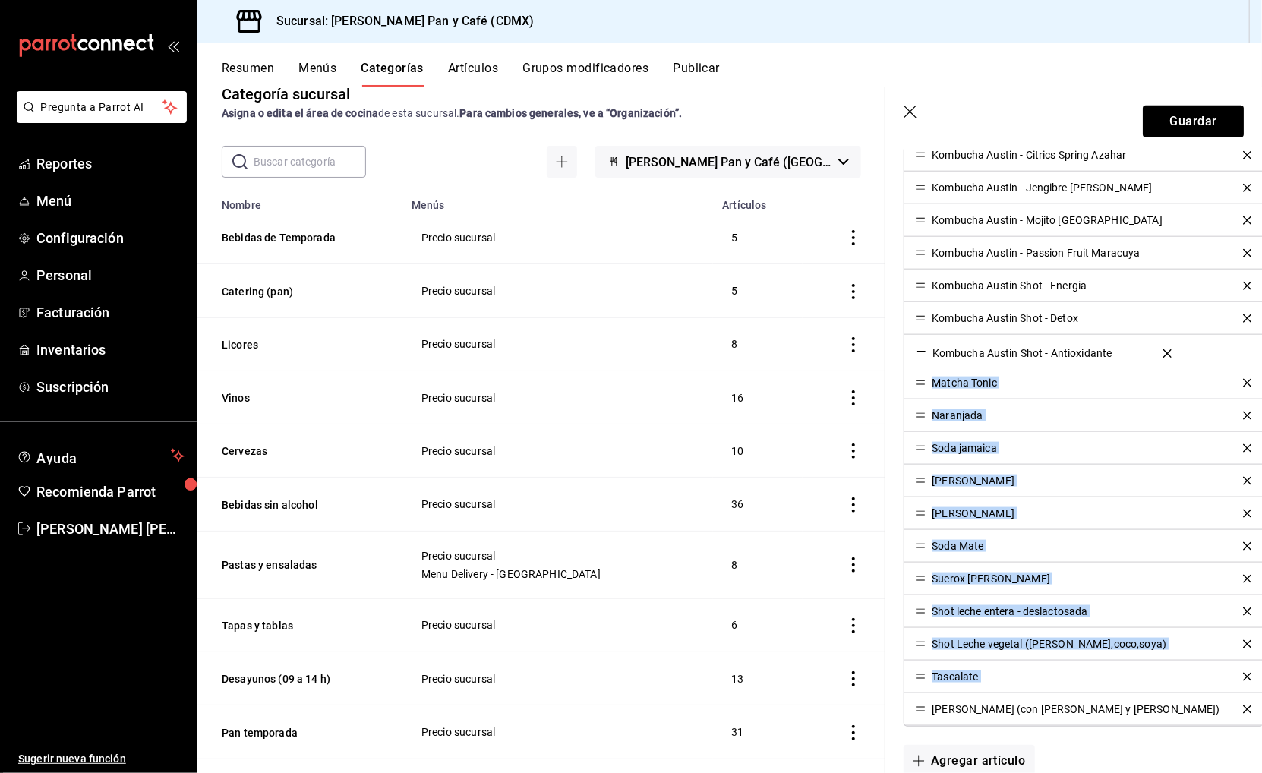
drag, startPoint x: 923, startPoint y: 714, endPoint x: 906, endPoint y: 356, distance: 358.7
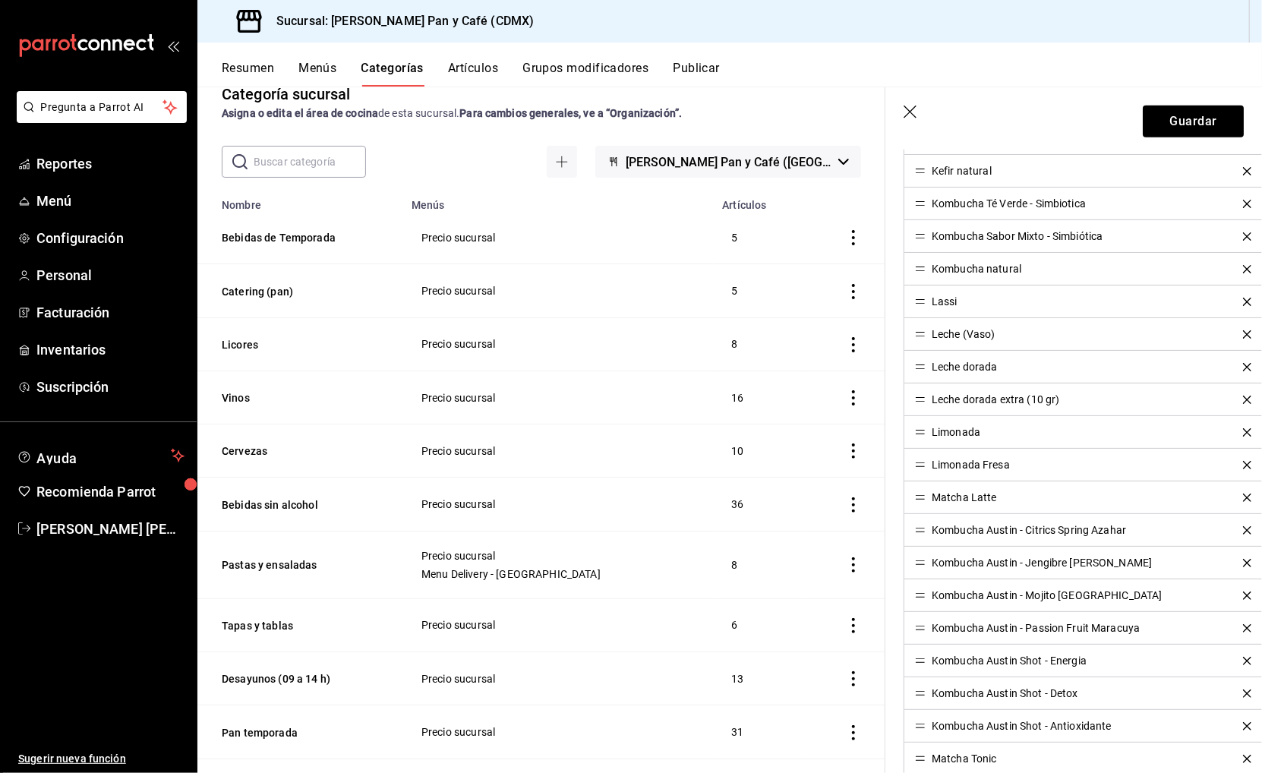
scroll to position [674, 0]
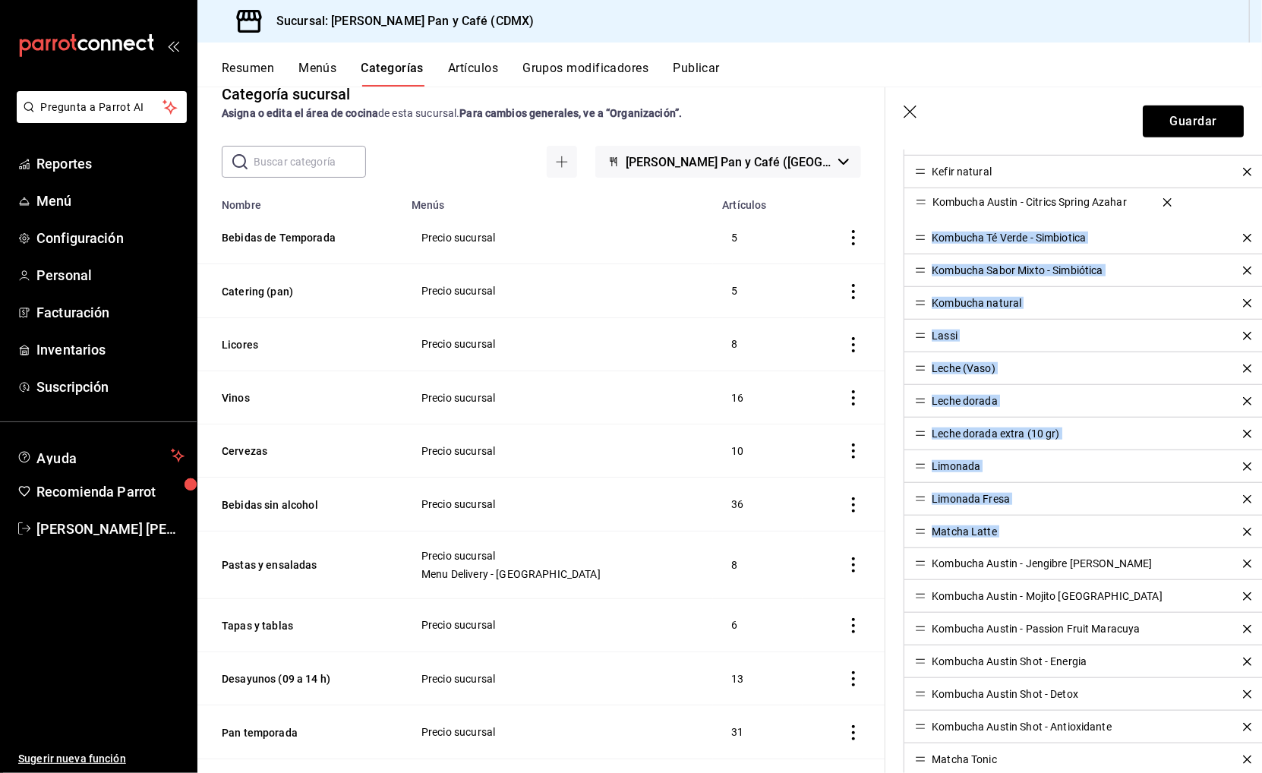
drag, startPoint x: 918, startPoint y: 532, endPoint x: 920, endPoint y: 203, distance: 329.4
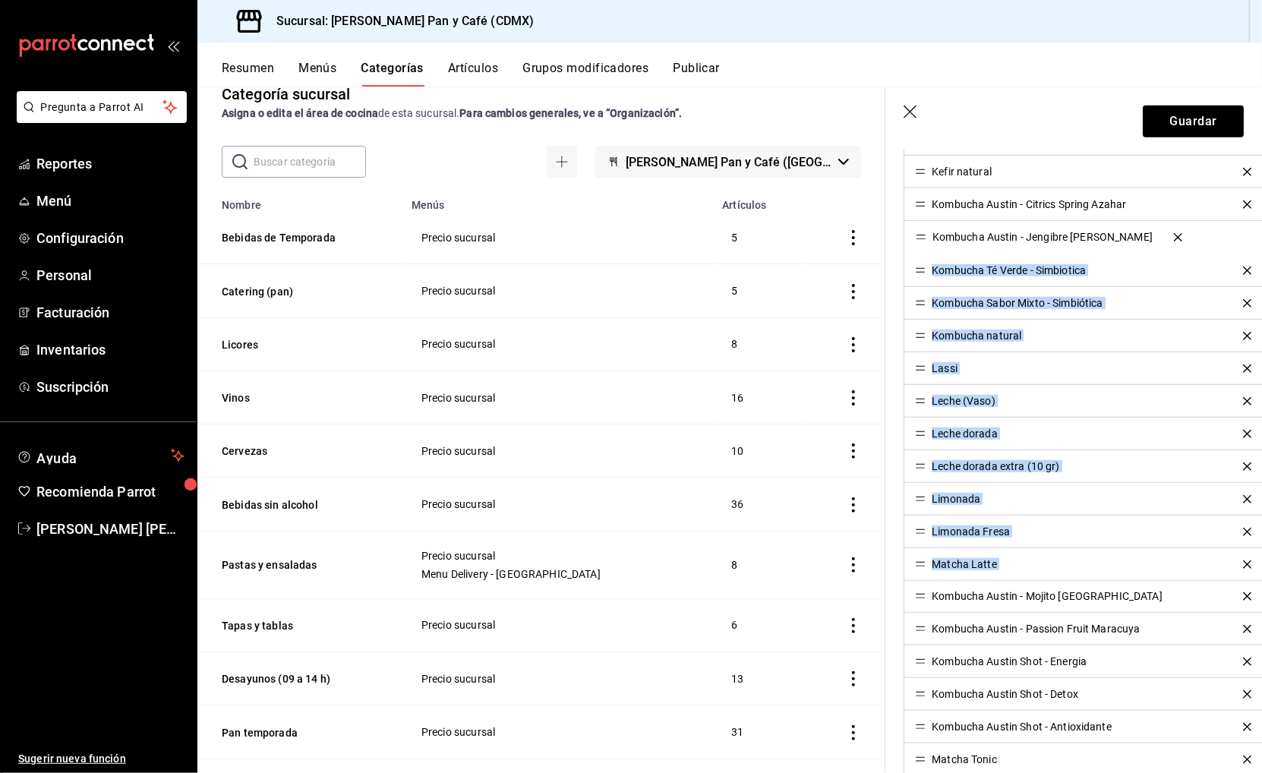
drag, startPoint x: 918, startPoint y: 562, endPoint x: 915, endPoint y: 231, distance: 331.7
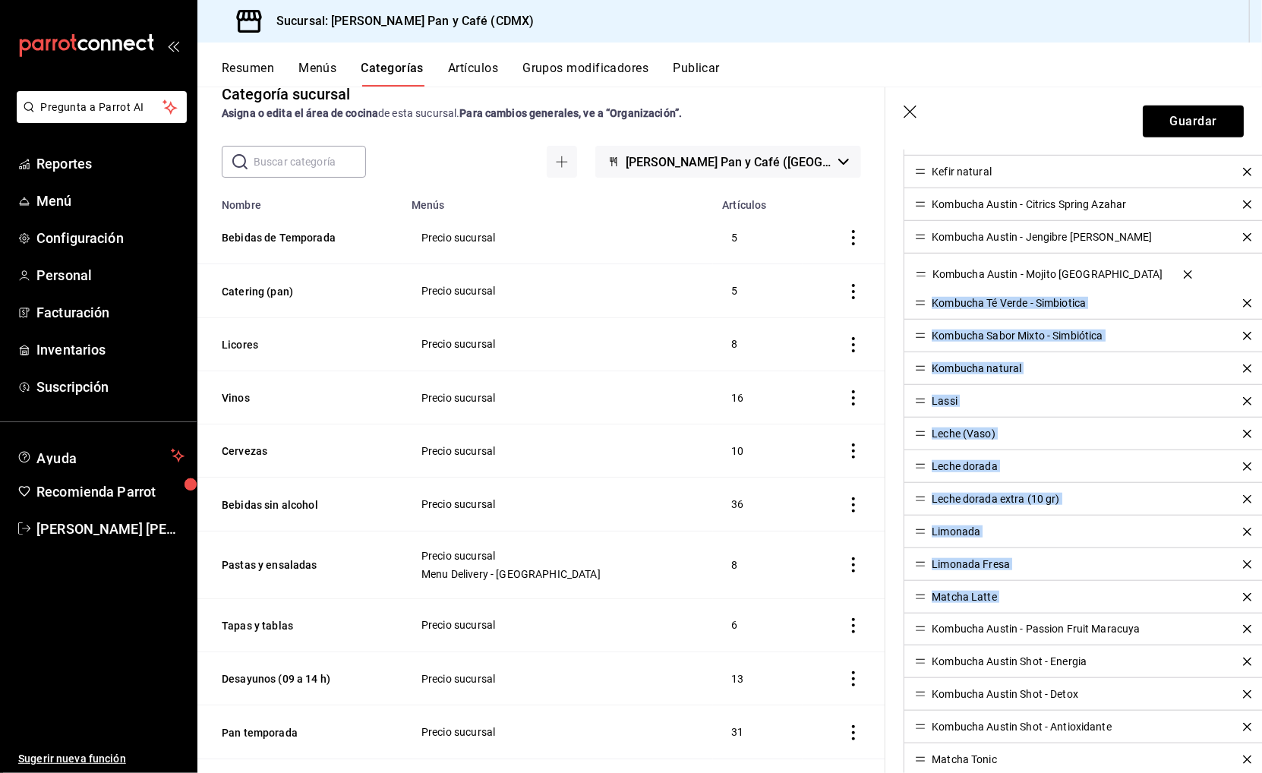
drag, startPoint x: 921, startPoint y: 597, endPoint x: 912, endPoint y: 275, distance: 322.7
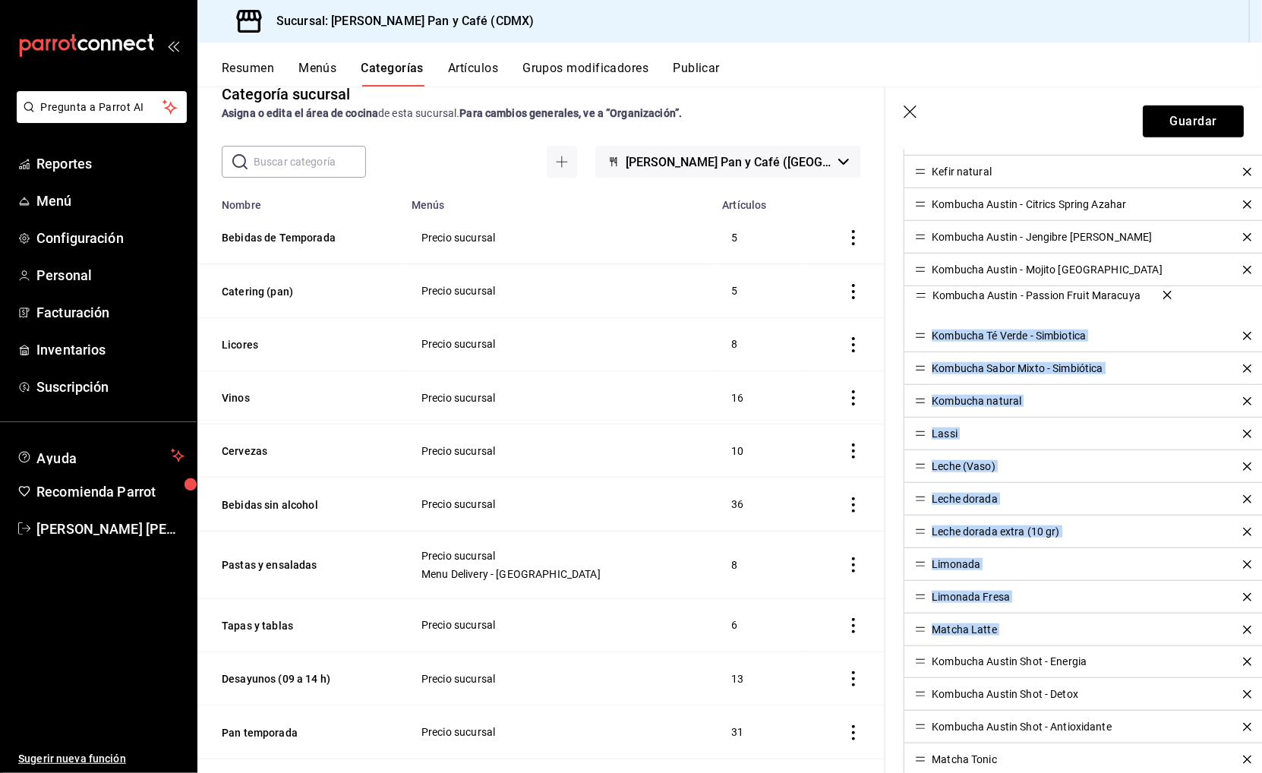
drag, startPoint x: 920, startPoint y: 628, endPoint x: 918, endPoint y: 294, distance: 334.7
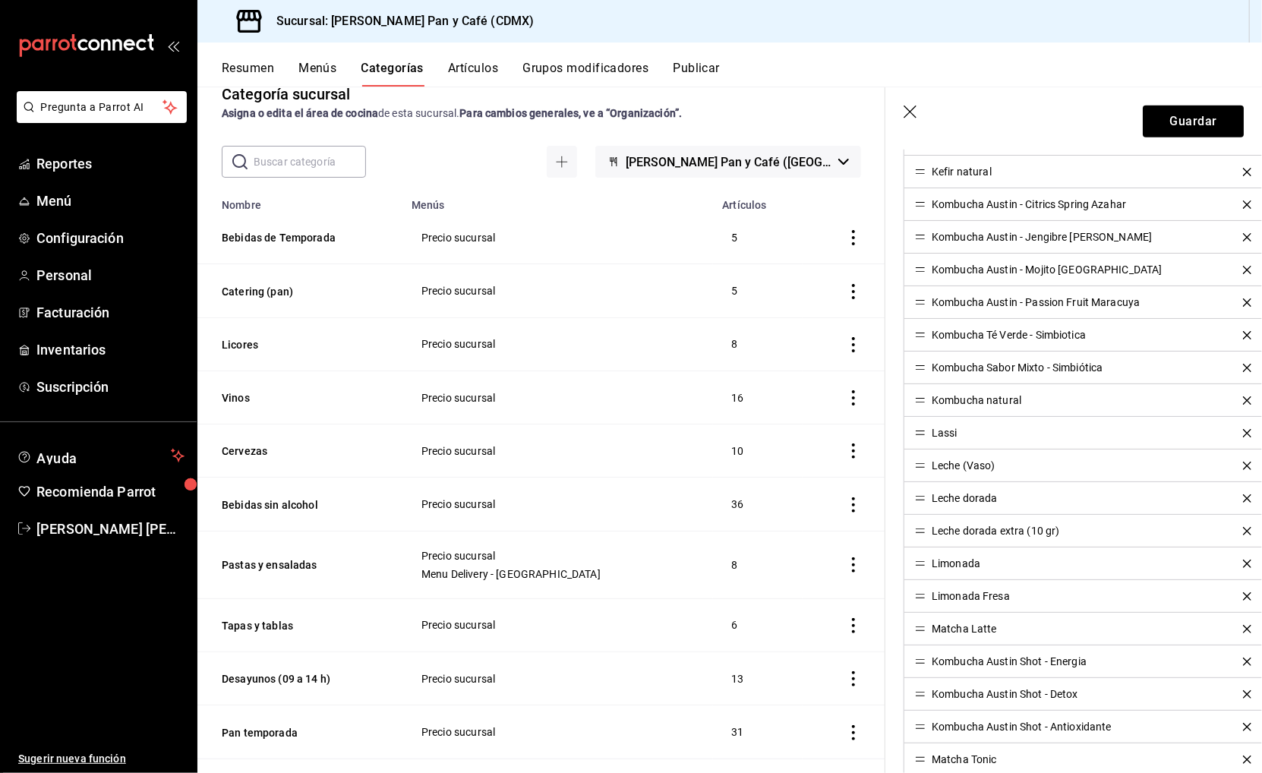
click at [919, 666] on li "Kombucha Austin Shot - Energia" at bounding box center [1083, 661] width 358 height 33
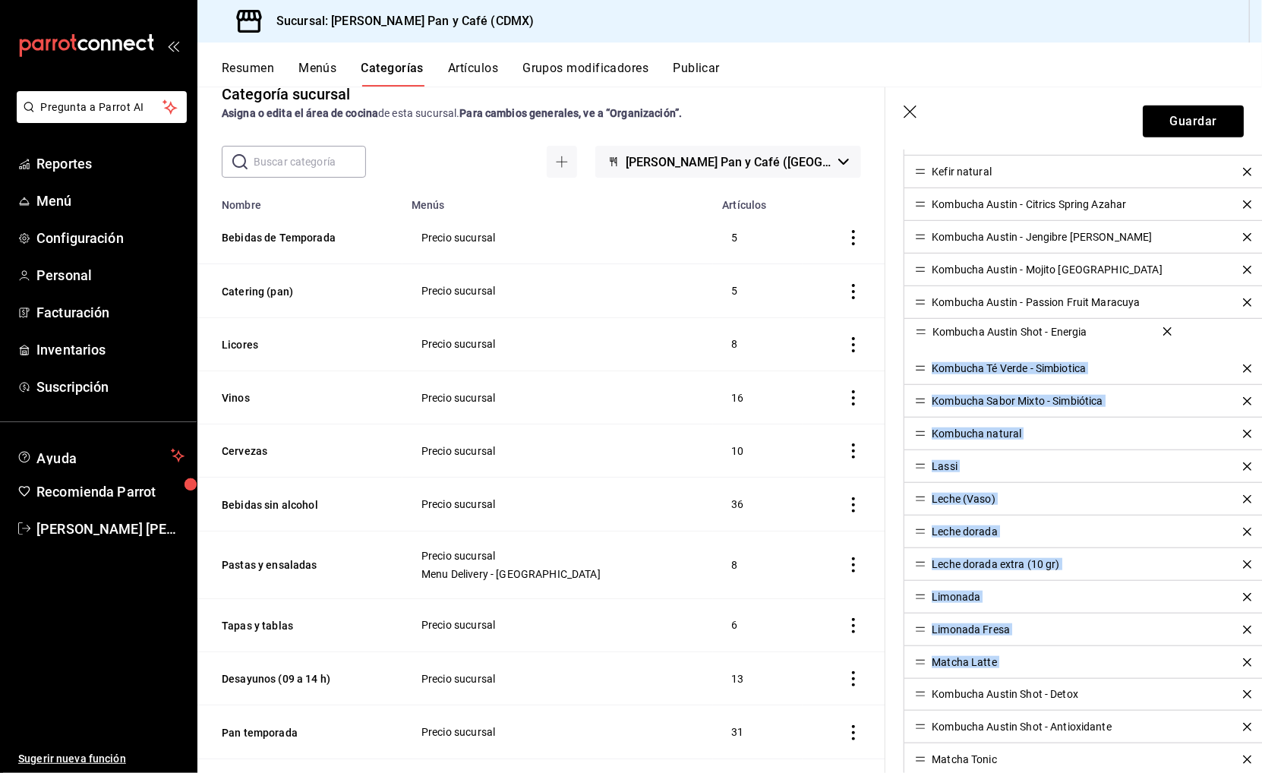
drag, startPoint x: 918, startPoint y: 657, endPoint x: 923, endPoint y: 326, distance: 331.0
drag, startPoint x: 932, startPoint y: 697, endPoint x: 925, endPoint y: 416, distance: 280.9
click at [925, 416] on ul "Agua mineral Clamato Buendia Ginger Ale Jugo naranja Kefir Buendia Kefir coco K…" at bounding box center [1083, 514] width 360 height 1176
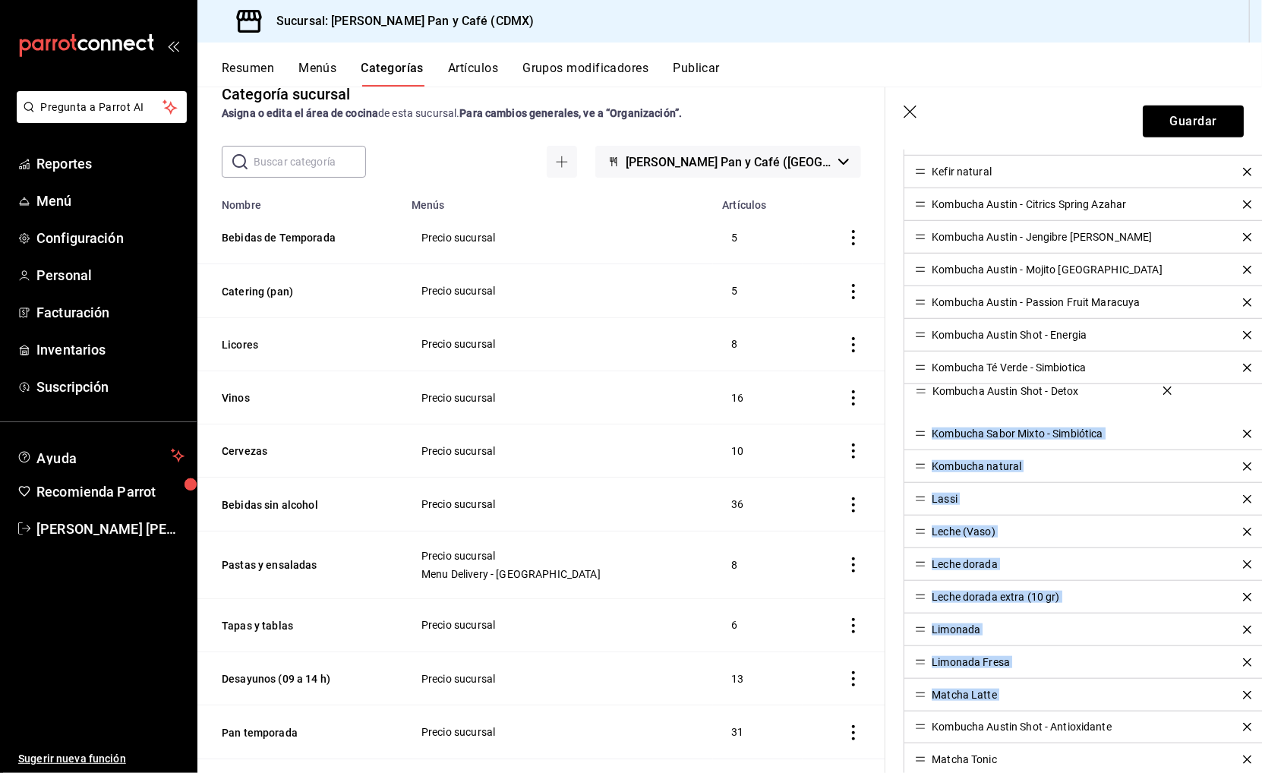
drag, startPoint x: 918, startPoint y: 692, endPoint x: 906, endPoint y: 394, distance: 298.5
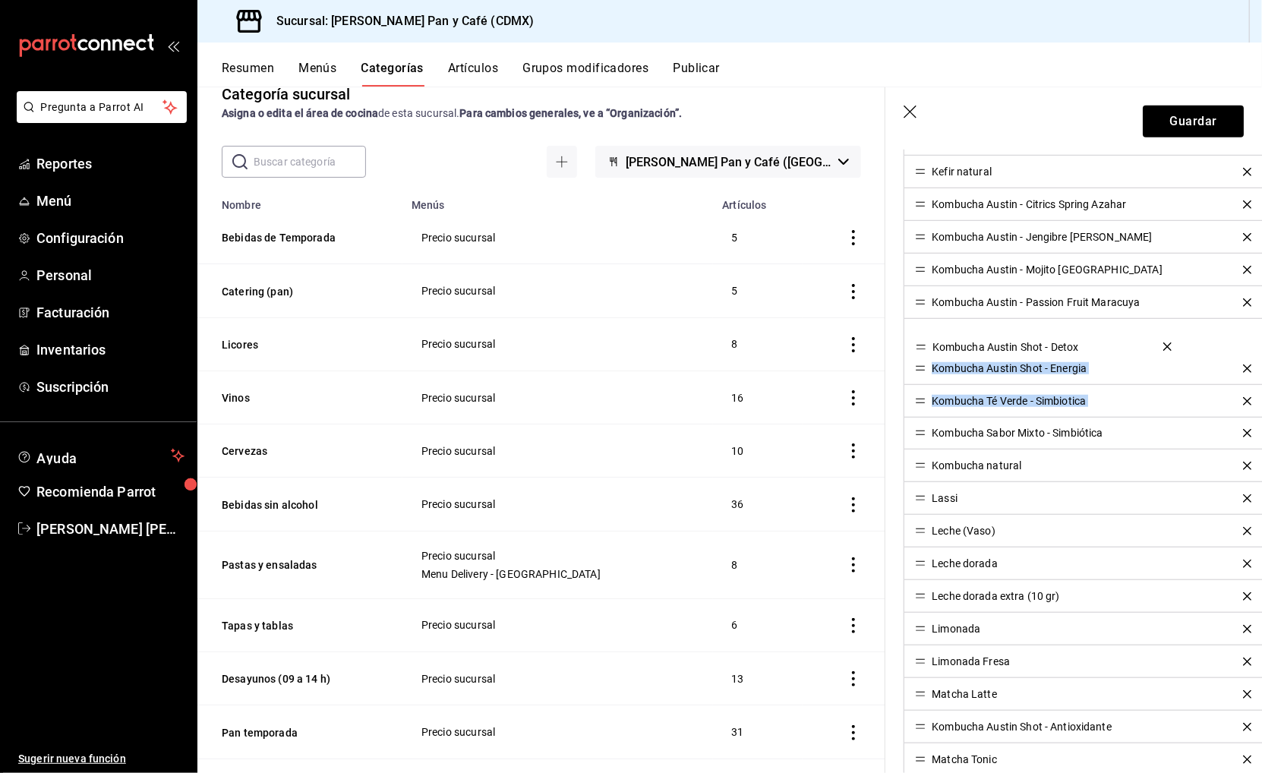
drag, startPoint x: 918, startPoint y: 402, endPoint x: 917, endPoint y: 345, distance: 56.2
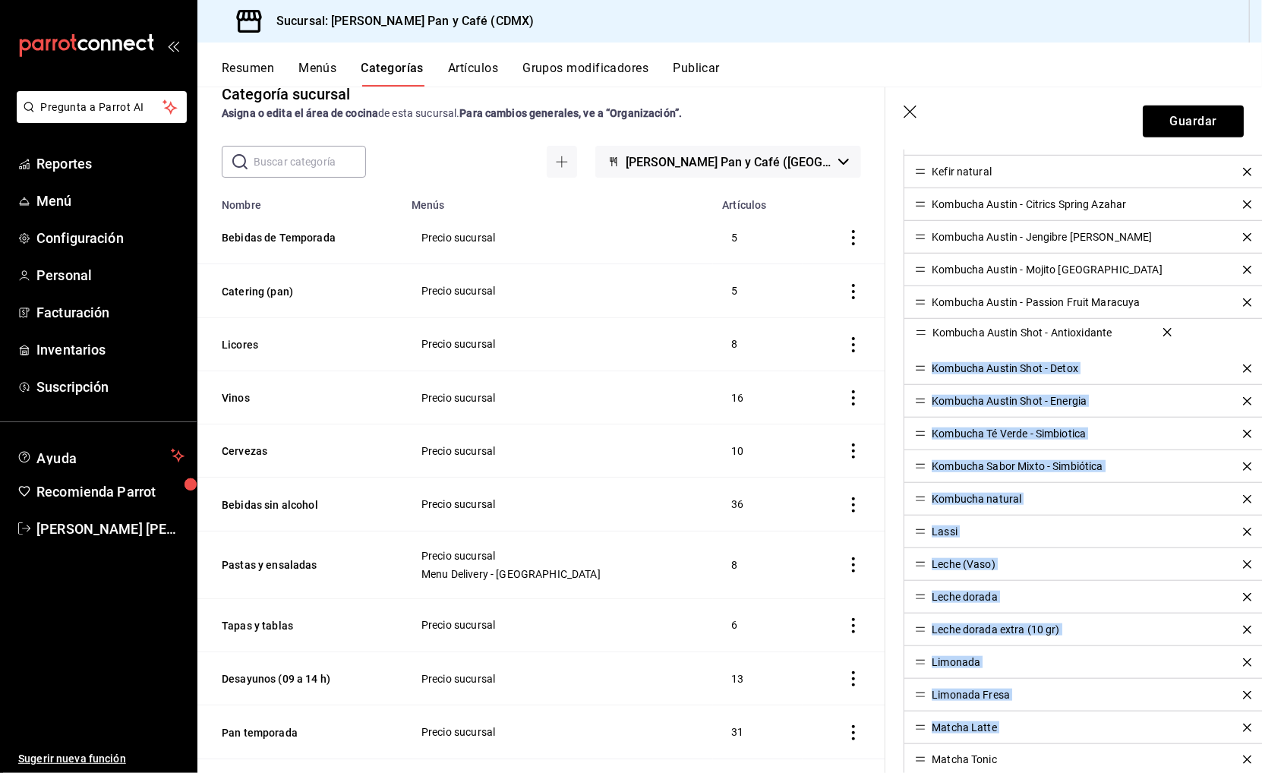
drag, startPoint x: 921, startPoint y: 726, endPoint x: 918, endPoint y: 331, distance: 395.5
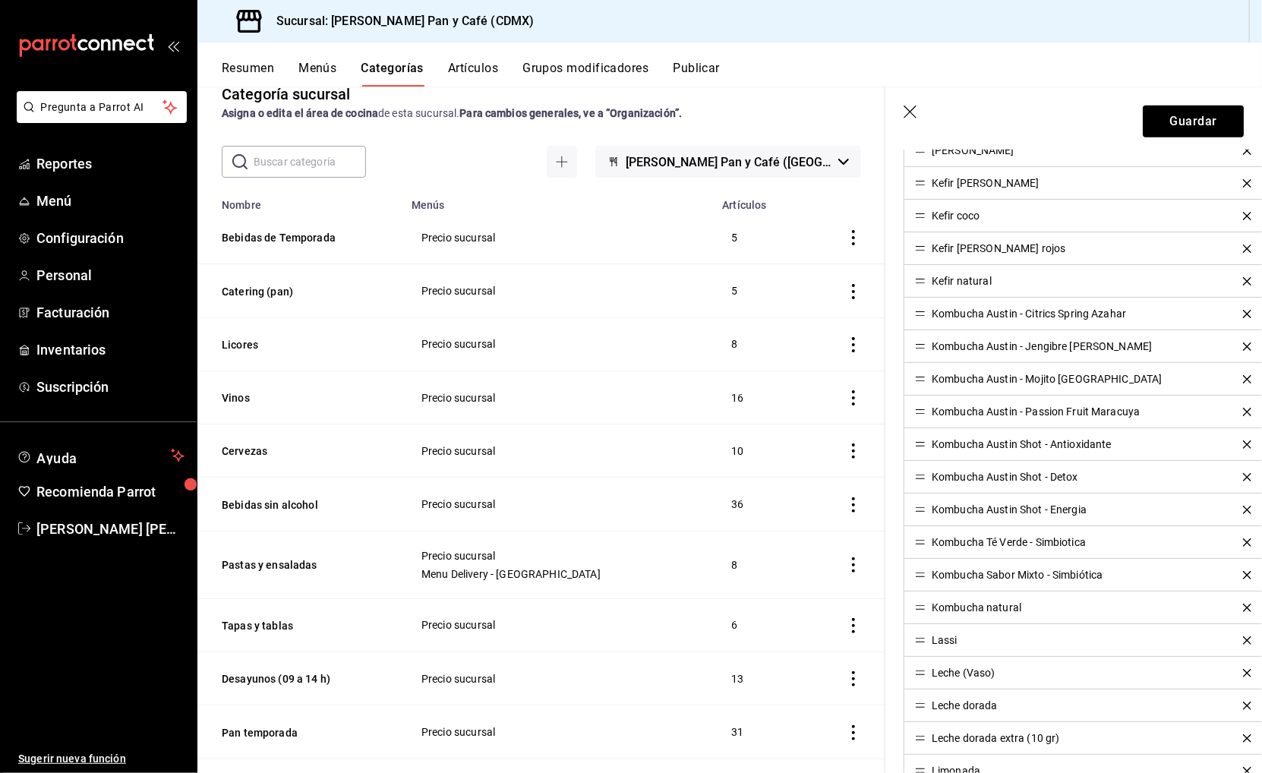
scroll to position [562, 0]
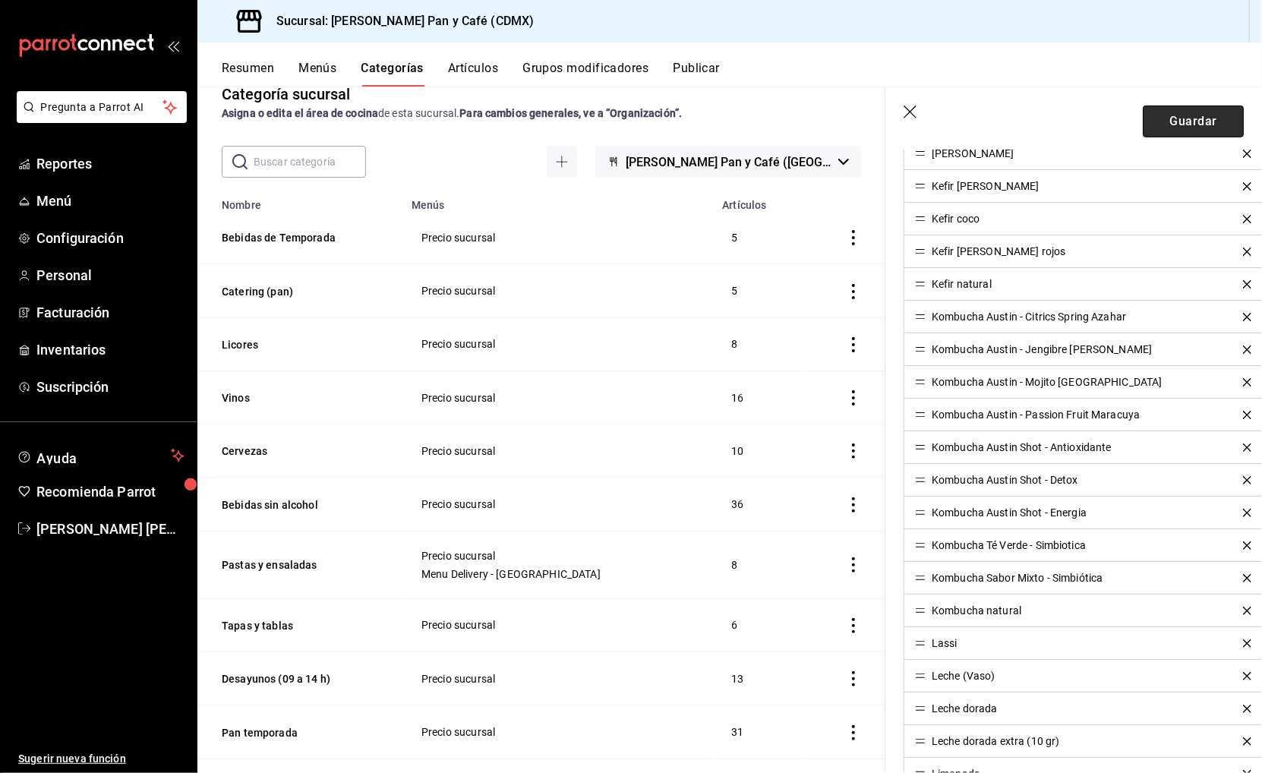
click at [1165, 118] on button "Guardar" at bounding box center [1192, 122] width 101 height 32
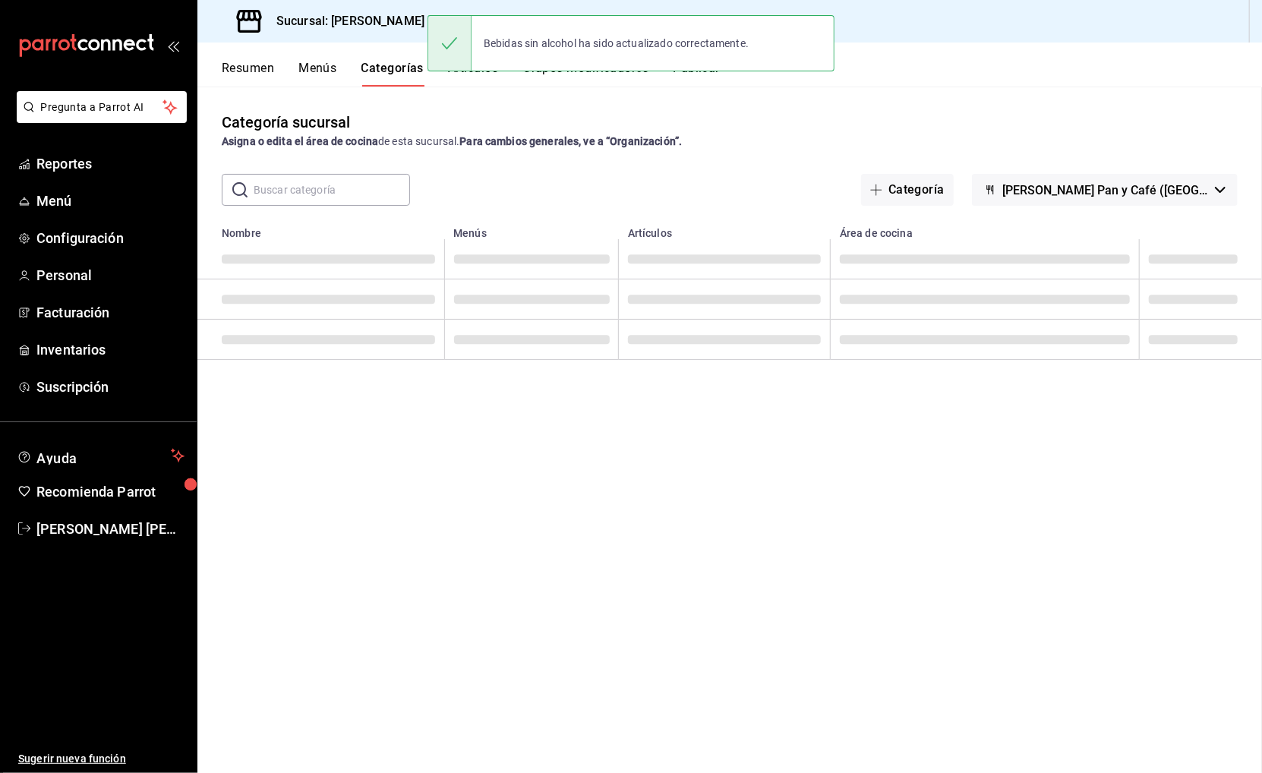
click at [469, 68] on div at bounding box center [449, 43] width 44 height 55
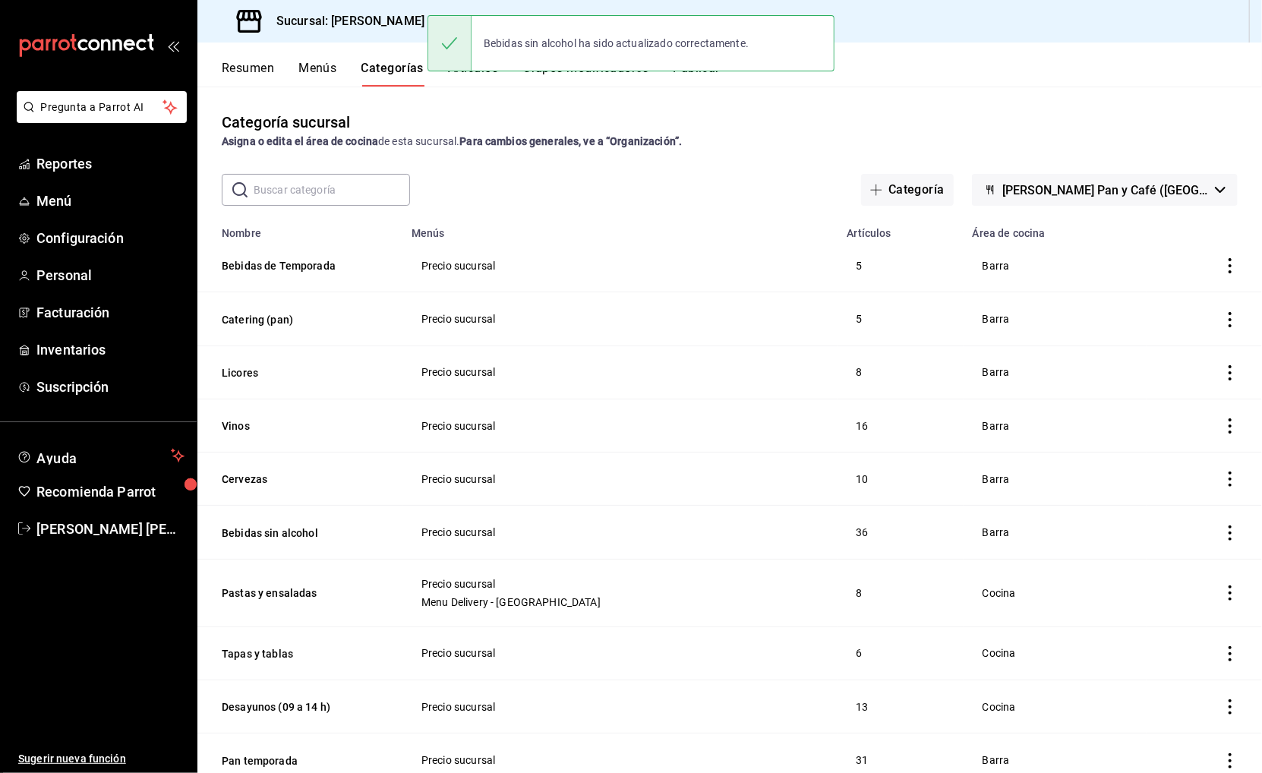
click at [469, 69] on div at bounding box center [449, 43] width 44 height 55
click at [466, 75] on div "Bebidas sin alcohol ha sido actualizado correctamente." at bounding box center [630, 43] width 407 height 65
click at [472, 77] on button "Artículos" at bounding box center [473, 74] width 50 height 26
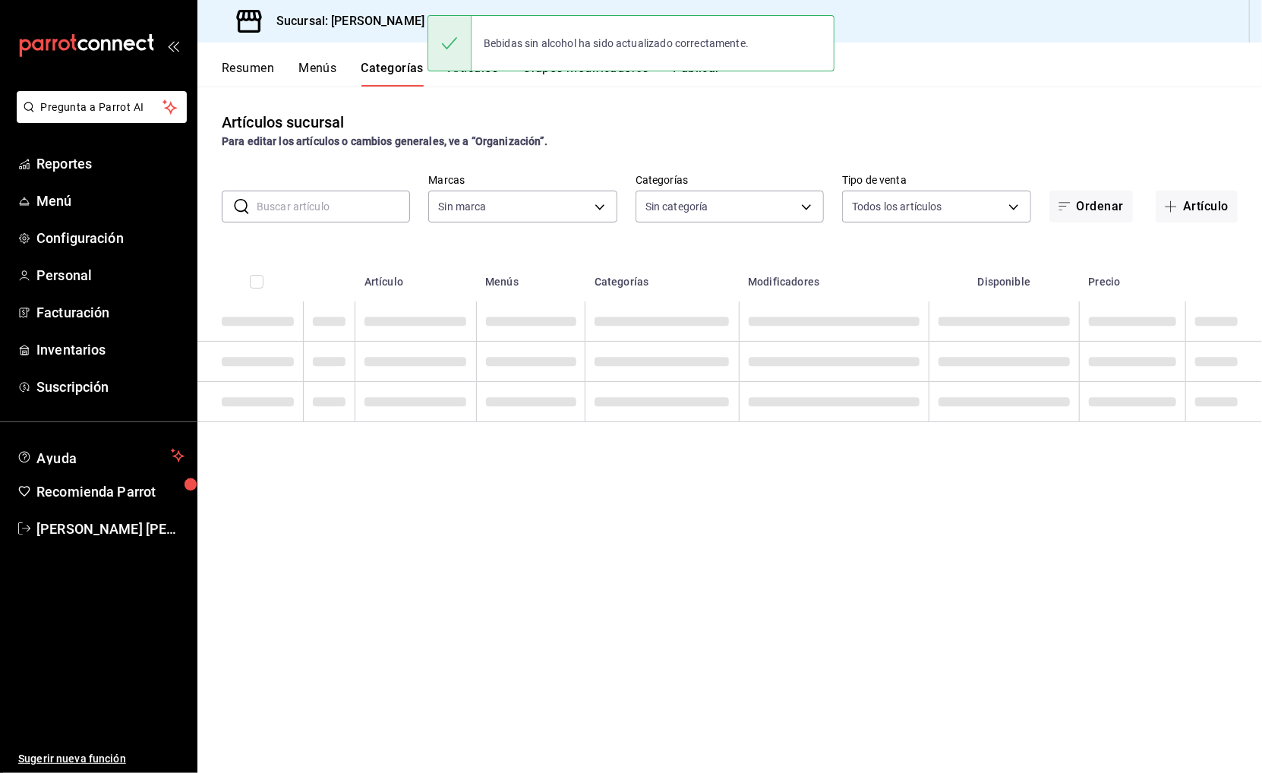
click at [472, 77] on button "Artículos" at bounding box center [473, 74] width 50 height 26
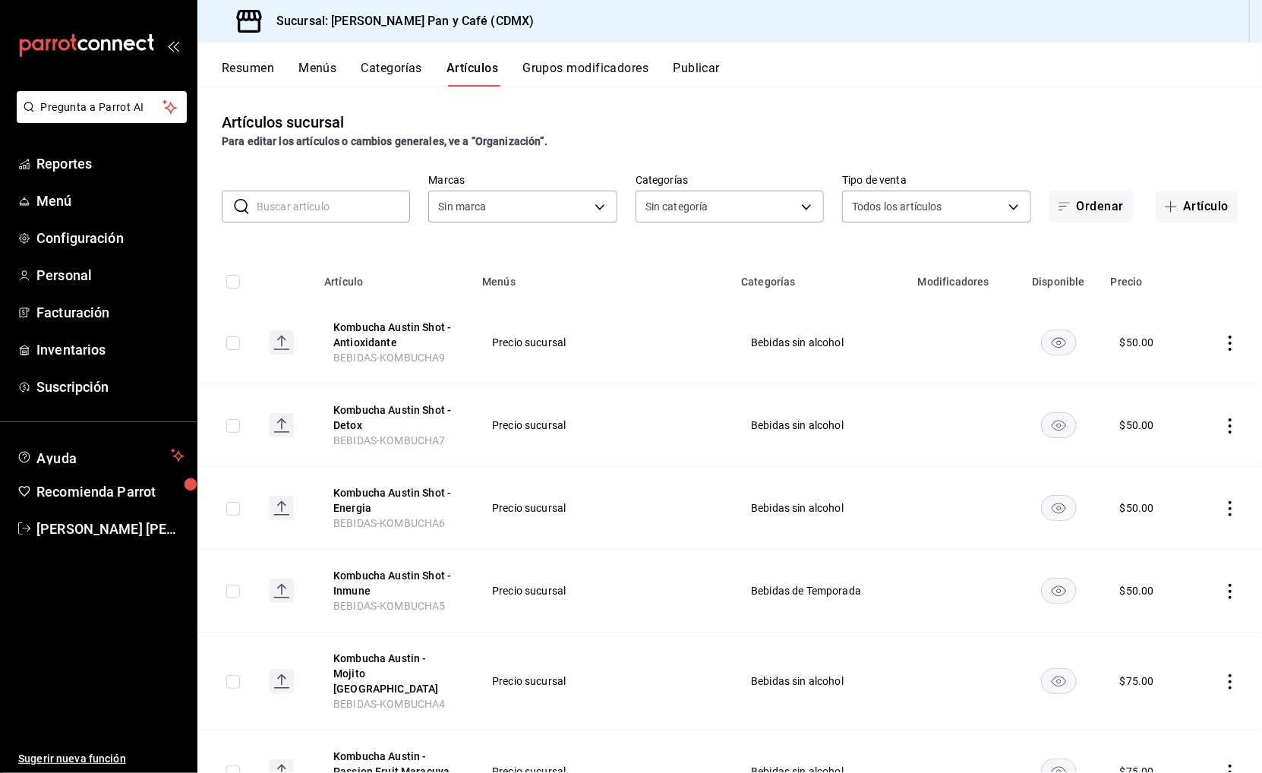
type input "6de8f99f-e180-4083-a794-c346e5718269"
type input "460265d9-bbb8-43a1-aae1-aa50eb2fb41d,92a35194-2d9c-456d-8ae0-4406cf34c99e,833bf…"
click at [370, 206] on input "text" at bounding box center [333, 206] width 153 height 30
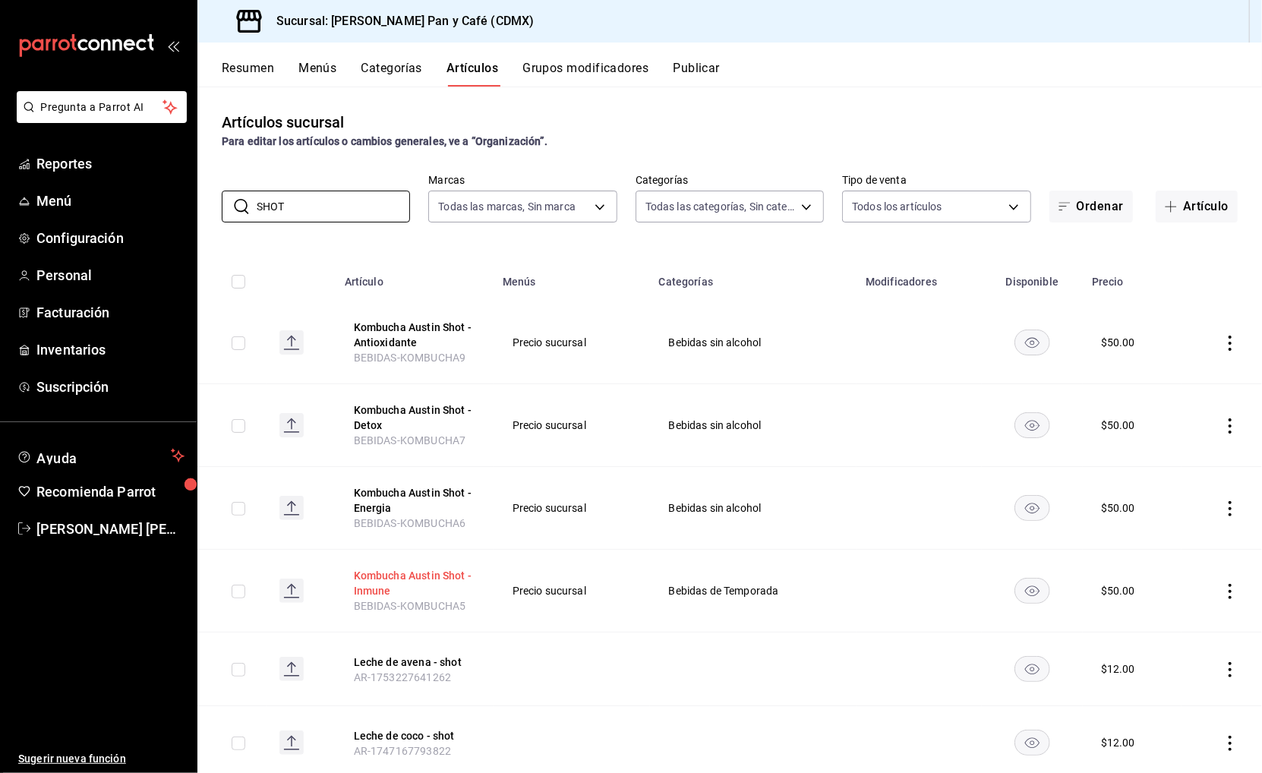
type input "SHOT"
click at [418, 580] on button "Kombucha Austin Shot - Inmune" at bounding box center [414, 583] width 121 height 30
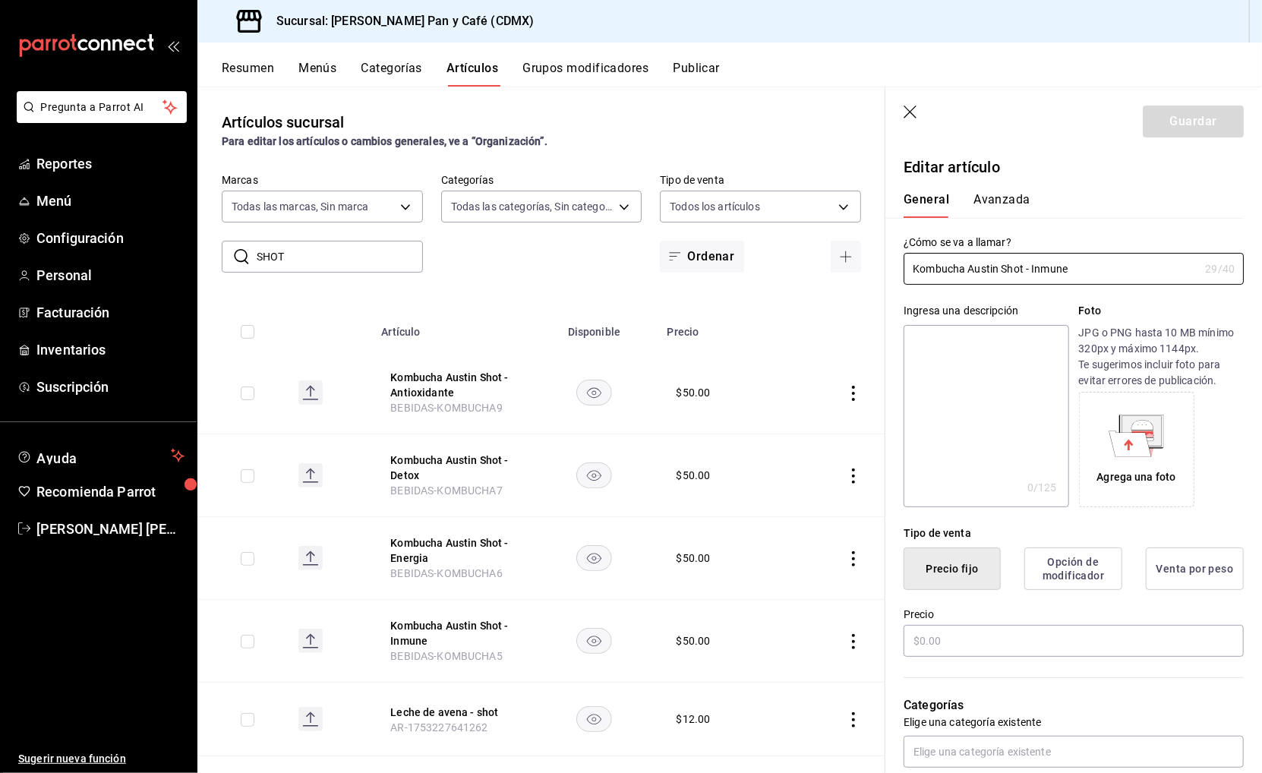
type input "$50.00"
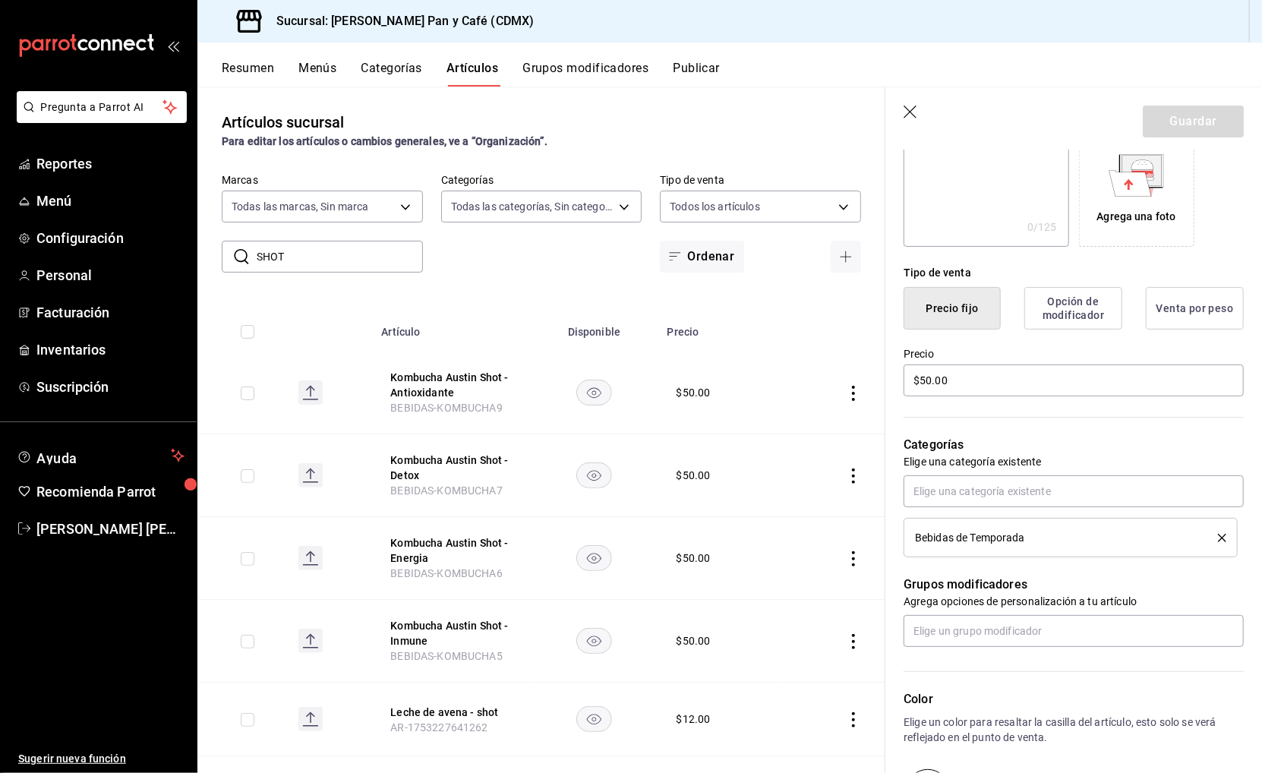
scroll to position [266, 0]
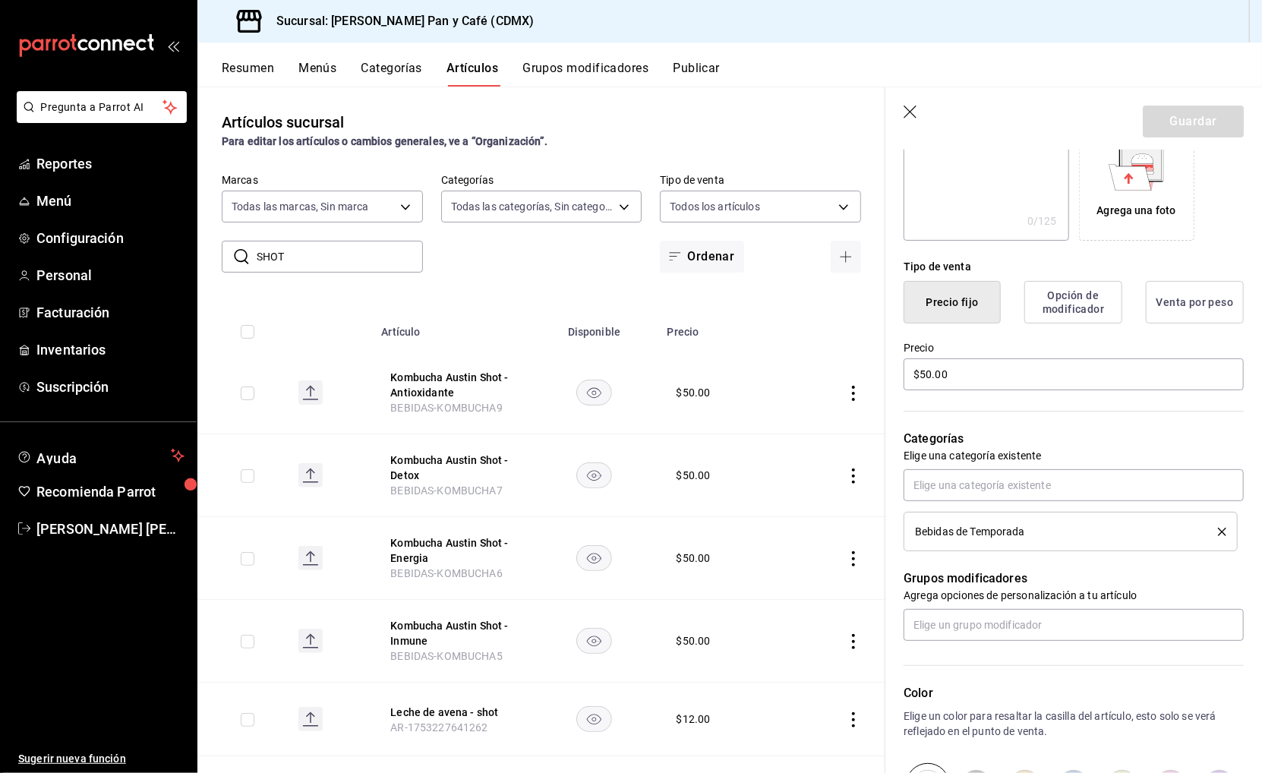
click at [1216, 528] on button "delete" at bounding box center [1216, 532] width 19 height 8
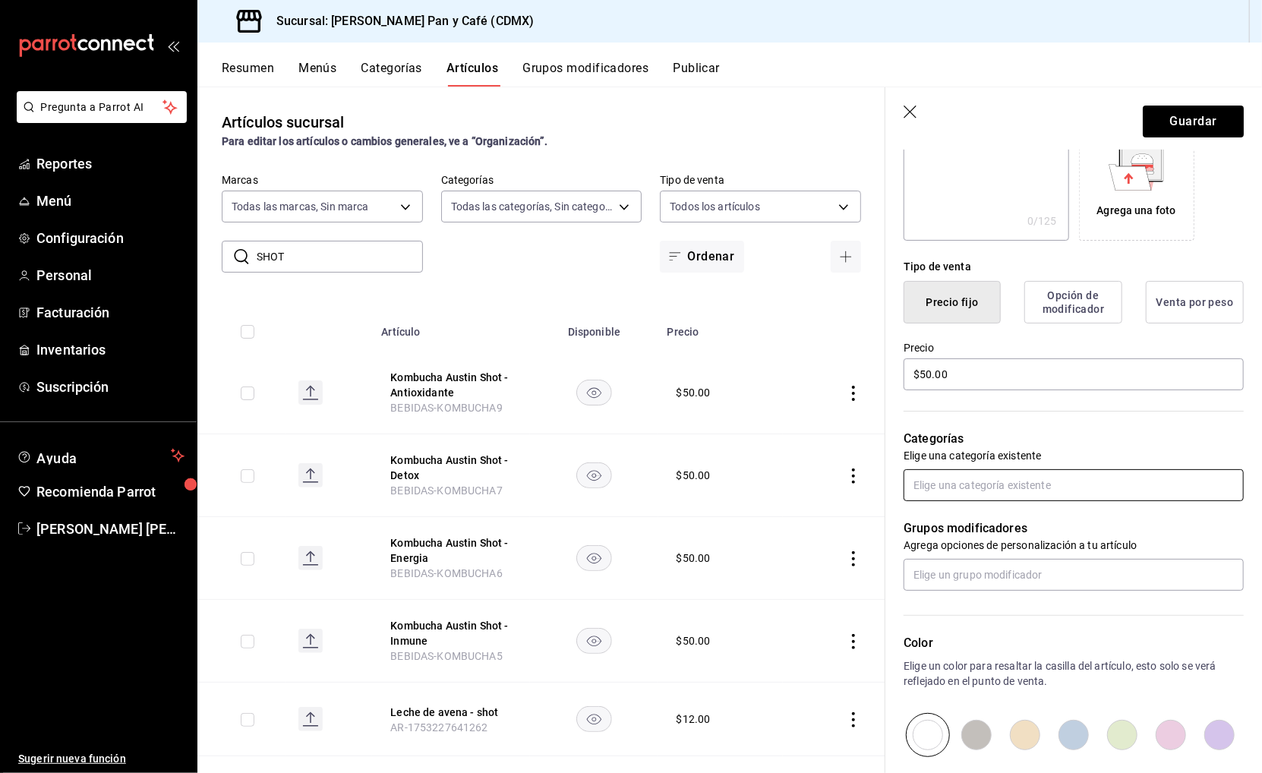
click at [1186, 488] on input "text" at bounding box center [1073, 485] width 340 height 32
type input "BEBIDAS"
click at [1127, 542] on li "Bebidas sin alcohol" at bounding box center [1073, 539] width 339 height 25
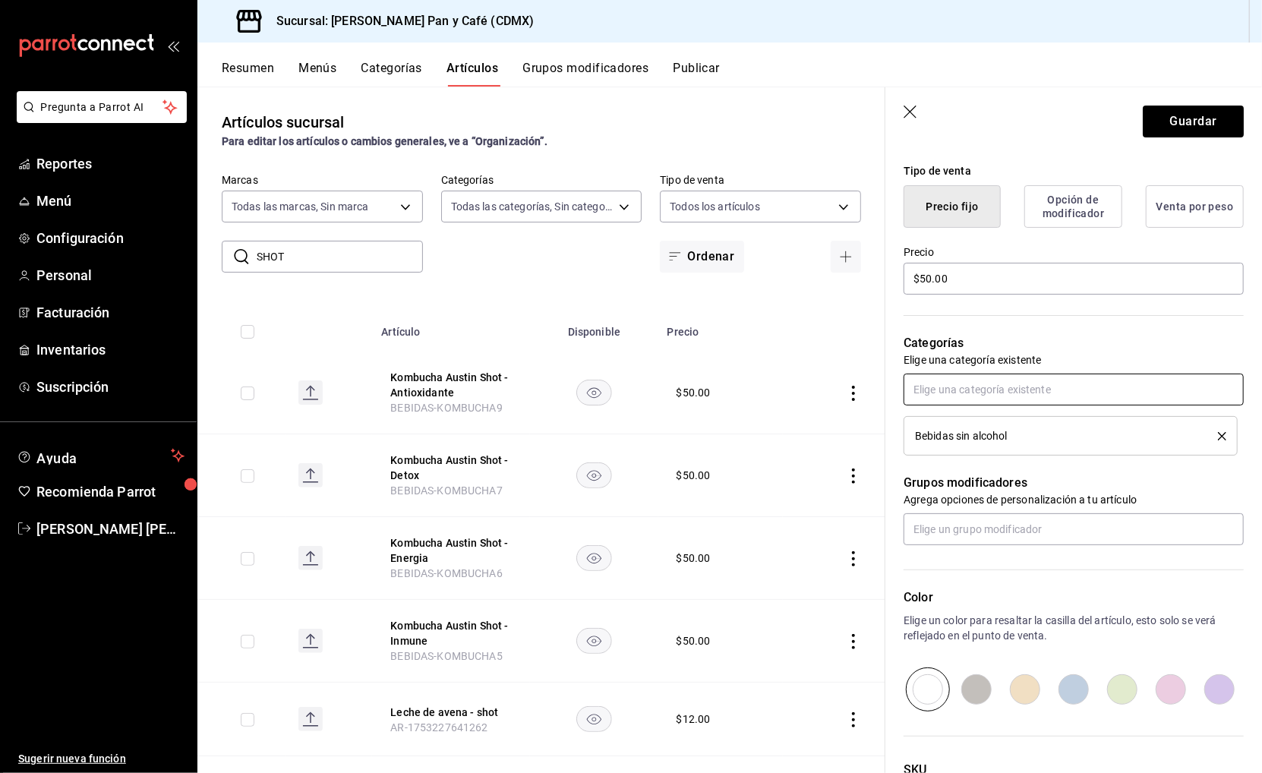
scroll to position [0, 0]
click at [1180, 119] on button "Guardar" at bounding box center [1192, 122] width 101 height 32
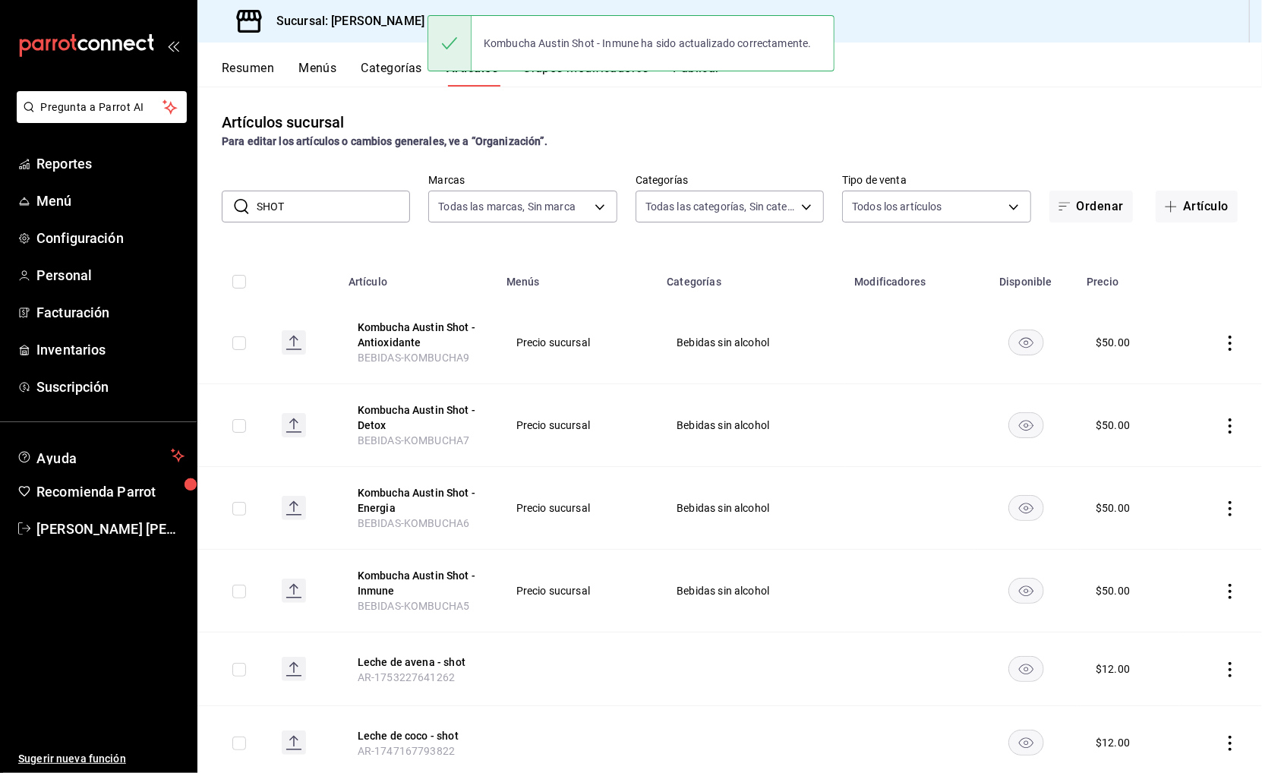
click at [318, 206] on input "SHOT" at bounding box center [333, 206] width 153 height 30
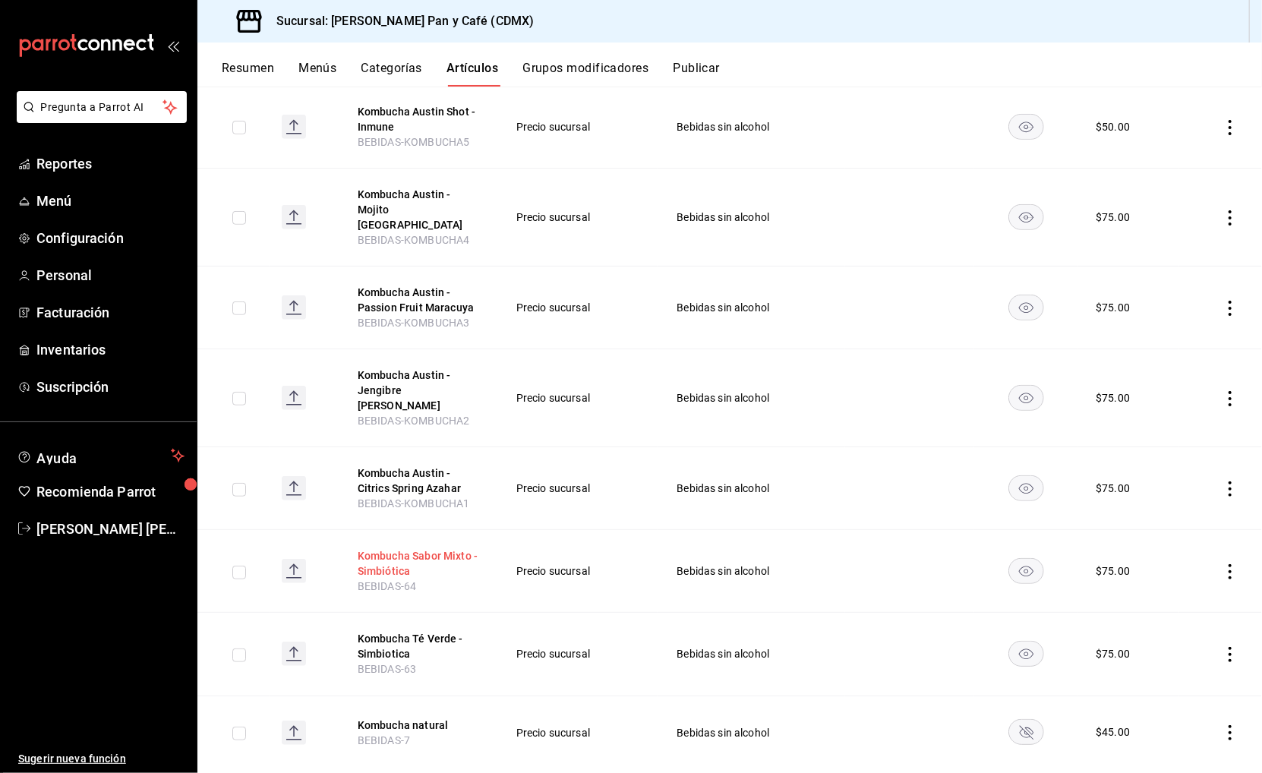
type input "KOMBUCHA"
click at [409, 548] on button "Kombucha Sabor Mixto - Simbiótica" at bounding box center [418, 563] width 121 height 30
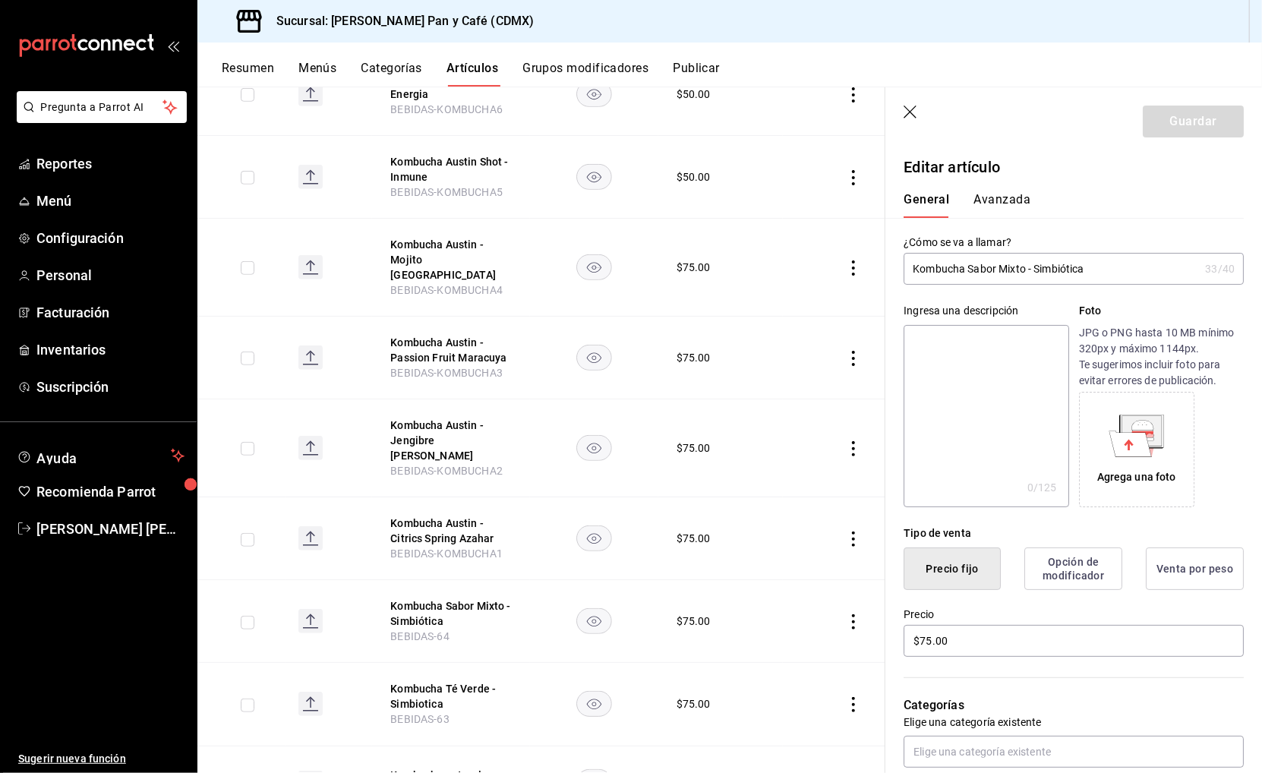
click at [1040, 259] on input "Kombucha Sabor Mixto - Simbiótica" at bounding box center [1050, 269] width 295 height 30
click at [1051, 260] on input "Kombucha Sabor Mixto - Simbiótica" at bounding box center [1050, 269] width 295 height 30
click at [968, 266] on input "Kombucha Sabor Mixto -" at bounding box center [1050, 269] width 295 height 30
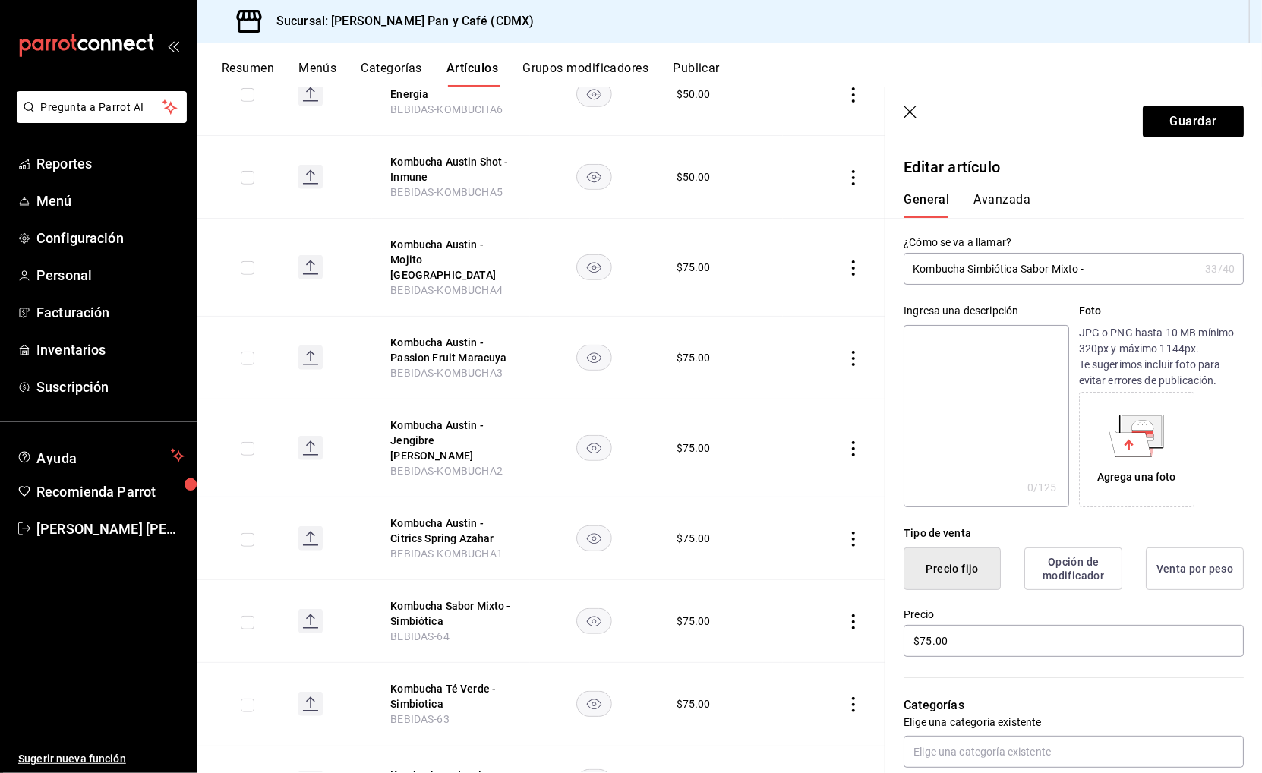
click at [1000, 266] on input "Kombucha Simbiótica Sabor Mixto -" at bounding box center [1050, 269] width 295 height 30
click at [1026, 265] on input "Kombucha Simbiotica Sabor Mixto -" at bounding box center [1050, 269] width 295 height 30
click at [1079, 266] on input "Kombucha Simbiotica - Sabor Mixto -" at bounding box center [1050, 269] width 295 height 30
type input "Kombucha Simbiotica - Sabor Mixto"
click at [1183, 121] on button "Guardar" at bounding box center [1192, 122] width 101 height 32
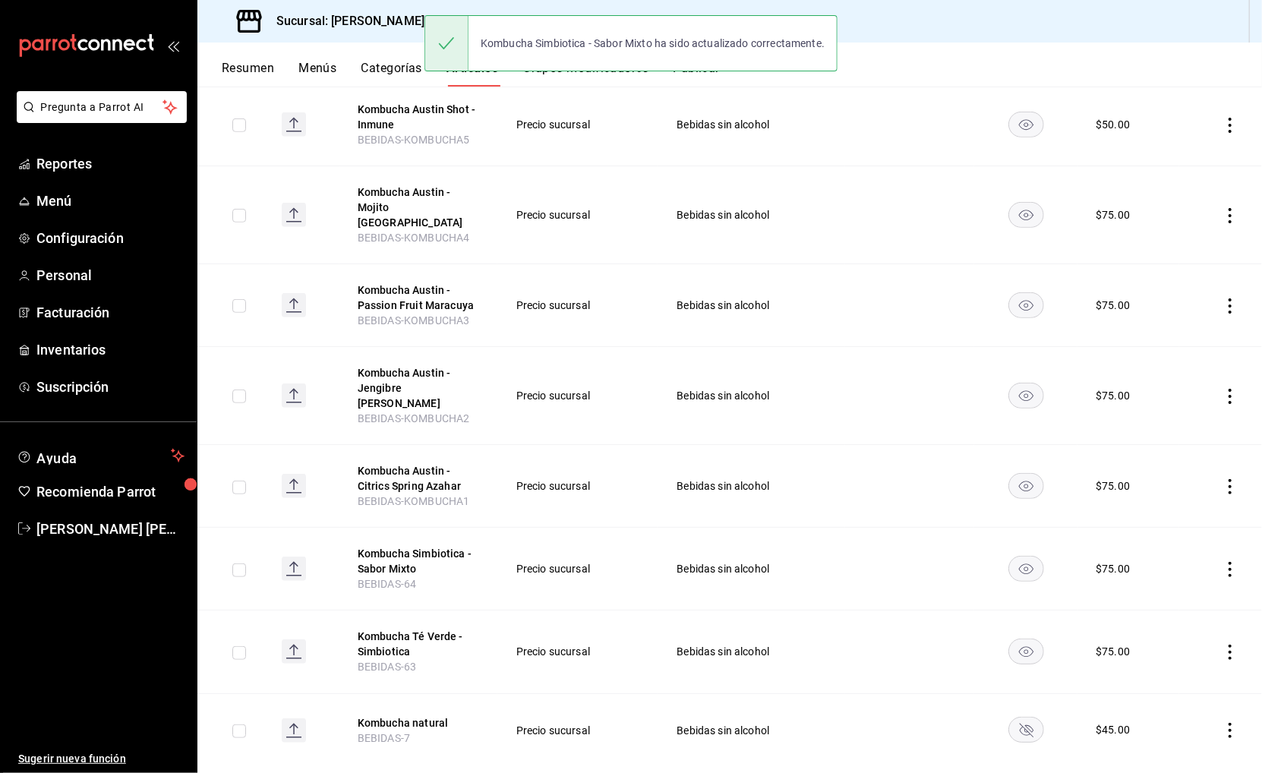
scroll to position [464, 0]
click at [391, 631] on button "Kombucha Té Verde - Simbiotica" at bounding box center [418, 646] width 121 height 30
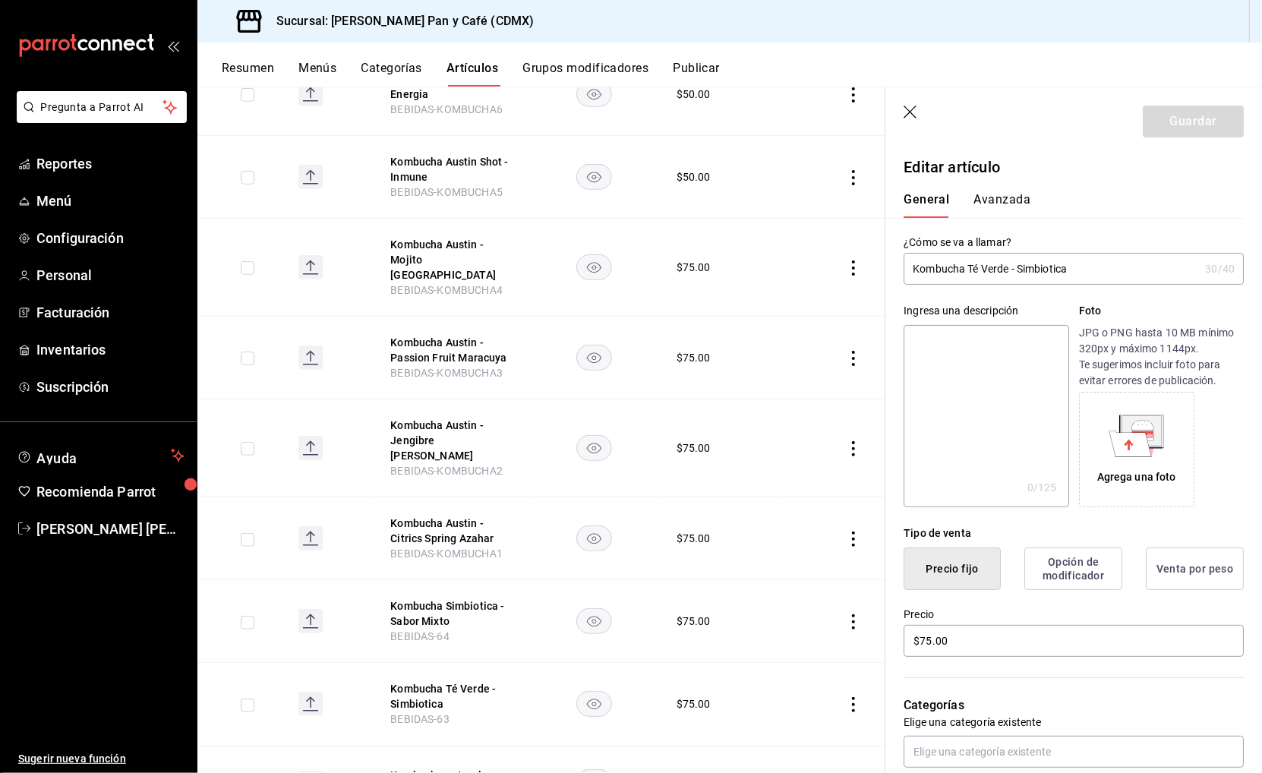
click at [1044, 266] on input "Kombucha Té Verde - Simbiotica" at bounding box center [1050, 269] width 295 height 30
click at [969, 265] on input "Kombucha Té Verde -" at bounding box center [1050, 269] width 295 height 30
click at [1136, 254] on input "Kombucha Simbiotica - Té Verde -" at bounding box center [1050, 269] width 295 height 30
click at [1117, 265] on input "Kombucha Simbiotica - Té Verde -" at bounding box center [1050, 269] width 295 height 30
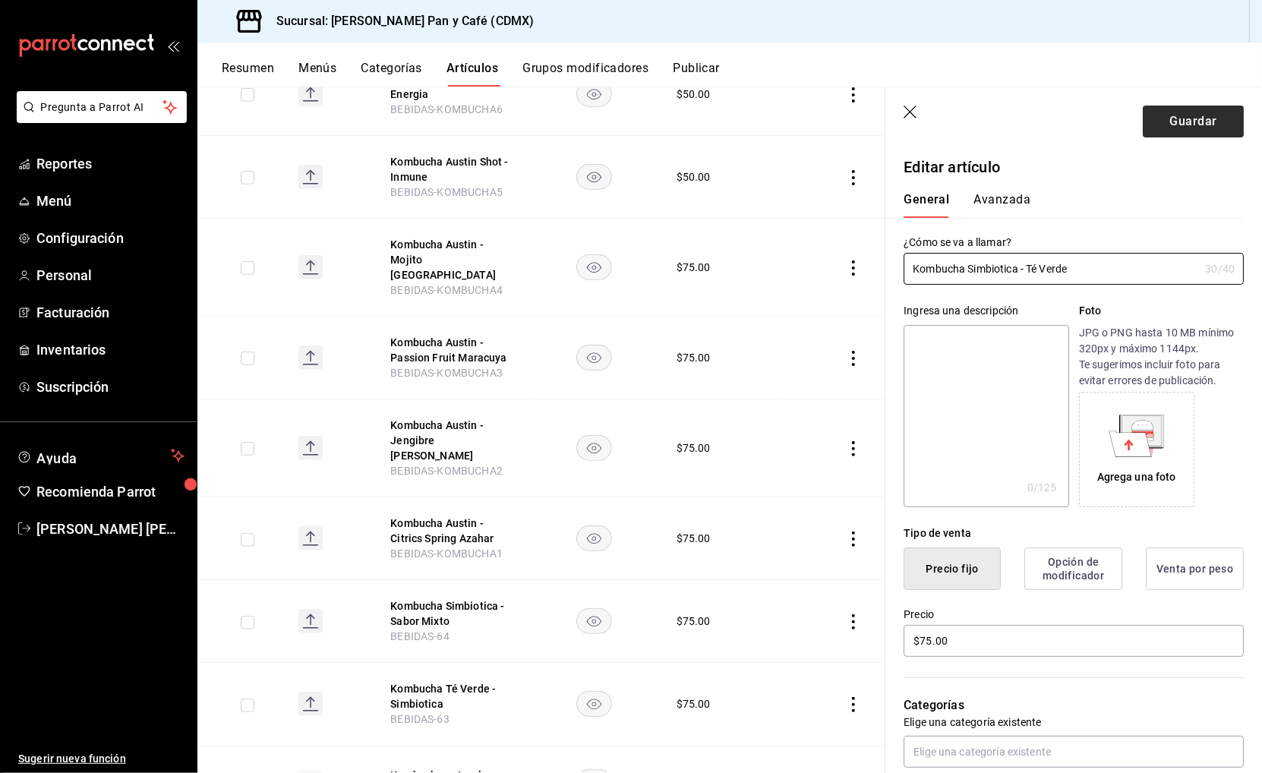
type input "Kombucha Simbiotica - Té Verde"
click at [1163, 118] on button "Guardar" at bounding box center [1192, 122] width 101 height 32
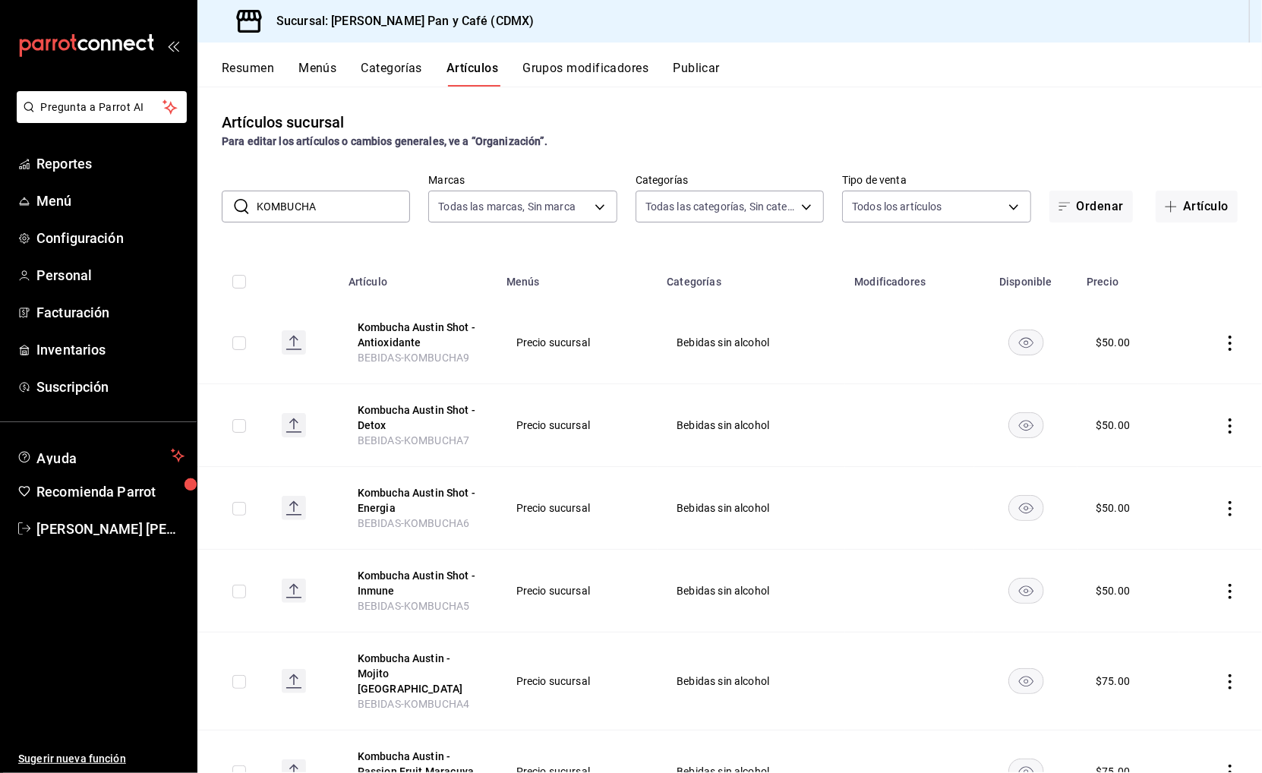
click at [392, 78] on button "Categorías" at bounding box center [391, 74] width 61 height 26
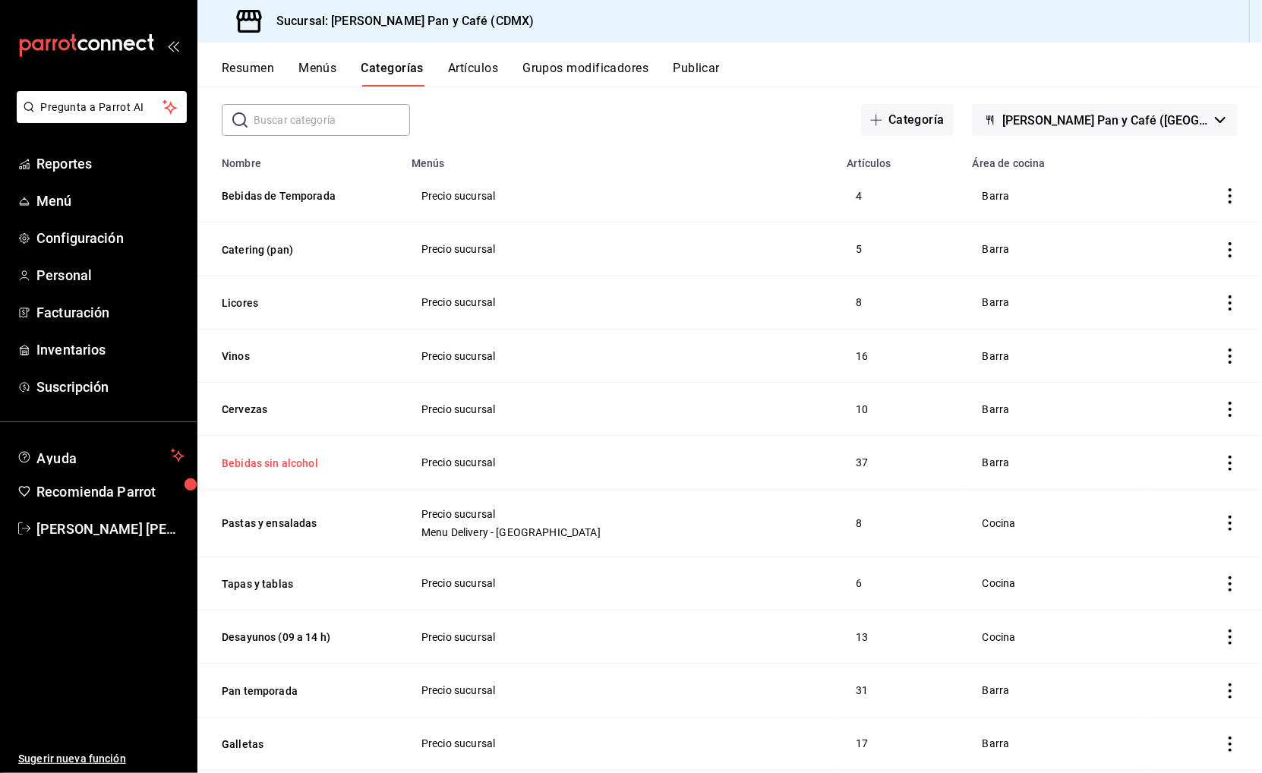
scroll to position [74, 0]
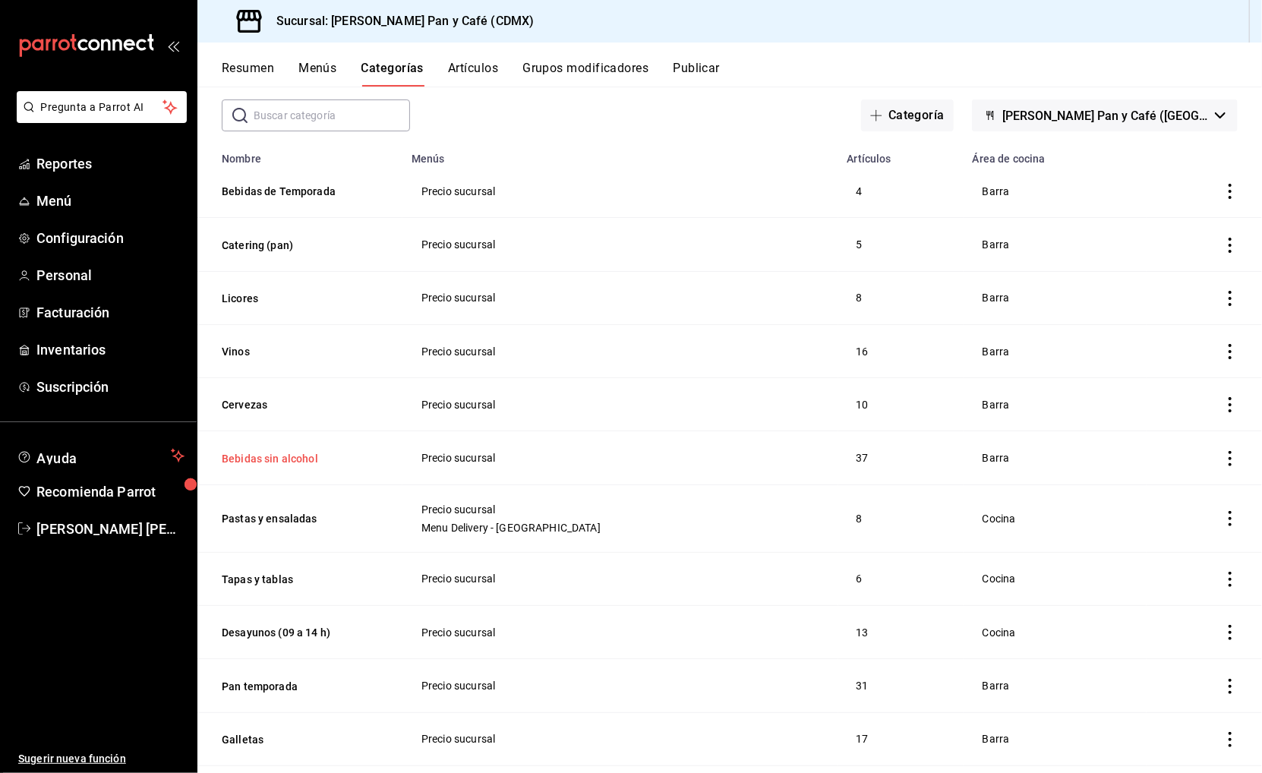
click at [310, 452] on button "Bebidas sin alcohol" at bounding box center [298, 458] width 152 height 15
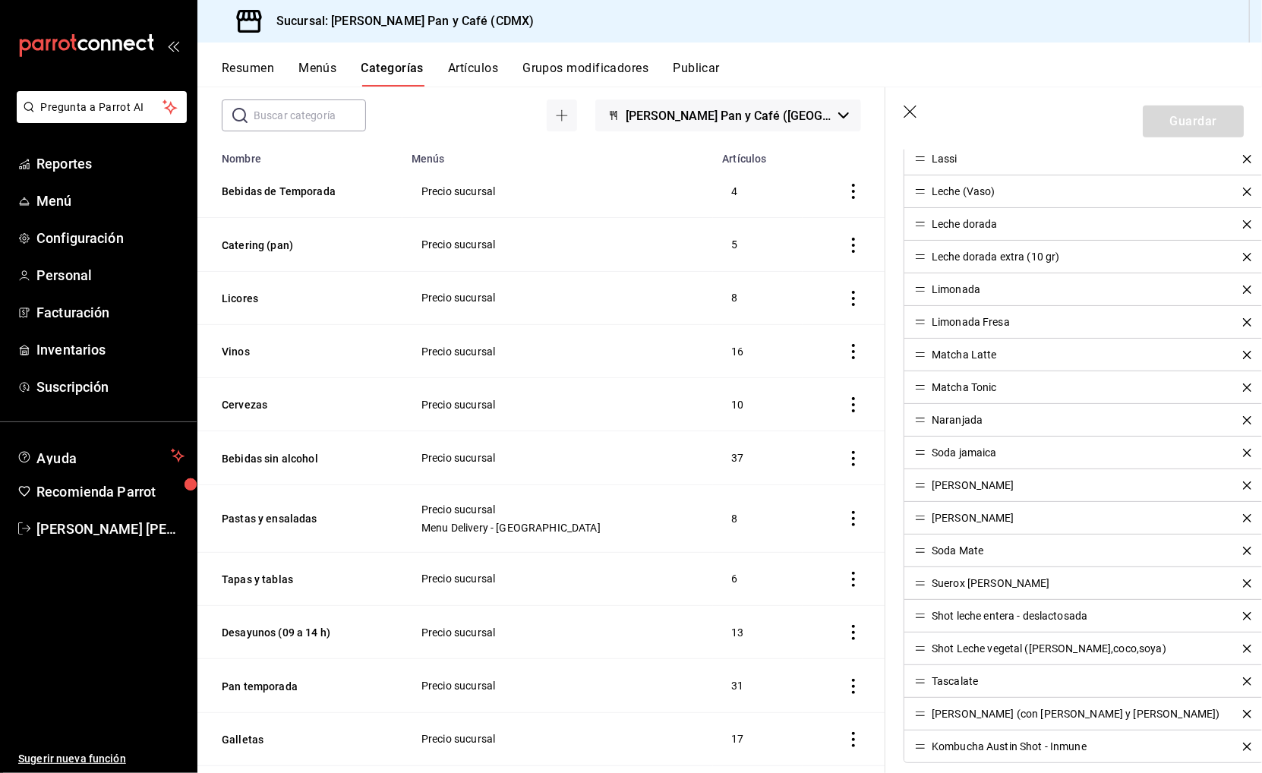
scroll to position [1060, 0]
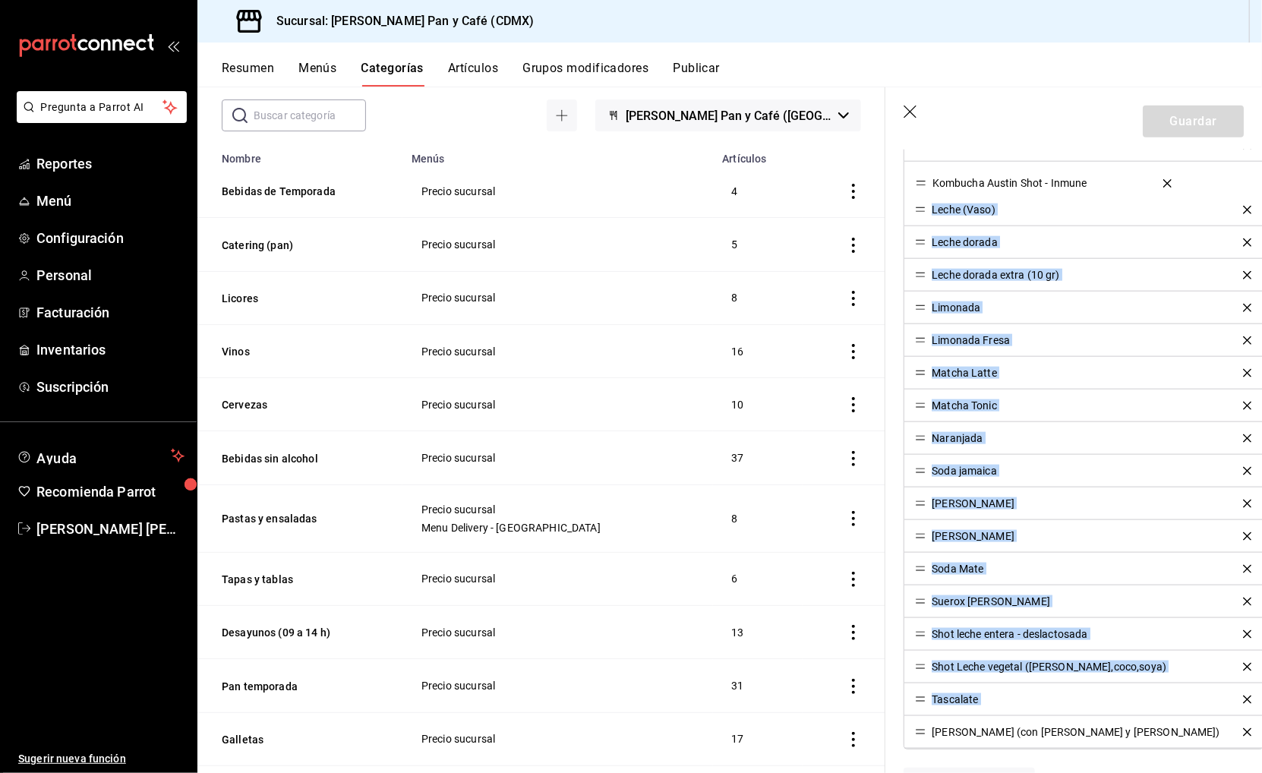
drag, startPoint x: 921, startPoint y: 739, endPoint x: 905, endPoint y: 181, distance: 558.9
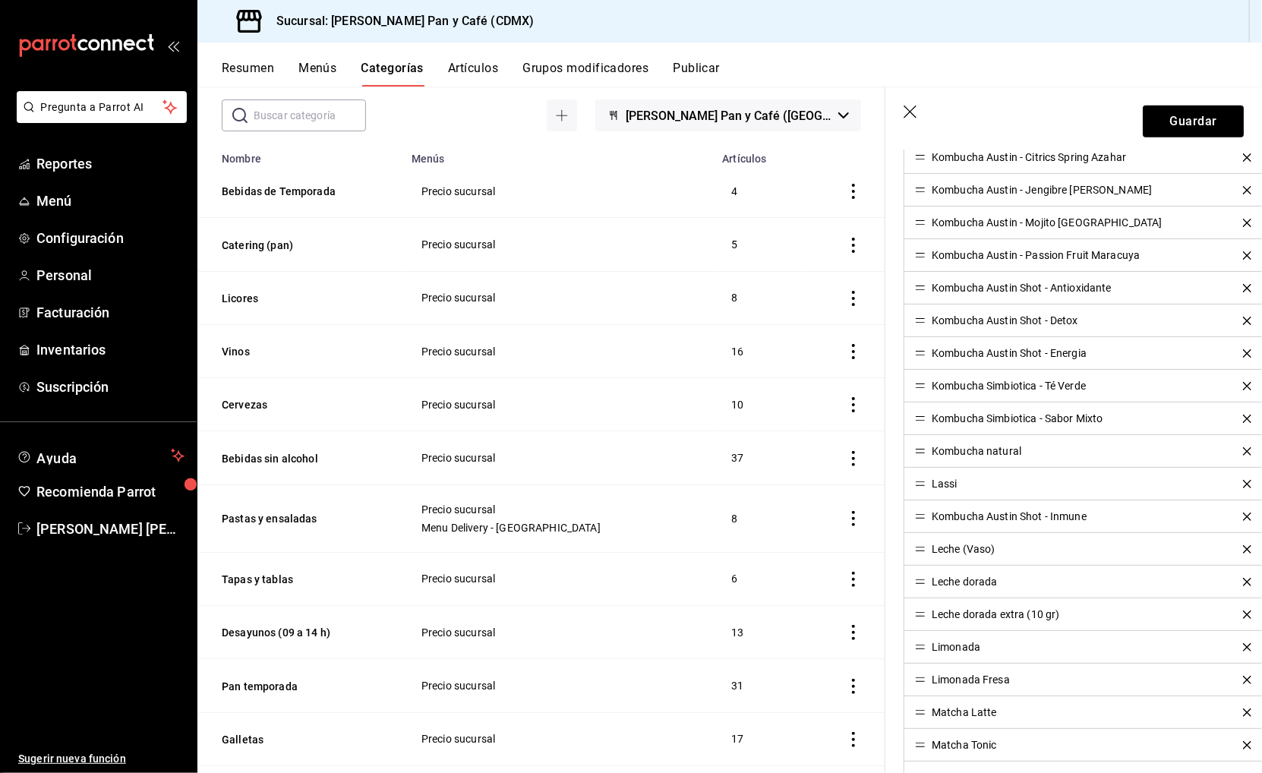
scroll to position [704, 0]
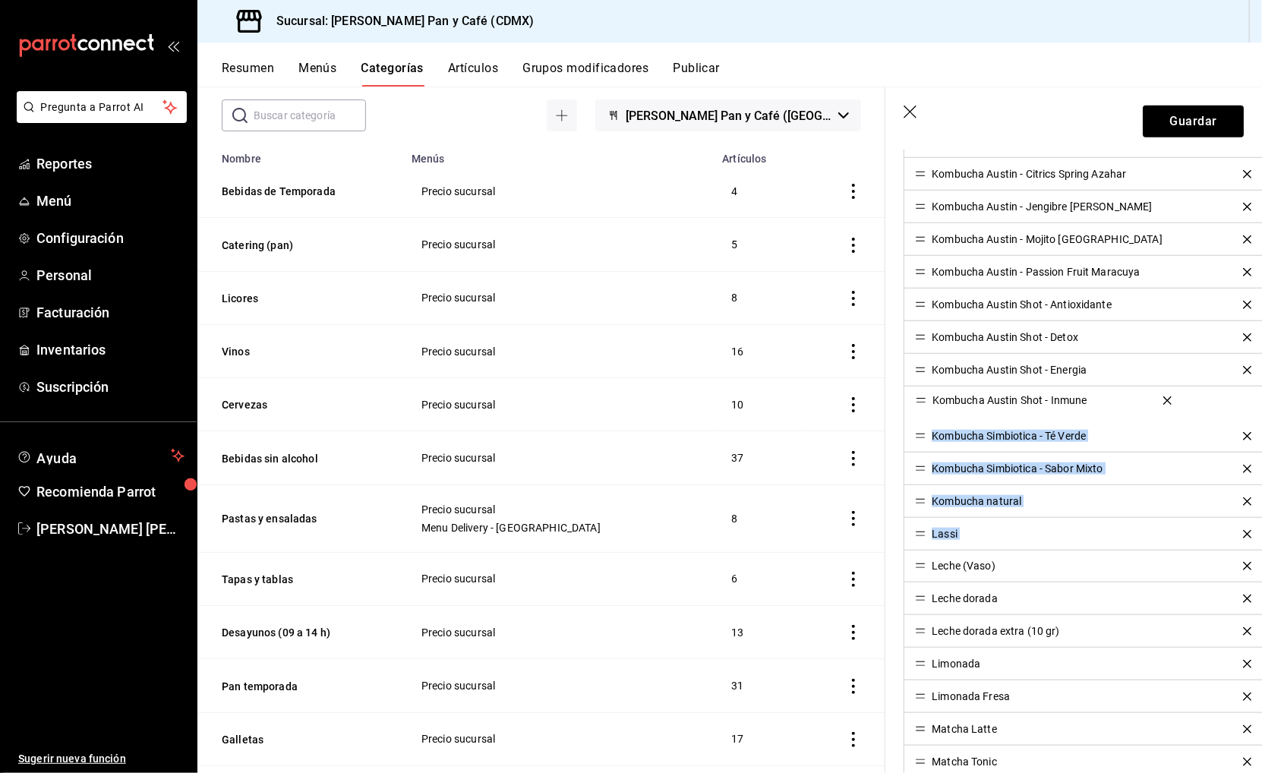
drag, startPoint x: 916, startPoint y: 535, endPoint x: 918, endPoint y: 402, distance: 133.6
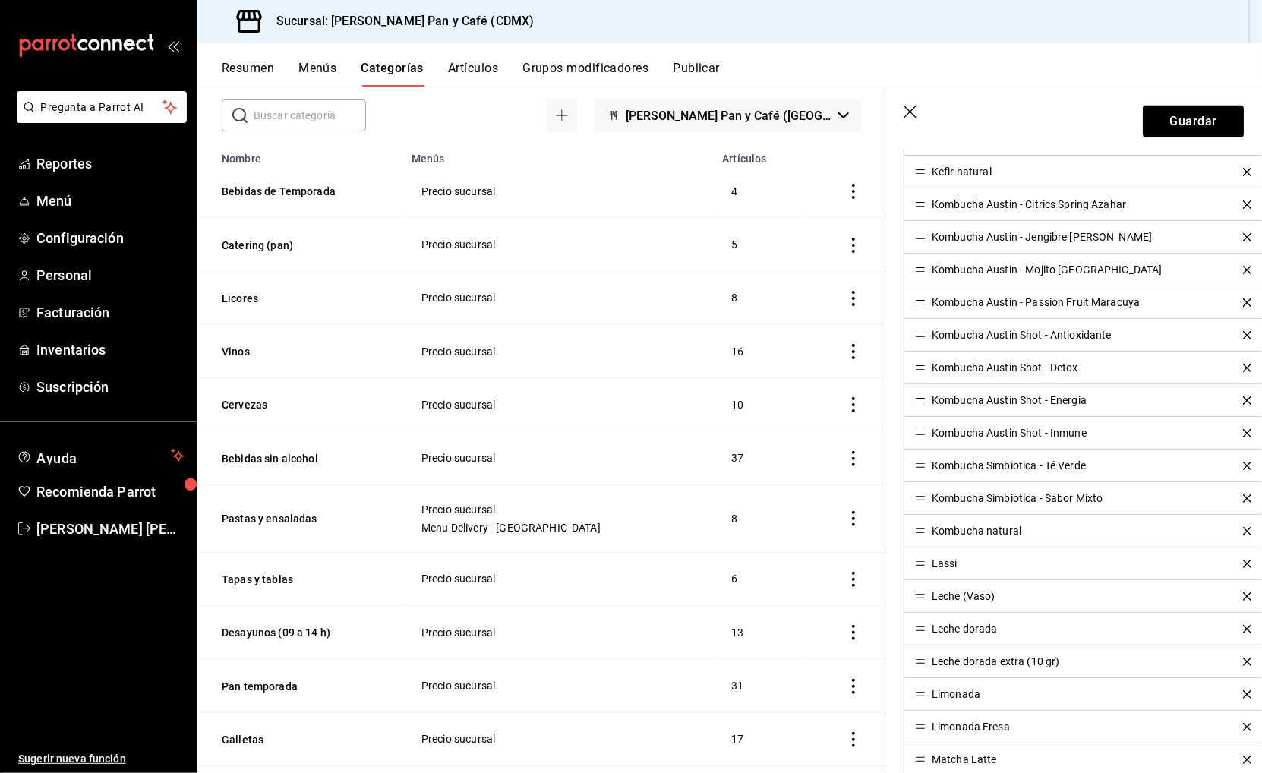
scroll to position [665, 0]
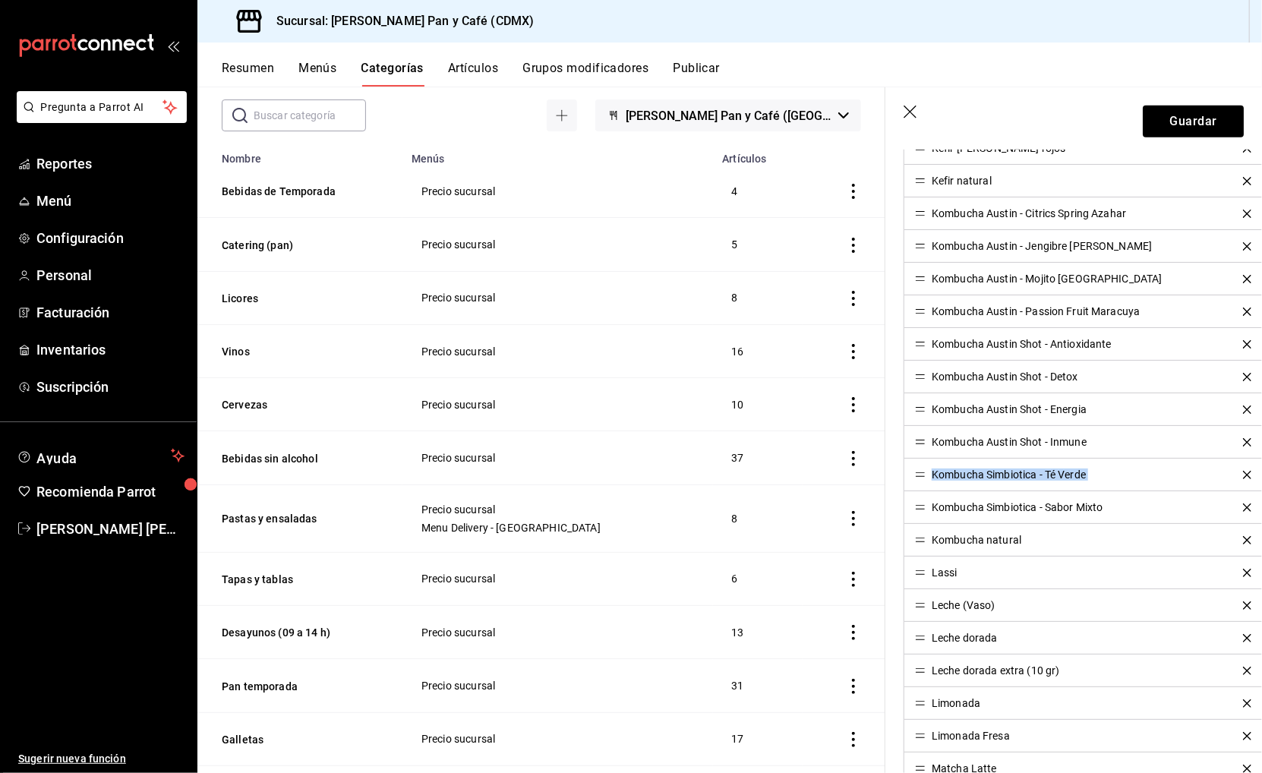
drag, startPoint x: 925, startPoint y: 509, endPoint x: 925, endPoint y: 481, distance: 28.1
click at [925, 481] on ul "Agua mineral Clamato Buendia Ginger Ale Jugo naranja Kefir Buendia Kefir coco K…" at bounding box center [1083, 539] width 360 height 1208
drag, startPoint x: 921, startPoint y: 503, endPoint x: 918, endPoint y: 474, distance: 29.8
click at [1180, 124] on button "Guardar" at bounding box center [1192, 122] width 101 height 32
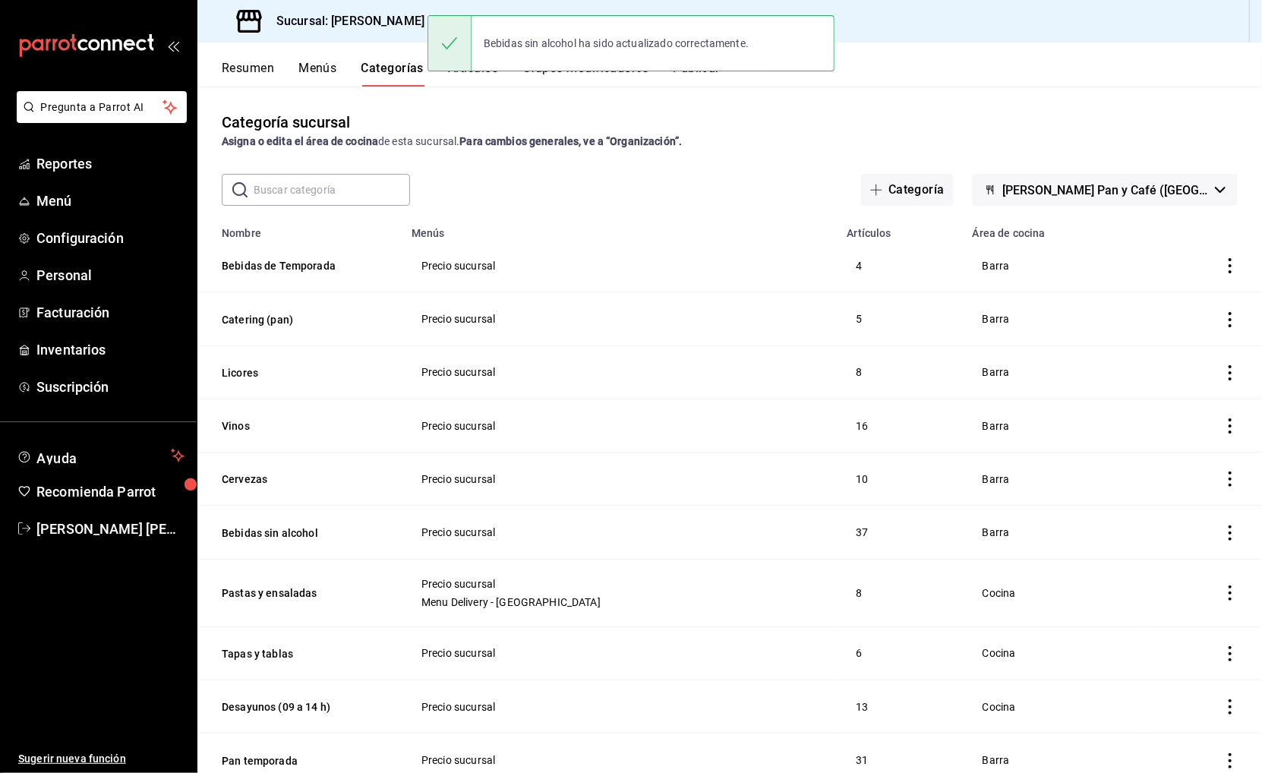
click at [699, 82] on button "Publicar" at bounding box center [696, 74] width 47 height 26
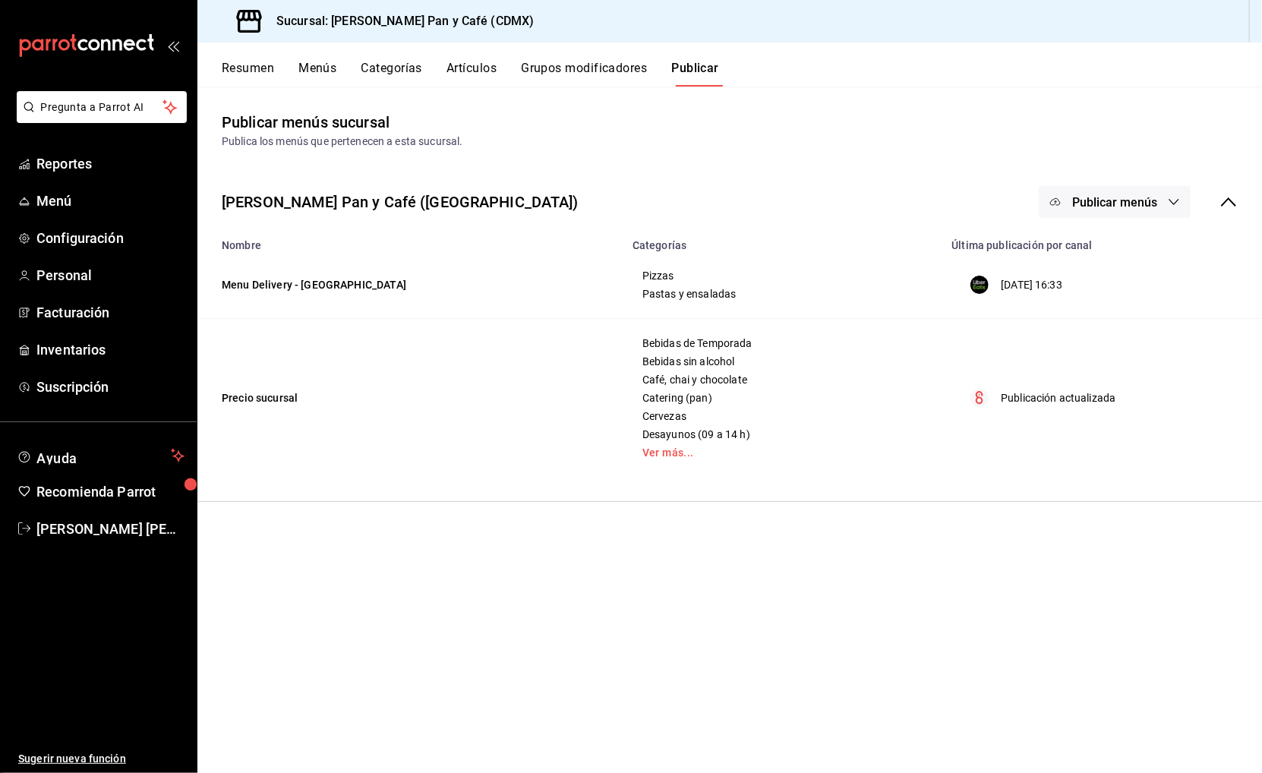
click at [1166, 200] on button "Publicar menús" at bounding box center [1114, 202] width 152 height 32
click at [1120, 299] on li "Punto de venta" at bounding box center [1116, 291] width 140 height 43
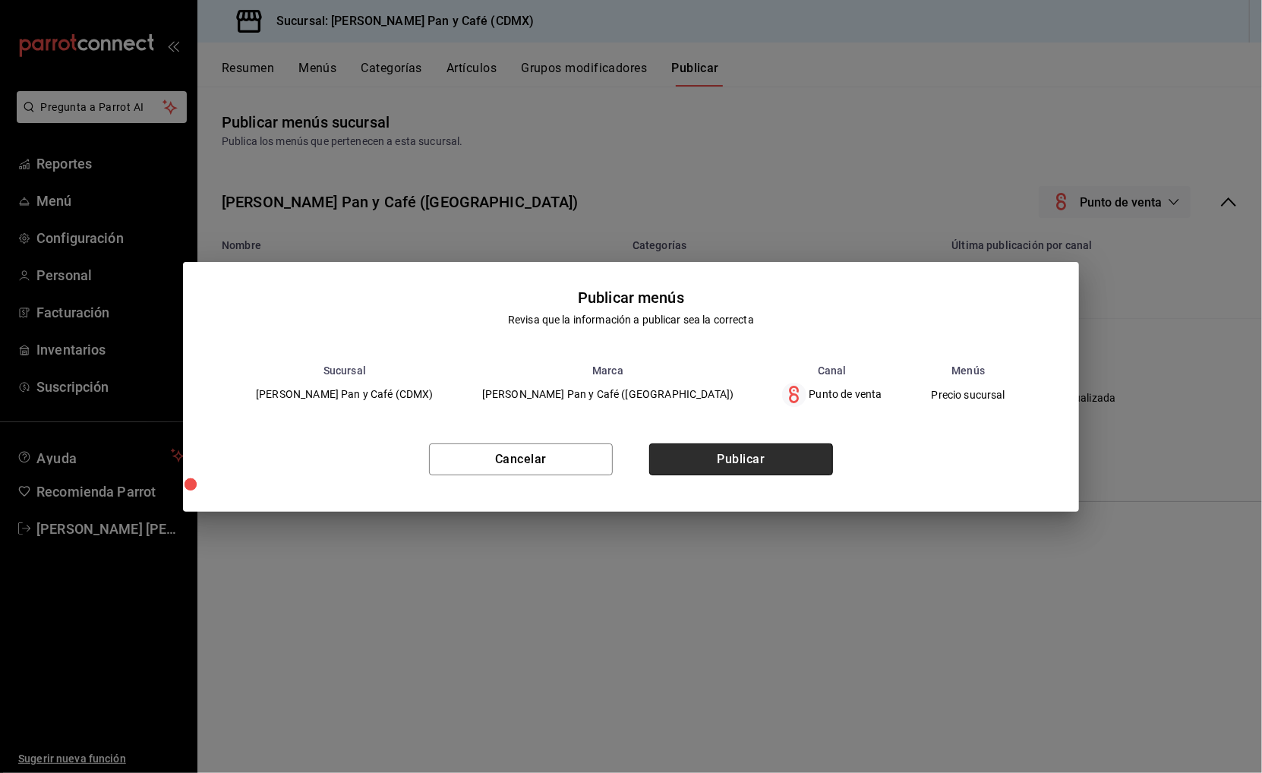
click at [749, 470] on button "Publicar" at bounding box center [741, 459] width 184 height 32
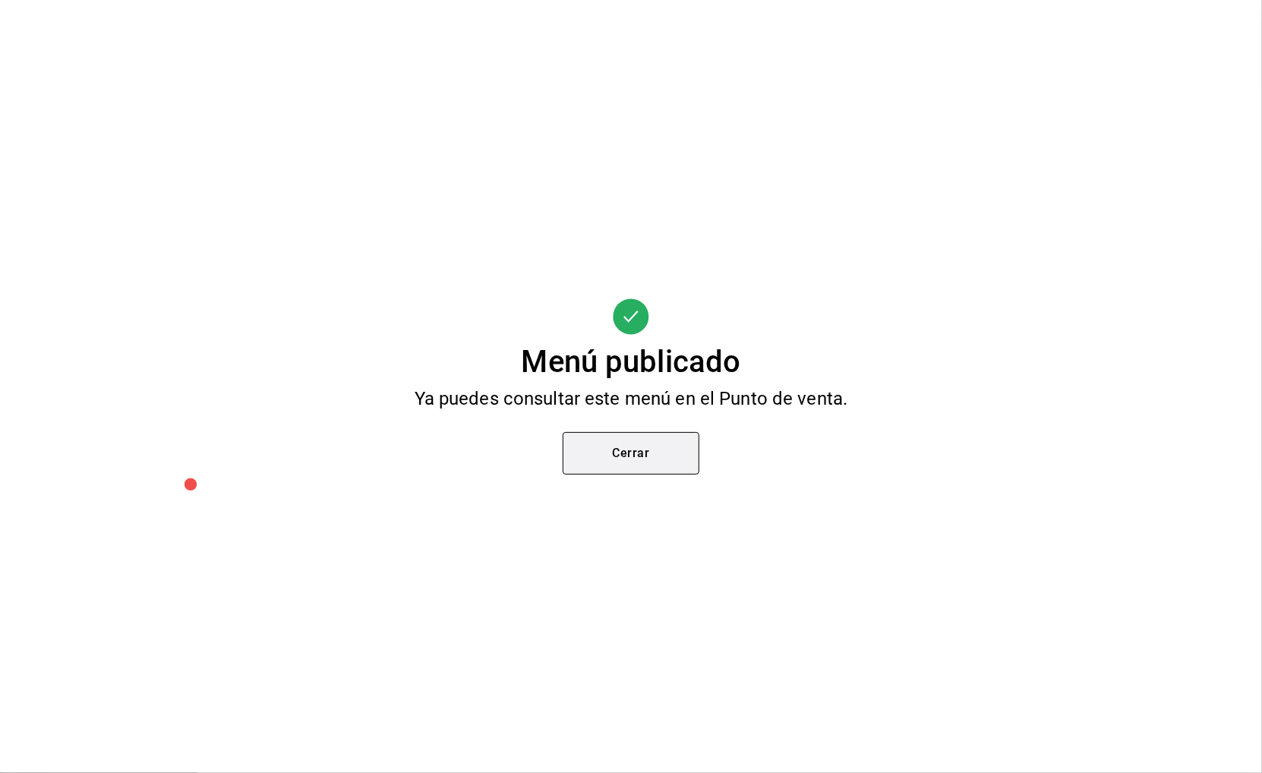
click at [663, 453] on button "Cerrar" at bounding box center [630, 453] width 137 height 43
